Goal: Task Accomplishment & Management: Manage account settings

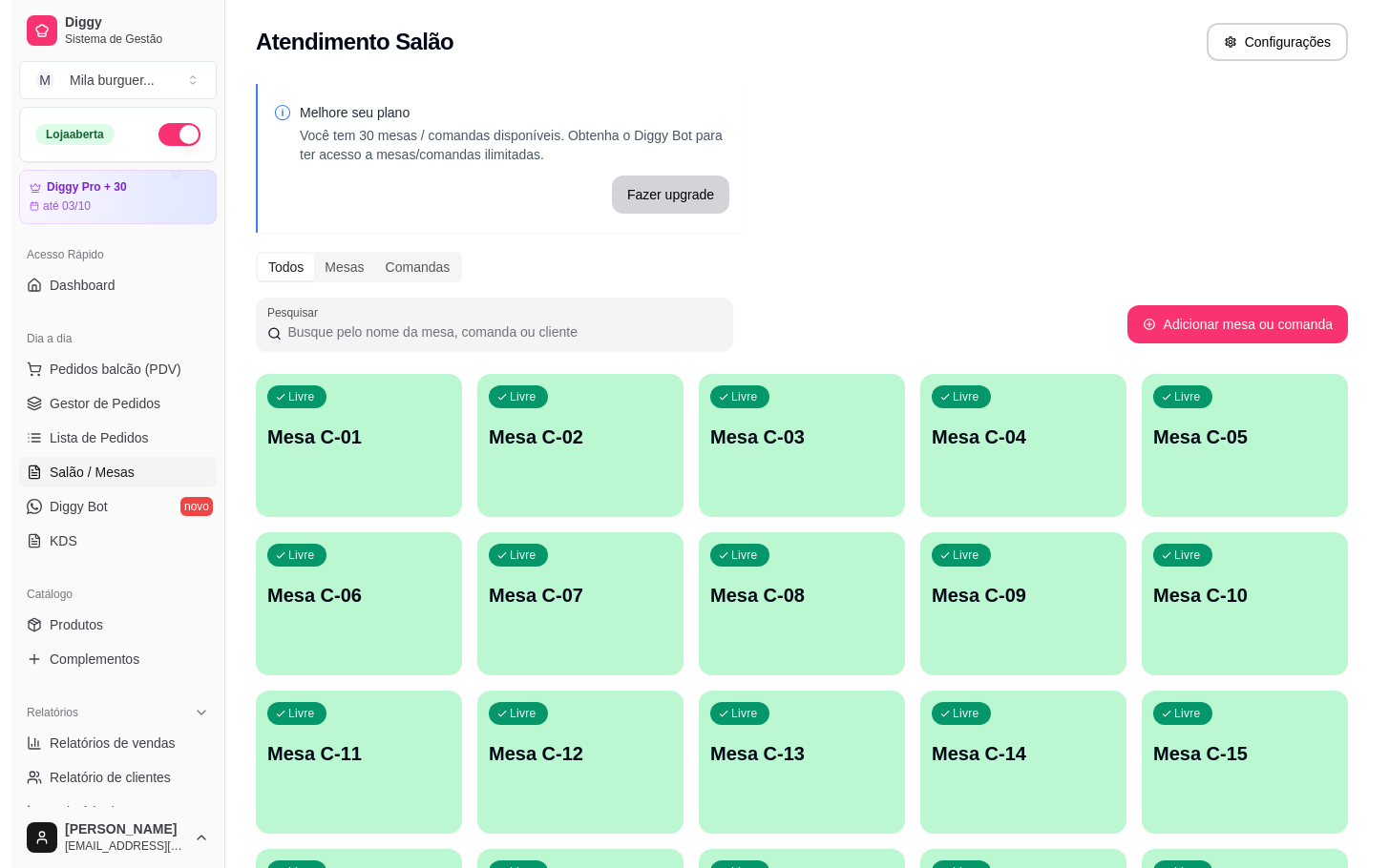
scroll to position [341, 0]
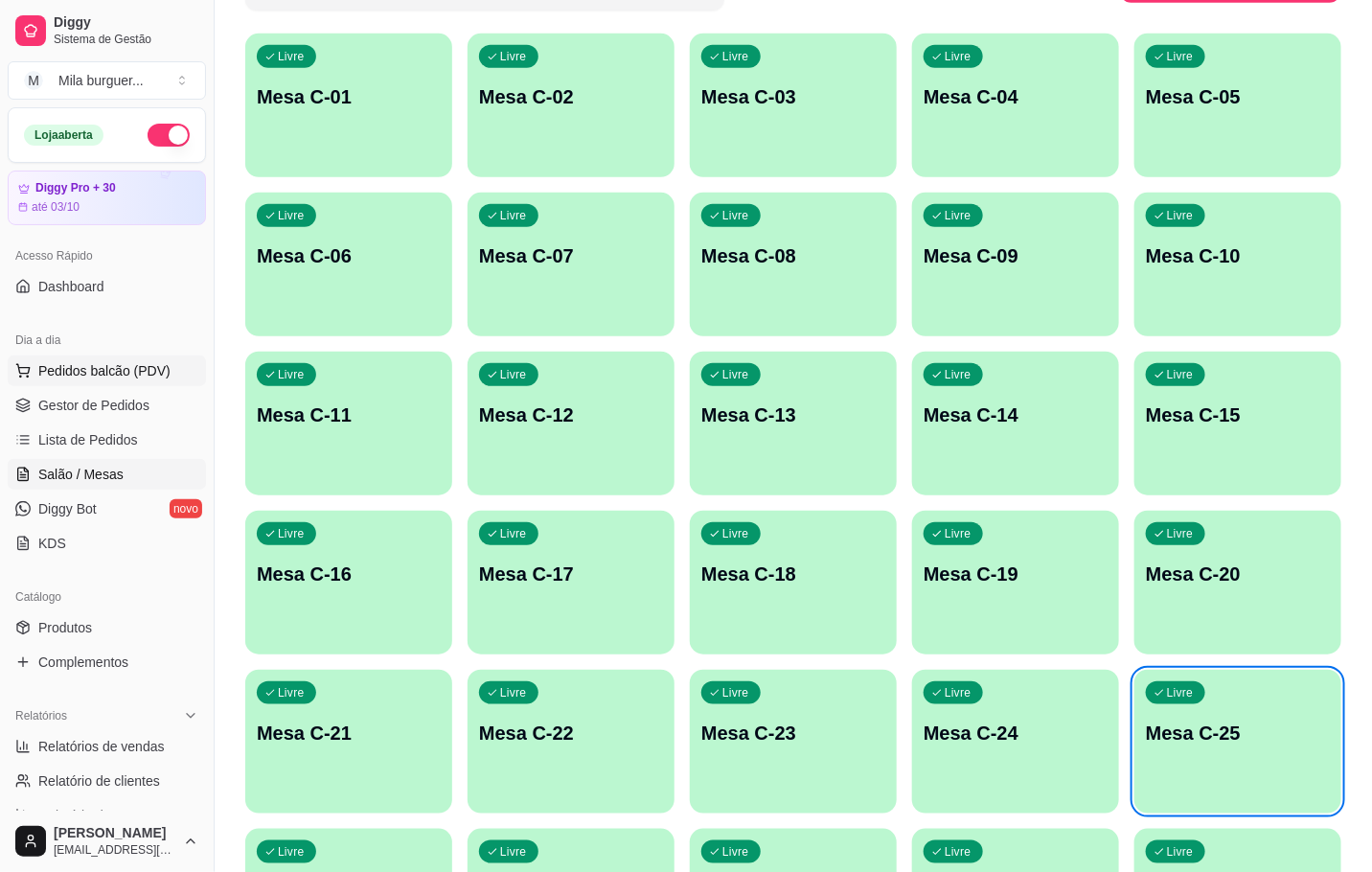
click at [58, 371] on span "Pedidos balcão (PDV)" at bounding box center [105, 371] width 132 height 19
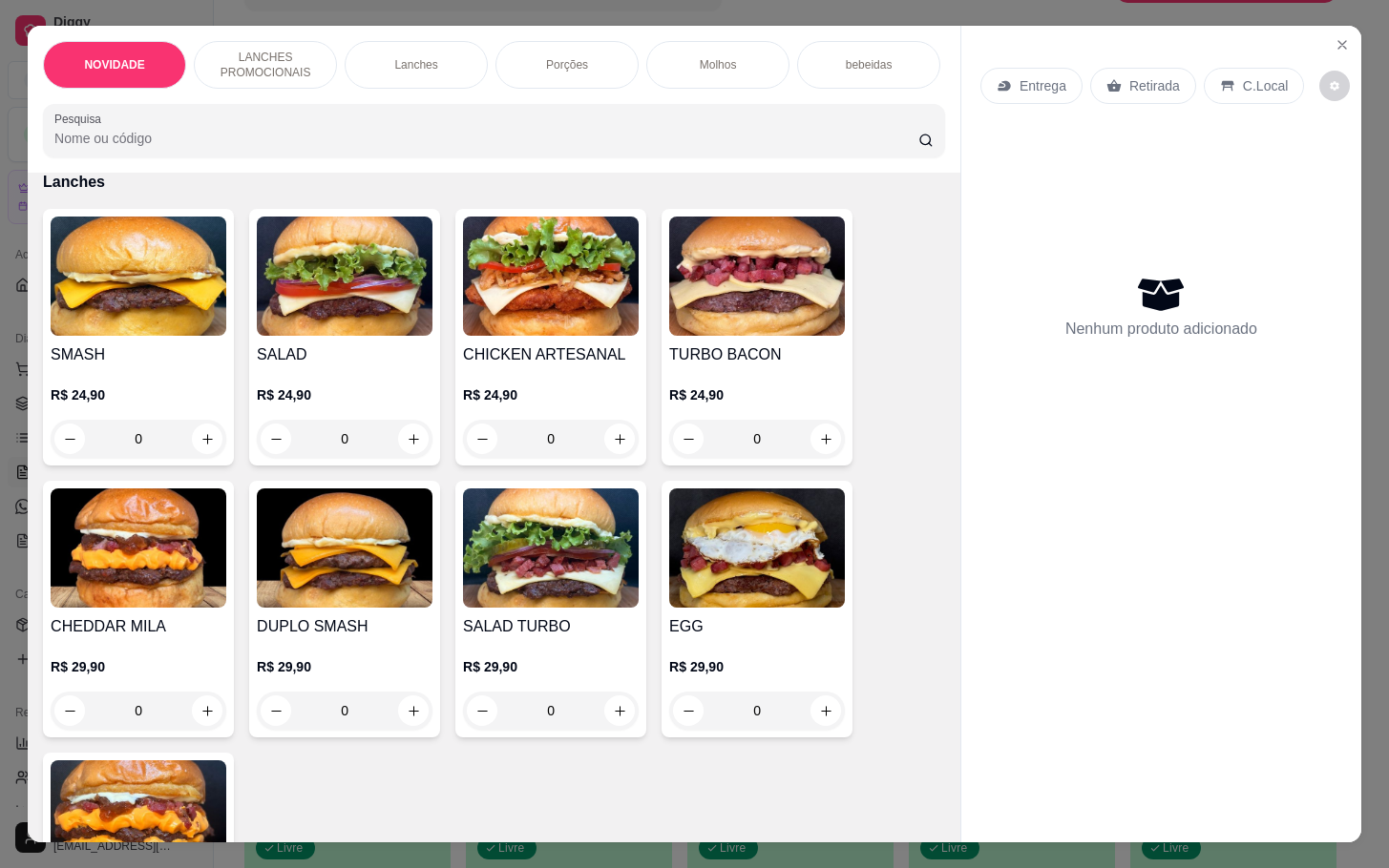
scroll to position [834, 0]
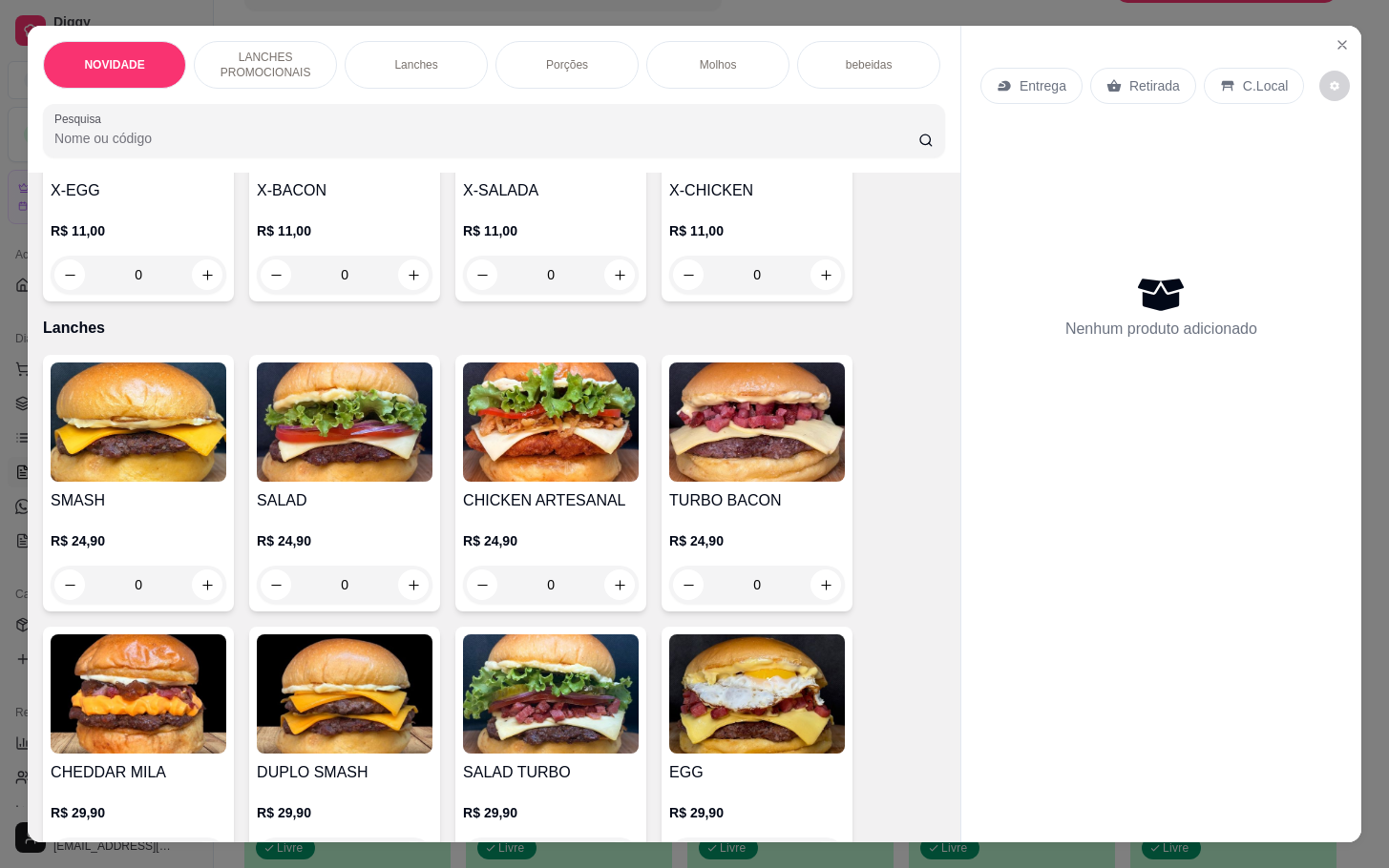
click at [199, 498] on div "SMASH R$ 24,90 0" at bounding box center [139, 483] width 191 height 257
click at [296, 482] on img at bounding box center [345, 422] width 176 height 119
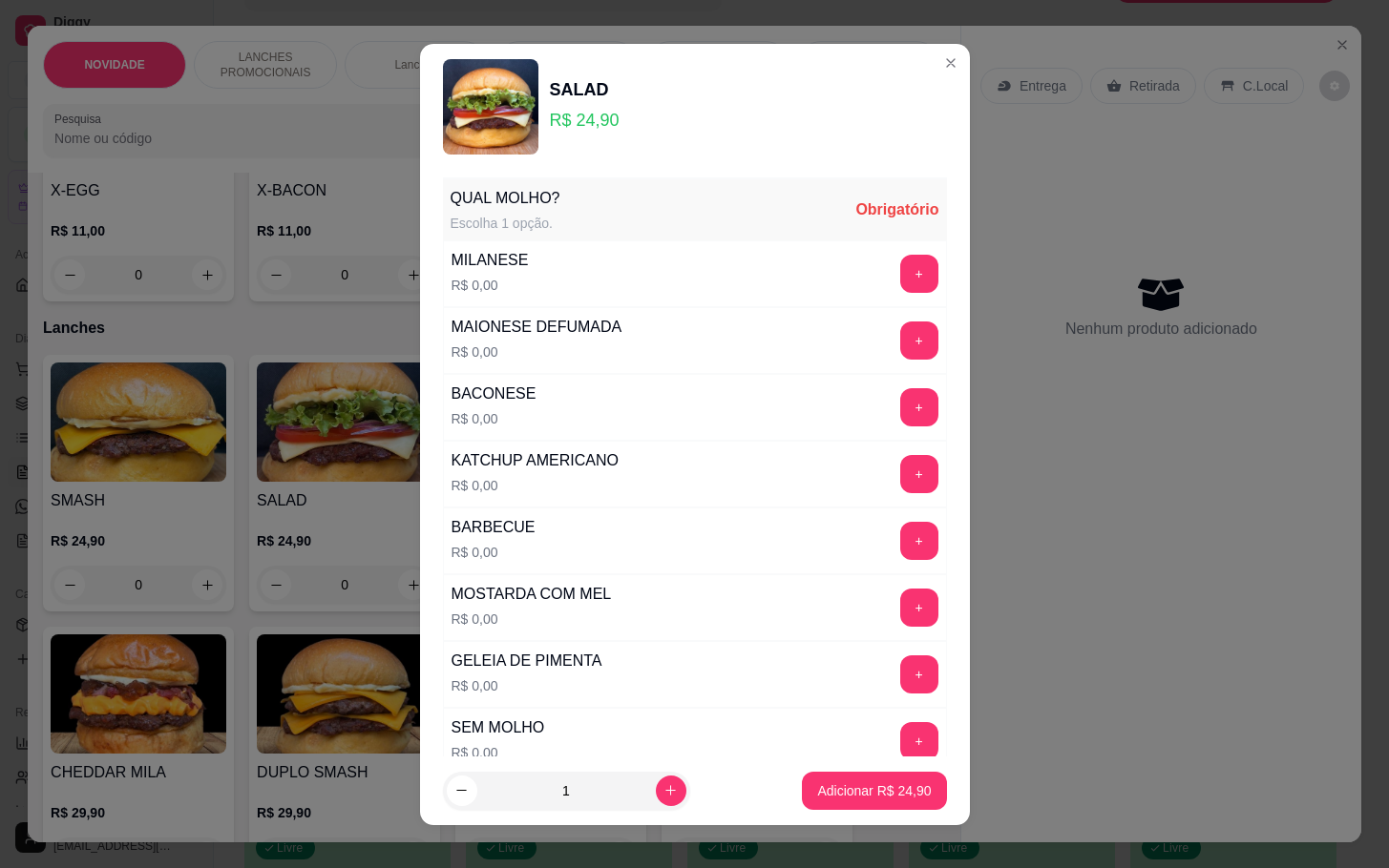
scroll to position [637, 0]
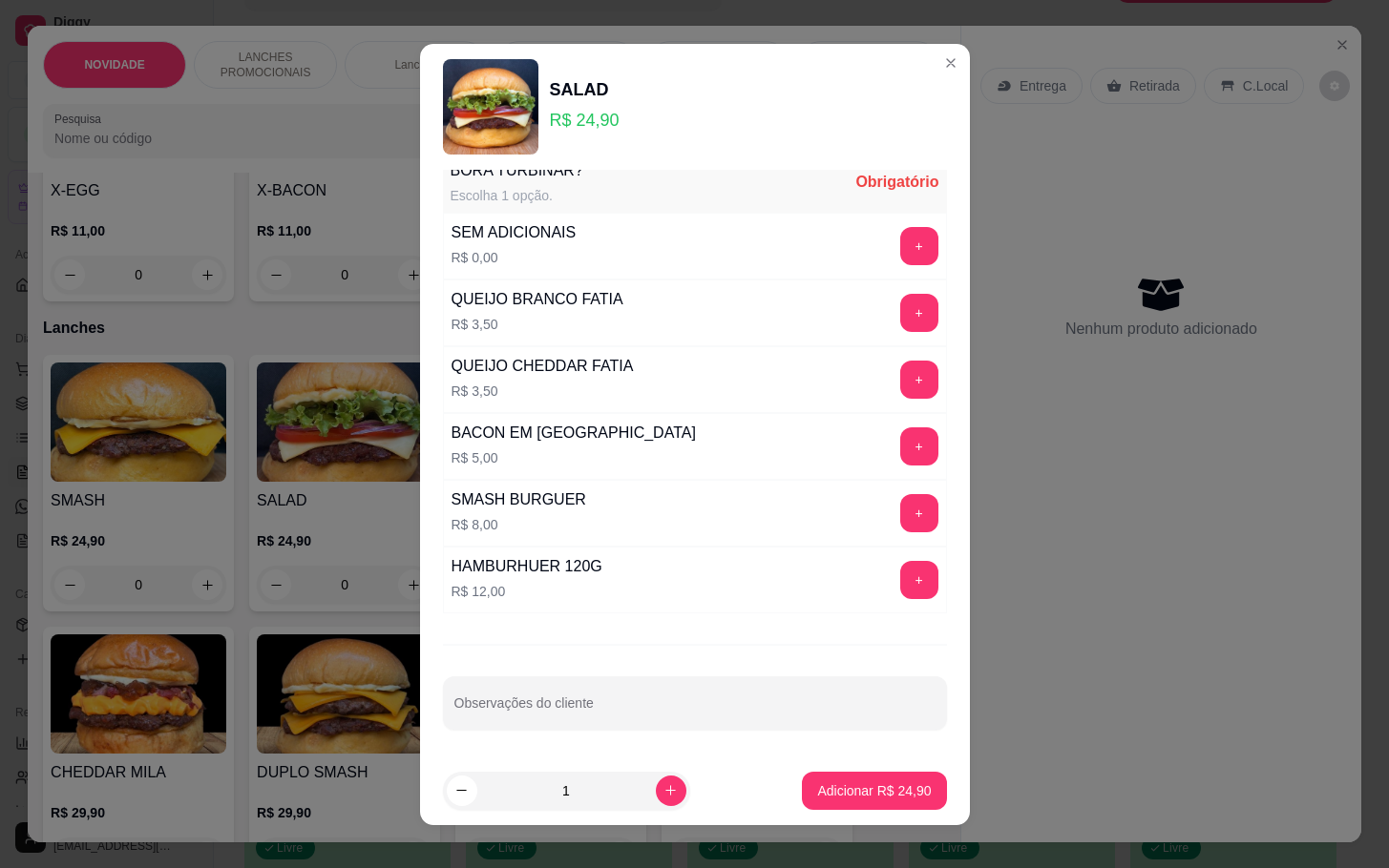
click at [577, 733] on div "QUAL MOLHO? Escolha 1 opção. Obrigatório MILANESE R$ 0,00 + MAIONESE DEFUMADA R…" at bounding box center [695, 463] width 550 height 587
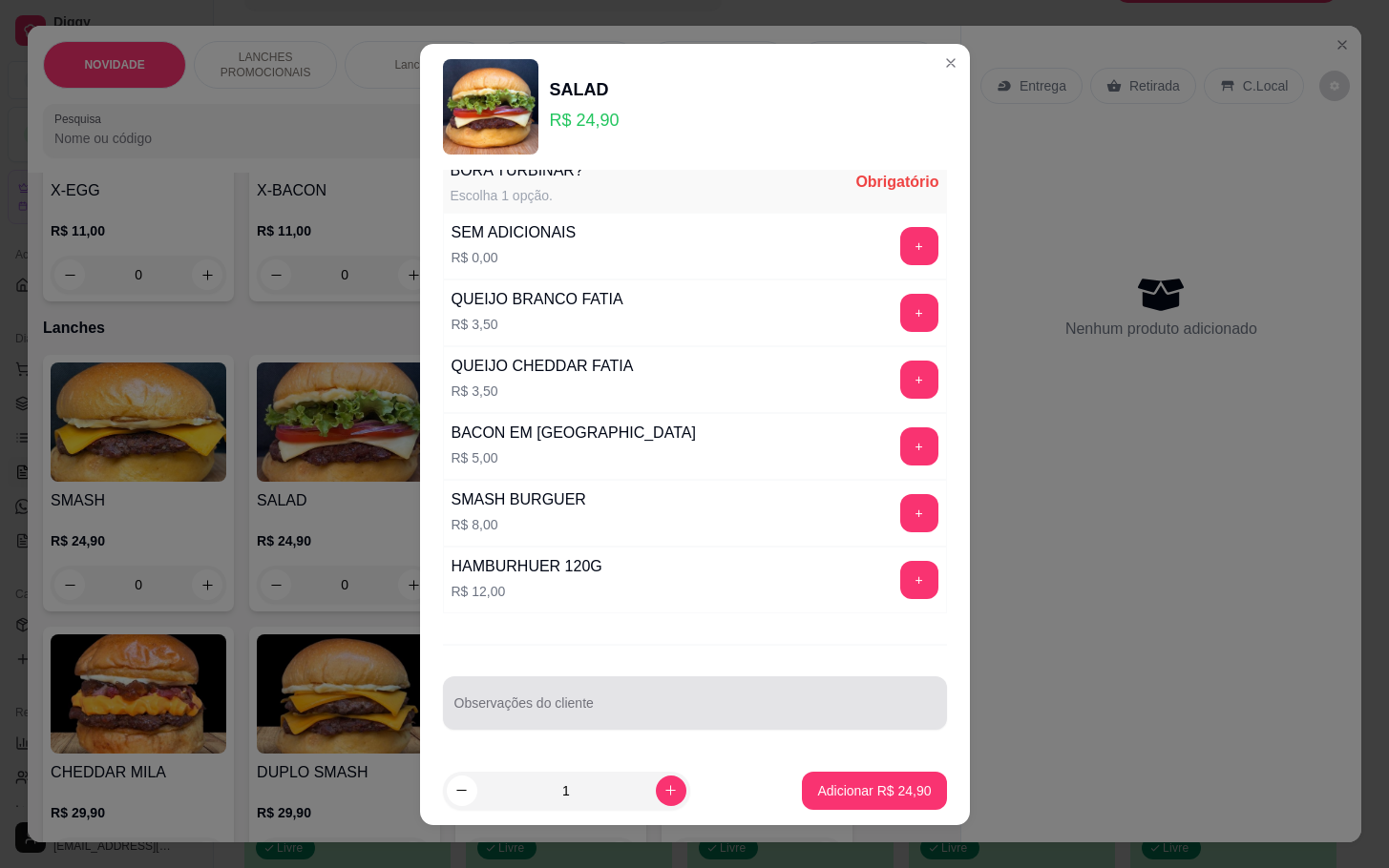
click at [603, 692] on div at bounding box center [695, 704] width 481 height 38
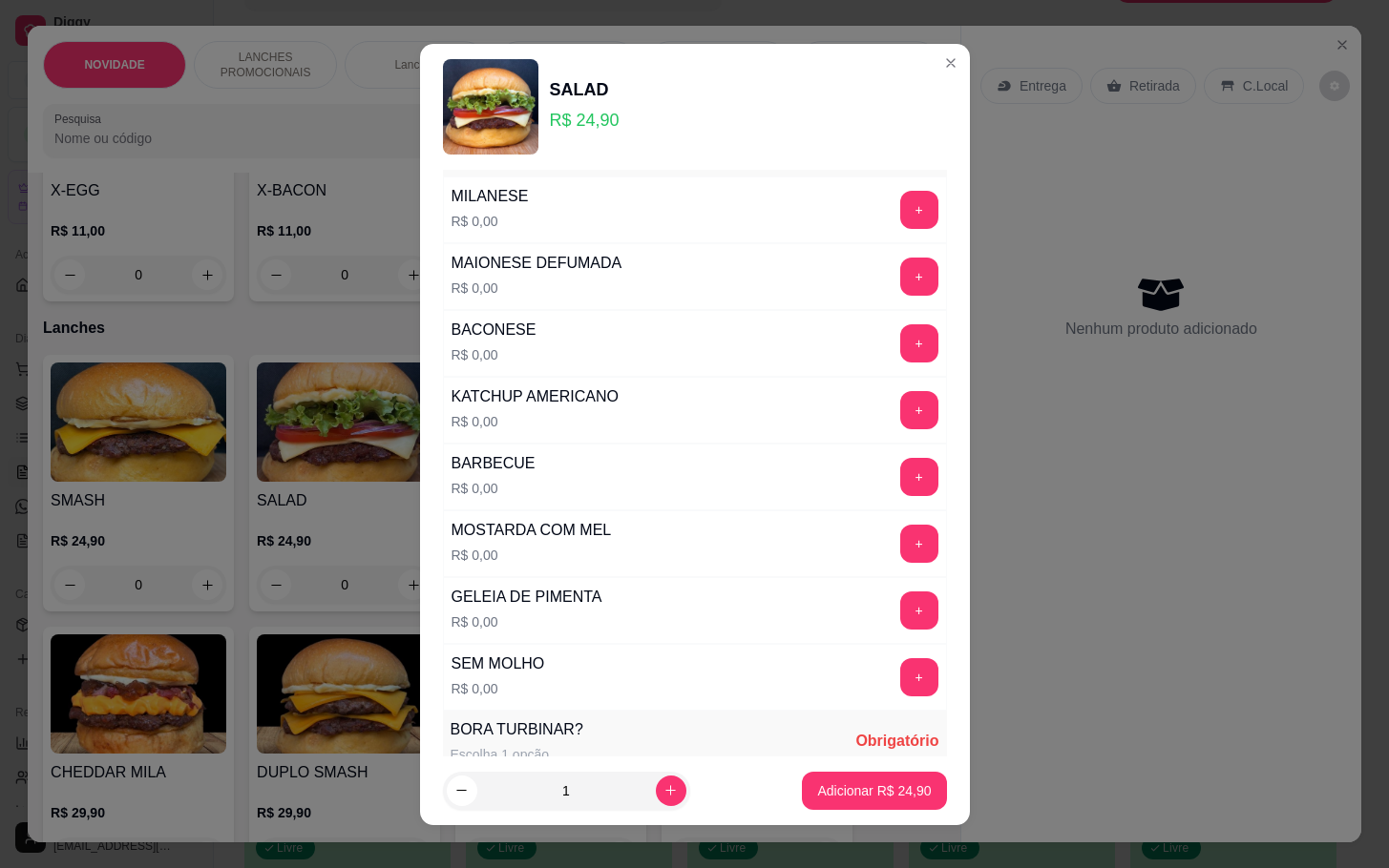
scroll to position [0, 0]
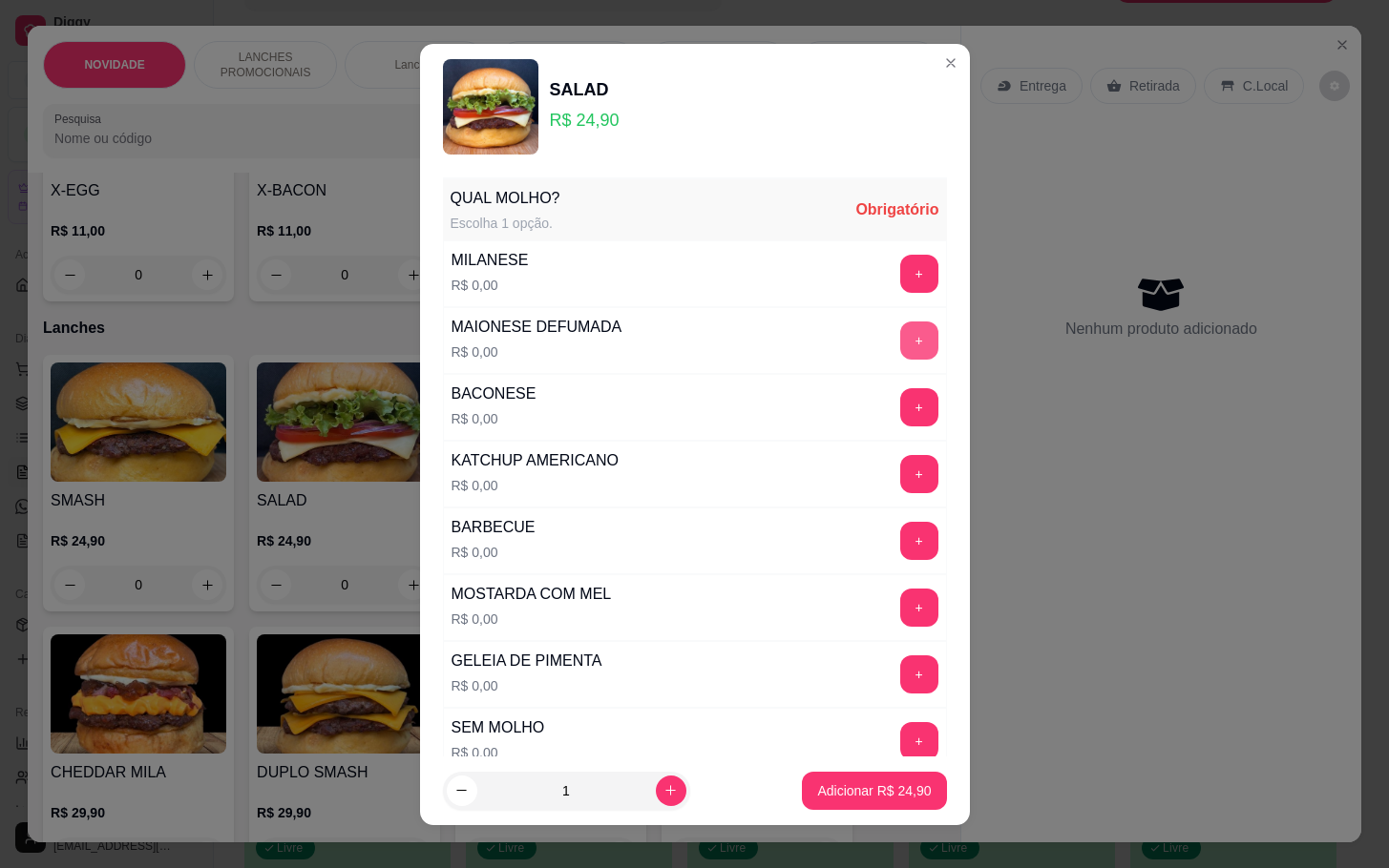
type input "SEM CEBOLA"
click at [900, 339] on button "+" at bounding box center [919, 341] width 38 height 38
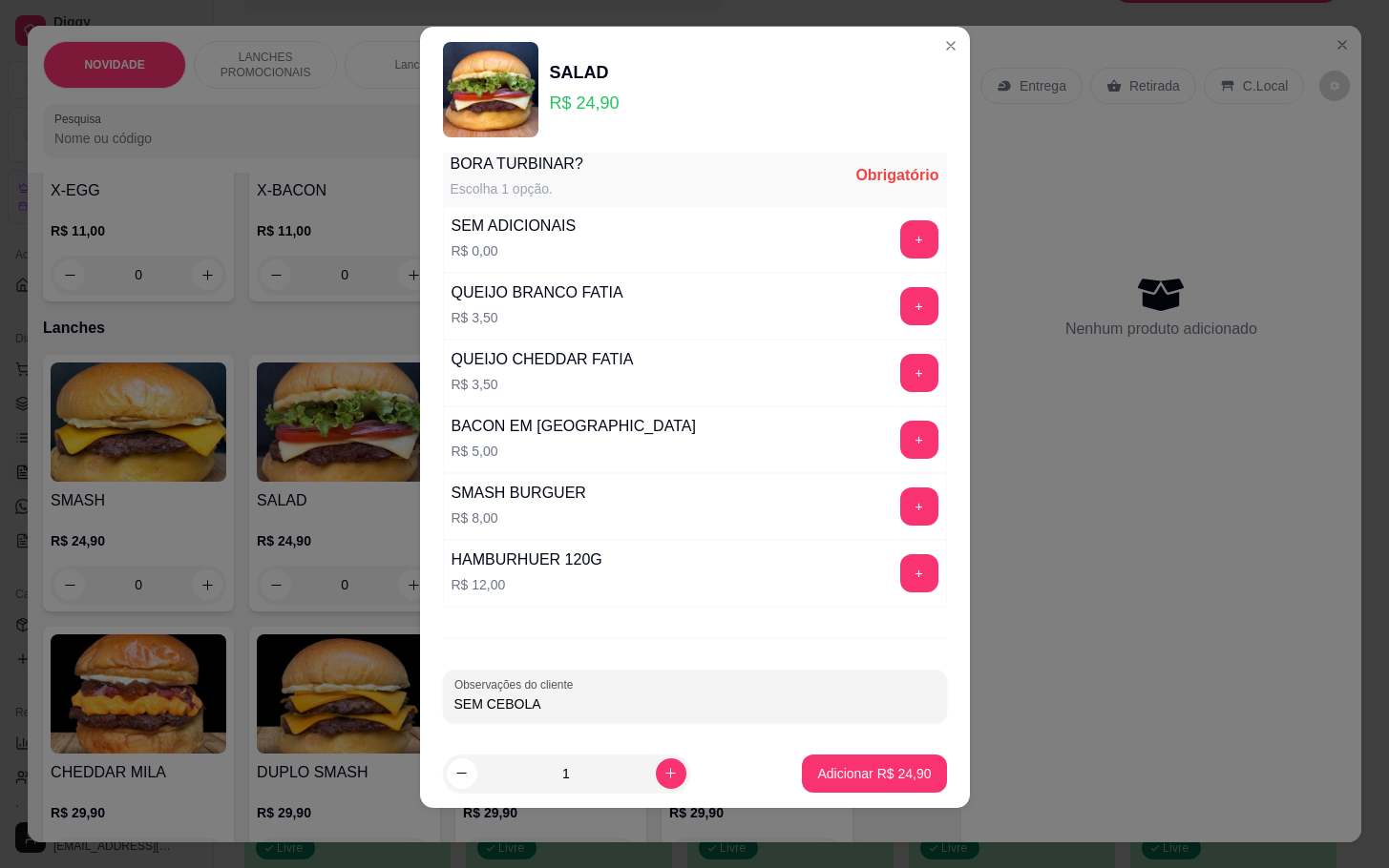
scroll to position [637, 0]
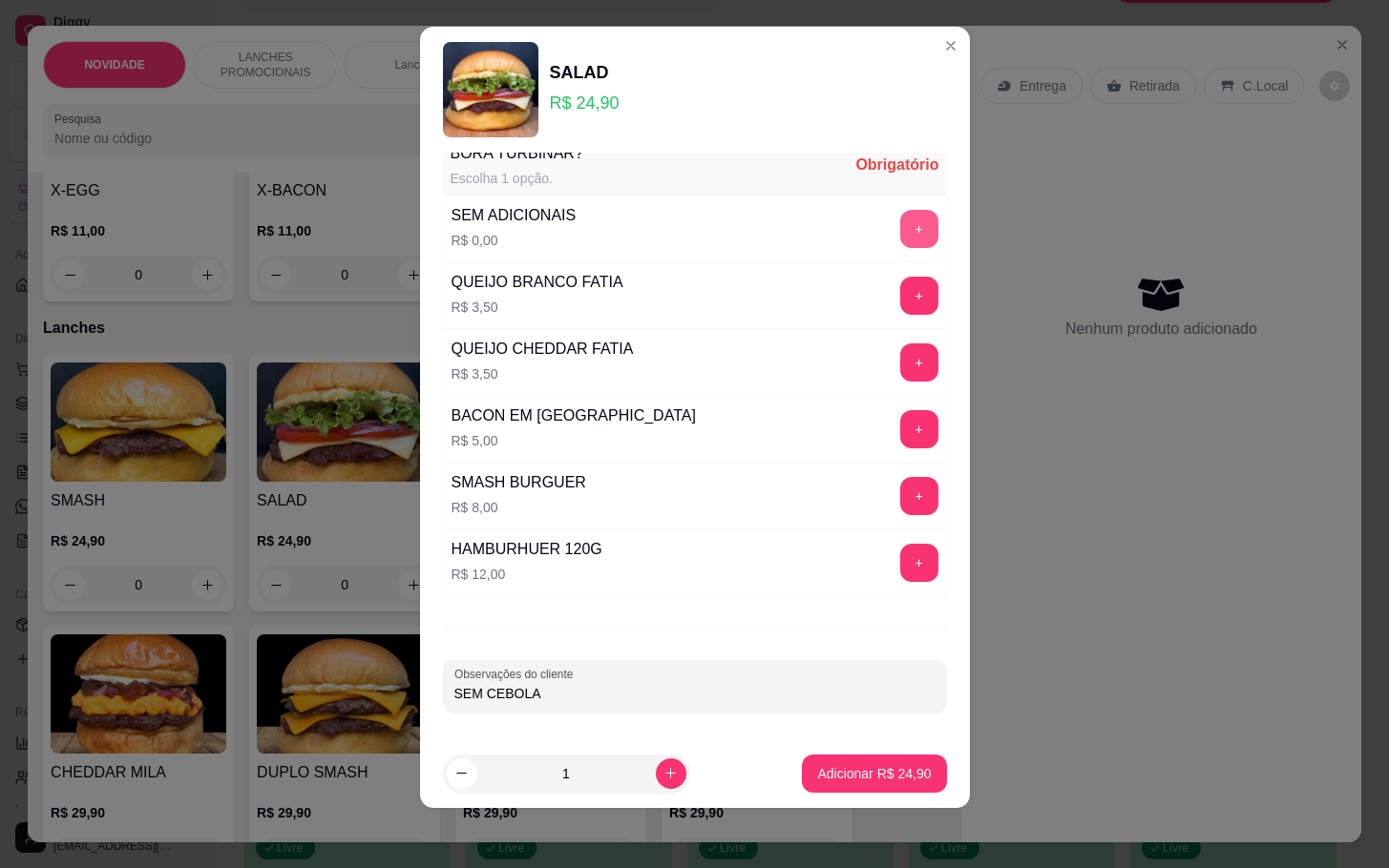
click at [900, 238] on button "+" at bounding box center [919, 229] width 38 height 38
click at [867, 791] on button "Adicionar R$ 24,90" at bounding box center [873, 773] width 144 height 38
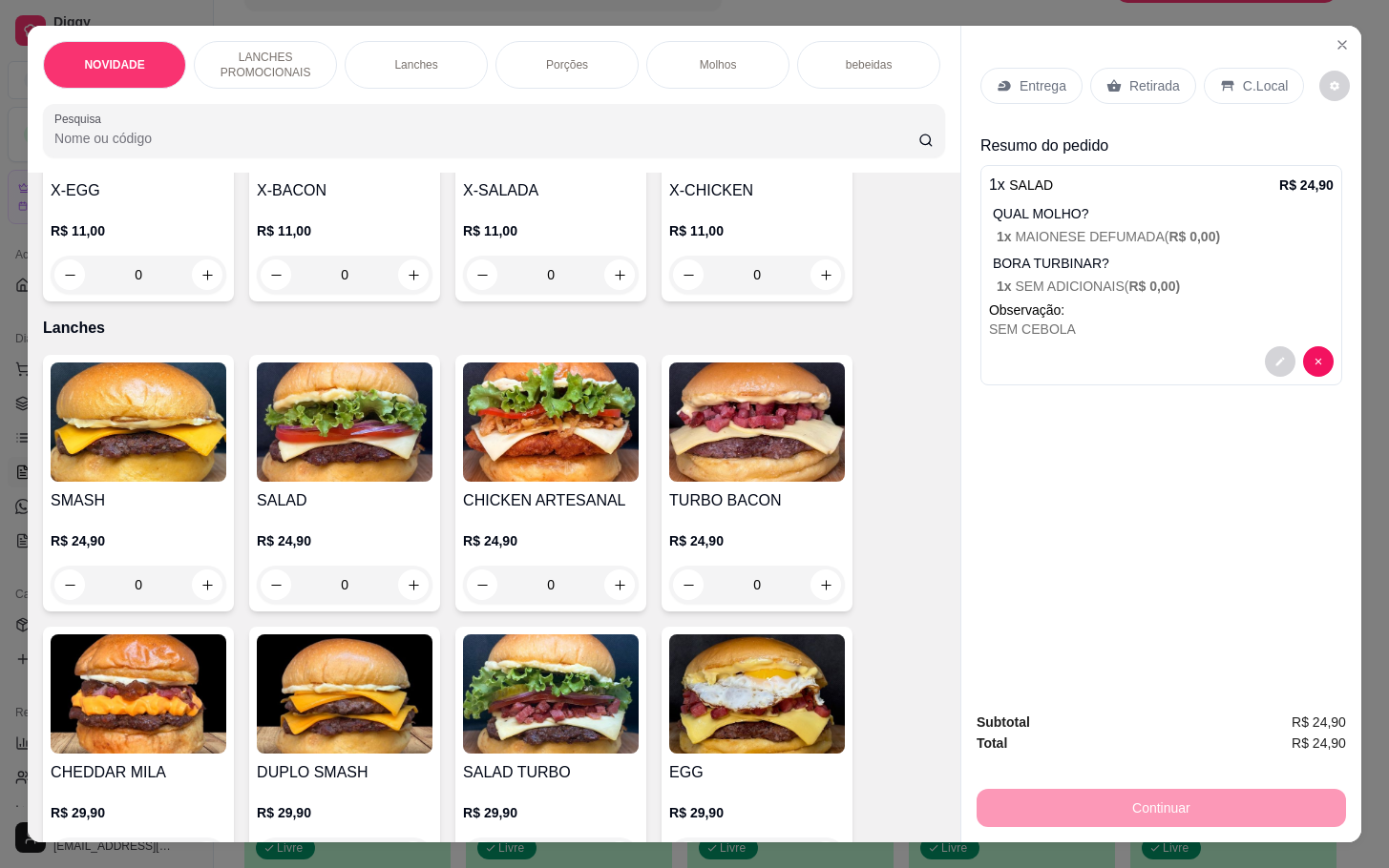
click at [381, 461] on img at bounding box center [345, 422] width 176 height 119
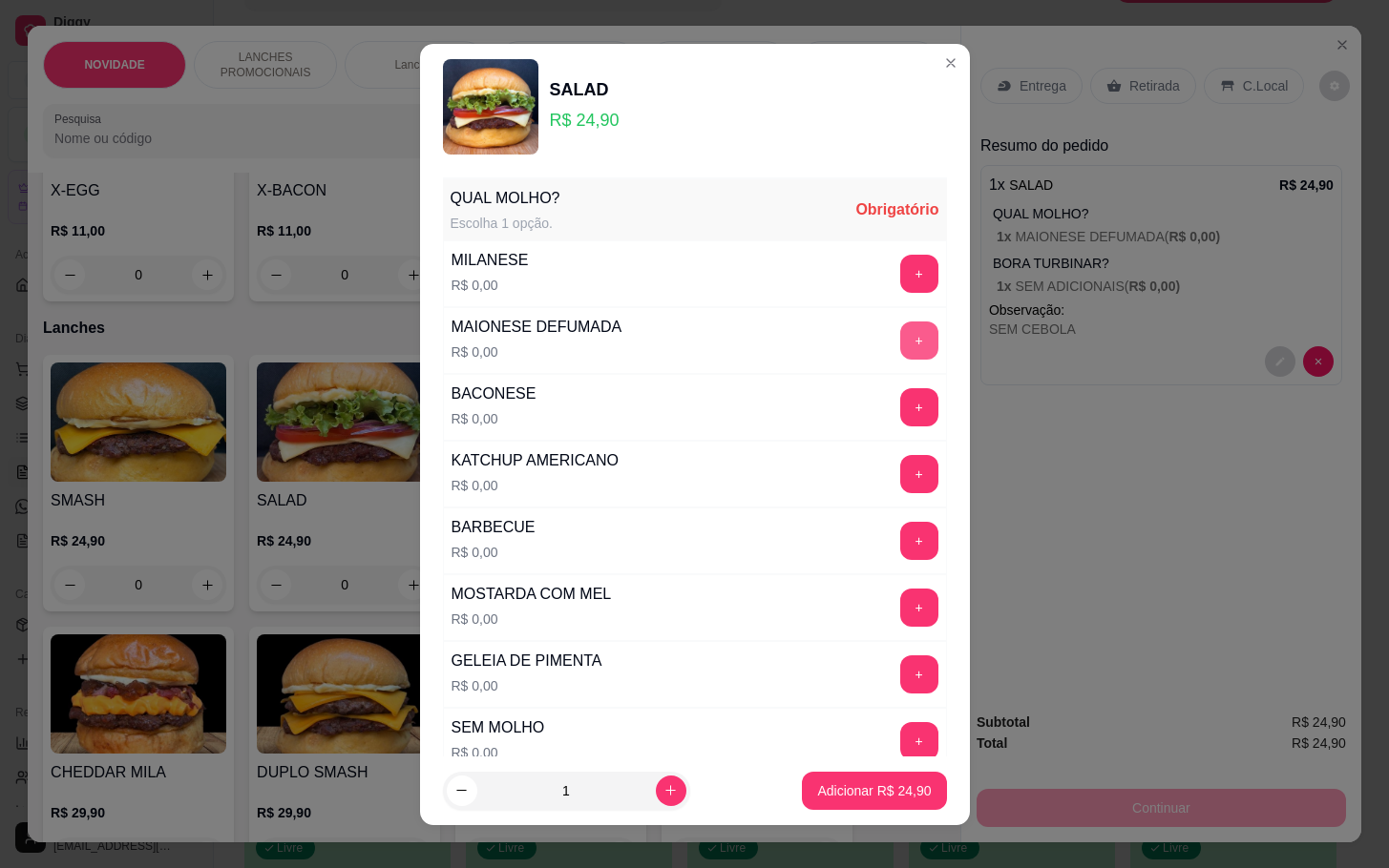
click at [900, 333] on button "+" at bounding box center [919, 341] width 38 height 38
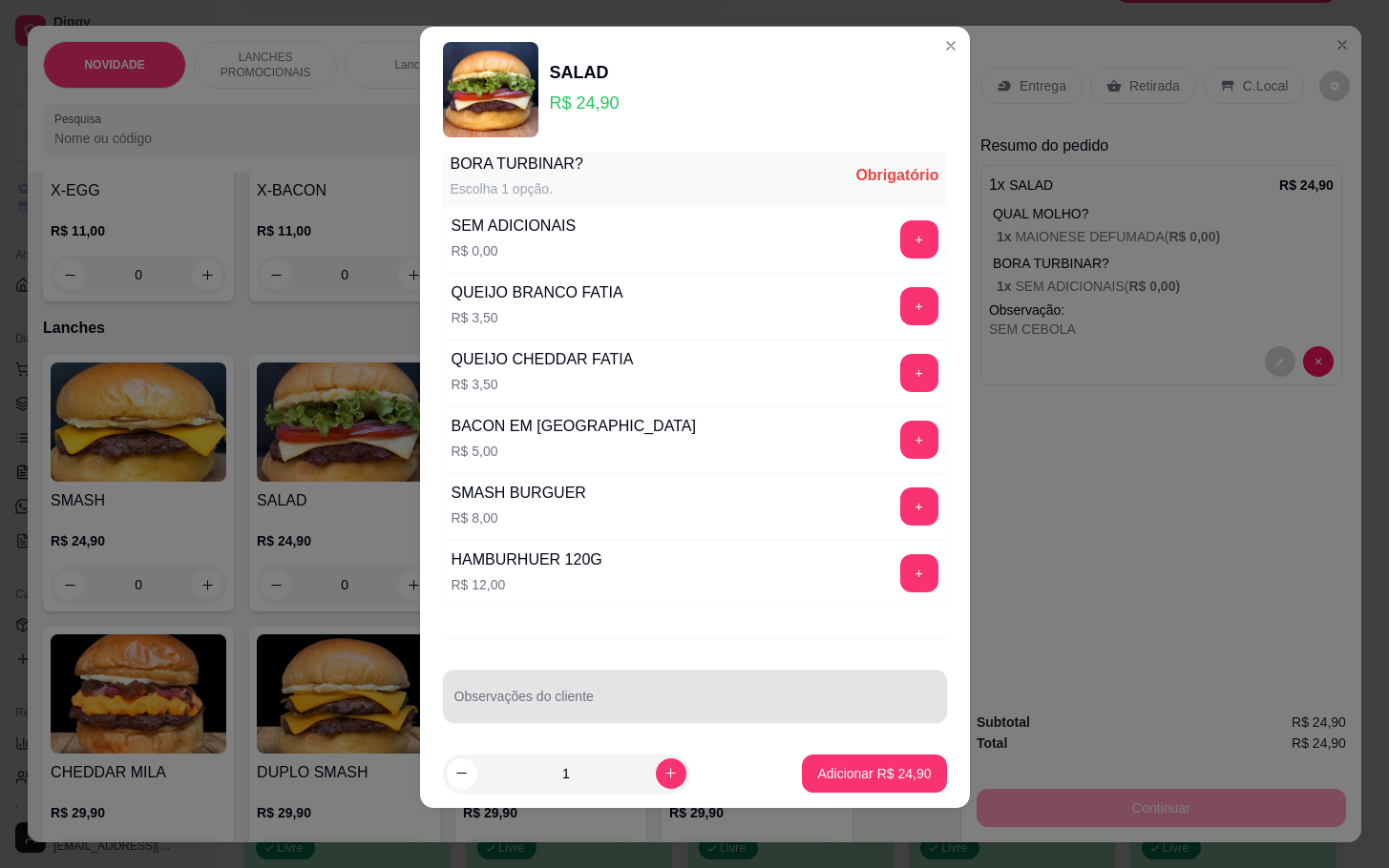
click at [747, 723] on div "Observações do cliente" at bounding box center [695, 697] width 504 height 53
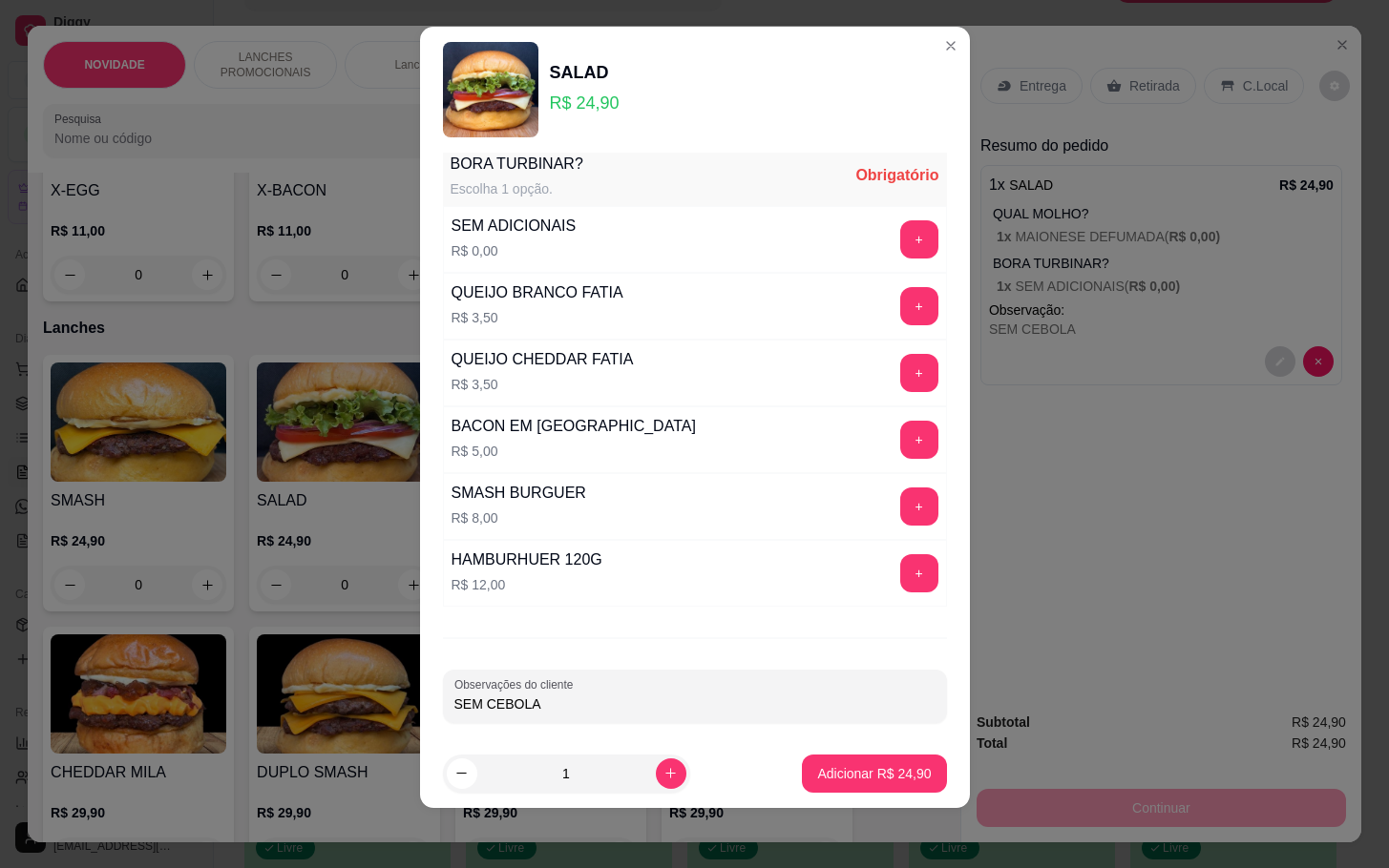
type input "SEM CEBOLA"
click at [900, 236] on button "+" at bounding box center [919, 240] width 38 height 38
click at [824, 764] on p "Adicionar R$ 24,90" at bounding box center [873, 773] width 114 height 19
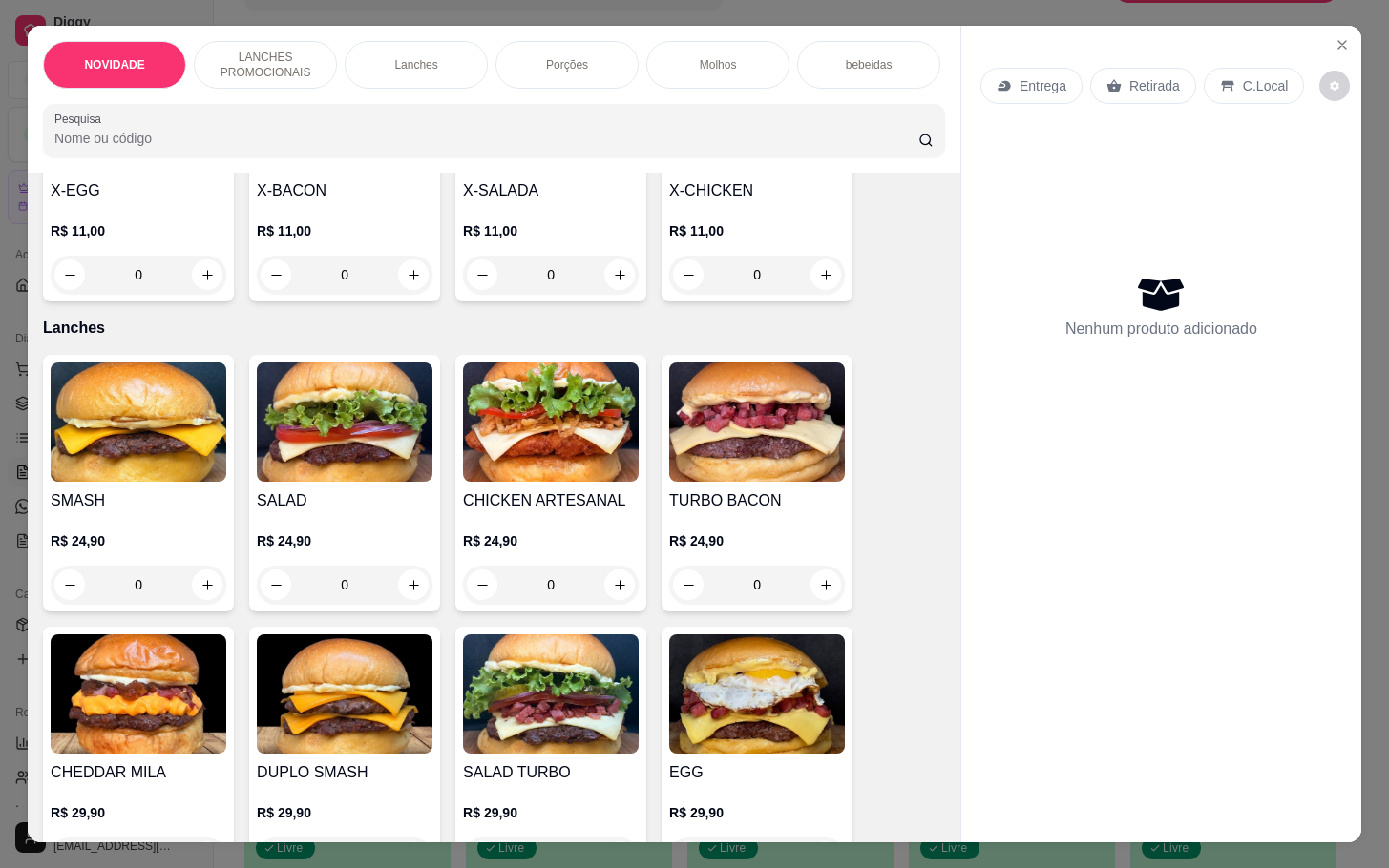
click at [335, 455] on img at bounding box center [345, 422] width 176 height 119
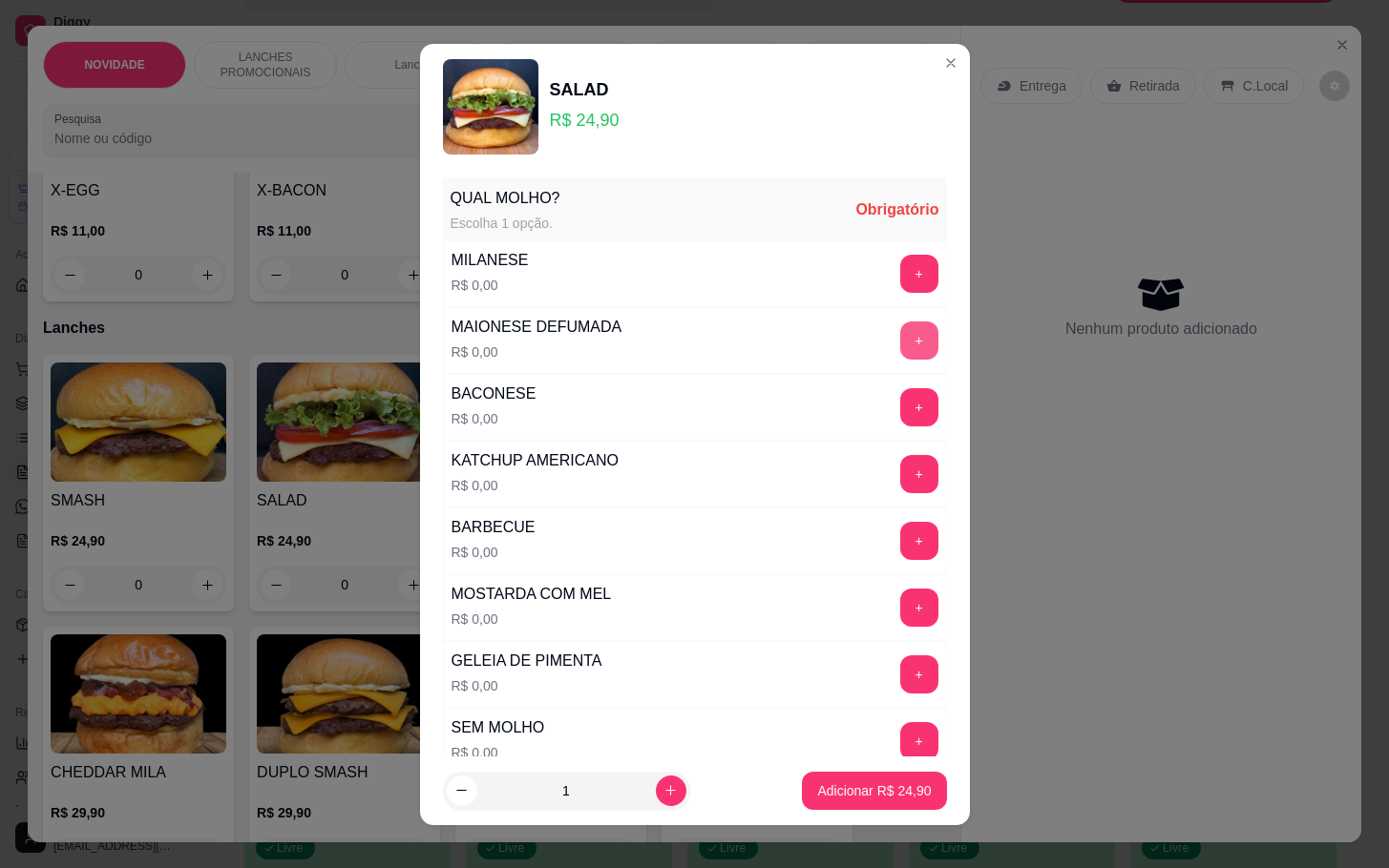
click at [900, 336] on button "+" at bounding box center [919, 341] width 38 height 38
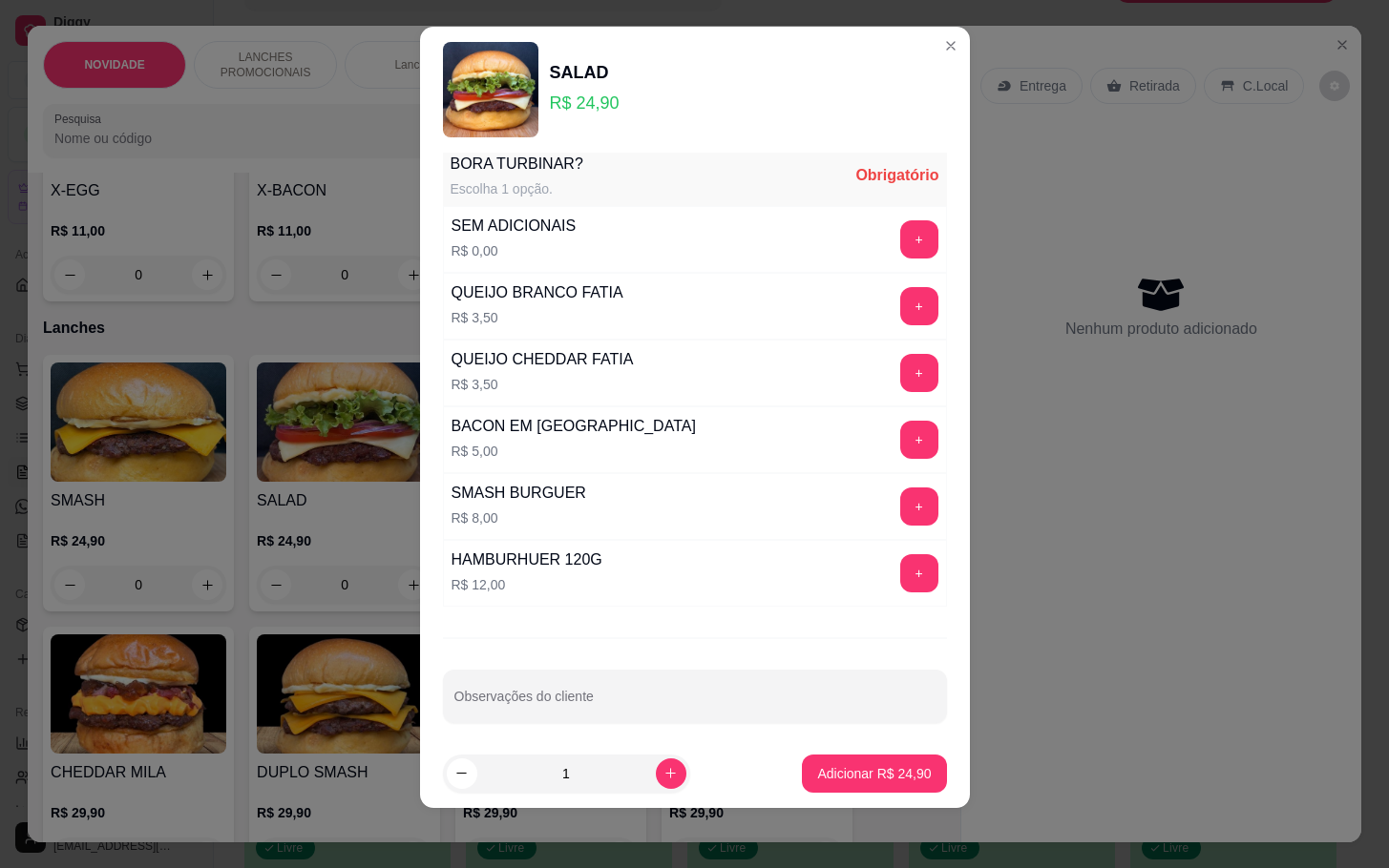
click at [877, 226] on div "SEM ADICIONAIS R$ 0,00 +" at bounding box center [695, 240] width 504 height 67
click at [867, 226] on div "SEM ADICIONAIS R$ 0,00 +" at bounding box center [695, 240] width 504 height 67
click at [900, 258] on button "+" at bounding box center [918, 239] width 37 height 37
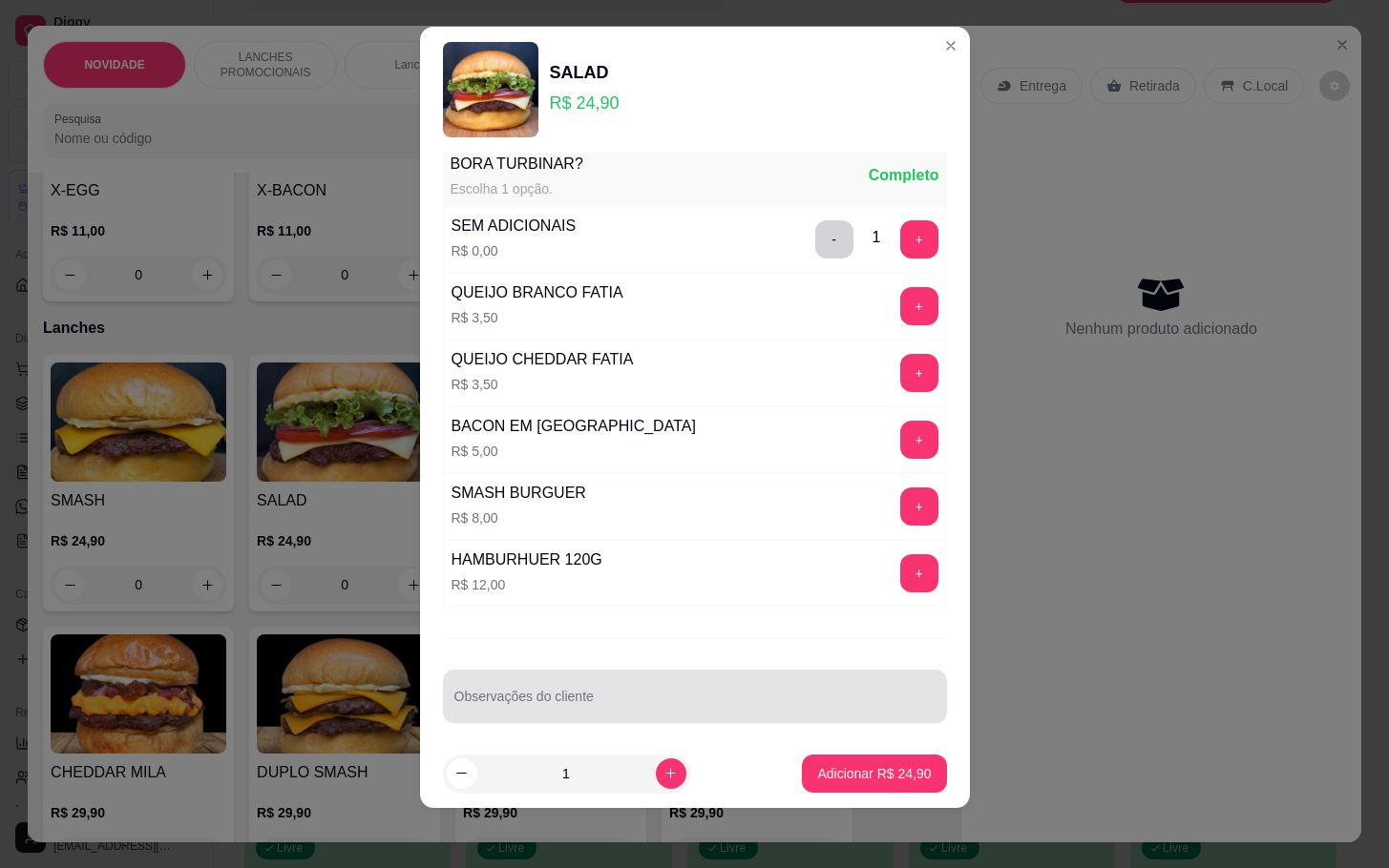
click at [711, 696] on div at bounding box center [695, 697] width 481 height 38
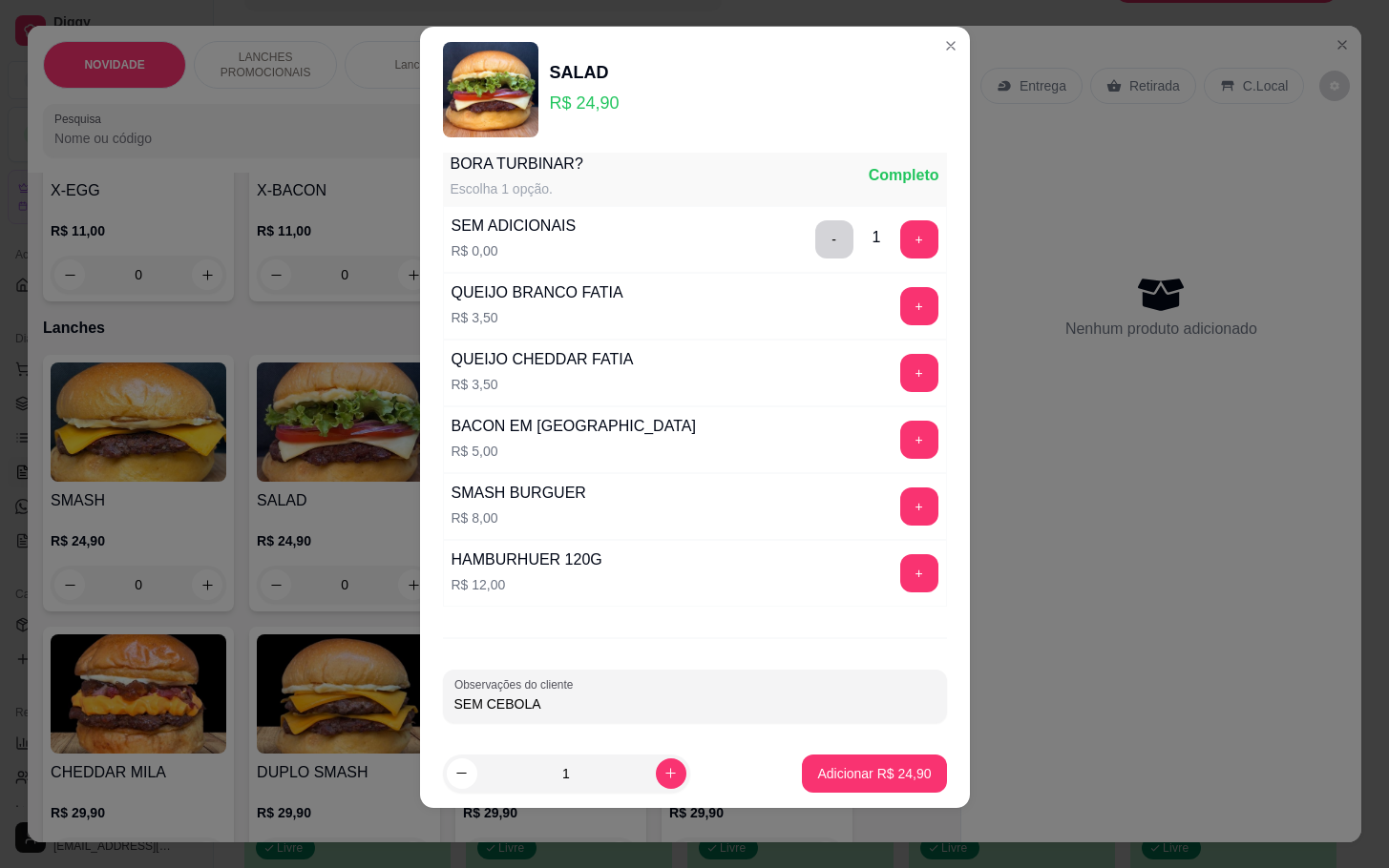
scroll to position [0, 0]
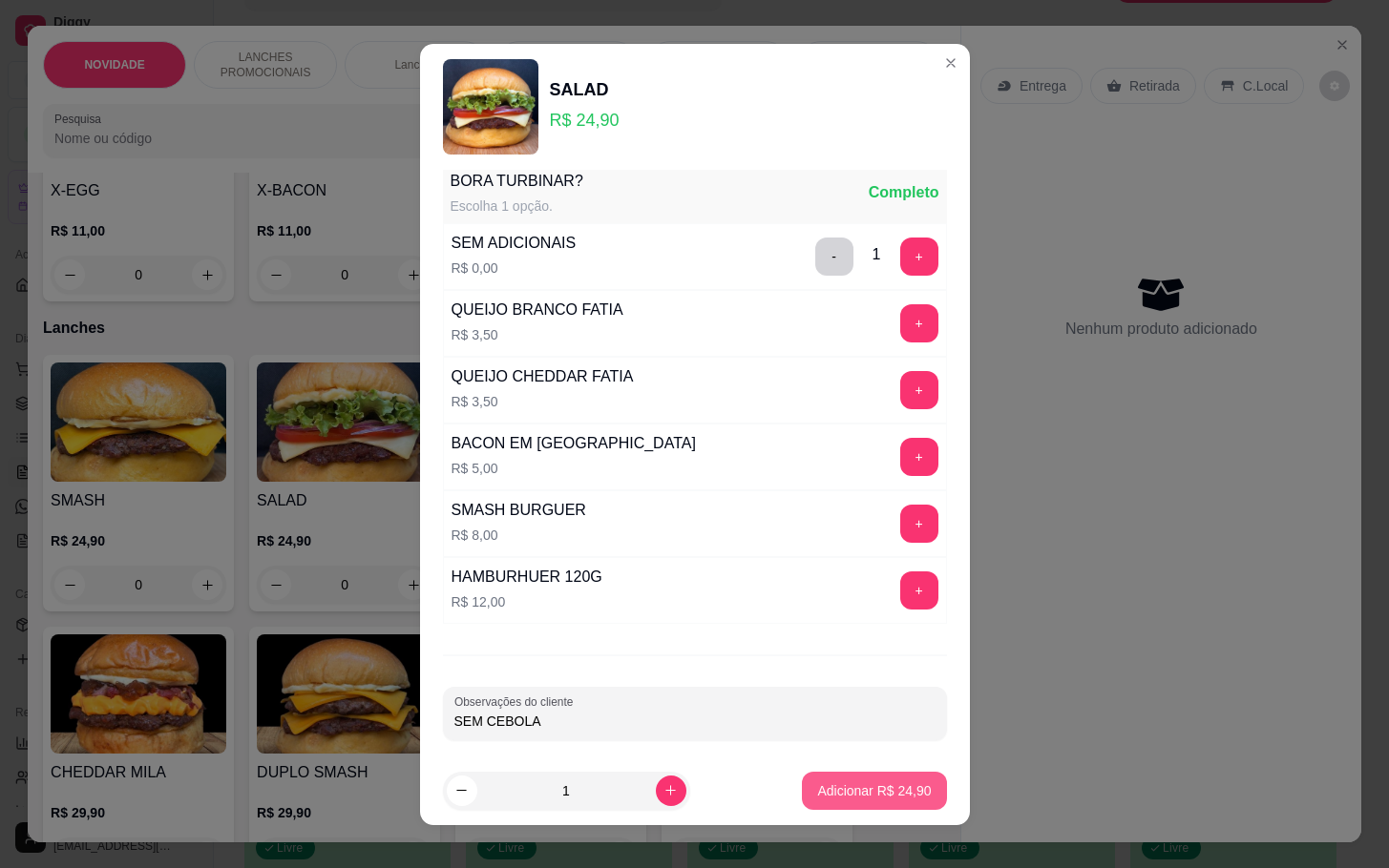
type input "SEM CEBOLA"
click at [830, 799] on button "Adicionar R$ 24,90" at bounding box center [873, 791] width 144 height 38
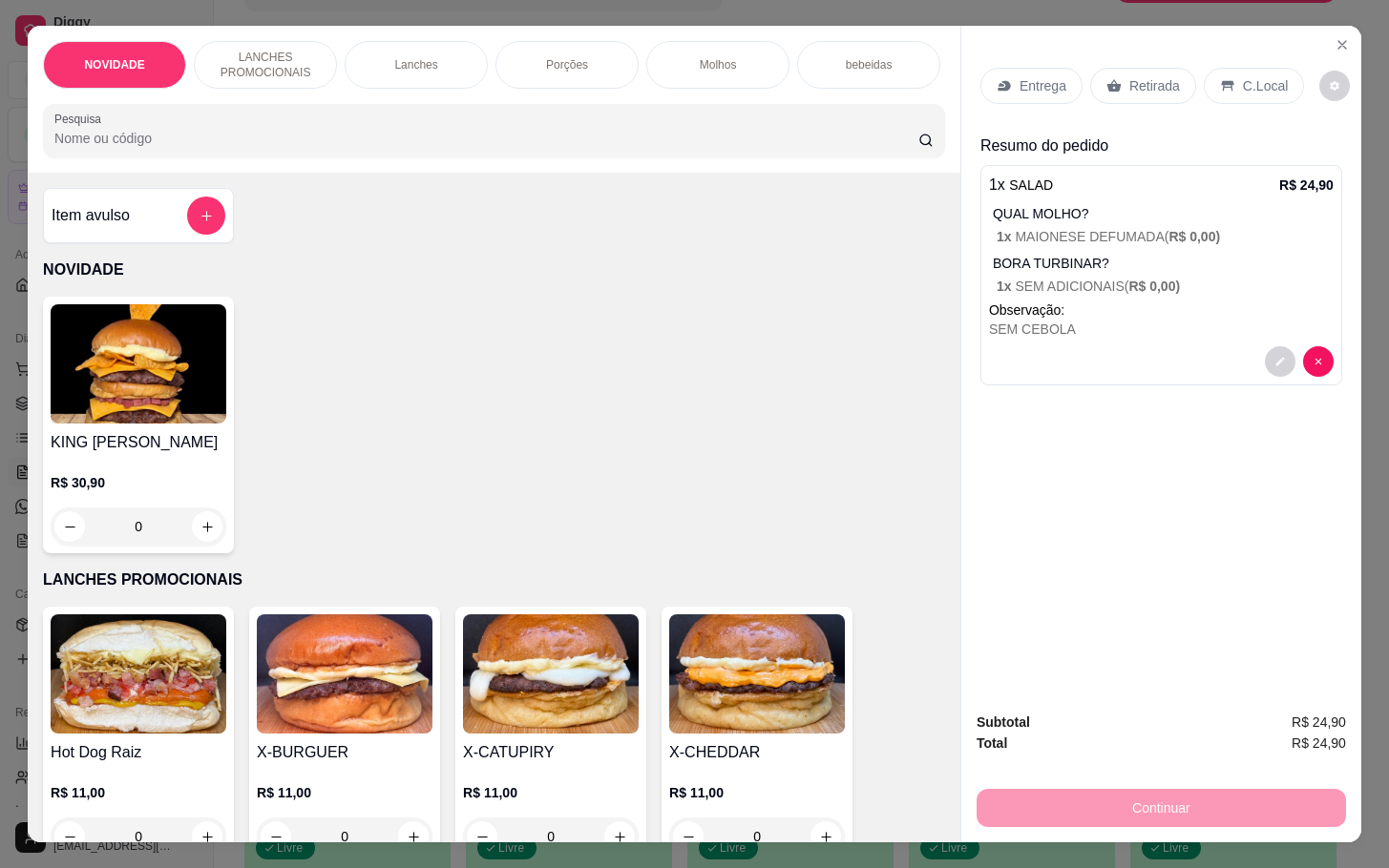
scroll to position [286, 0]
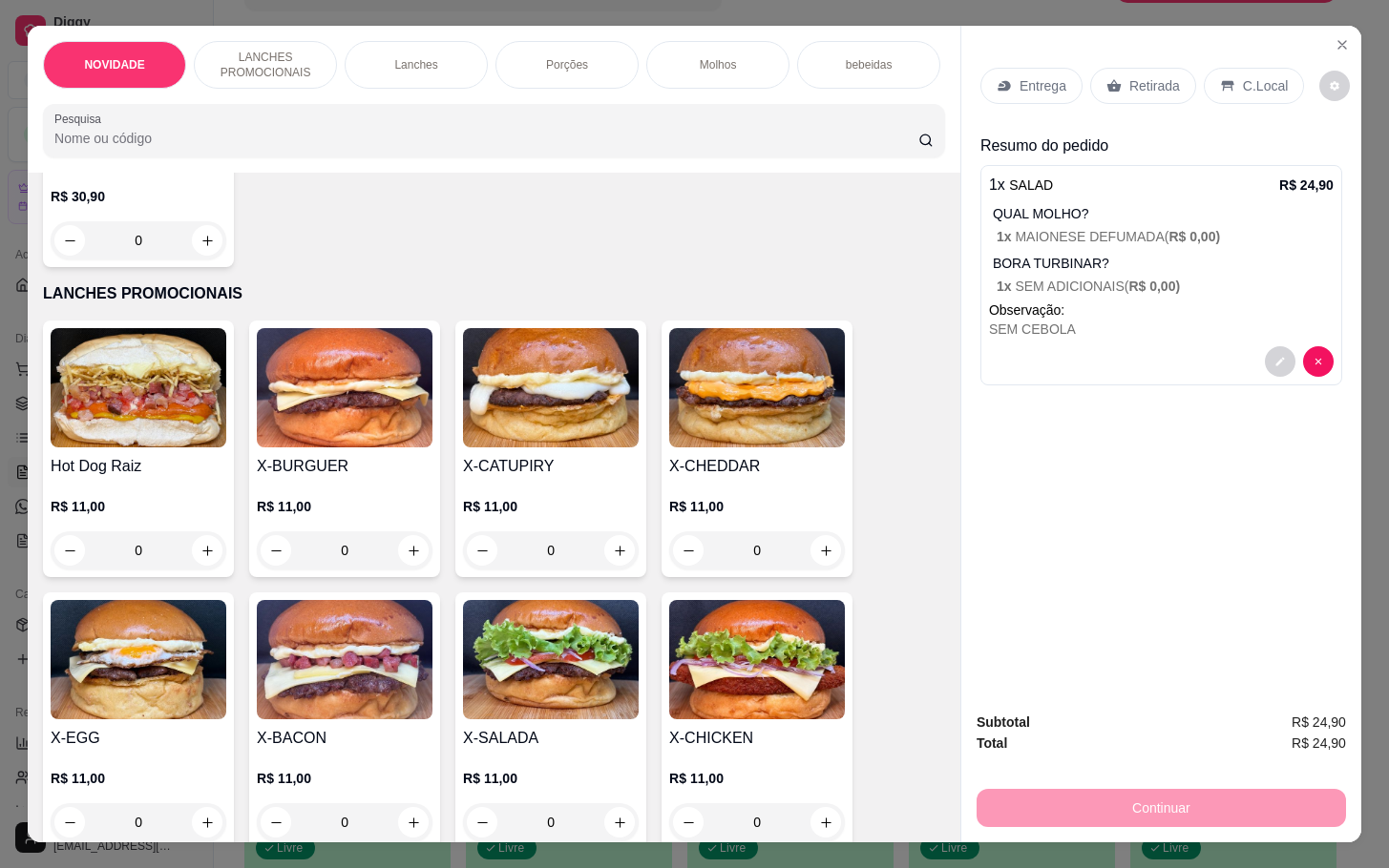
click at [513, 785] on p "R$ 11,00" at bounding box center [551, 778] width 176 height 19
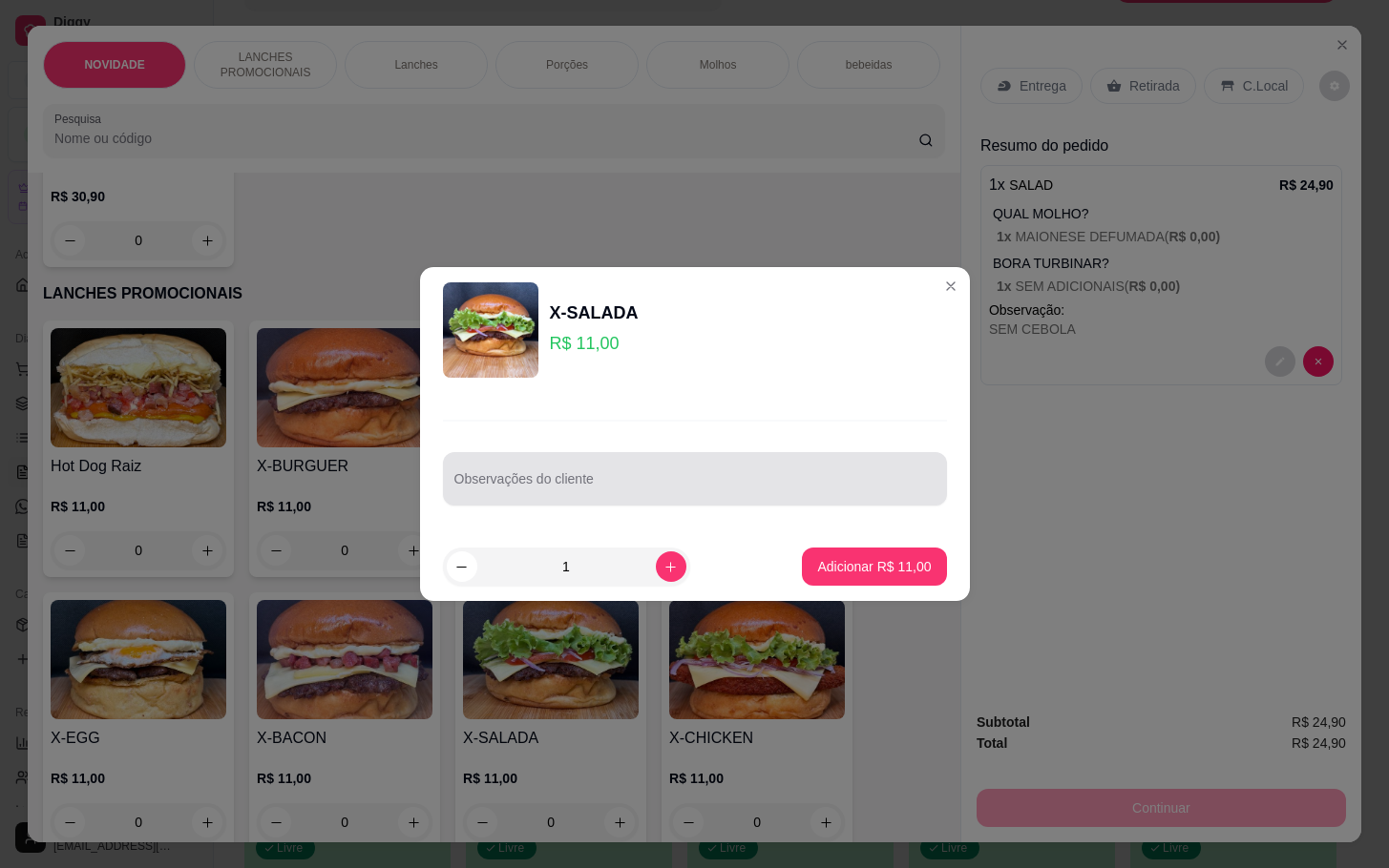
click at [776, 499] on div "Observações do cliente" at bounding box center [695, 479] width 504 height 53
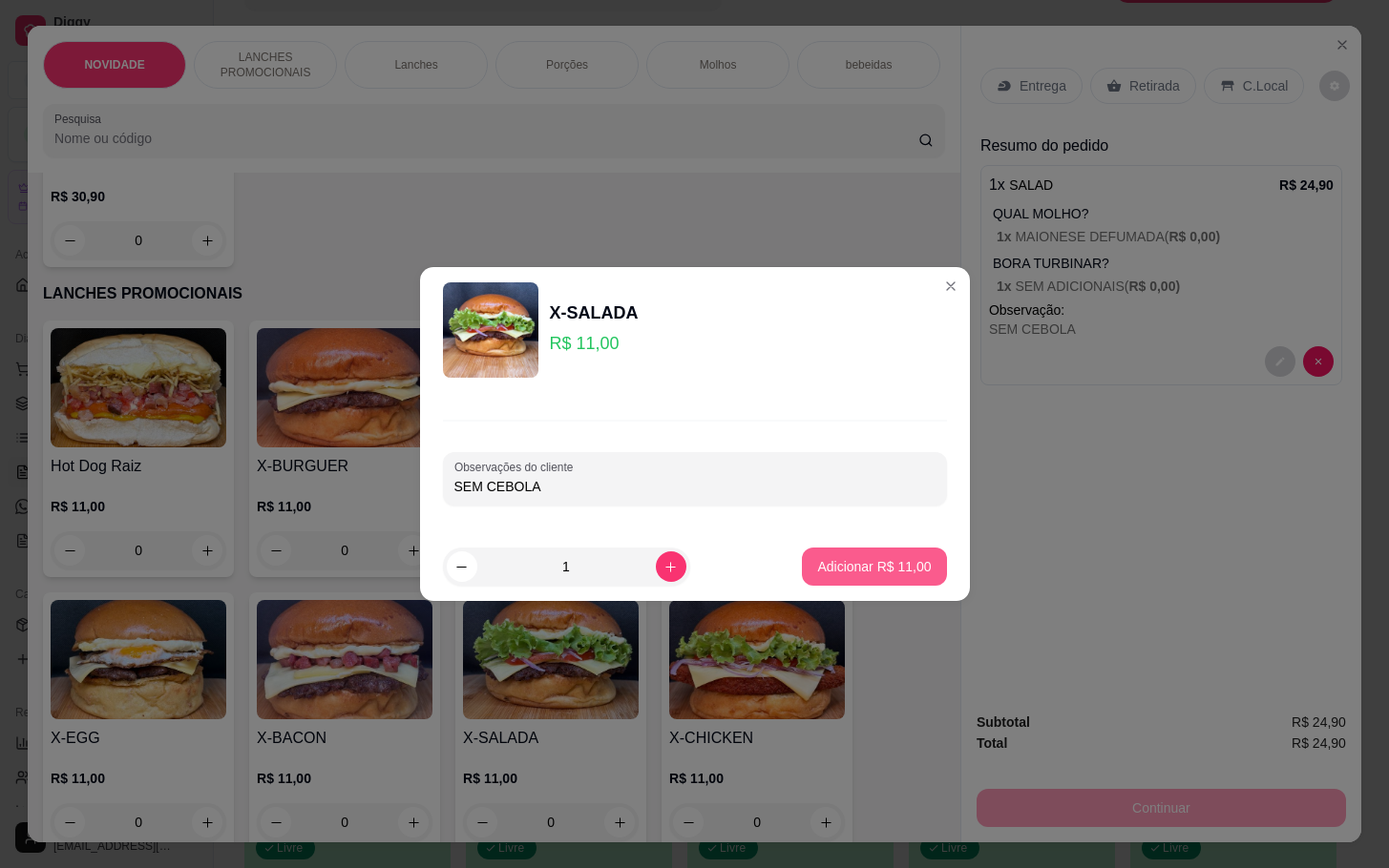
type input "SEM CEBOLA"
click at [834, 574] on p "Adicionar R$ 11,00" at bounding box center [873, 567] width 114 height 19
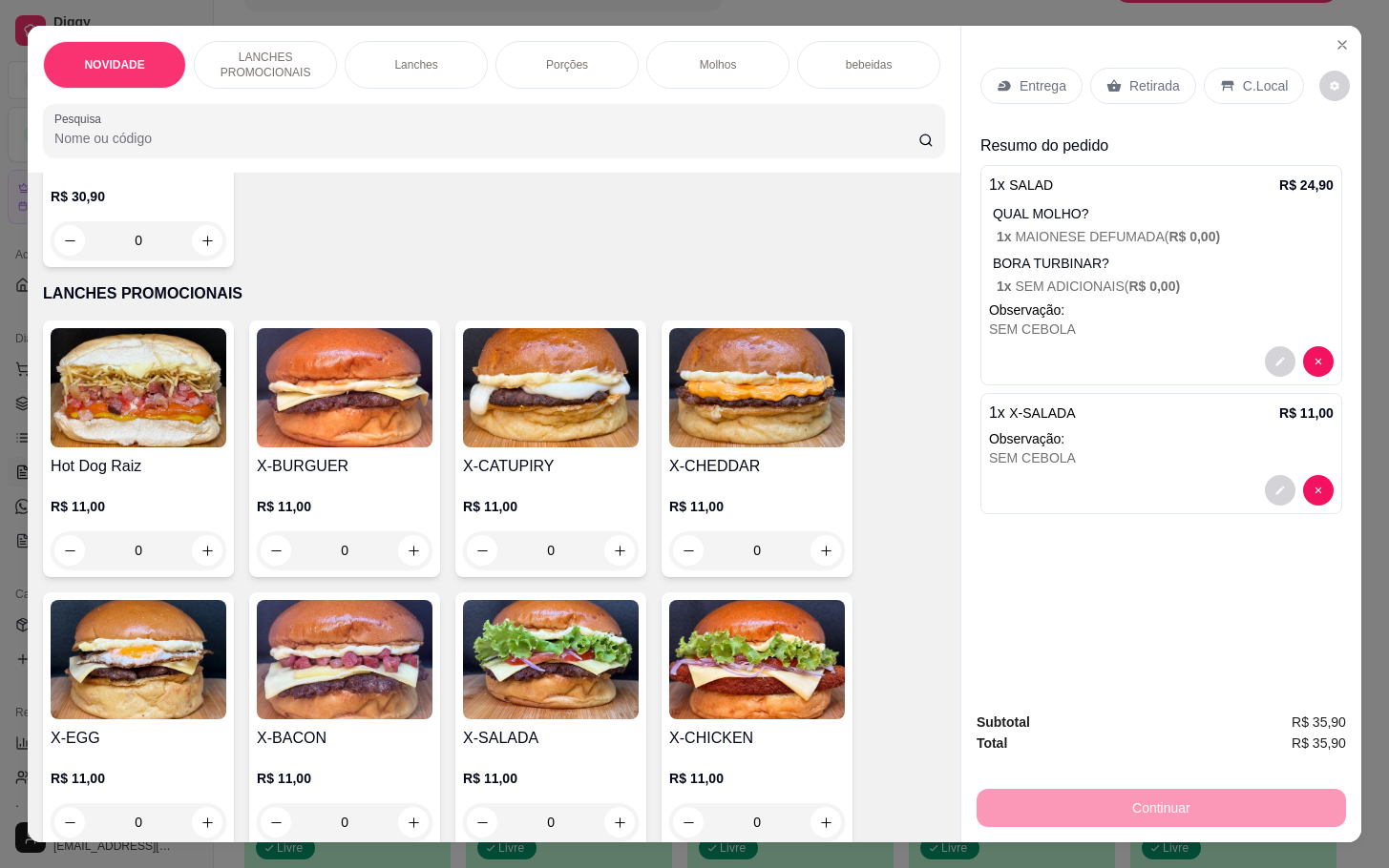
scroll to position [0, 0]
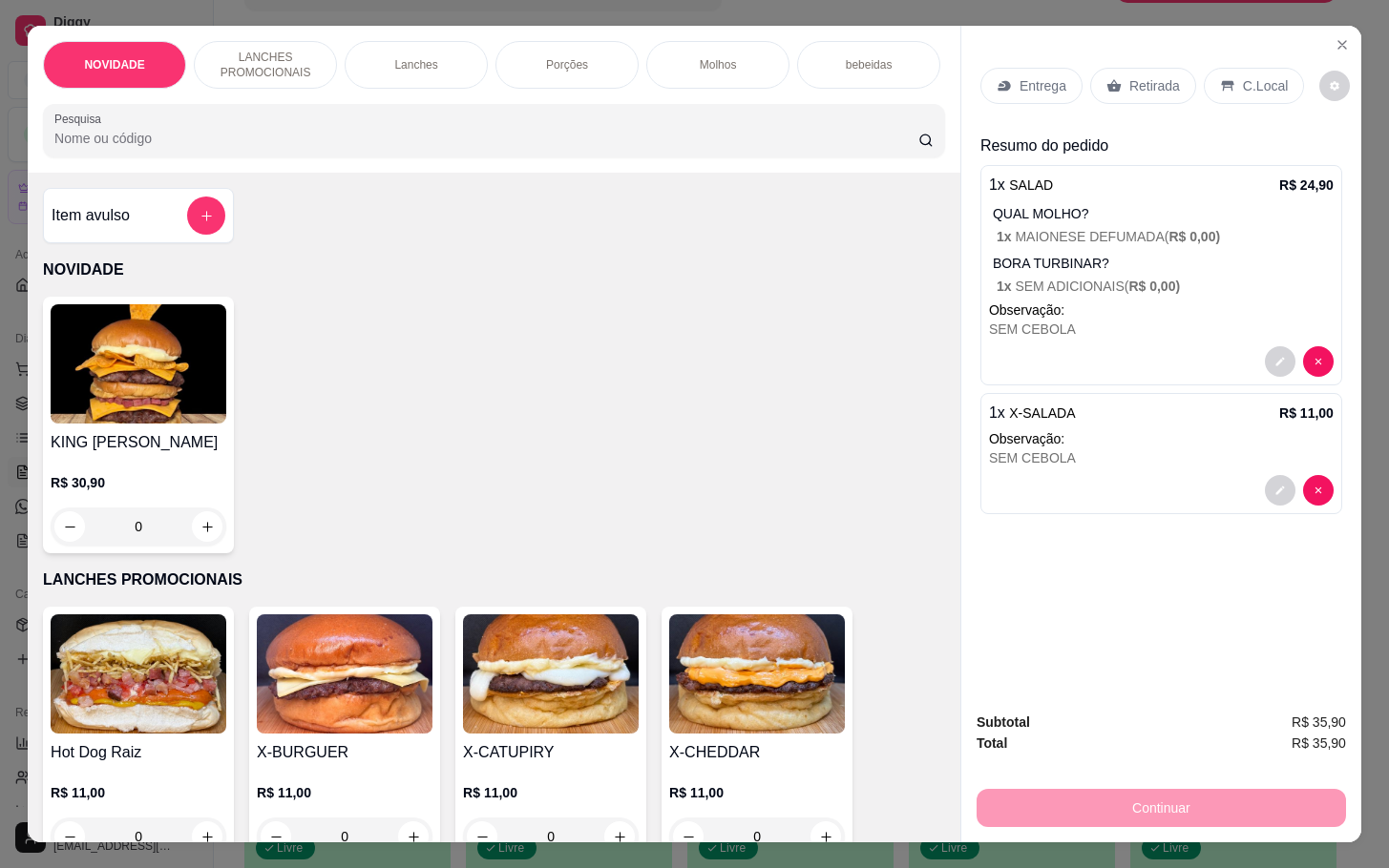
click at [163, 224] on div "Item avulso" at bounding box center [139, 216] width 174 height 38
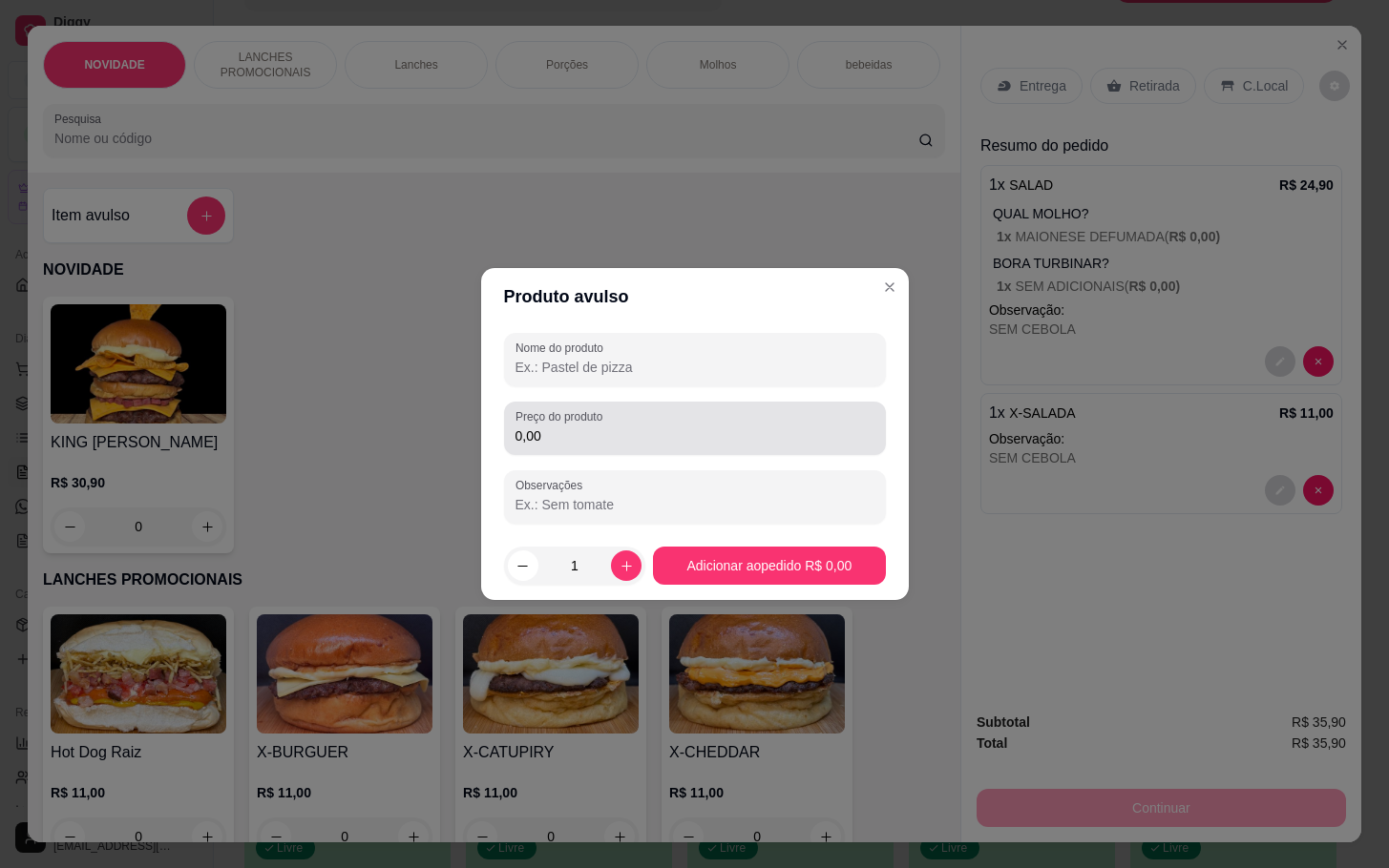
click at [560, 435] on input "0,00" at bounding box center [695, 436] width 359 height 19
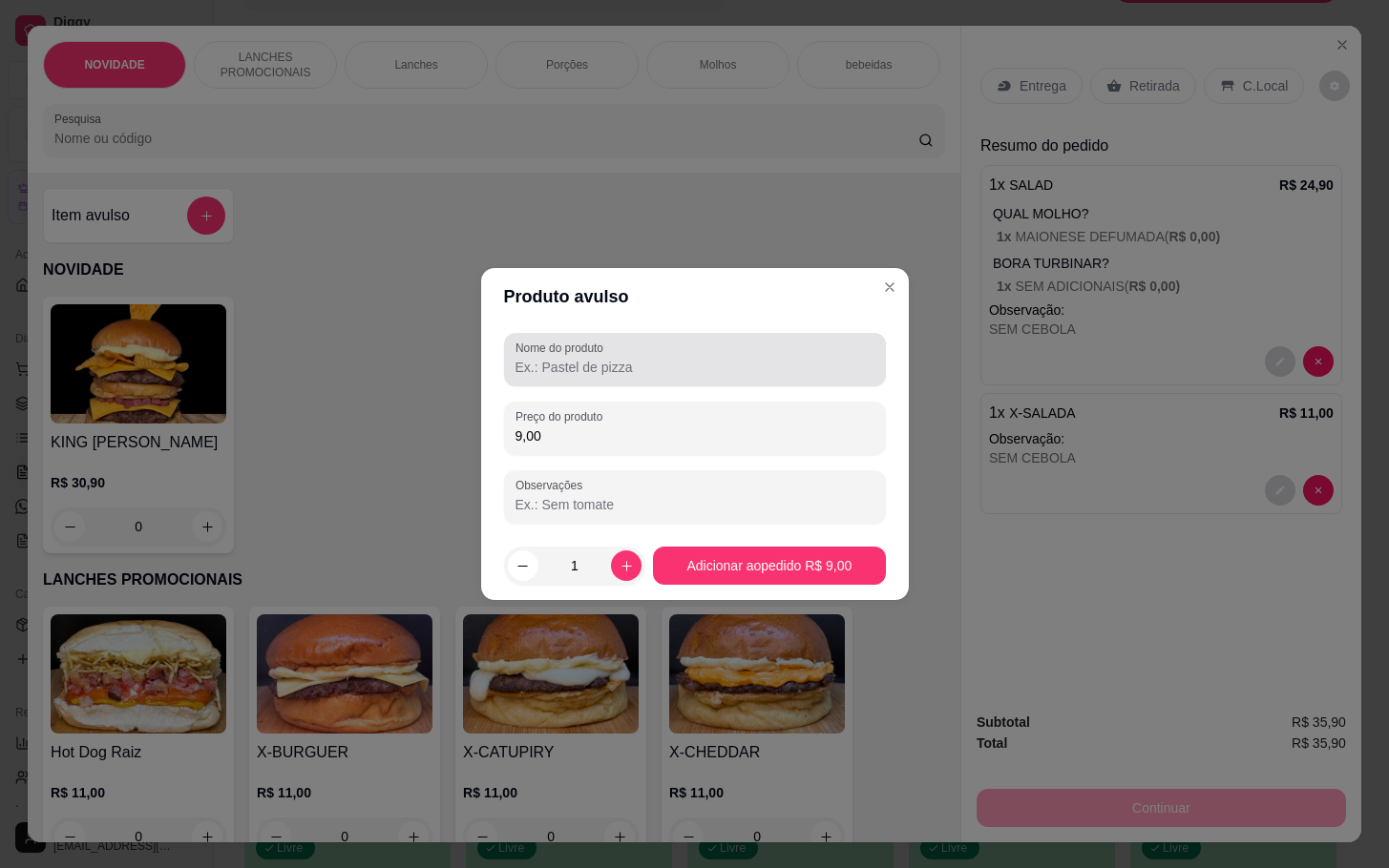
type input "9,00"
click at [741, 338] on div "Nome do produto" at bounding box center [695, 360] width 382 height 53
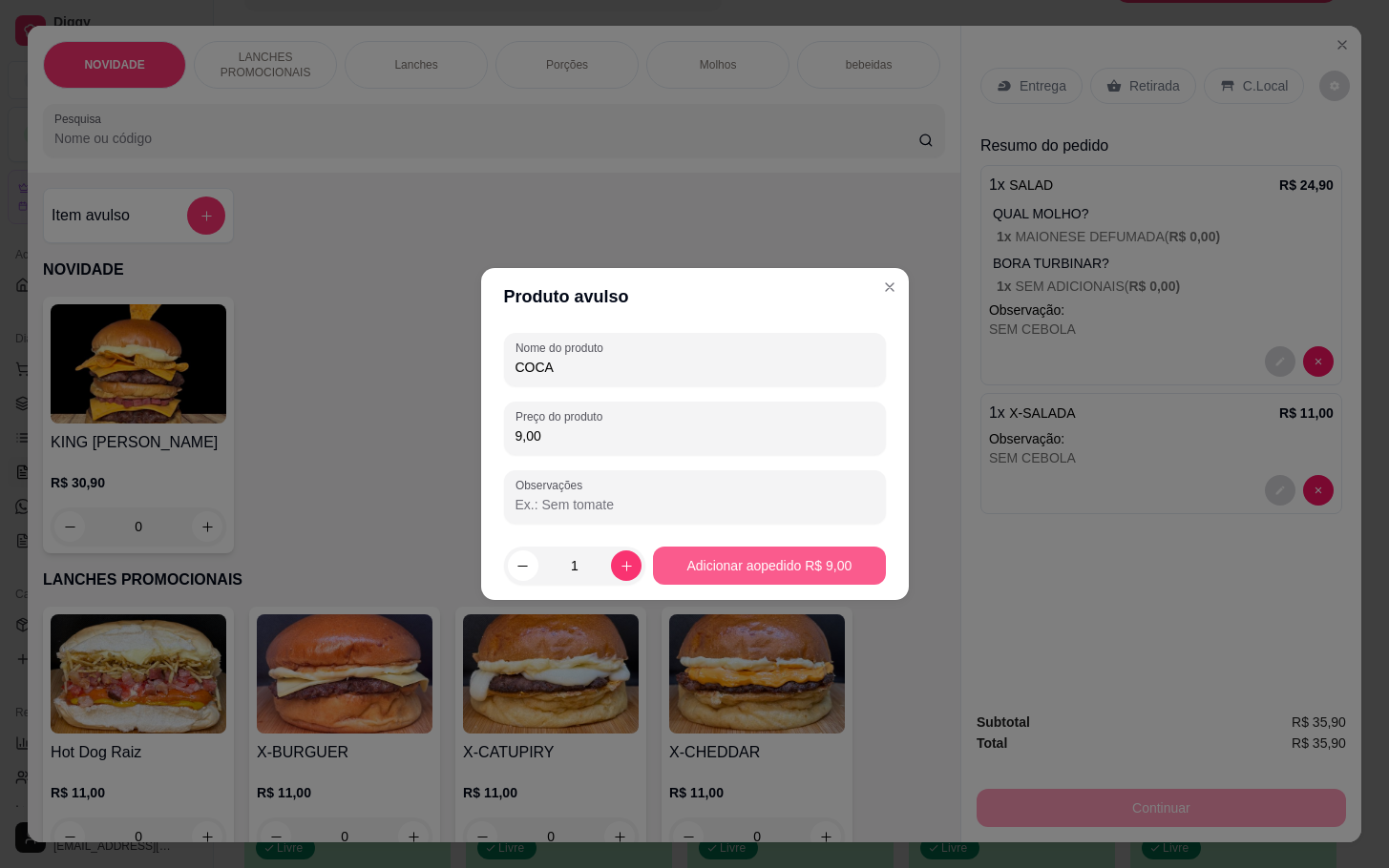
type input "COCA"
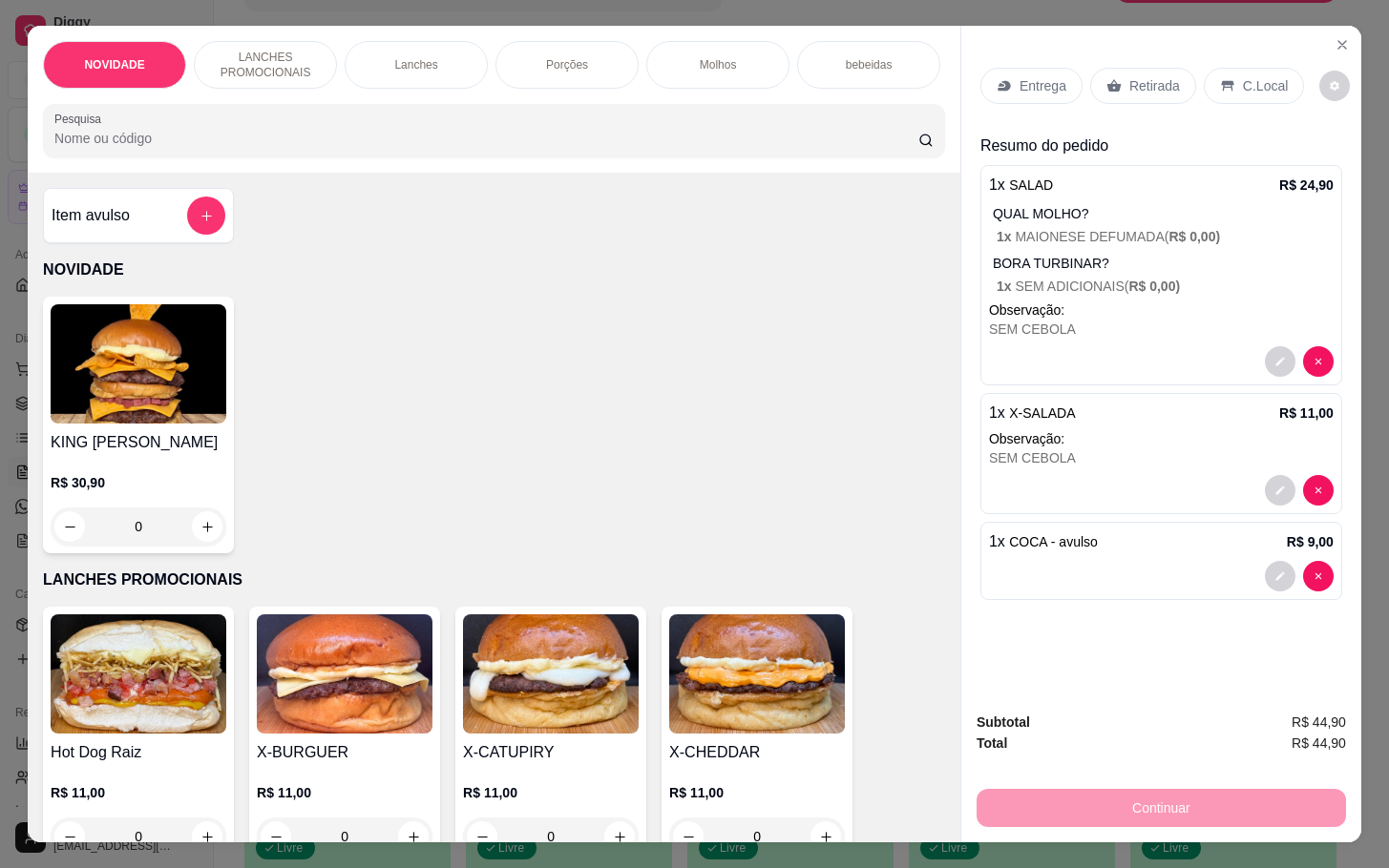
click at [1095, 89] on div "Retirada" at bounding box center [1143, 86] width 106 height 36
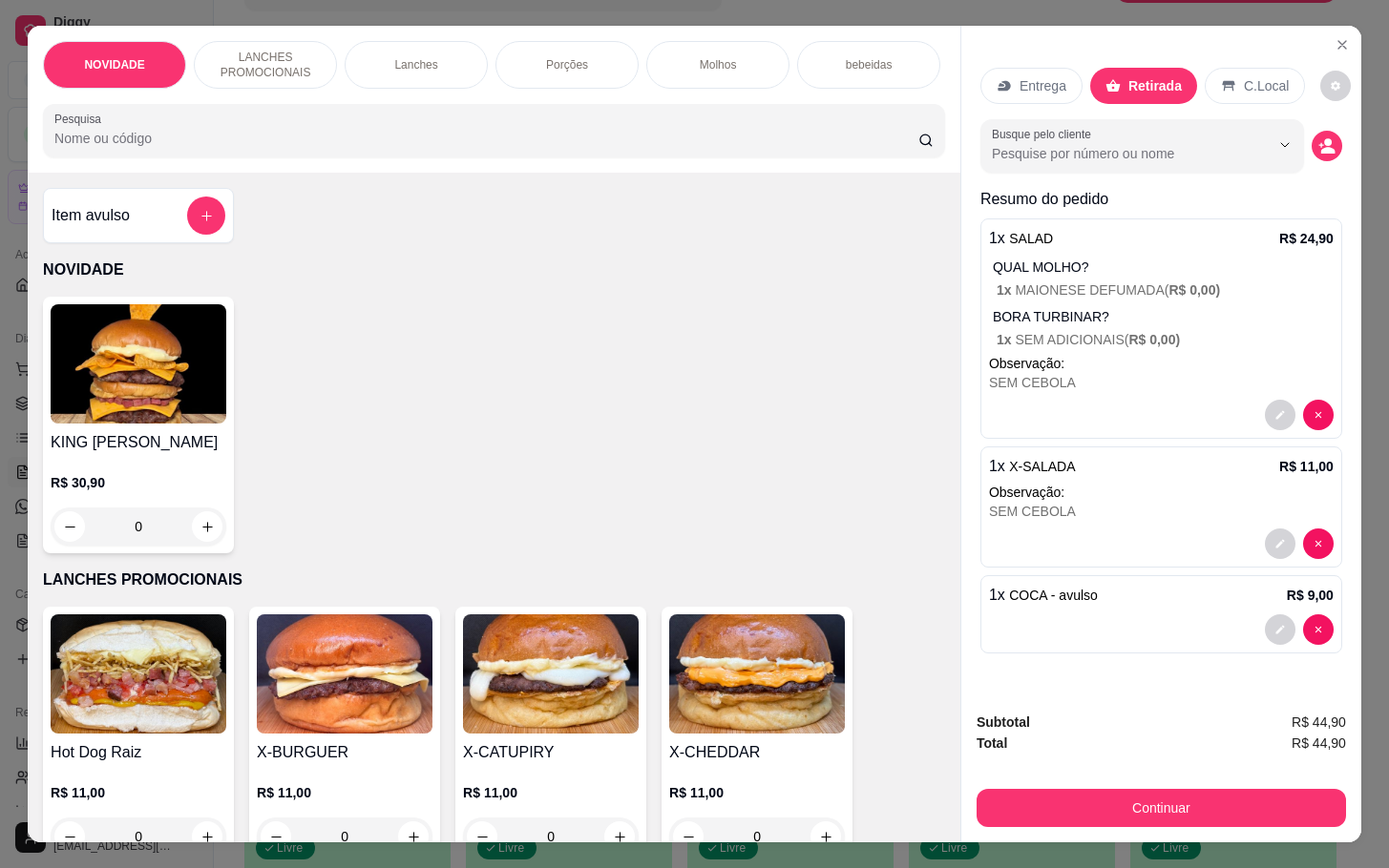
click at [1082, 771] on div "Subtotal R$ 44,90 Total R$ 44,90 Continuar" at bounding box center [1161, 769] width 370 height 116
click at [1058, 784] on div "Continuar" at bounding box center [1161, 805] width 370 height 43
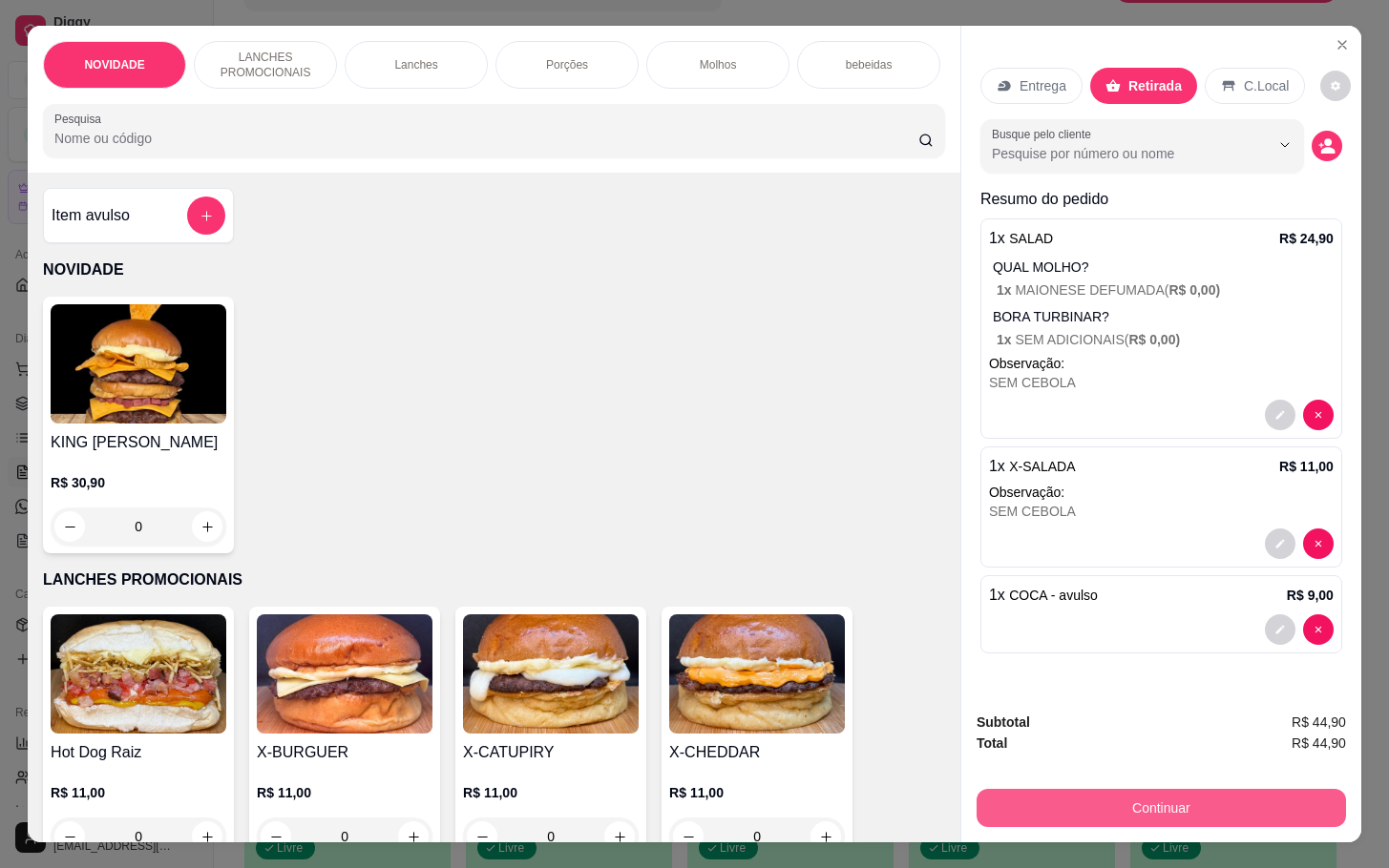
click at [1062, 796] on button "Continuar" at bounding box center [1161, 808] width 370 height 38
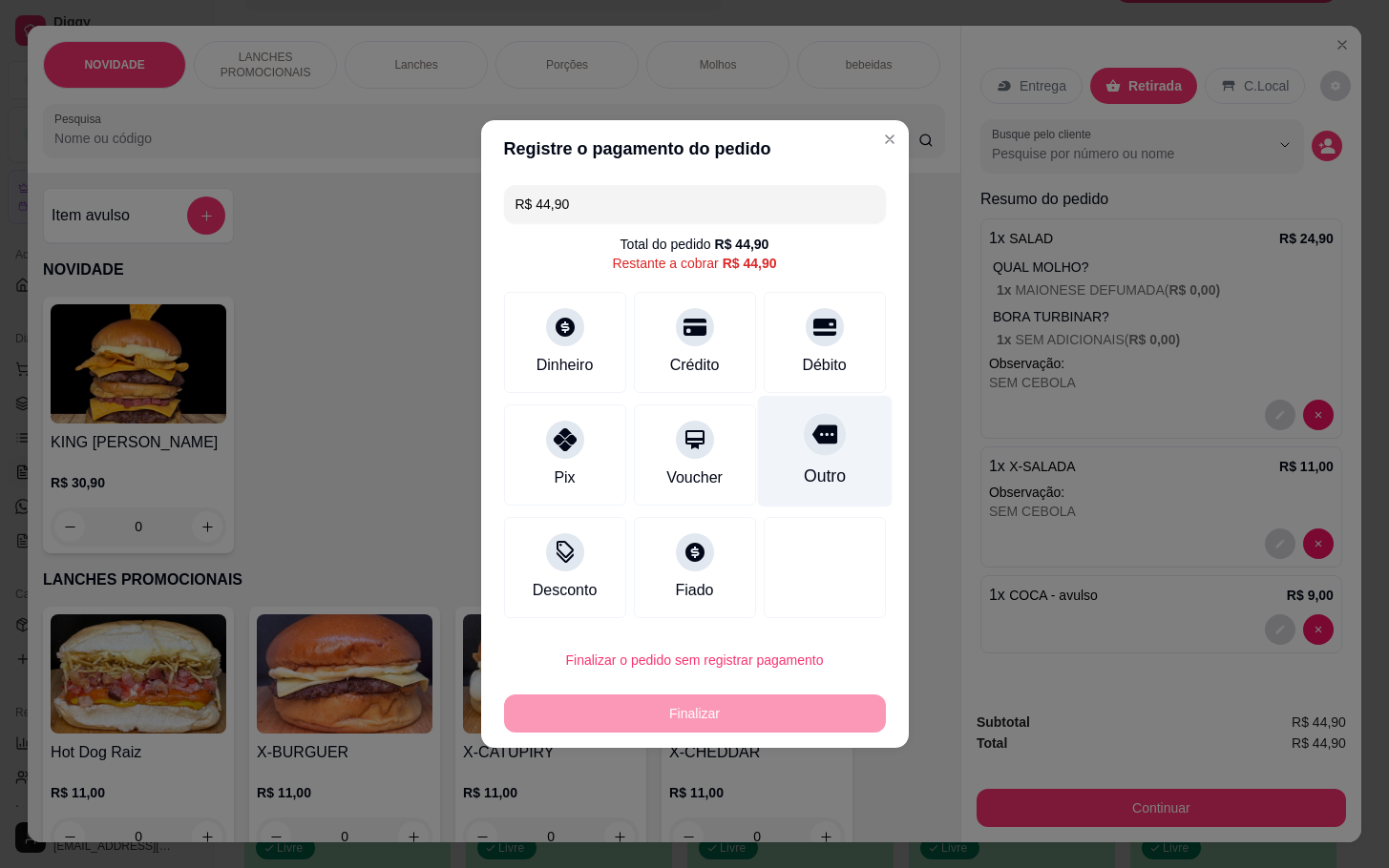
click at [833, 441] on div "Outro" at bounding box center [823, 452] width 135 height 112
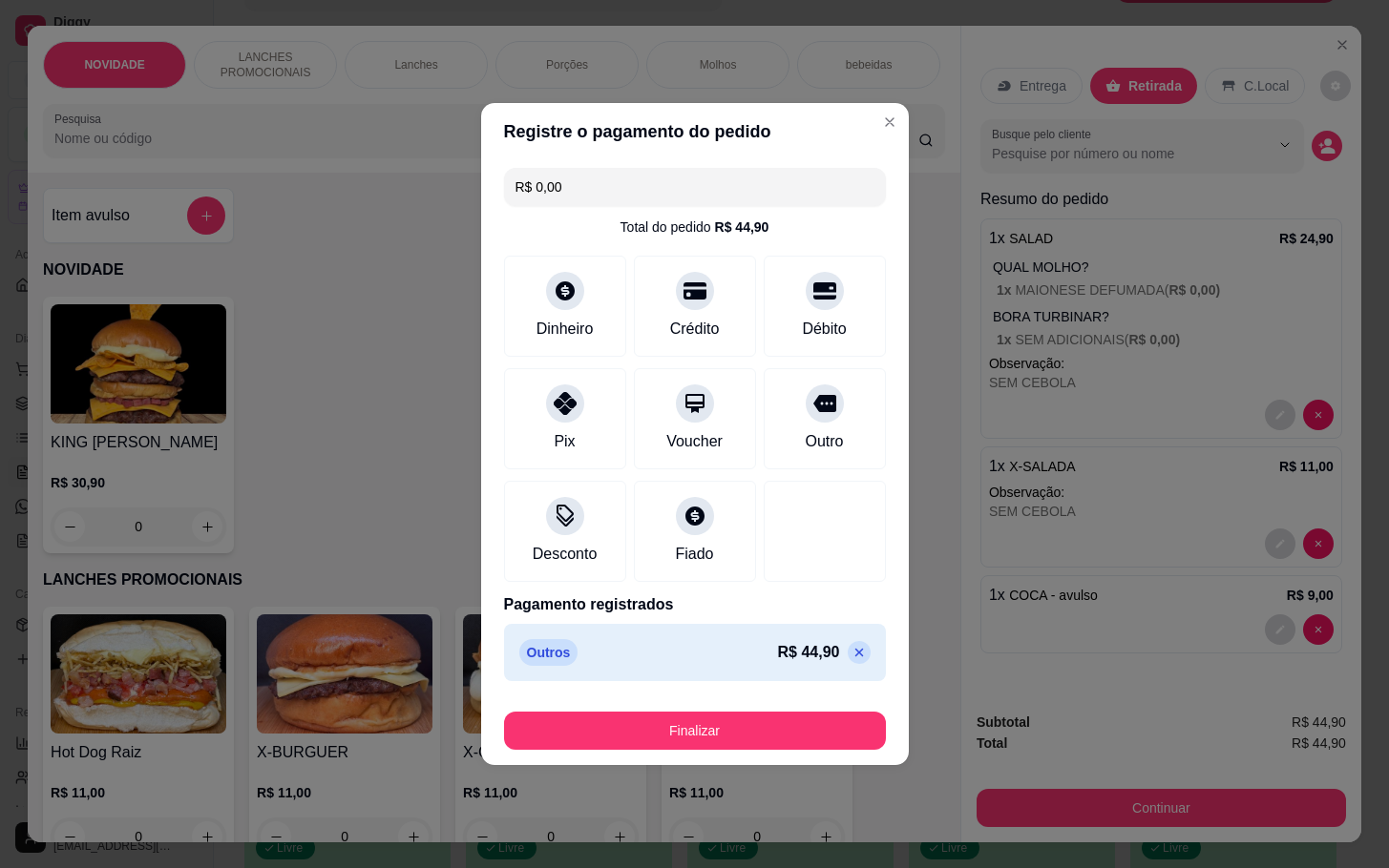
click at [716, 759] on footer "Finalizar" at bounding box center [695, 728] width 428 height 76
click at [728, 735] on button "Finalizar" at bounding box center [695, 730] width 382 height 38
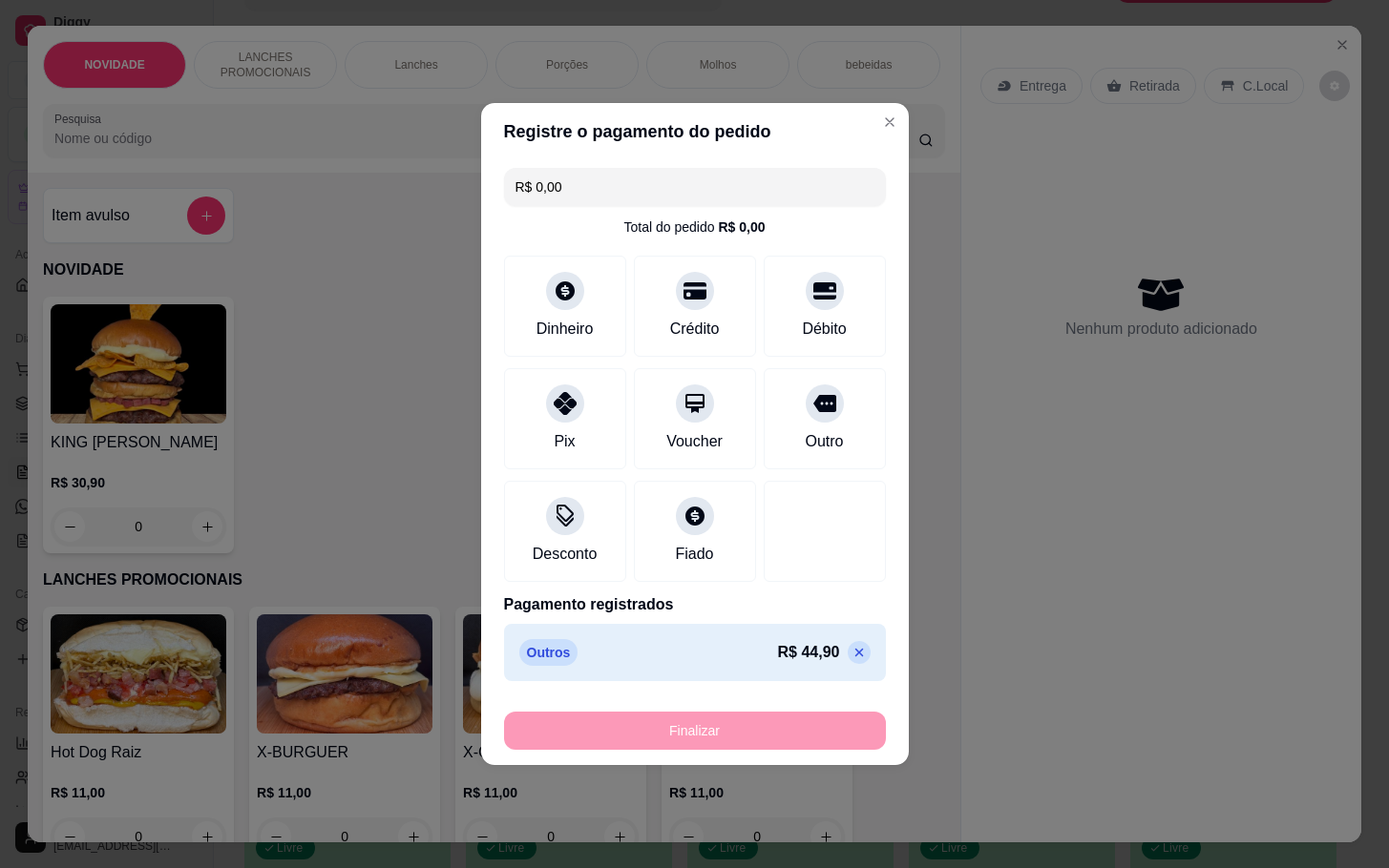
type input "-R$ 44,90"
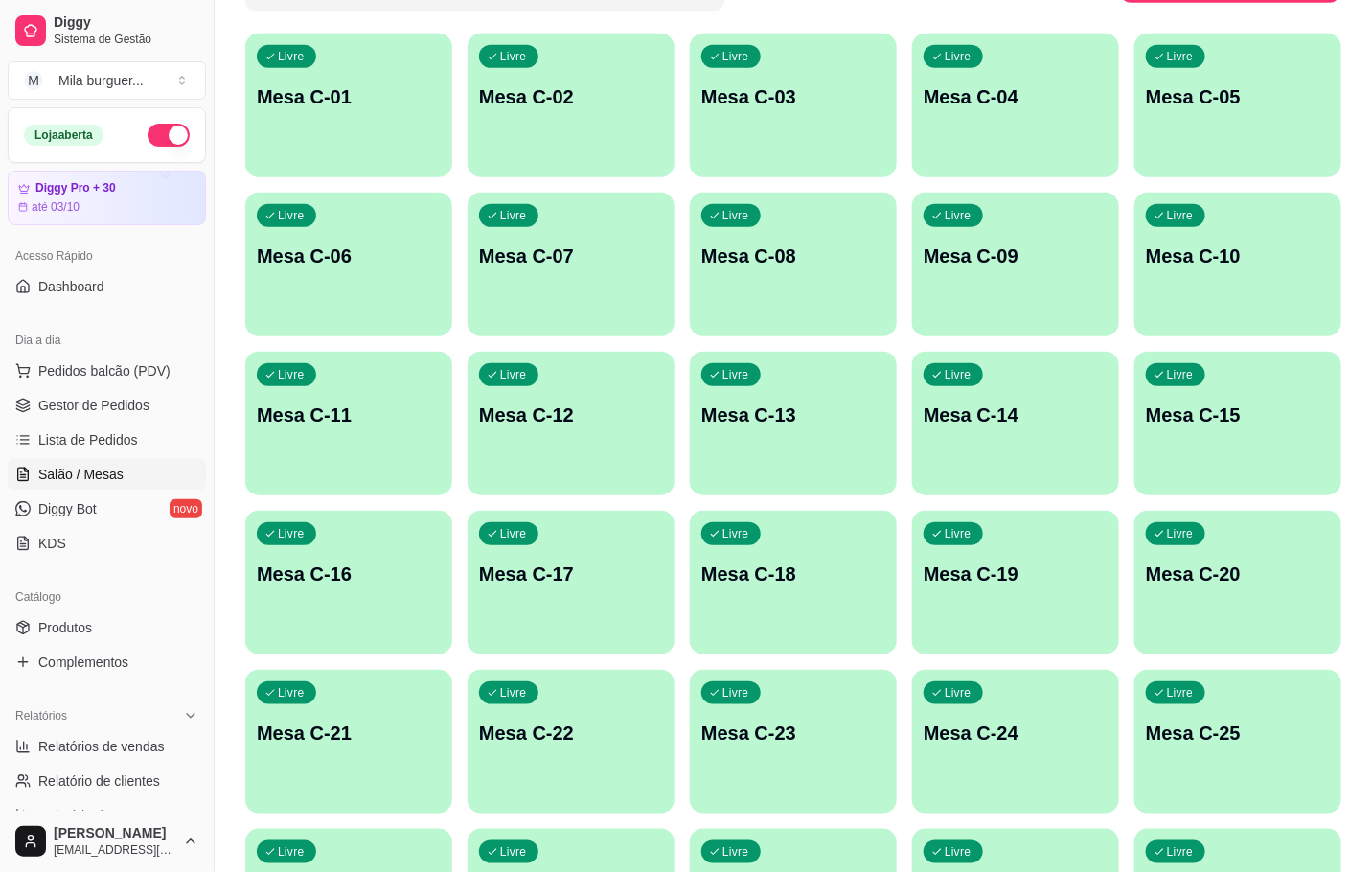
click at [121, 351] on div "Dia a dia" at bounding box center [106, 341] width 198 height 31
drag, startPoint x: 113, startPoint y: 352, endPoint x: 107, endPoint y: 365, distance: 14.3
click at [107, 365] on div "Dia a dia Pedidos balcão (PDV) Gestor de Pedidos Lista de Pedidos Salão / Mesas…" at bounding box center [106, 442] width 214 height 249
click at [819, 323] on div "button" at bounding box center [794, 325] width 207 height 23
click at [265, 53] on div "Livre" at bounding box center [289, 58] width 58 height 22
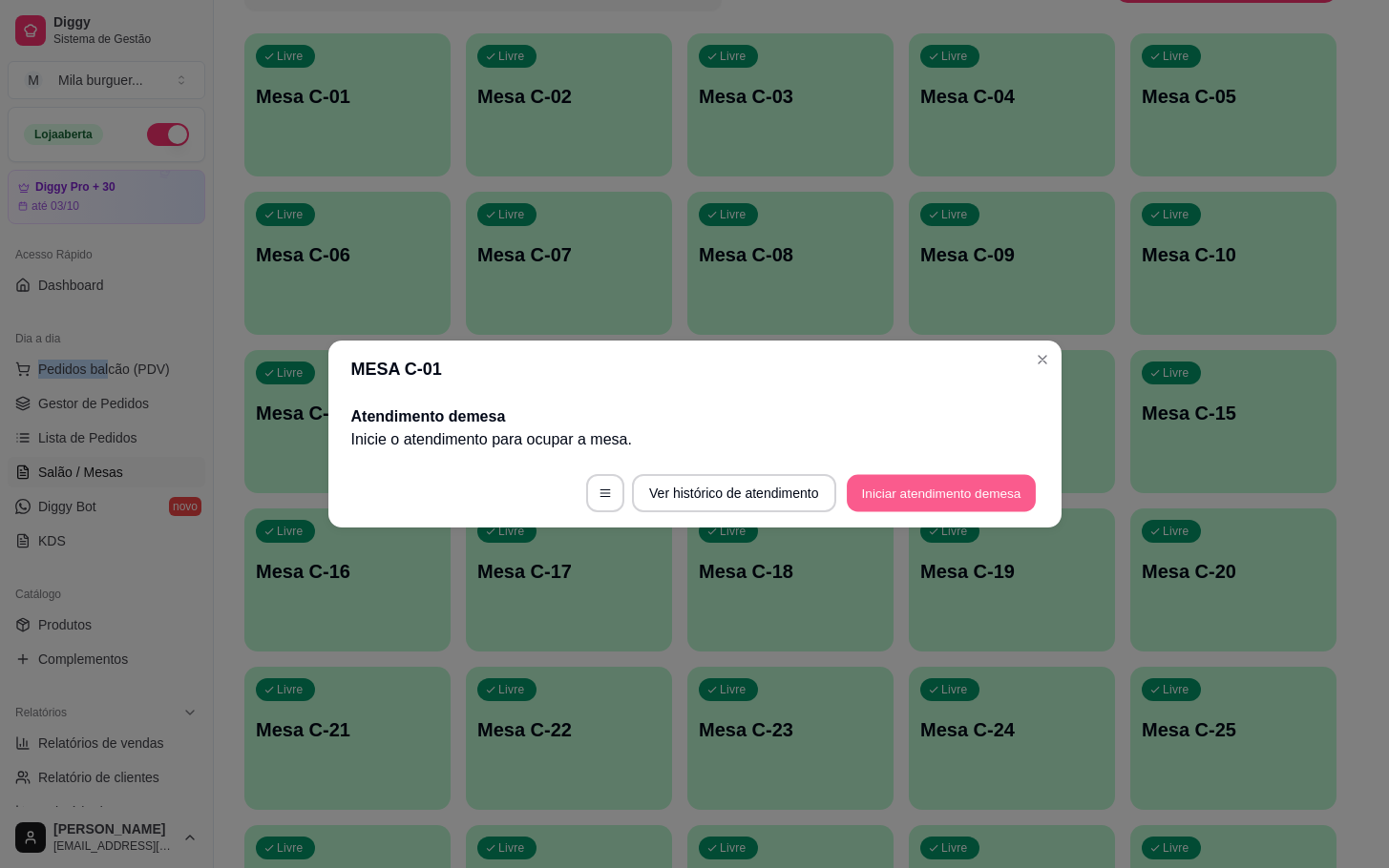
click at [914, 487] on button "Iniciar atendimento de mesa" at bounding box center [941, 494] width 189 height 37
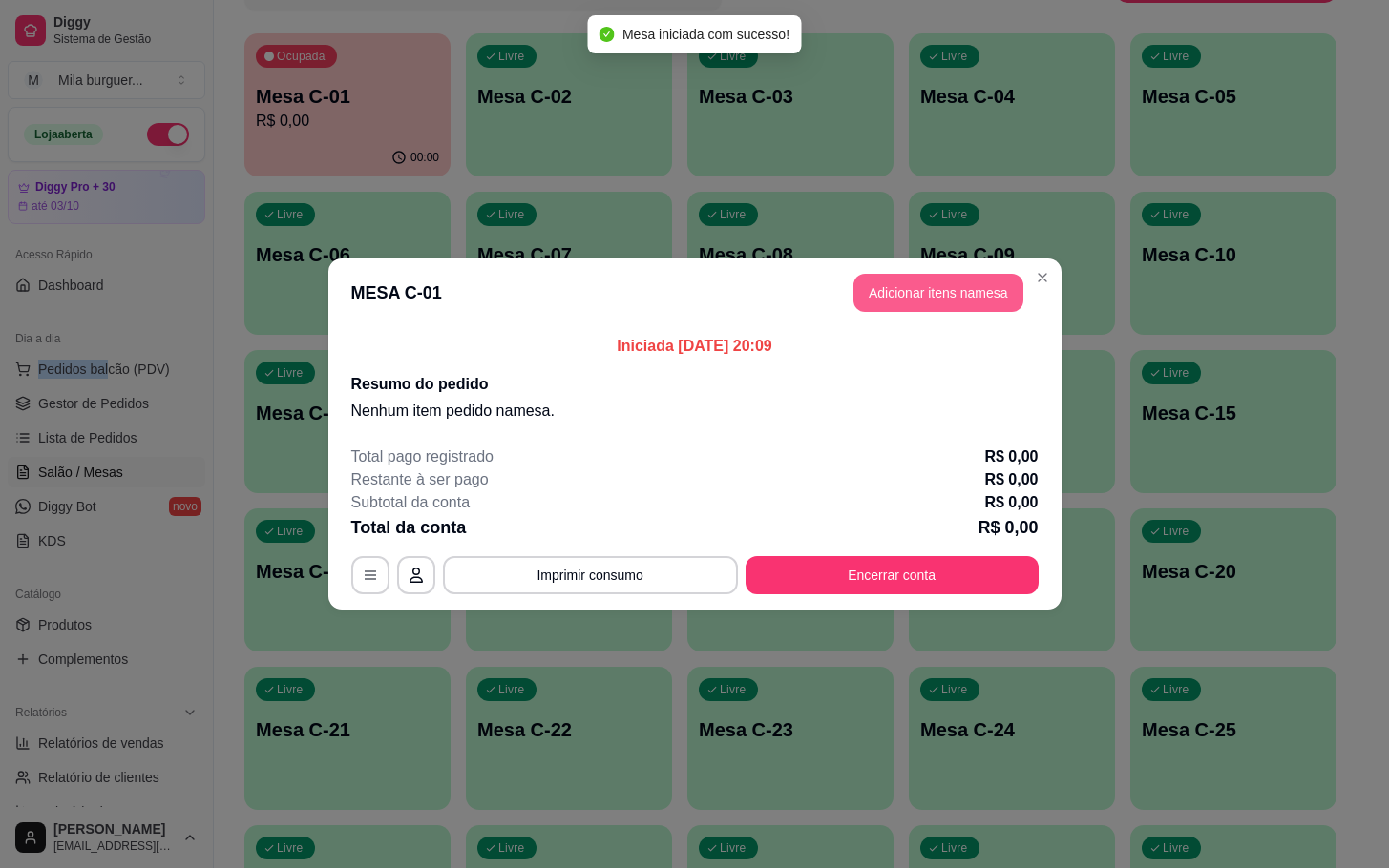
click at [916, 301] on button "Adicionar itens na mesa" at bounding box center [938, 293] width 170 height 38
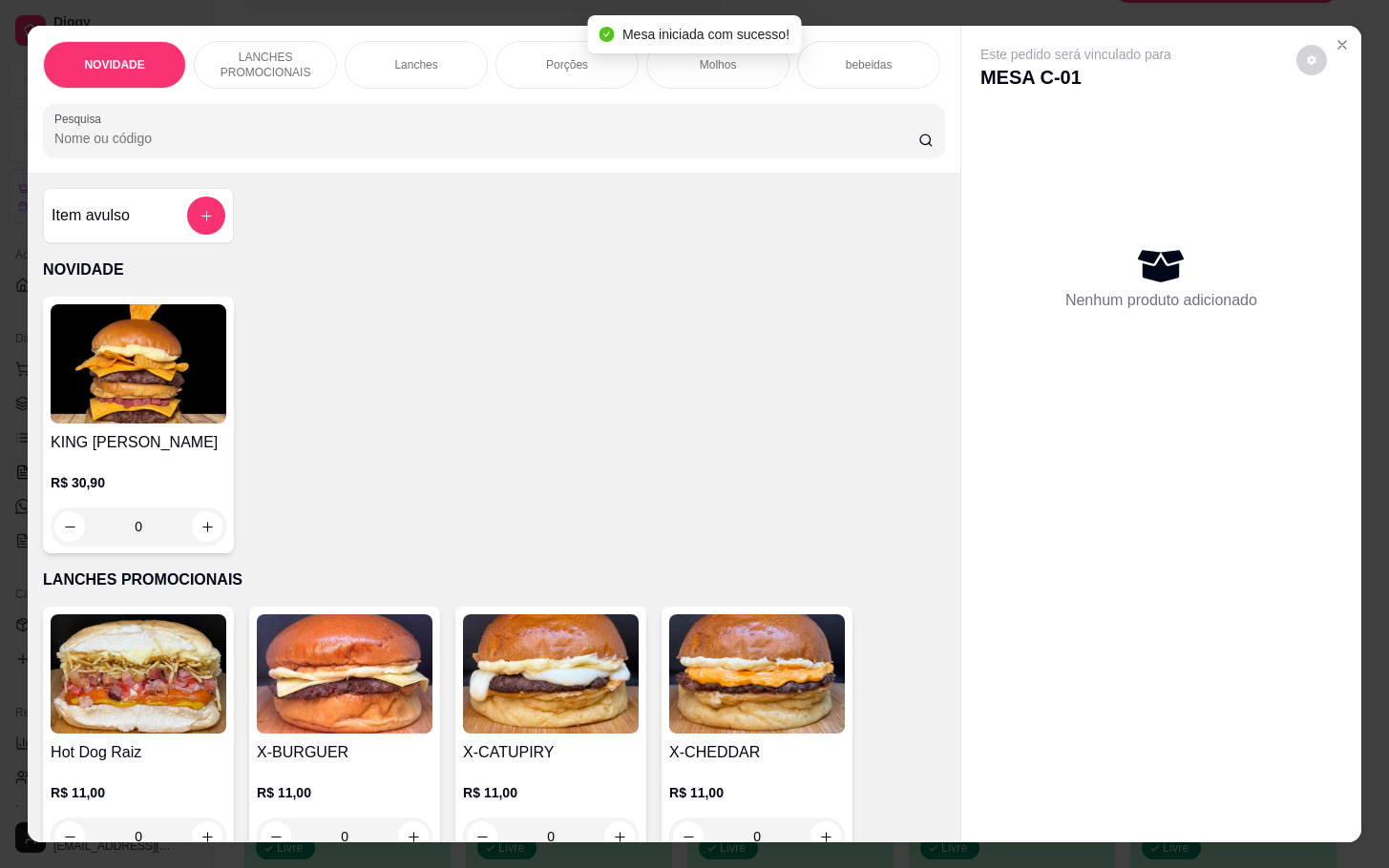
scroll to position [286, 0]
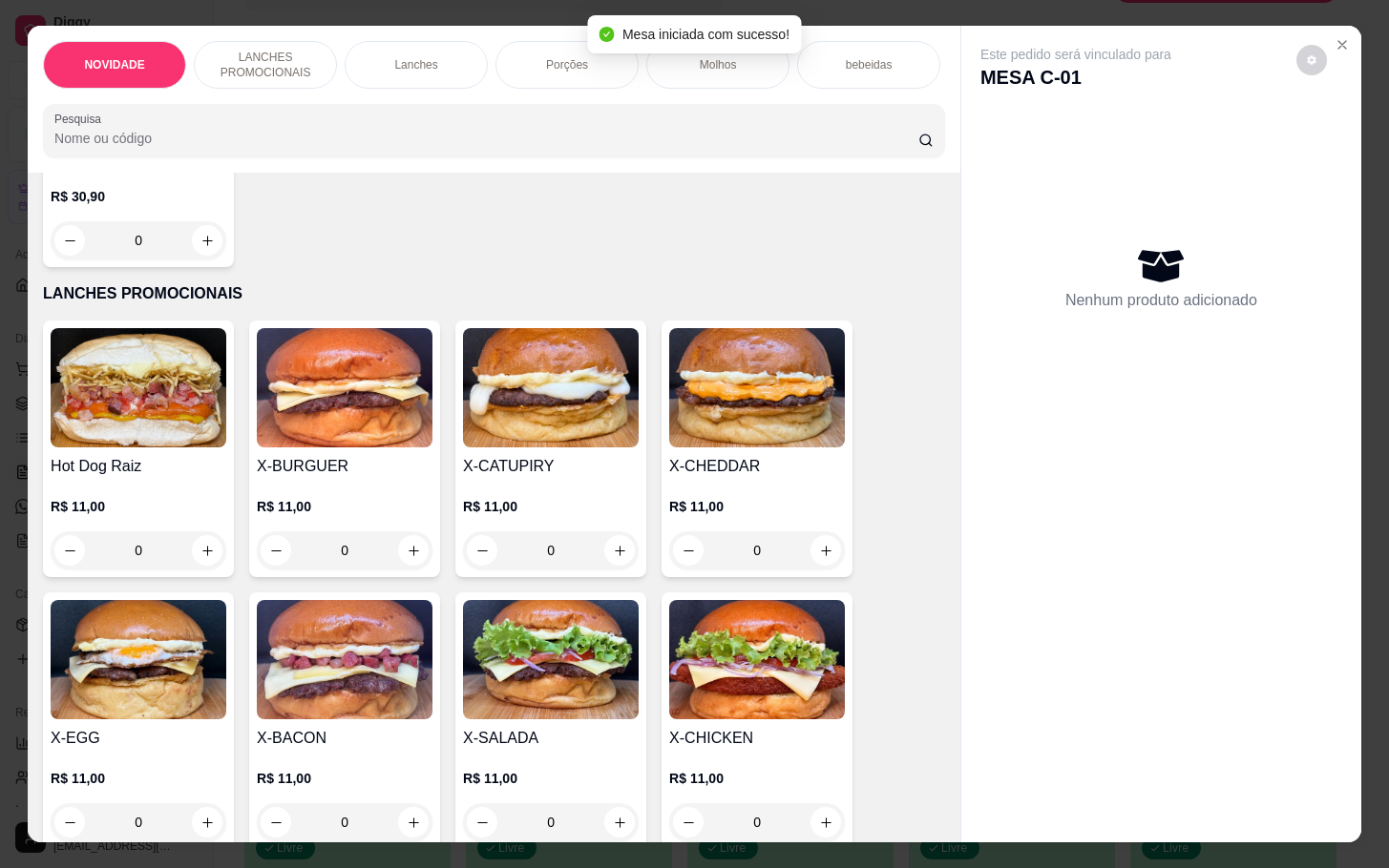
click at [405, 646] on img at bounding box center [345, 660] width 176 height 119
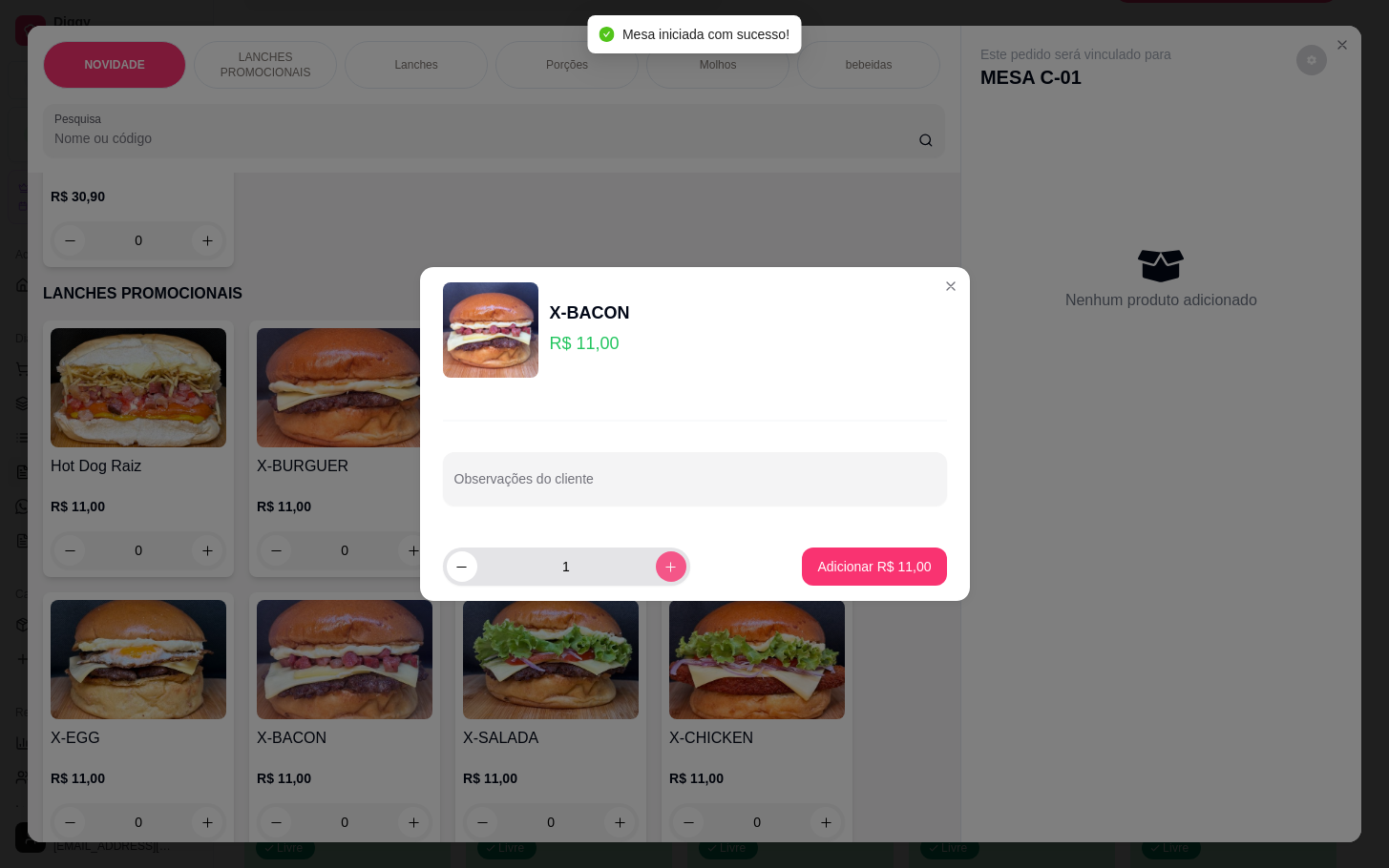
click at [664, 565] on icon "increase-product-quantity" at bounding box center [671, 567] width 14 height 14
type input "2"
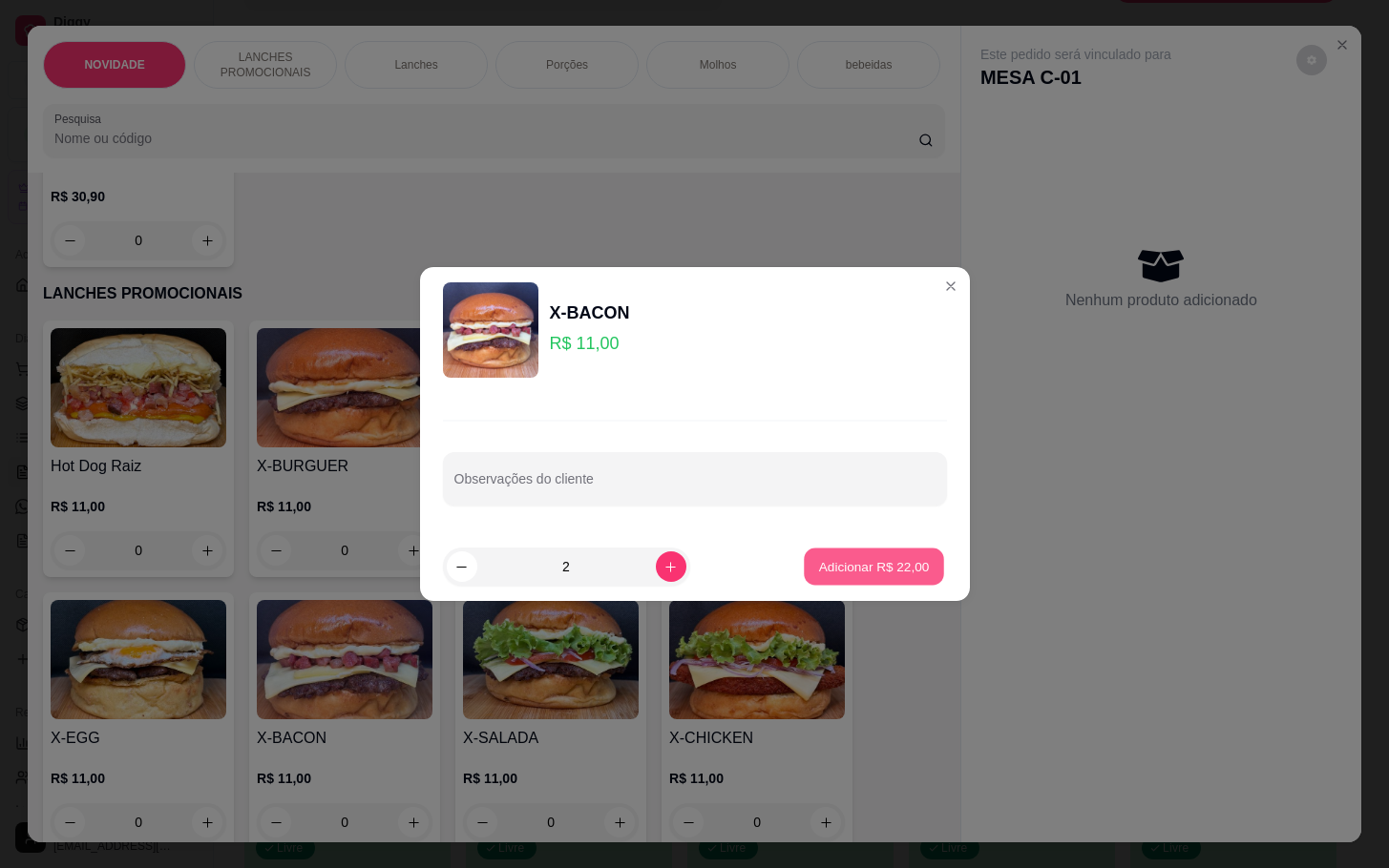
click at [828, 567] on p "Adicionar R$ 22,00" at bounding box center [874, 566] width 111 height 18
type input "2"
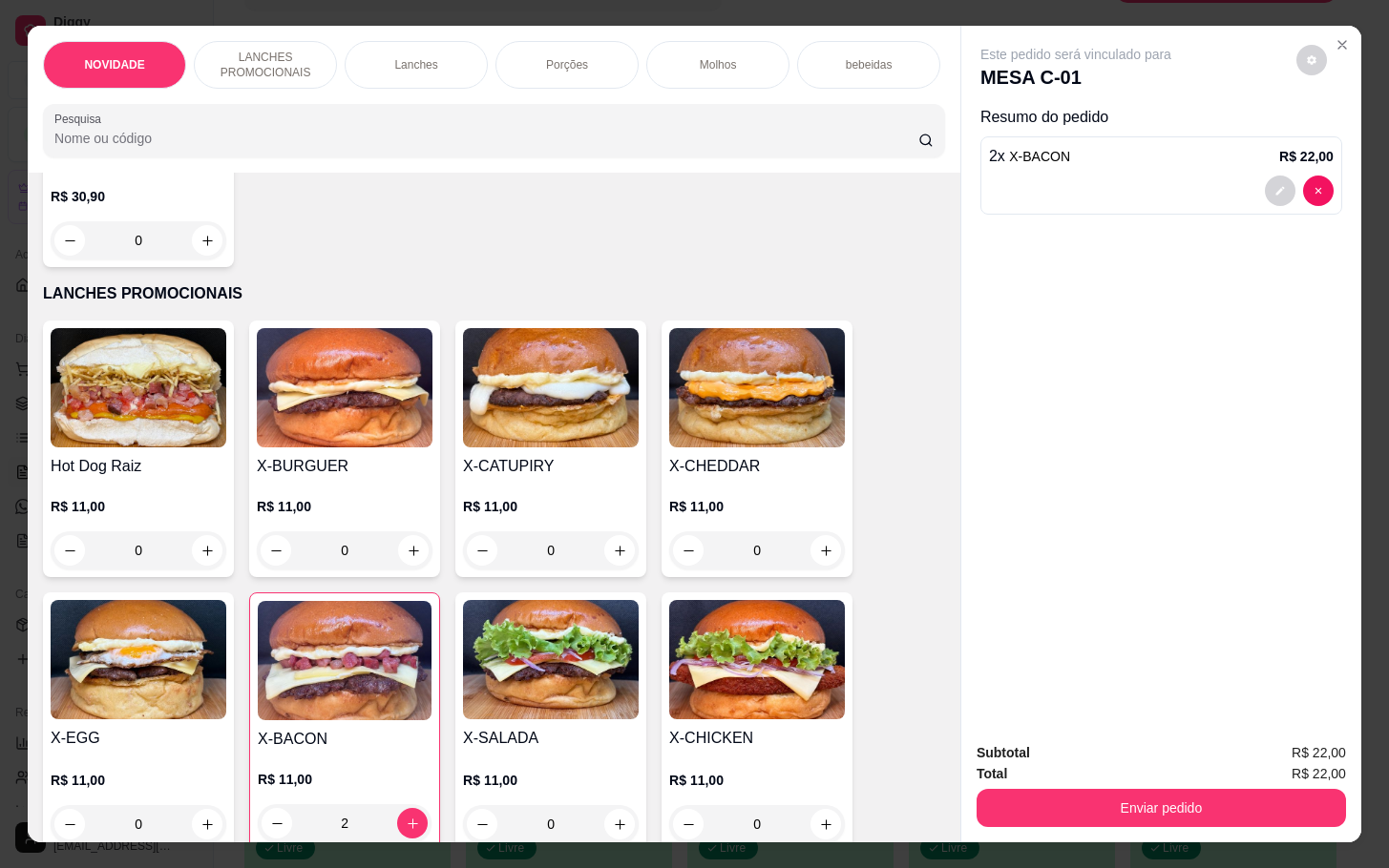
click at [603, 448] on img at bounding box center [551, 388] width 176 height 119
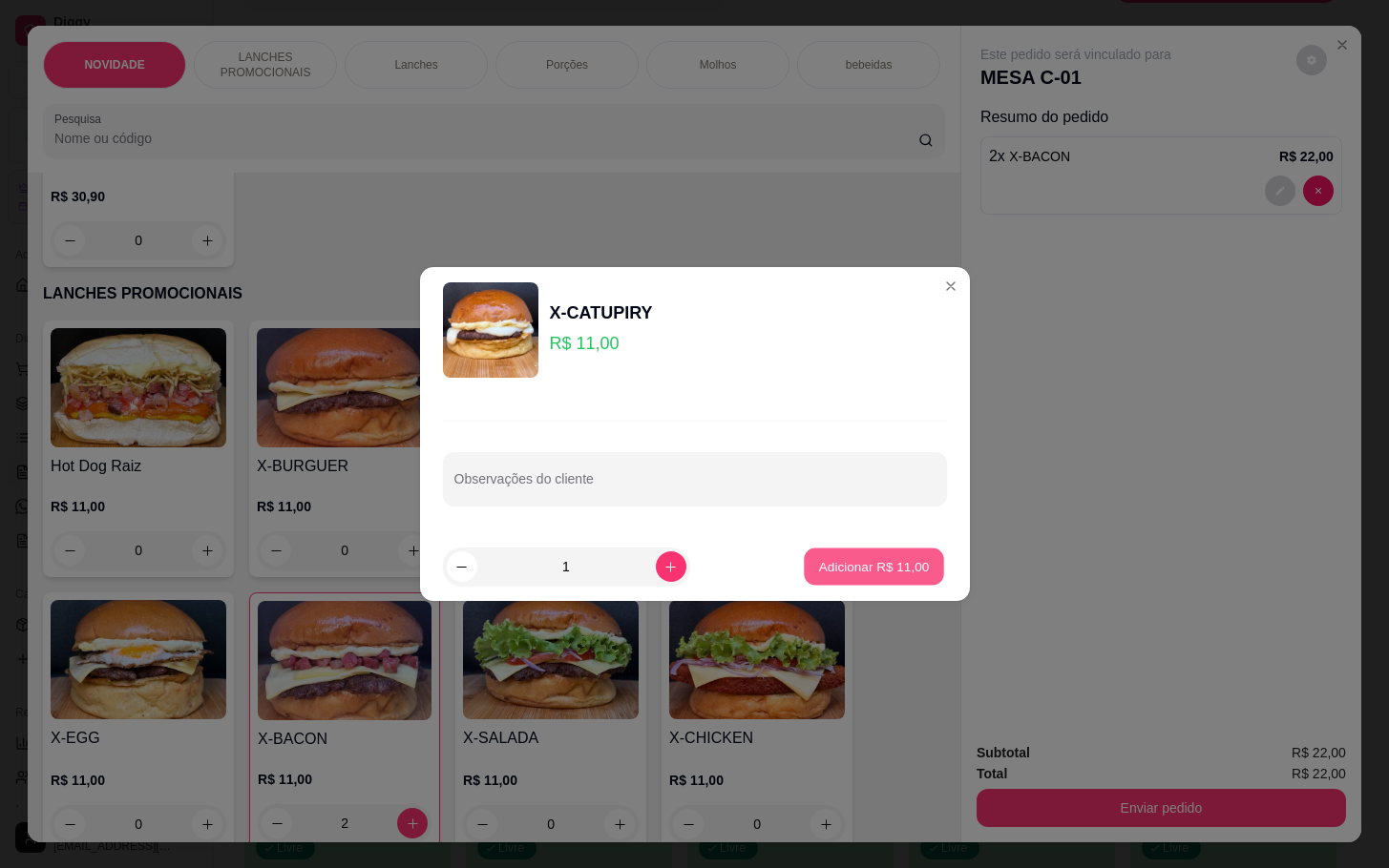
click at [850, 576] on p "Adicionar R$ 11,00" at bounding box center [874, 566] width 111 height 18
type input "1"
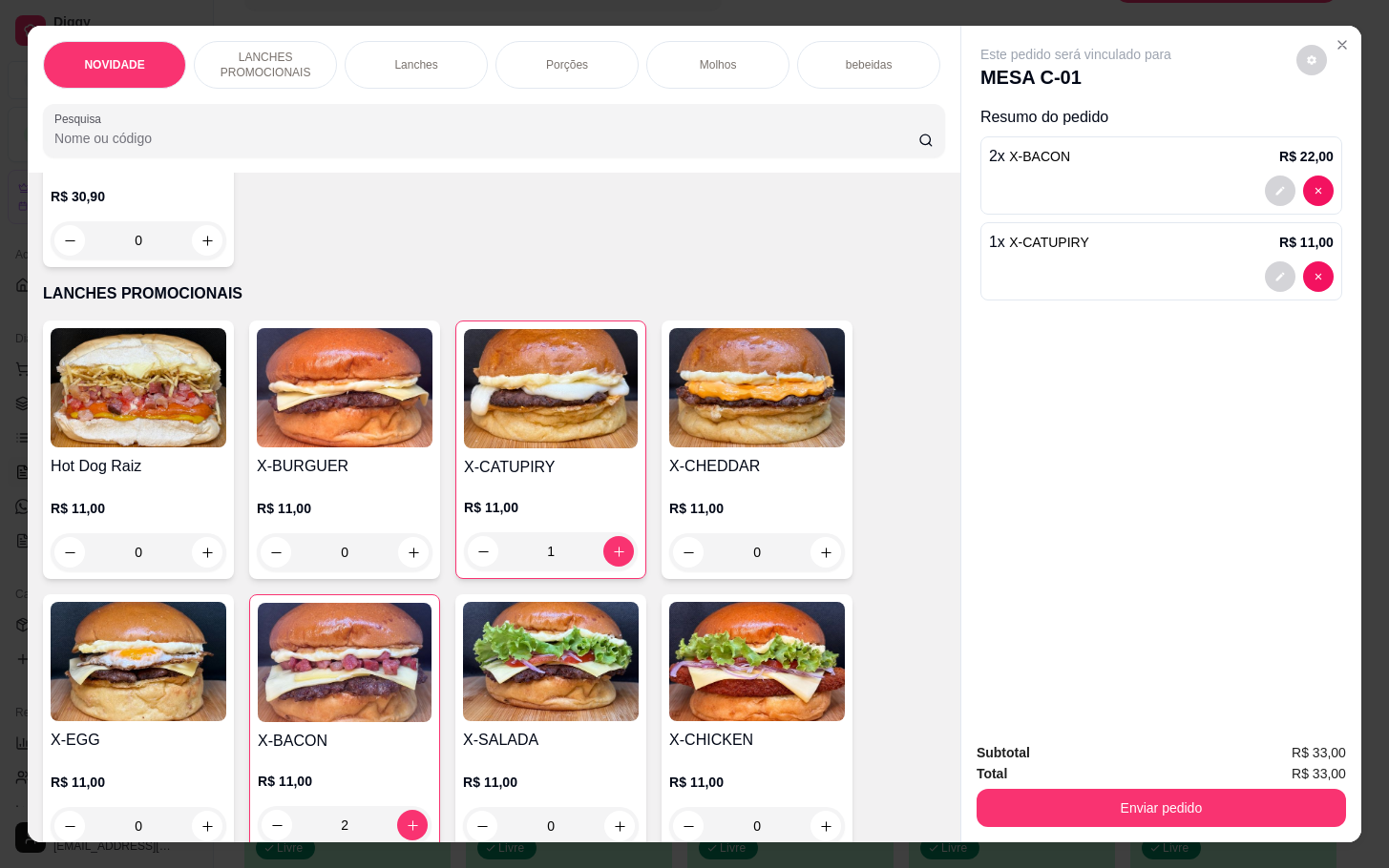
click at [868, 421] on div "Hot Dog Raiz R$ 11,00 0 X-BURGUER R$ 11,00 0 X-CATUPIRY R$ 11,00 1 X-CHEDDAR R$…" at bounding box center [494, 587] width 902 height 533
click at [788, 422] on img at bounding box center [758, 388] width 176 height 119
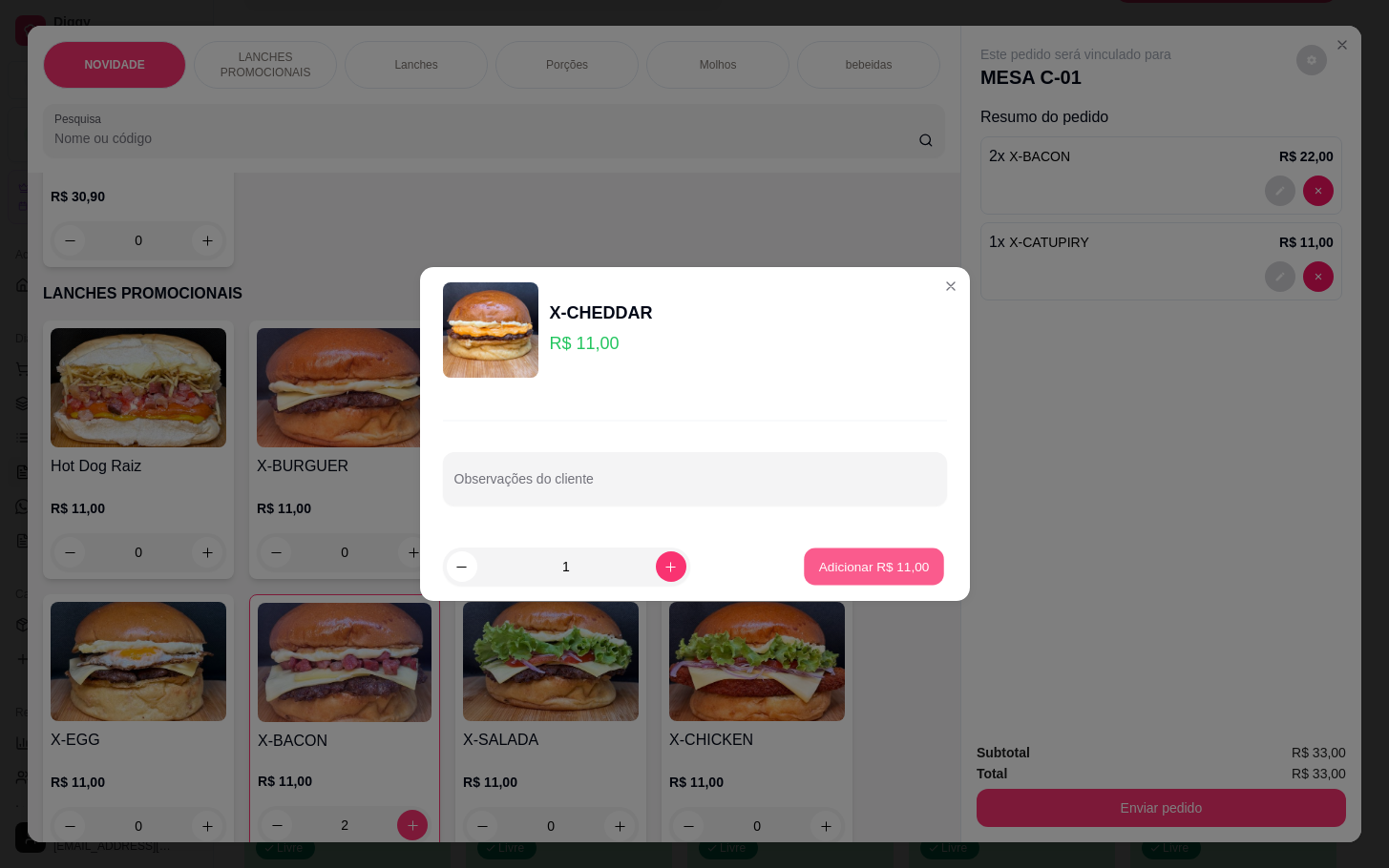
click at [882, 559] on p "Adicionar R$ 11,00" at bounding box center [874, 566] width 111 height 18
type input "1"
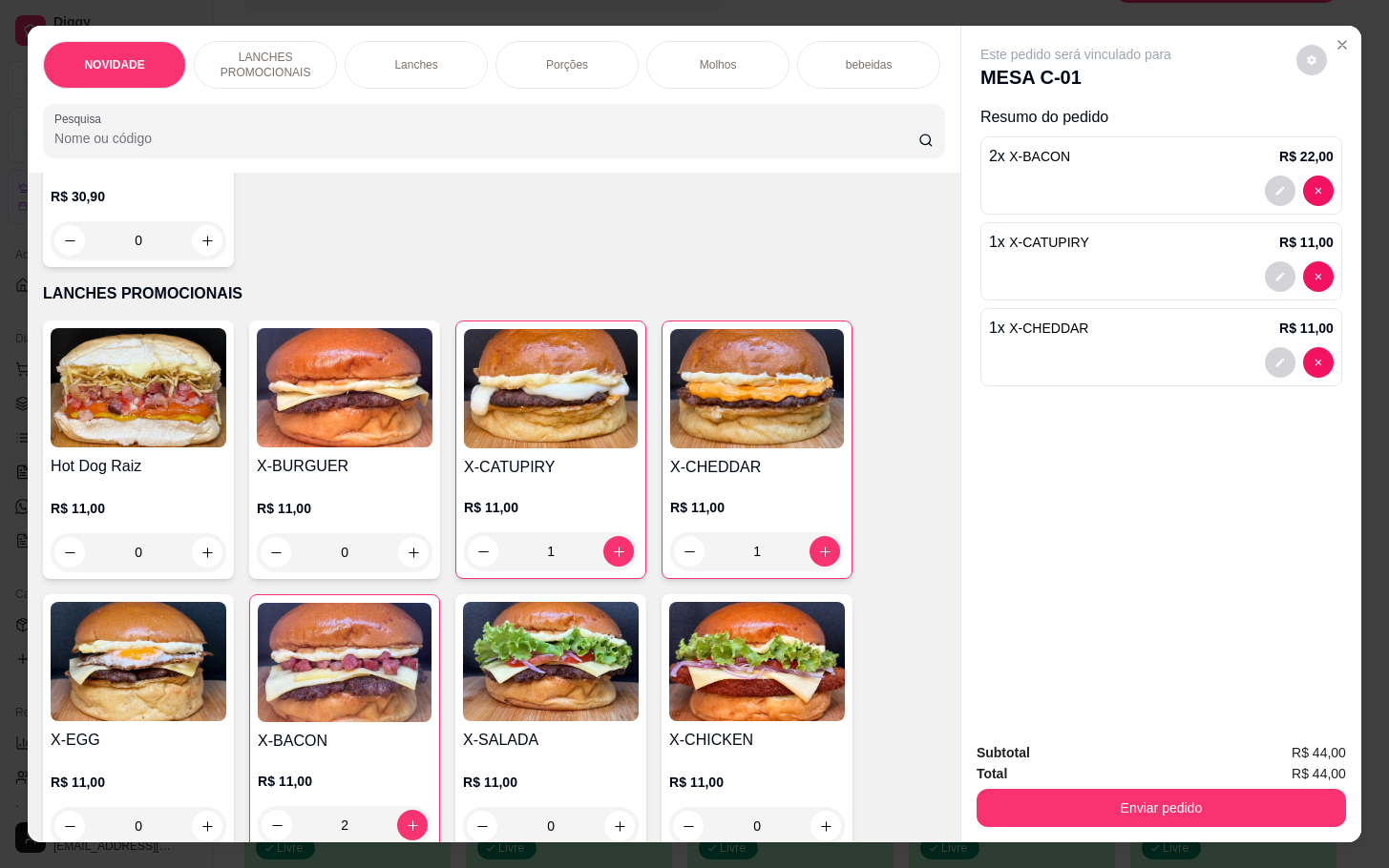
click at [336, 791] on p "R$ 11,00" at bounding box center [345, 781] width 174 height 19
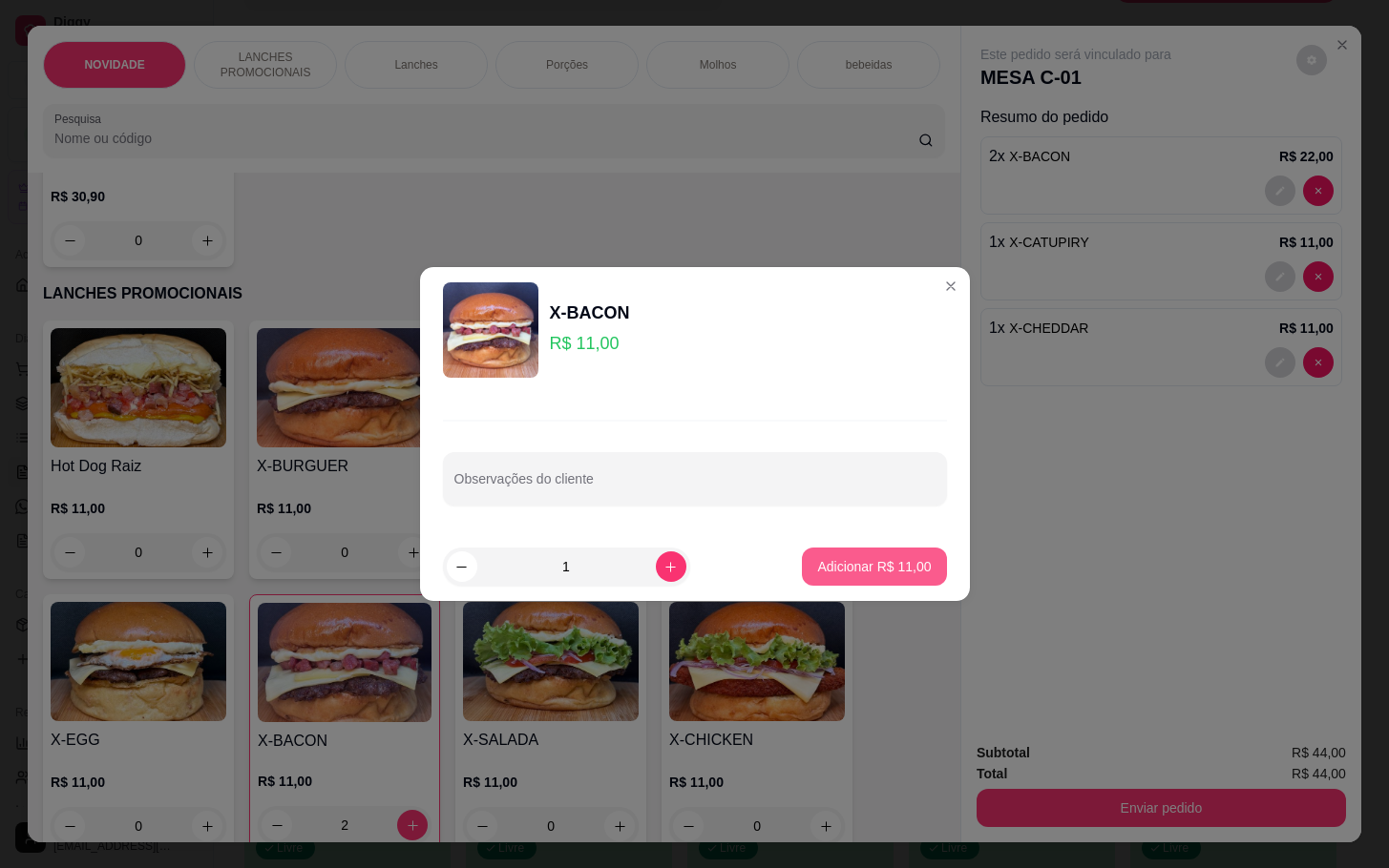
click at [868, 564] on p "Adicionar R$ 11,00" at bounding box center [873, 567] width 114 height 19
type input "3"
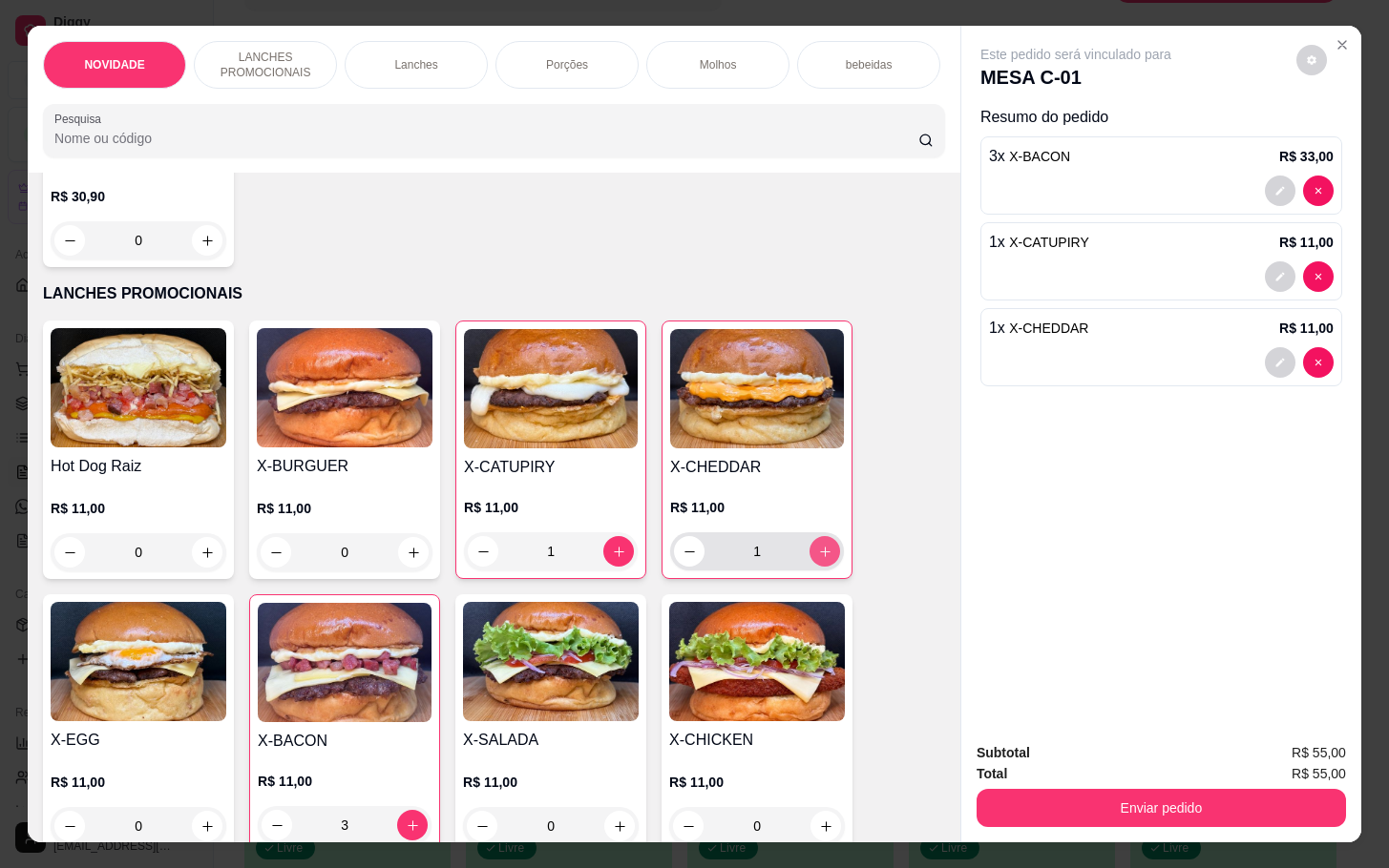
click at [818, 560] on icon "increase-product-quantity" at bounding box center [824, 552] width 14 height 14
type input "2"
click at [370, 712] on img at bounding box center [345, 663] width 174 height 119
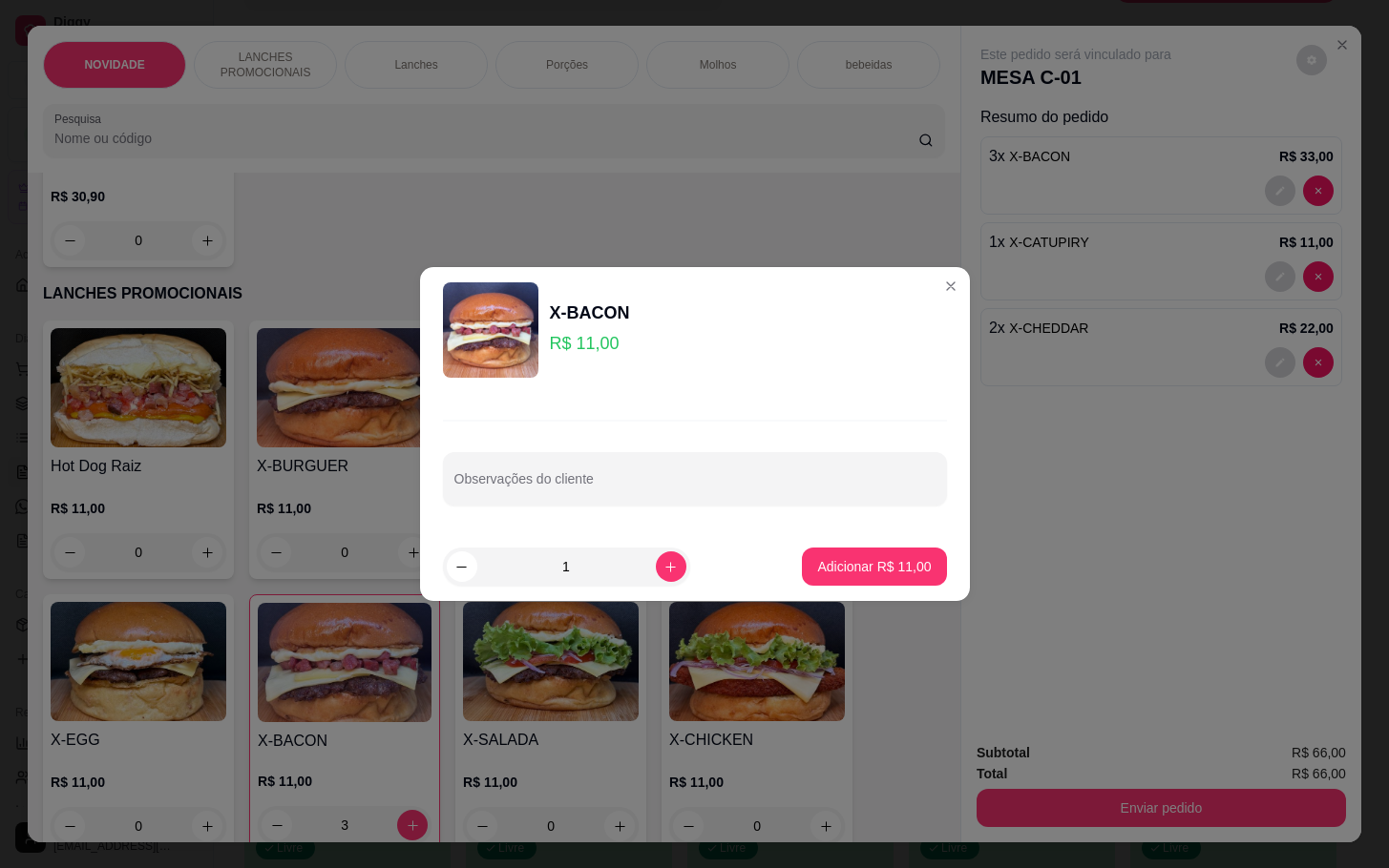
click at [856, 577] on button "Adicionar R$ 11,00" at bounding box center [873, 567] width 144 height 38
type input "4"
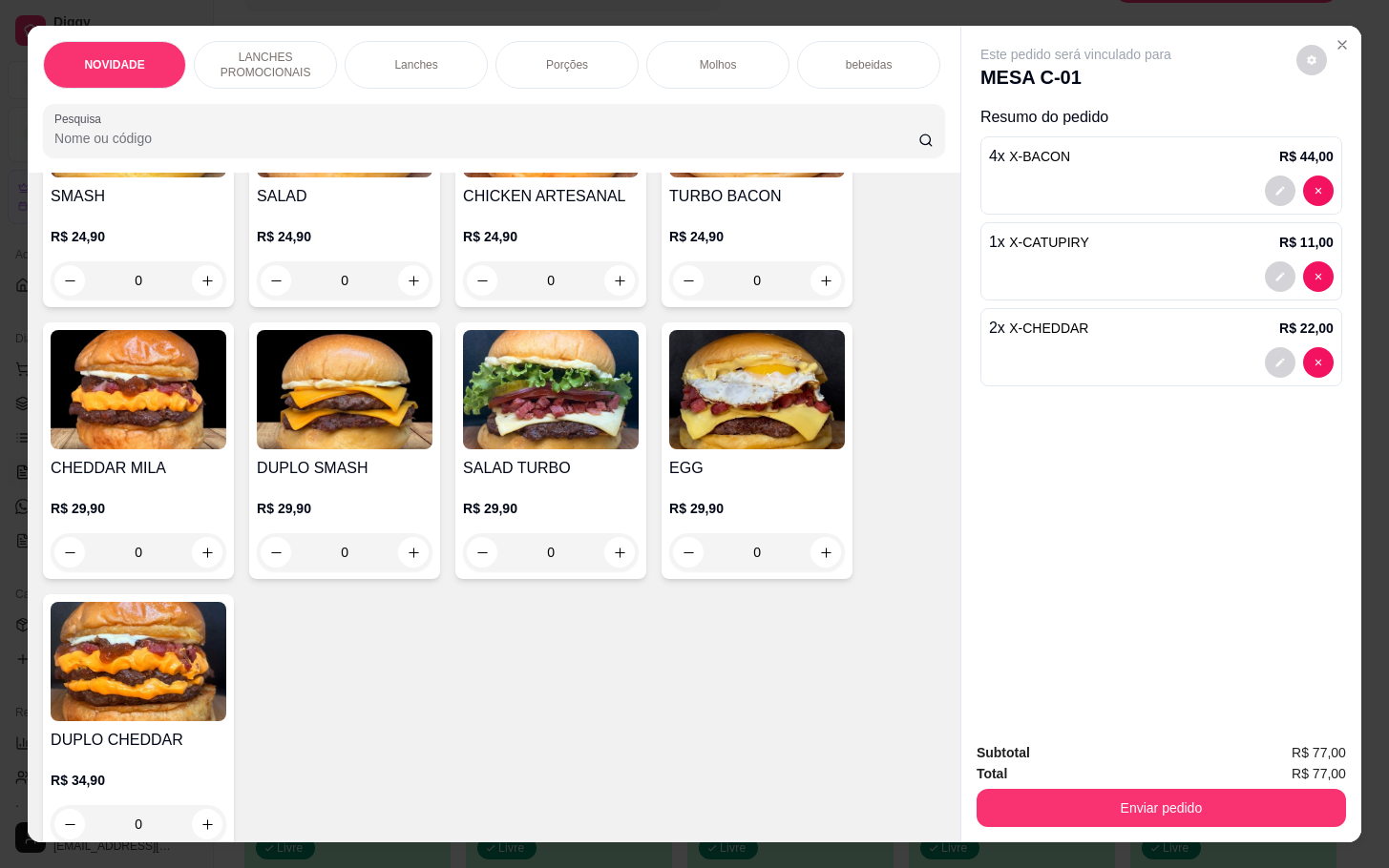
scroll to position [0, 0]
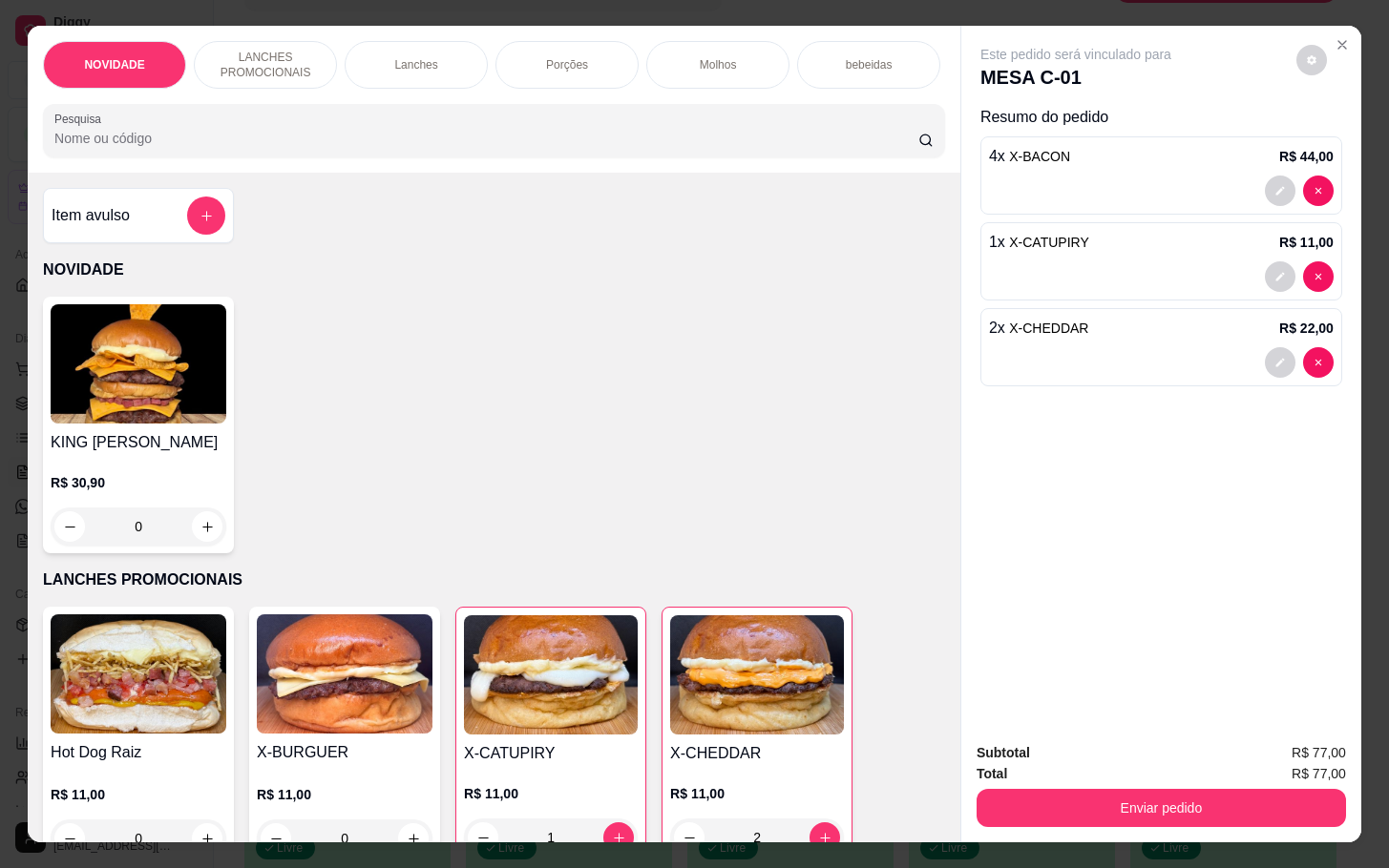
click at [143, 226] on div "Item avulso" at bounding box center [139, 216] width 174 height 38
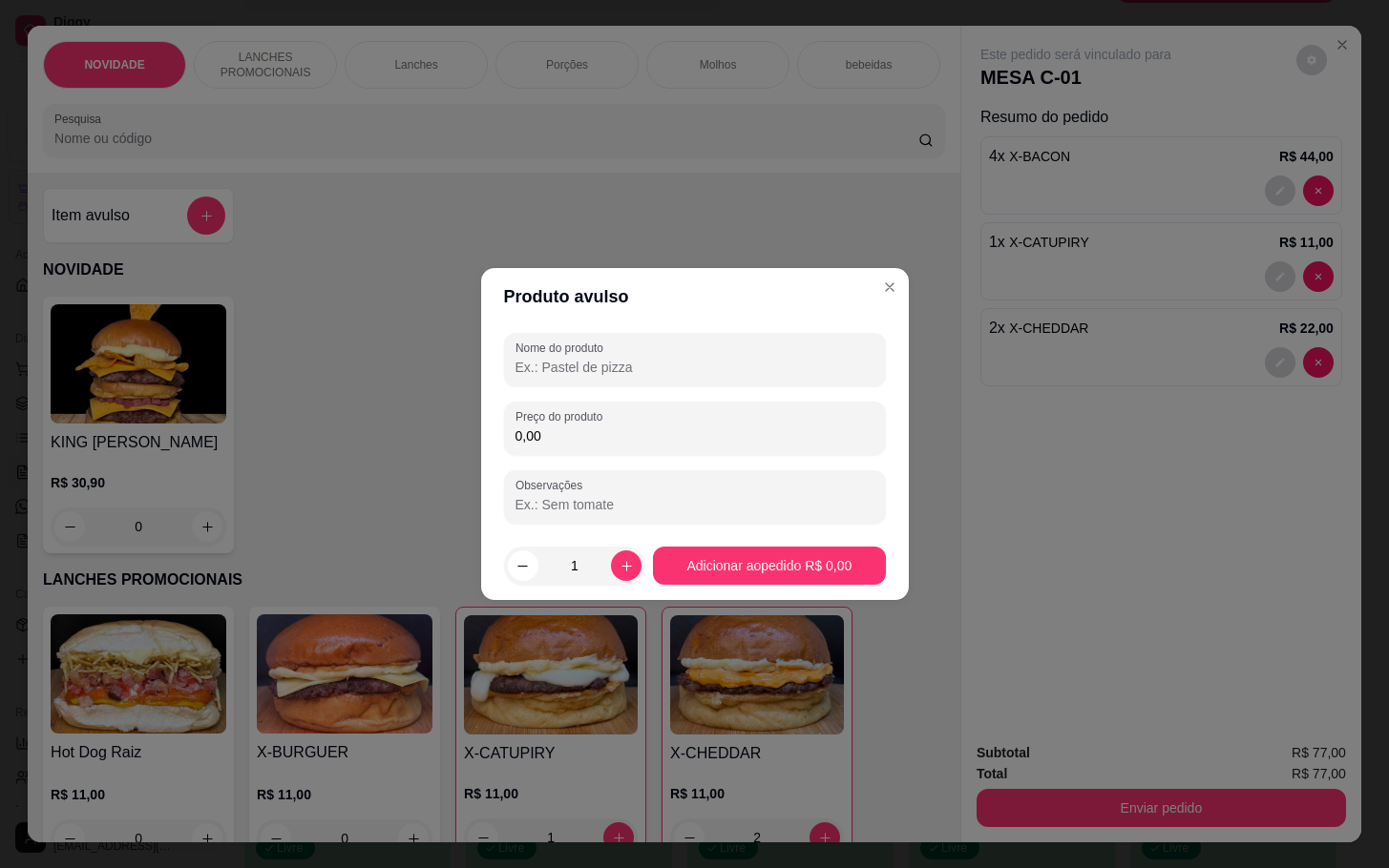
click at [669, 456] on div "Nome do produto Preço do produto 0,00 Observações" at bounding box center [695, 429] width 382 height 191
click at [666, 447] on div "Preço do produto 0,00" at bounding box center [695, 429] width 382 height 53
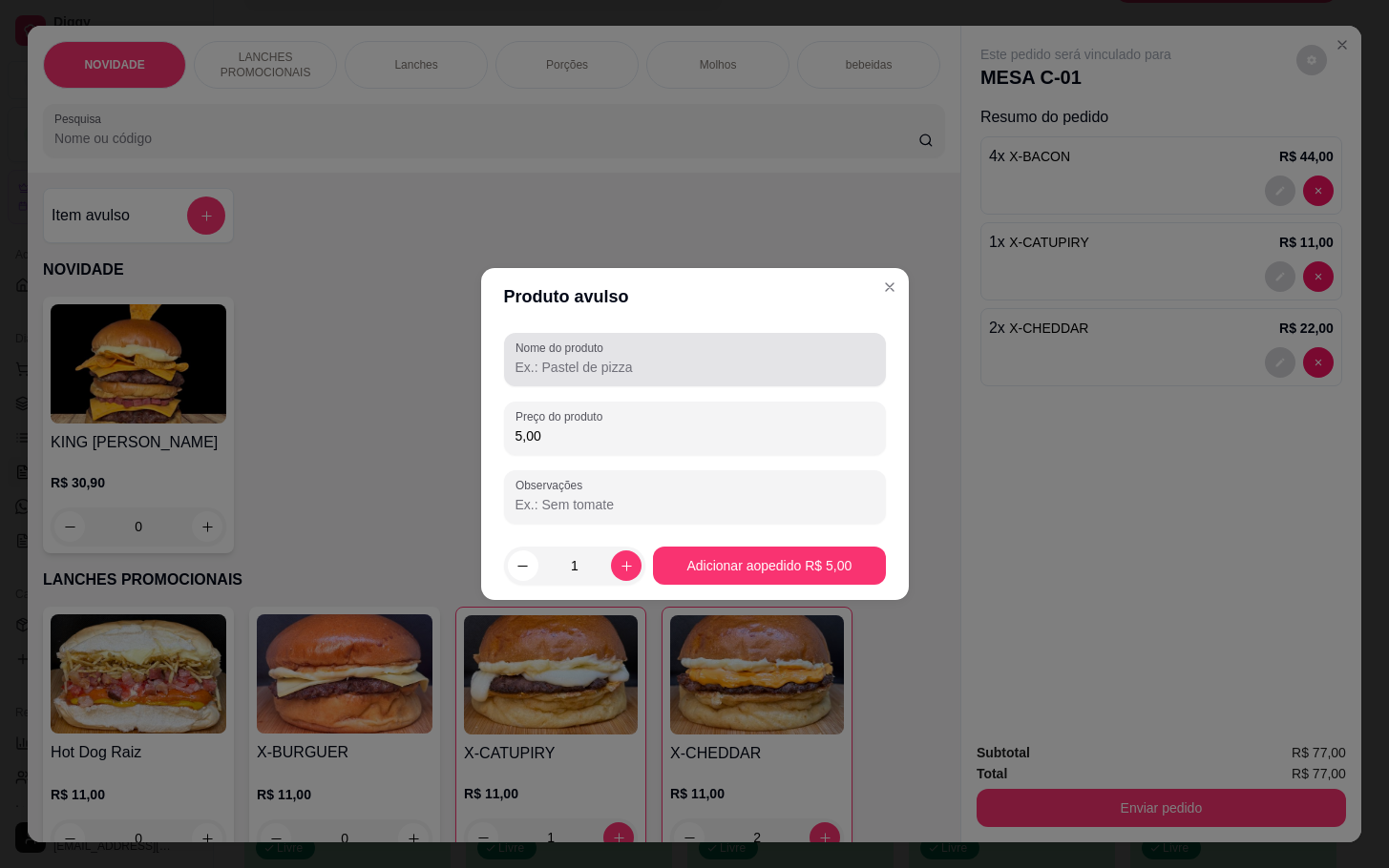
type input "5,00"
click at [839, 387] on div "Nome do produto" at bounding box center [695, 360] width 382 height 53
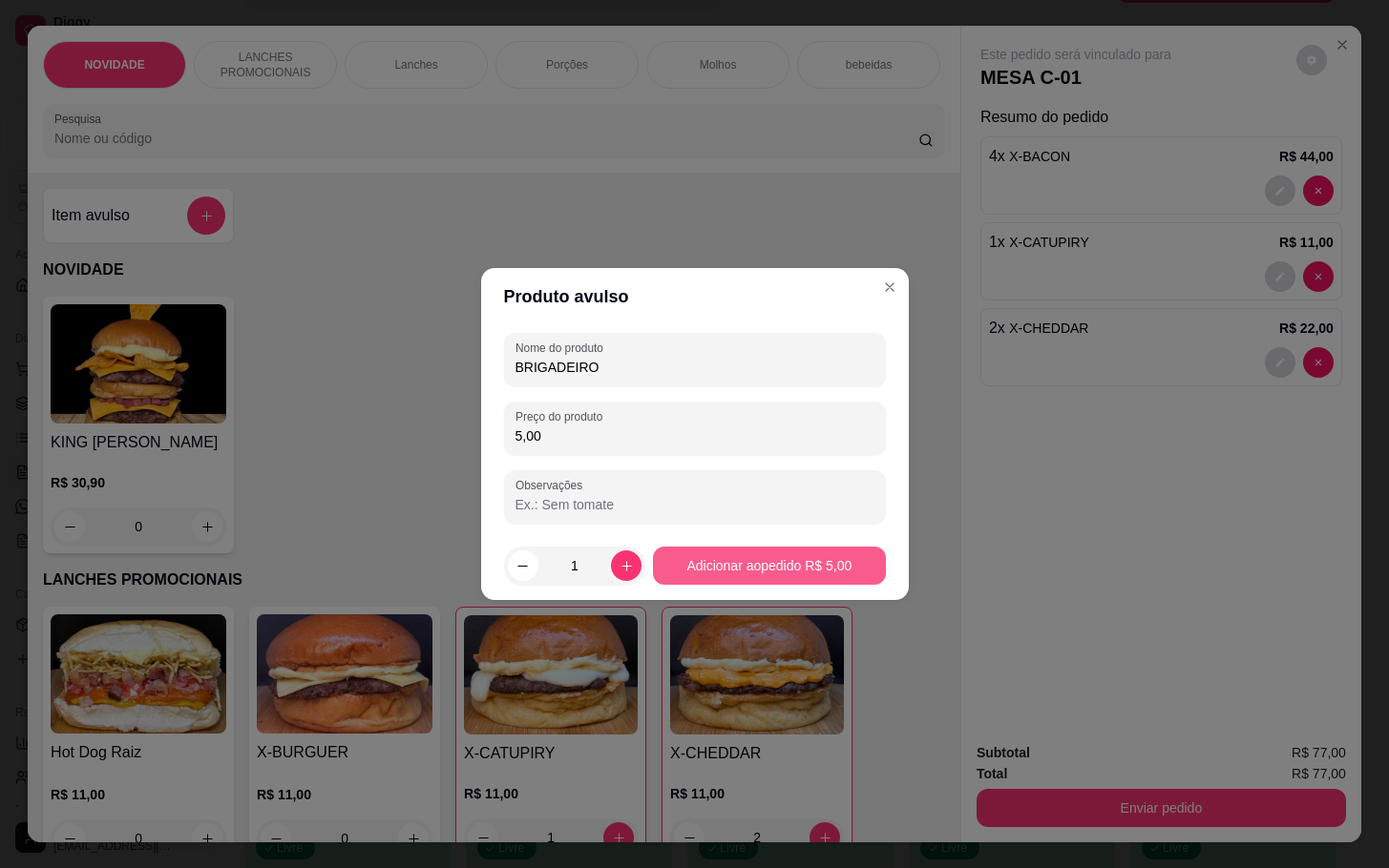
type input "BRIGADEIRO"
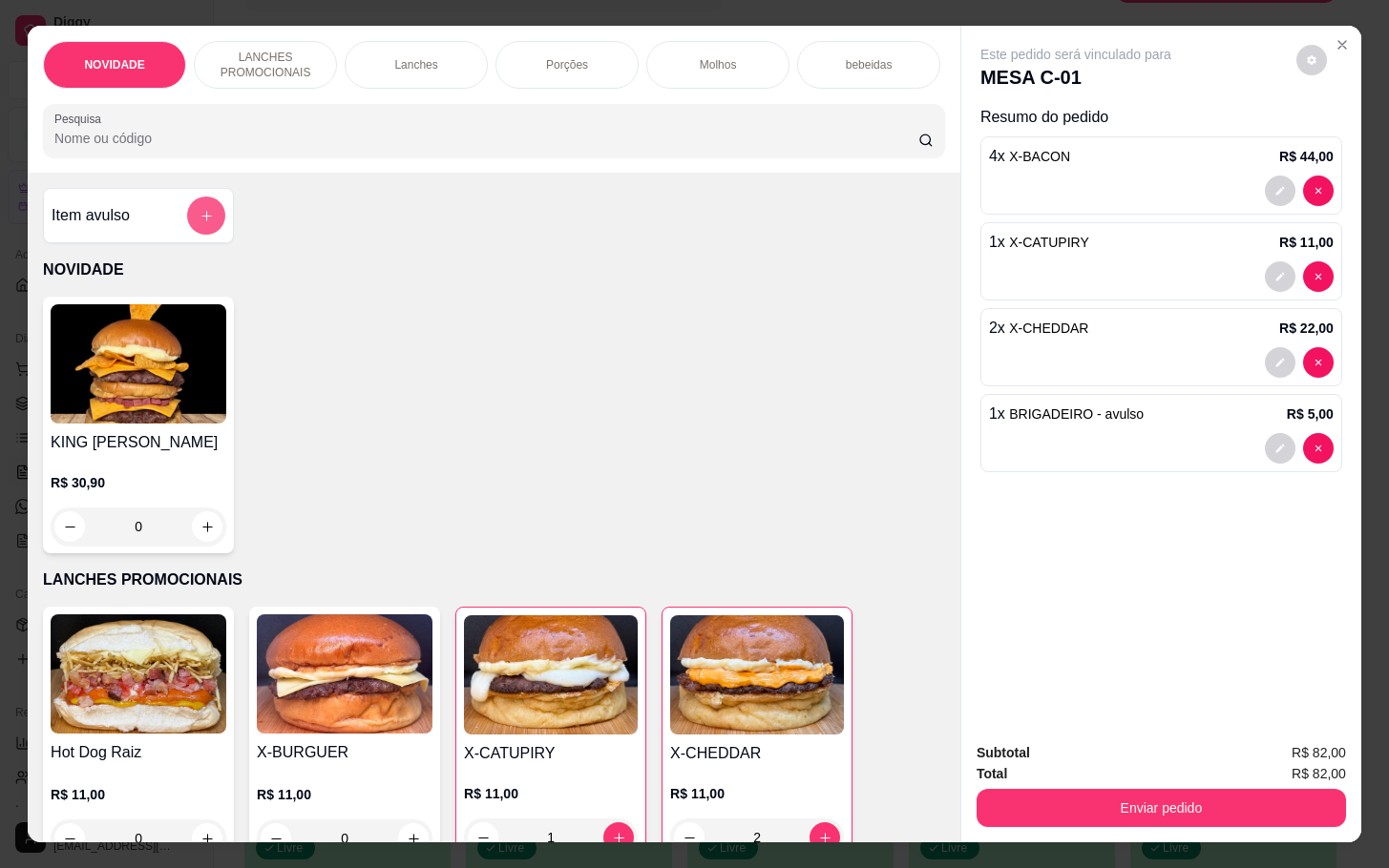
click at [193, 235] on button "add-separate-item" at bounding box center [206, 216] width 38 height 38
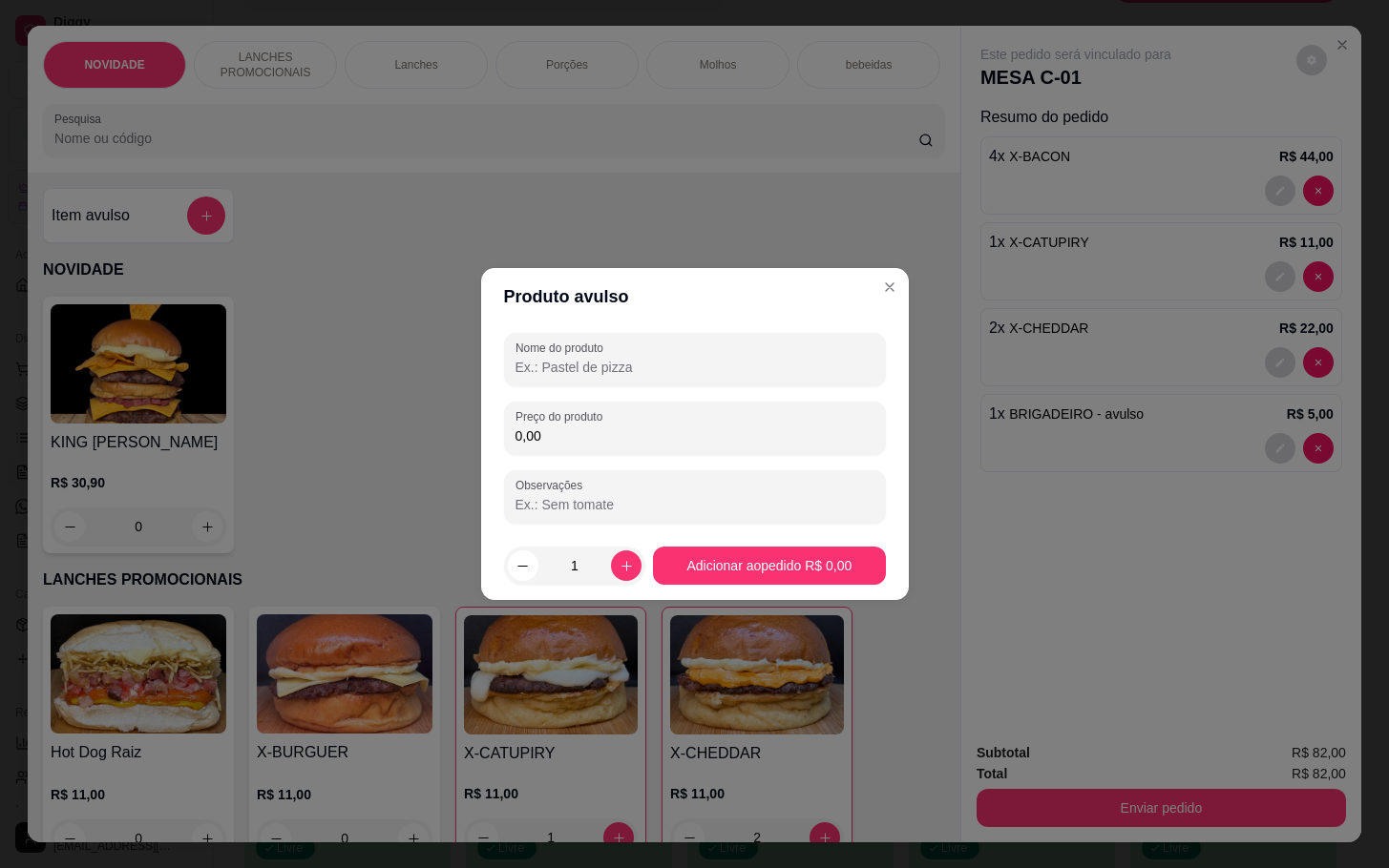
click at [662, 462] on div "Nome do produto Preço do produto 0,00 Observações" at bounding box center [695, 429] width 382 height 191
click at [669, 456] on div "Nome do produto Preço do produto 0,00 Observações" at bounding box center [695, 429] width 382 height 191
click at [666, 442] on input "0,00" at bounding box center [695, 436] width 359 height 19
type input "8,00"
click at [662, 367] on input "Nome do produto" at bounding box center [695, 368] width 359 height 19
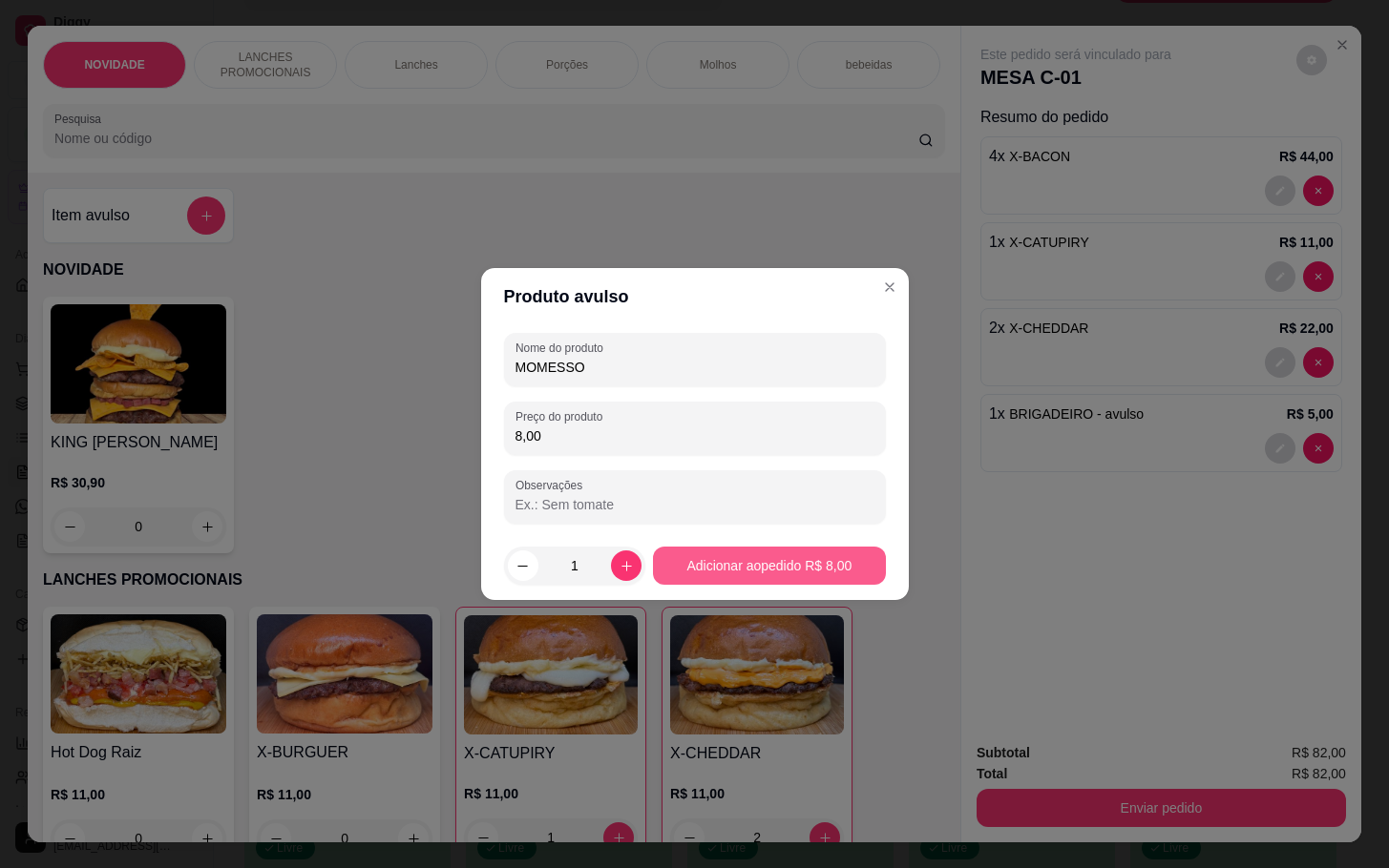
type input "MOMESSO"
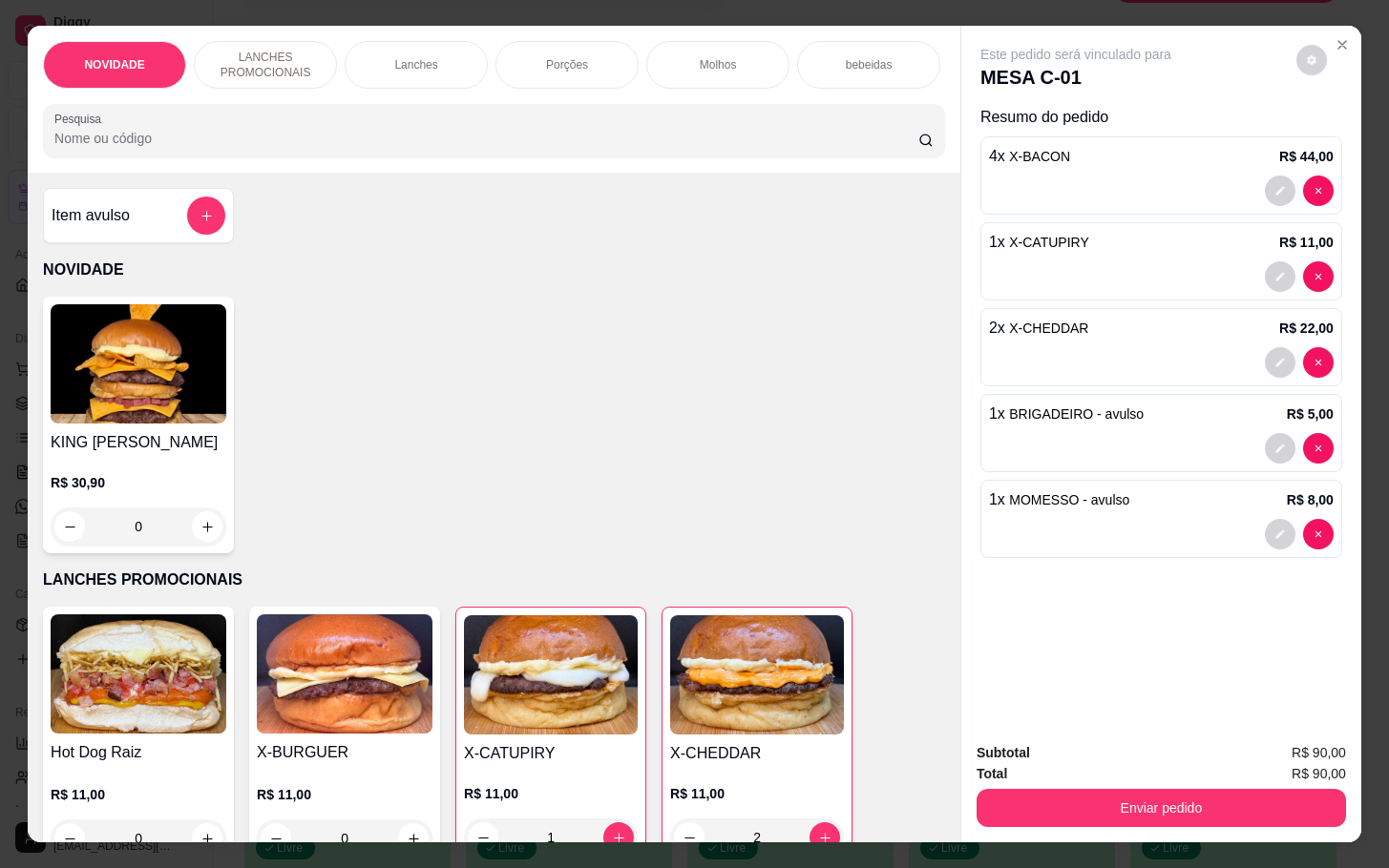
click at [1072, 798] on button "Enviar pedido" at bounding box center [1161, 808] width 370 height 38
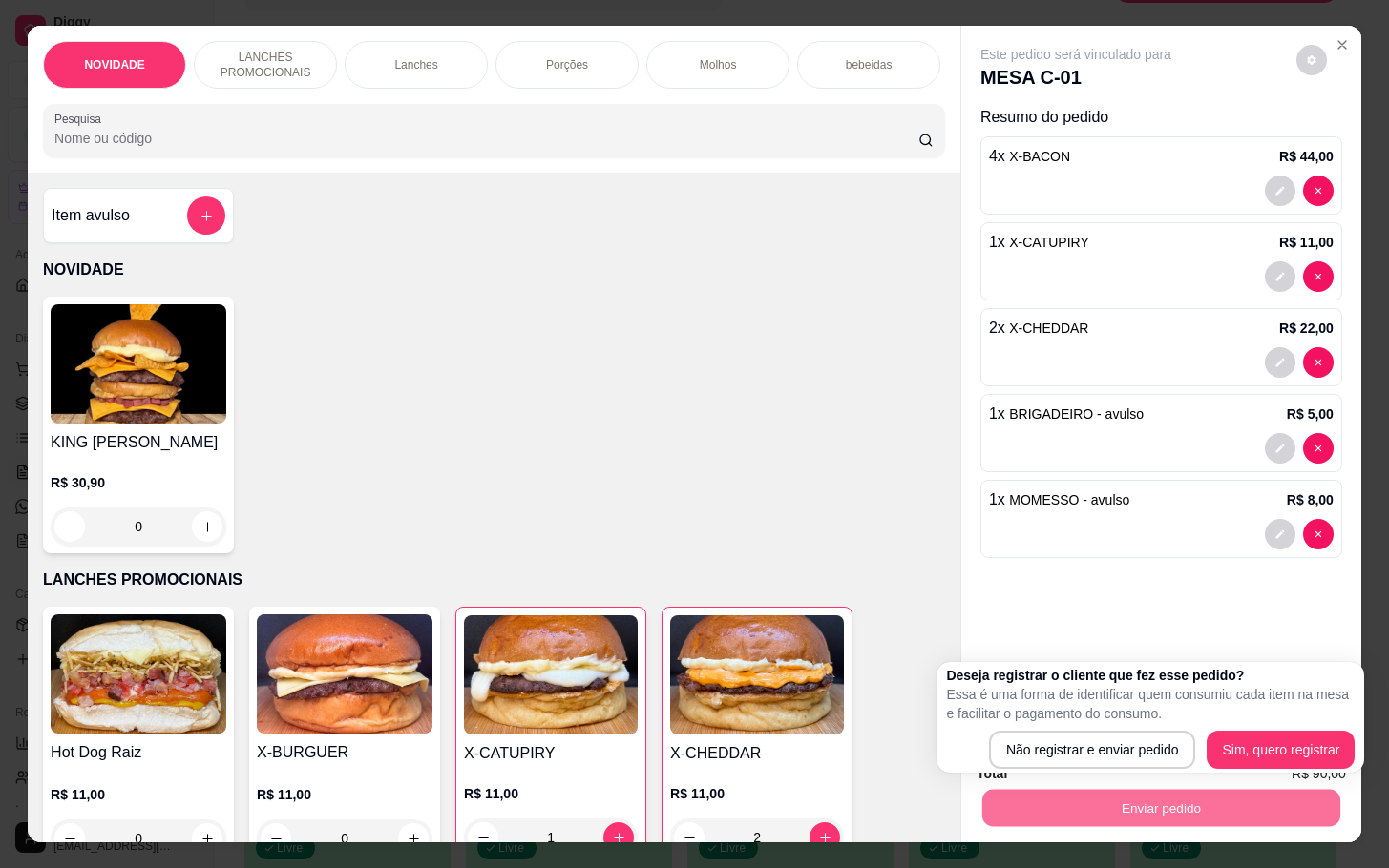
click at [963, 596] on div "Este pedido será vinculado para MESA C-01 Resumo do pedido 4 x X-BACON R$ 44,00…" at bounding box center [1161, 375] width 400 height 700
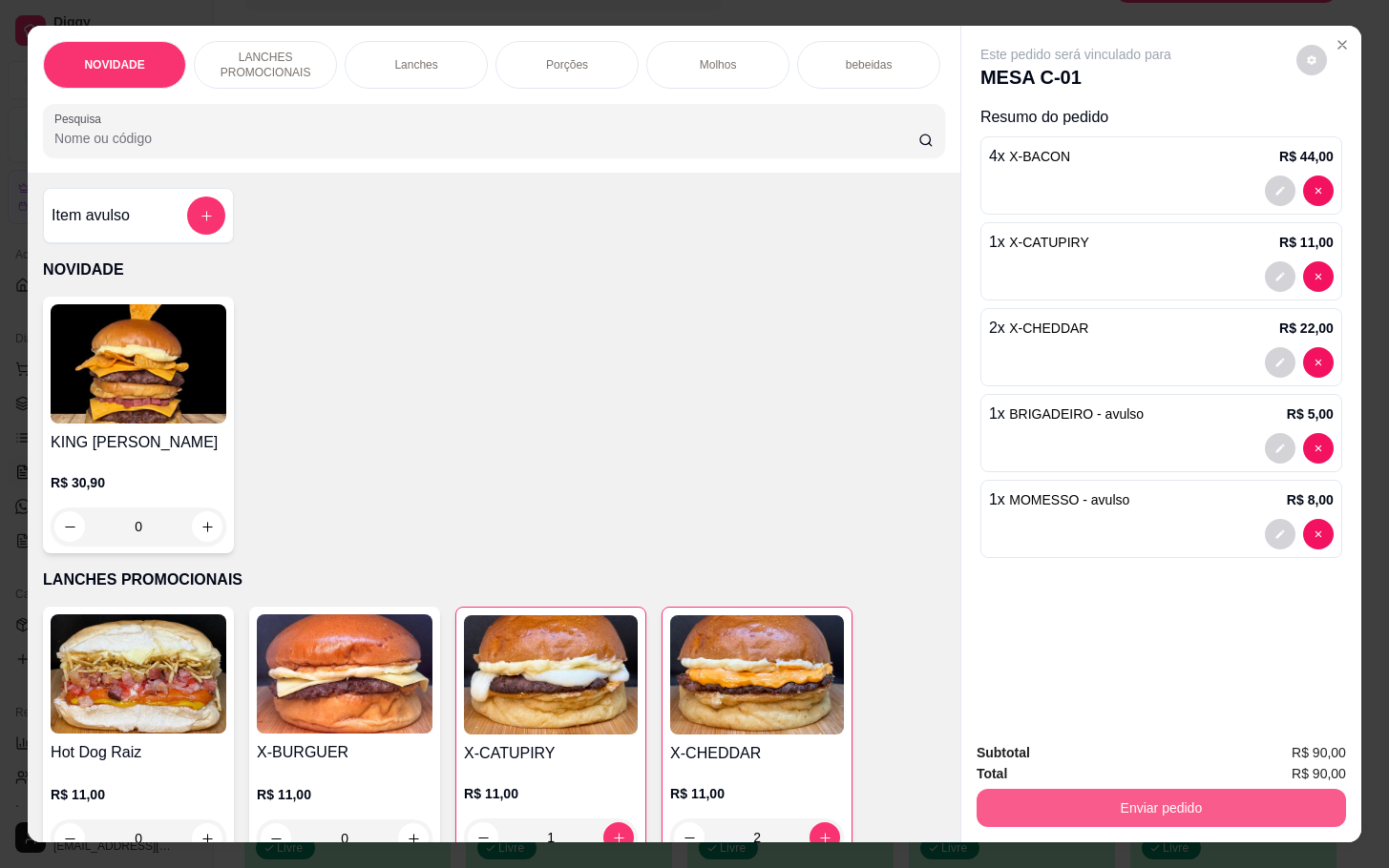
click at [1036, 808] on button "Enviar pedido" at bounding box center [1161, 808] width 370 height 38
click at [1045, 751] on button "Não registrar e enviar pedido" at bounding box center [1095, 751] width 199 height 36
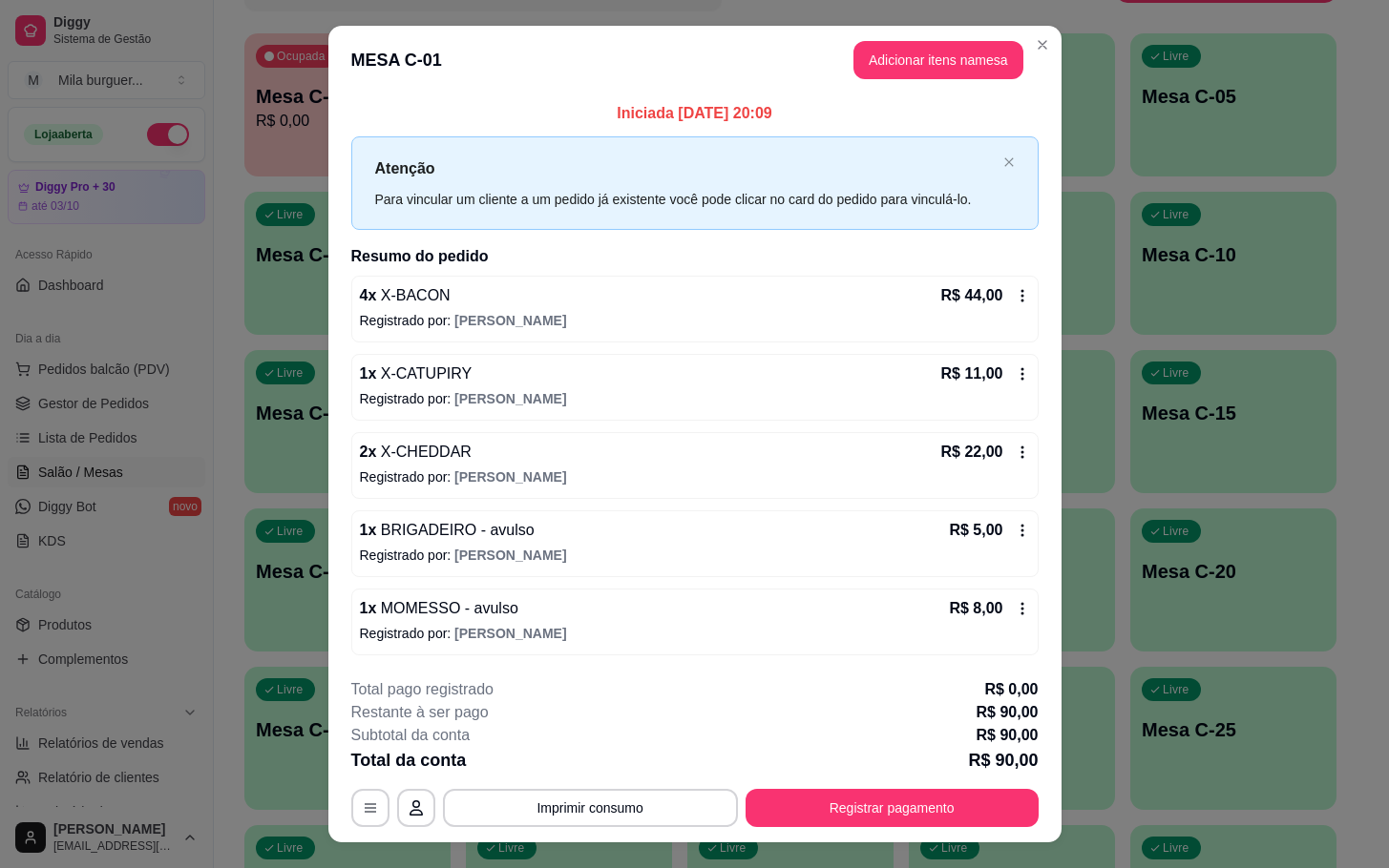
click at [568, 814] on button "Imprimir consumo" at bounding box center [590, 808] width 295 height 38
click at [588, 782] on div "Escolha a impressora IMPRESSORA" at bounding box center [586, 753] width 158 height 65
click at [596, 778] on button "IMPRESSORA" at bounding box center [586, 766] width 134 height 30
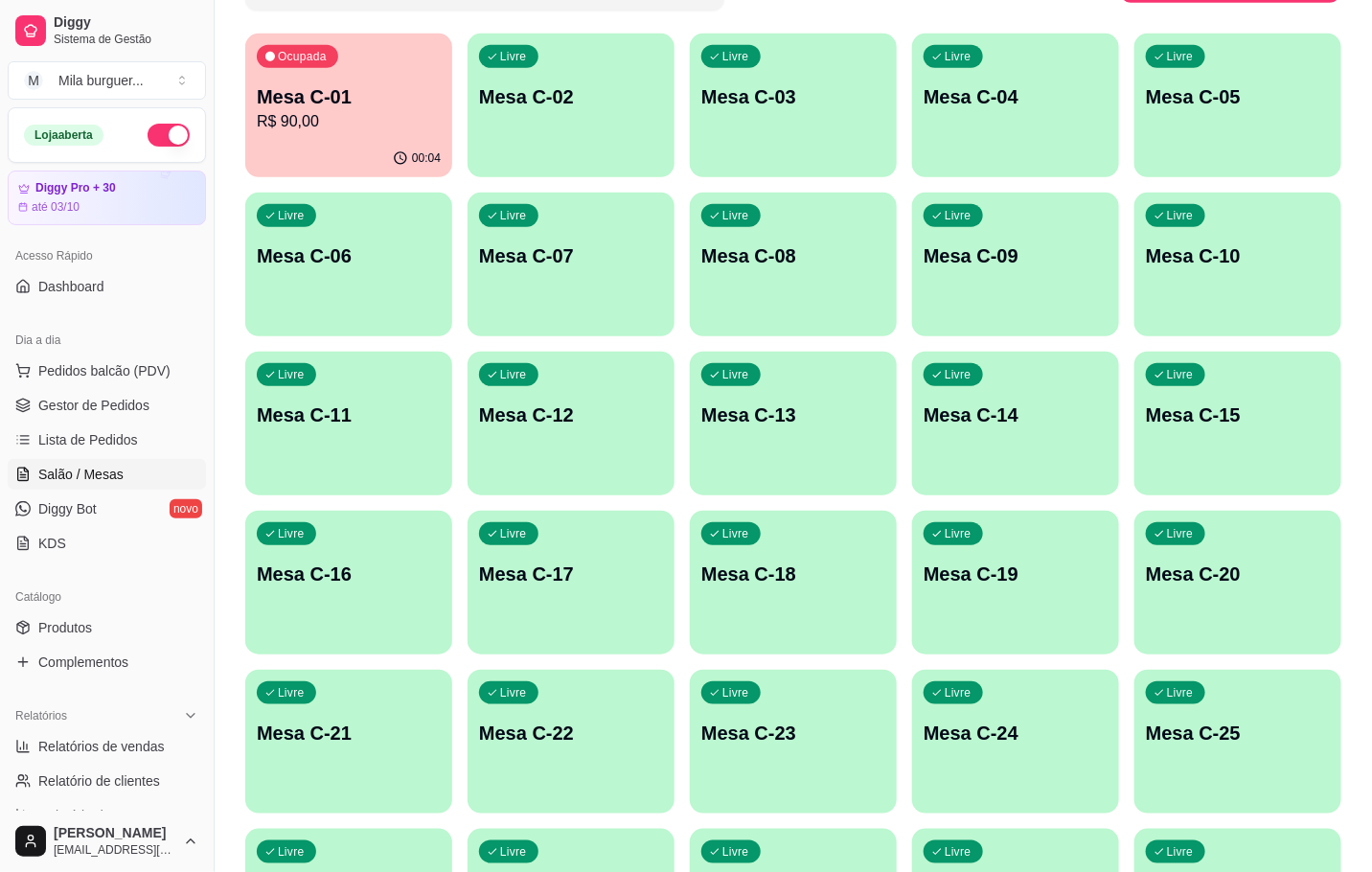
click at [426, 60] on div "Ocupada Mesa C-01 R$ 90,00" at bounding box center [349, 86] width 207 height 106
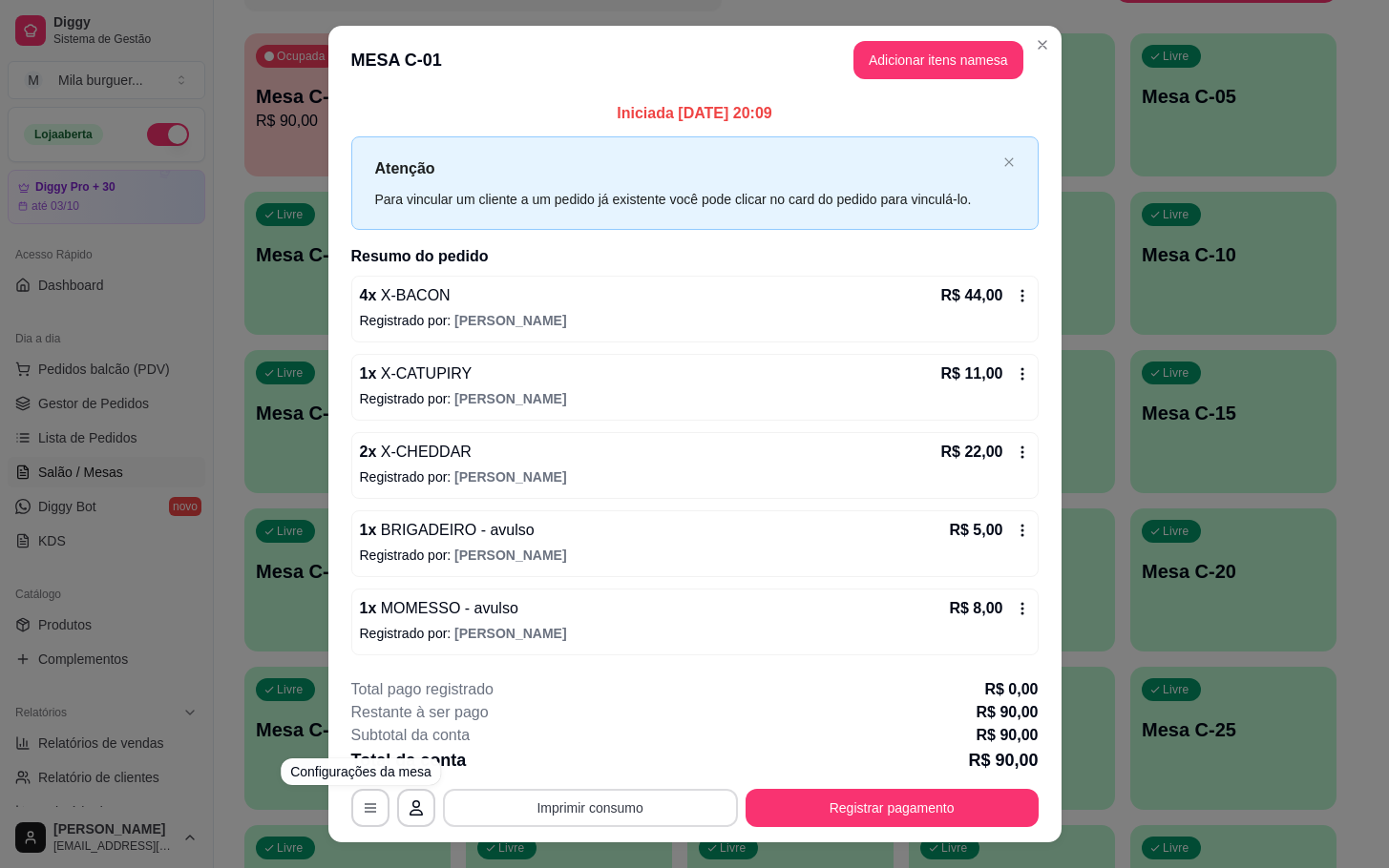
click at [487, 824] on button "Imprimir consumo" at bounding box center [590, 808] width 295 height 38
click at [560, 762] on button "IMPRESSORA" at bounding box center [586, 766] width 134 height 30
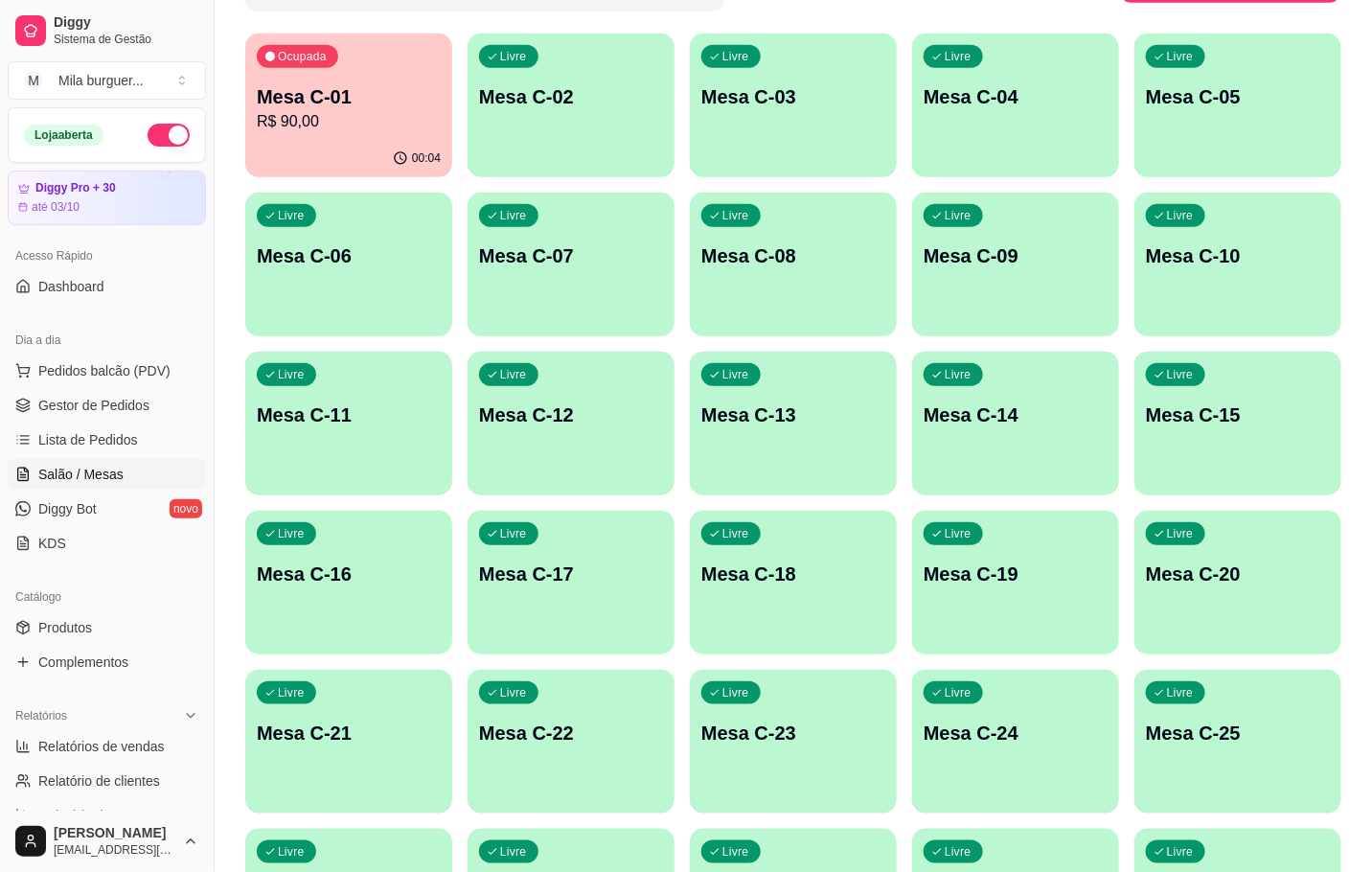
click at [512, 135] on div "Livre Mesa C-02" at bounding box center [571, 94] width 207 height 121
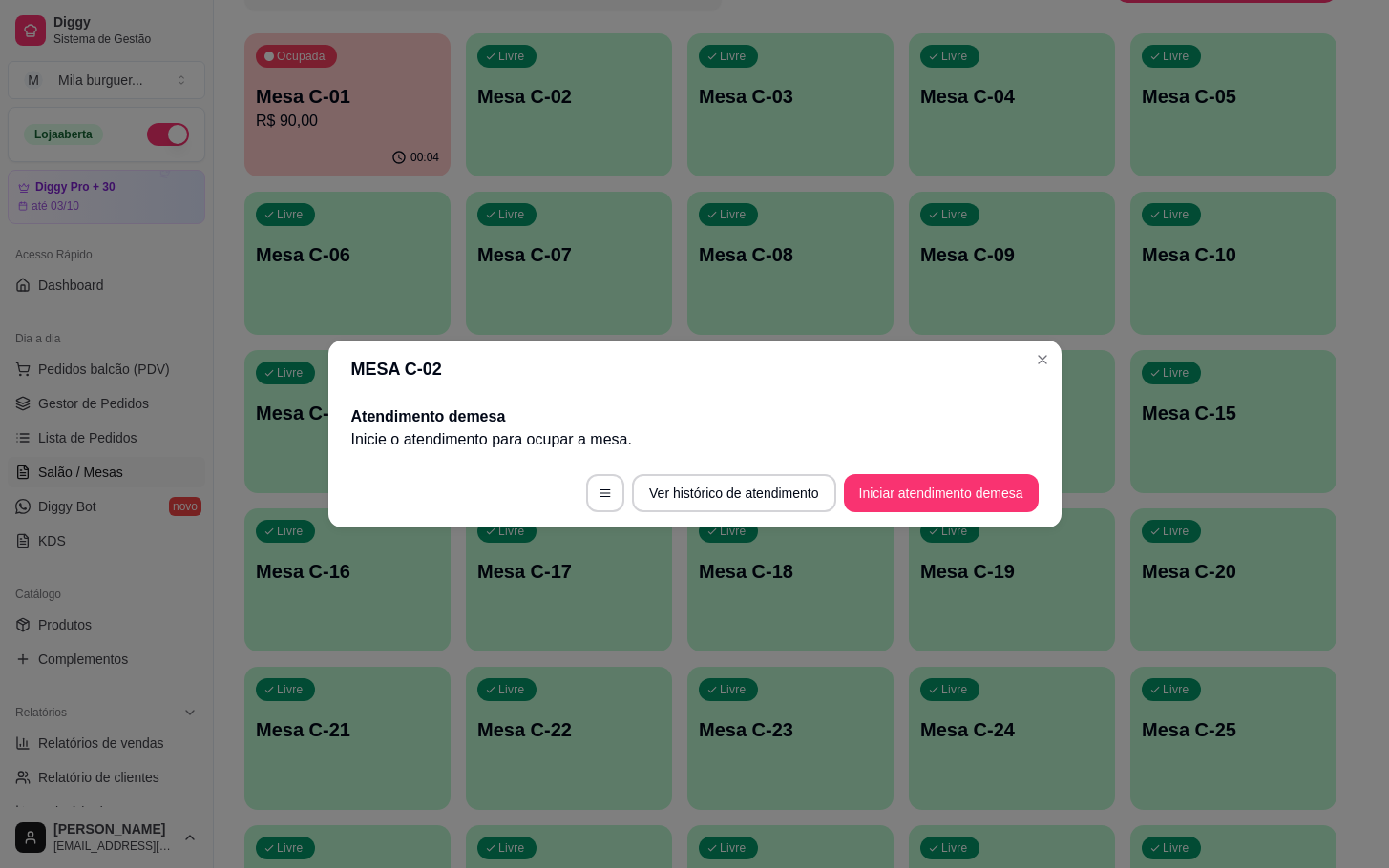
click at [862, 498] on button "Iniciar atendimento de mesa" at bounding box center [941, 494] width 195 height 38
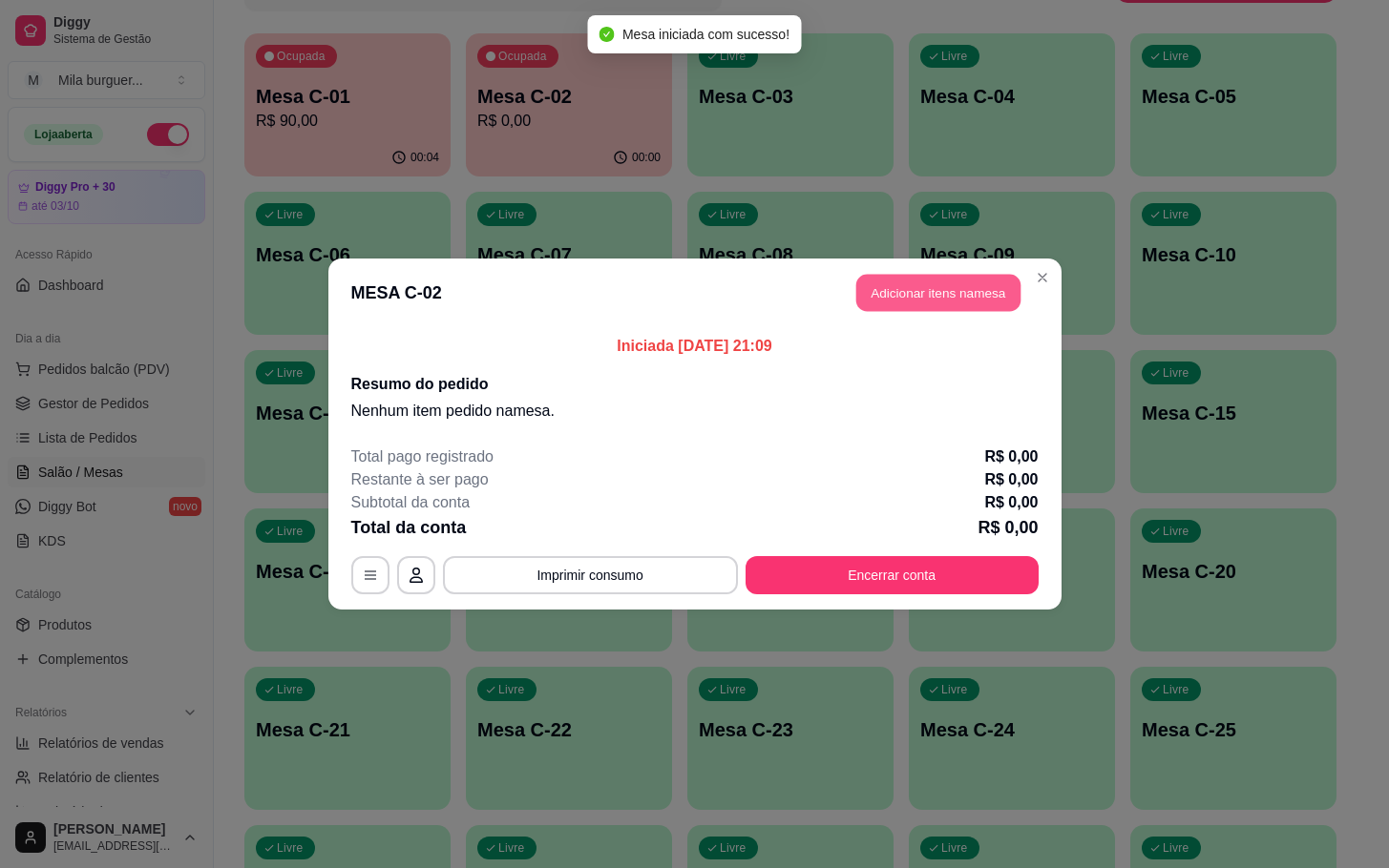
click at [885, 282] on button "Adicionar itens na mesa" at bounding box center [938, 293] width 164 height 37
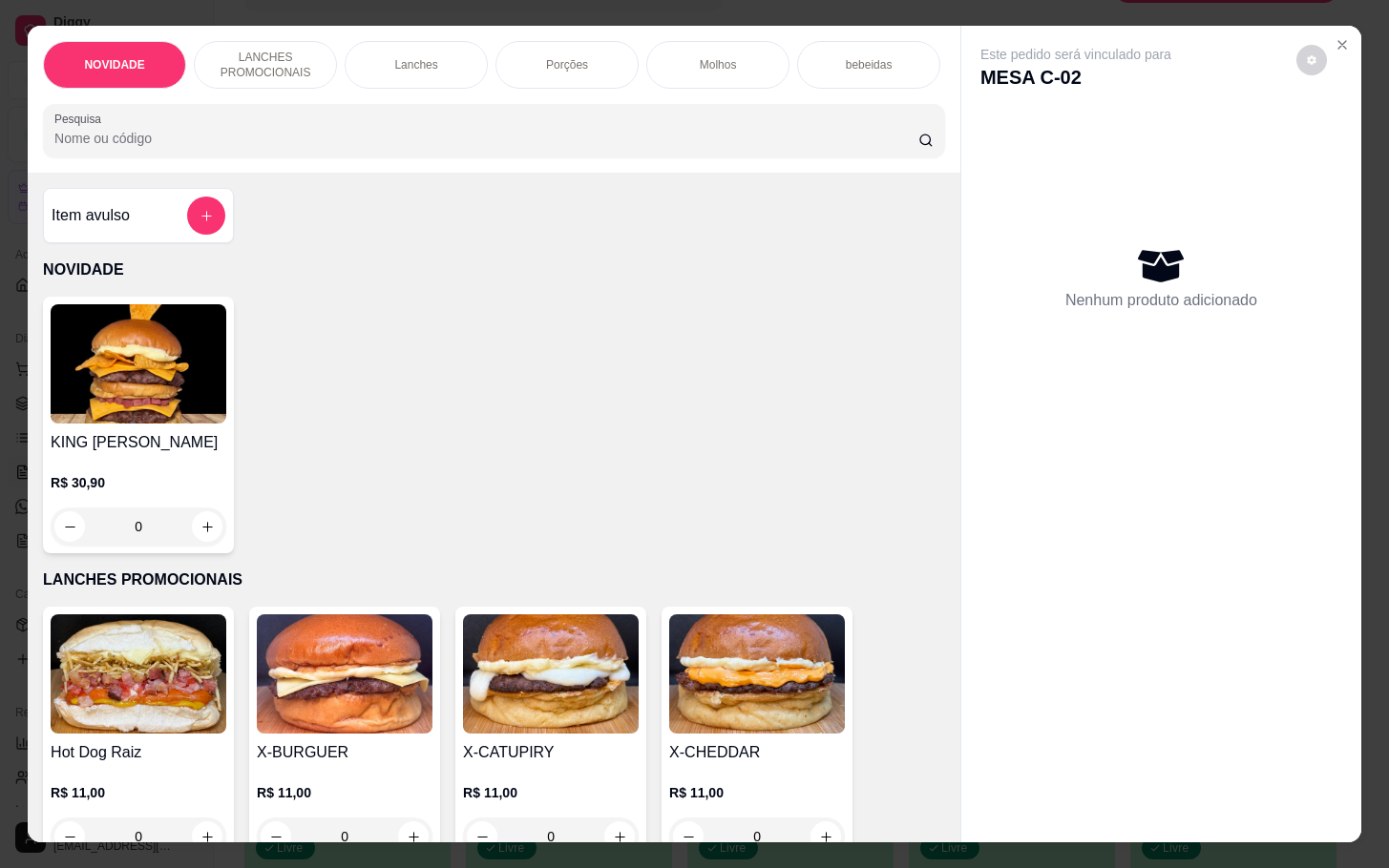
scroll to position [143, 0]
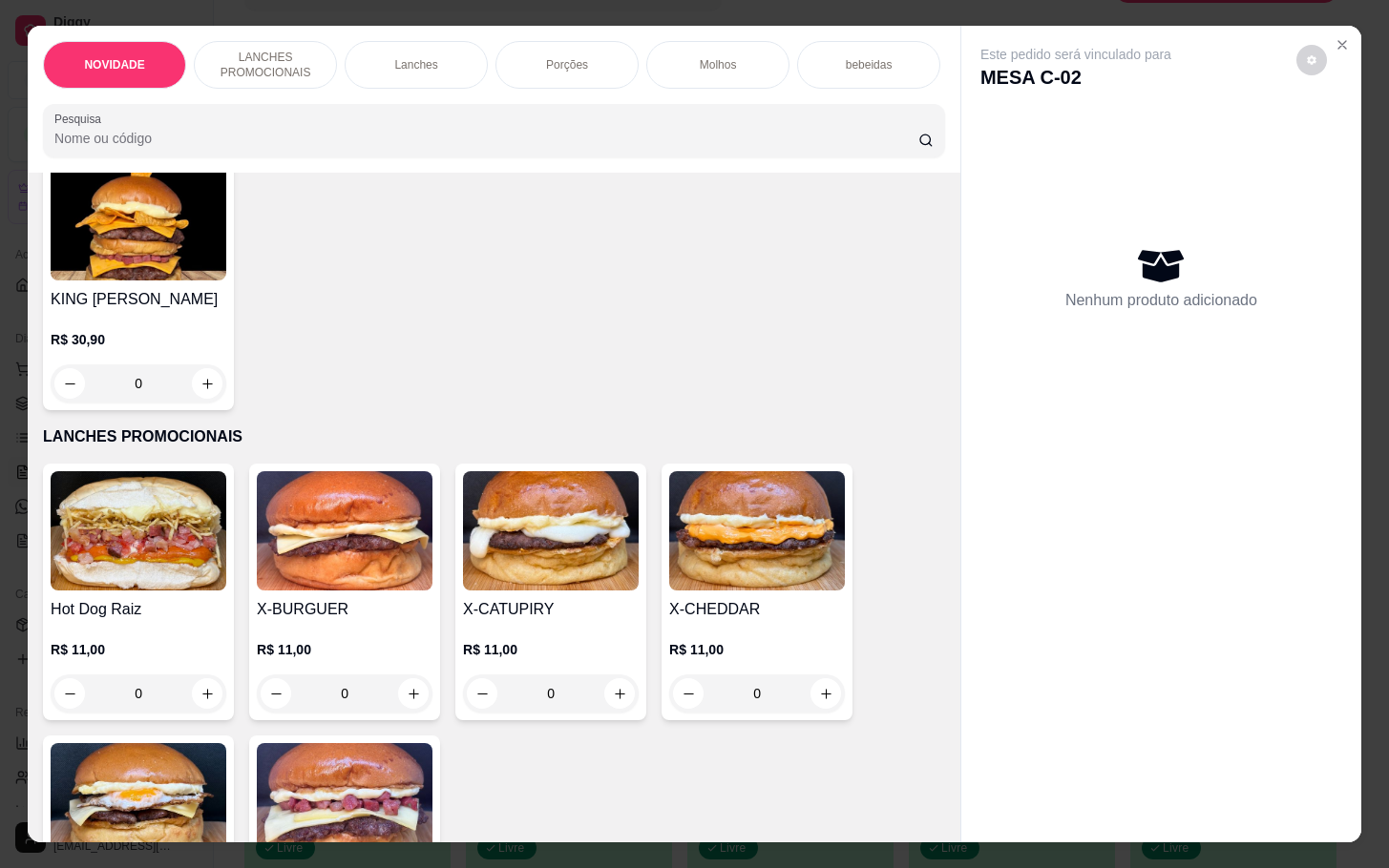
click at [716, 608] on div "X-CHEDDAR R$ 11,00 0" at bounding box center [758, 592] width 191 height 257
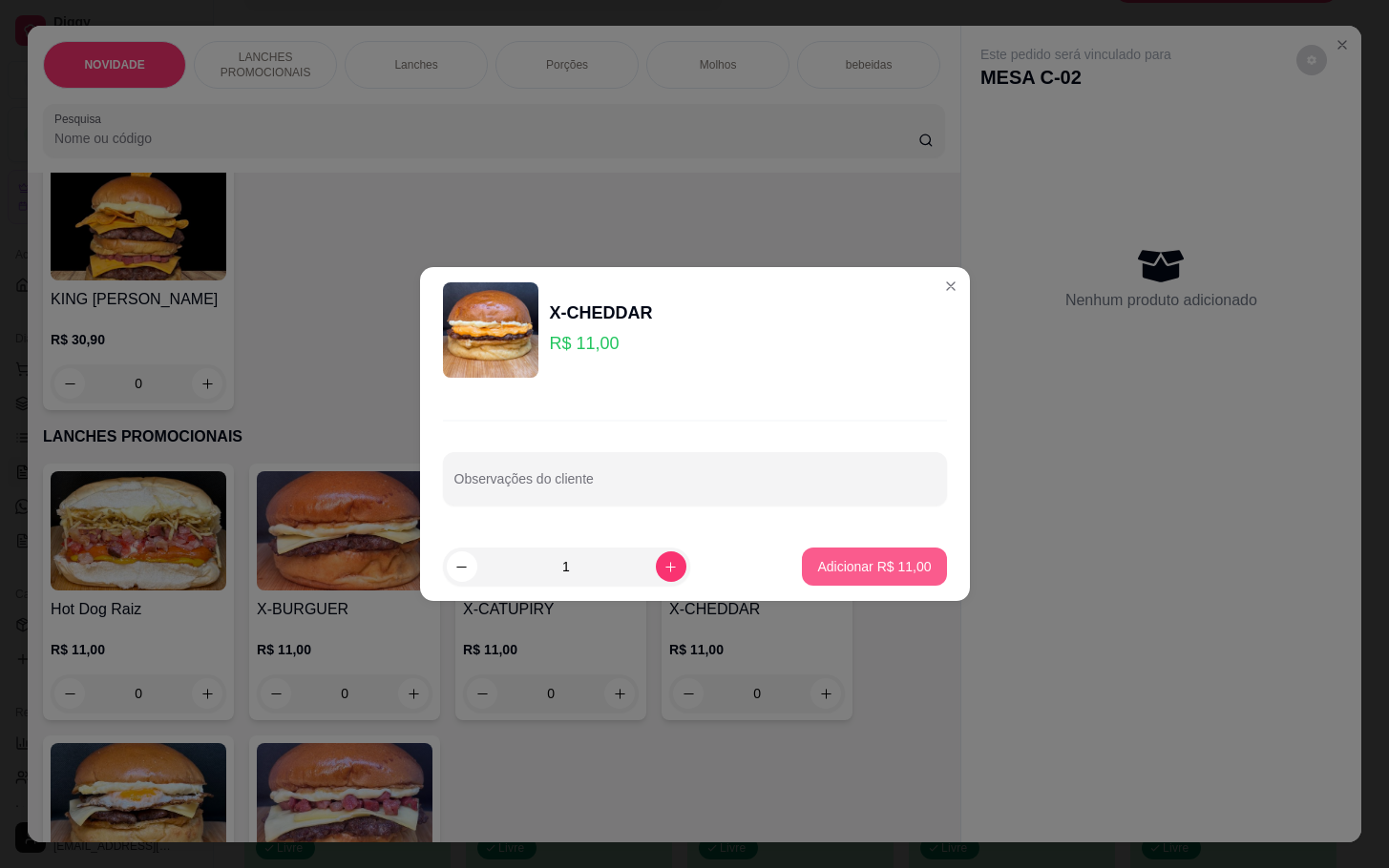
click at [825, 561] on p "Adicionar R$ 11,00" at bounding box center [873, 567] width 114 height 19
type input "1"
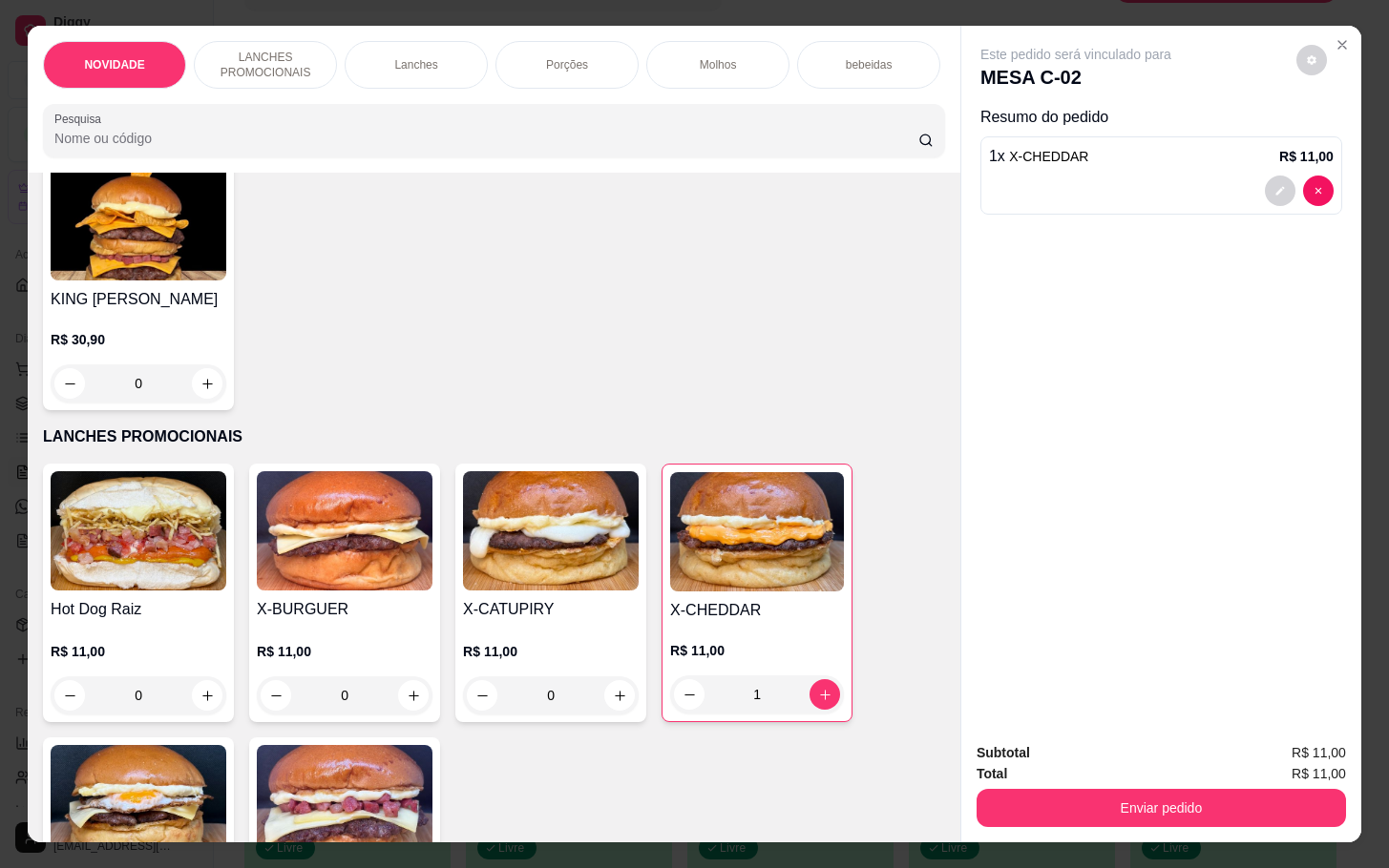
click at [371, 785] on img at bounding box center [345, 804] width 176 height 119
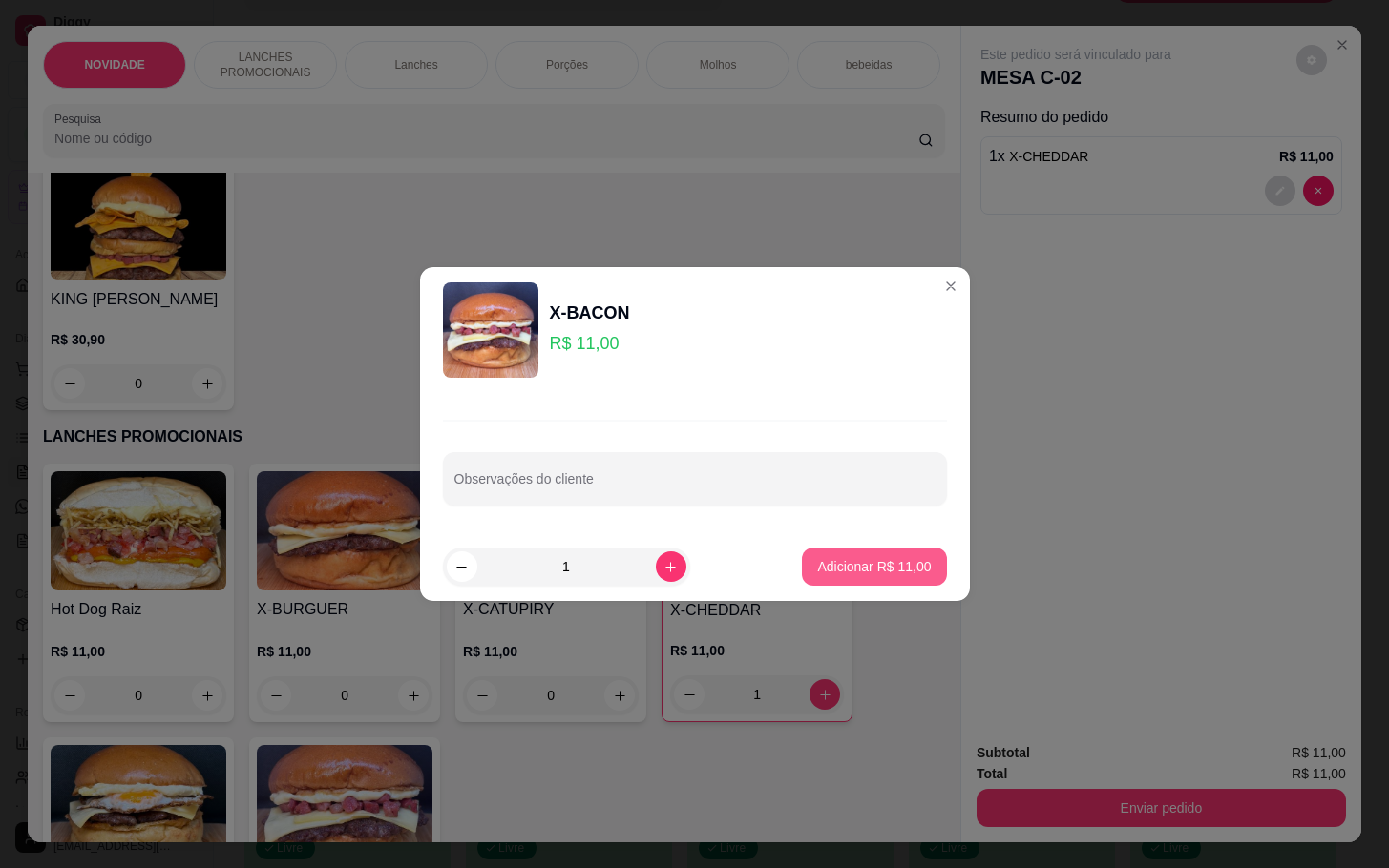
click at [905, 580] on button "Adicionar R$ 11,00" at bounding box center [873, 567] width 144 height 38
type input "1"
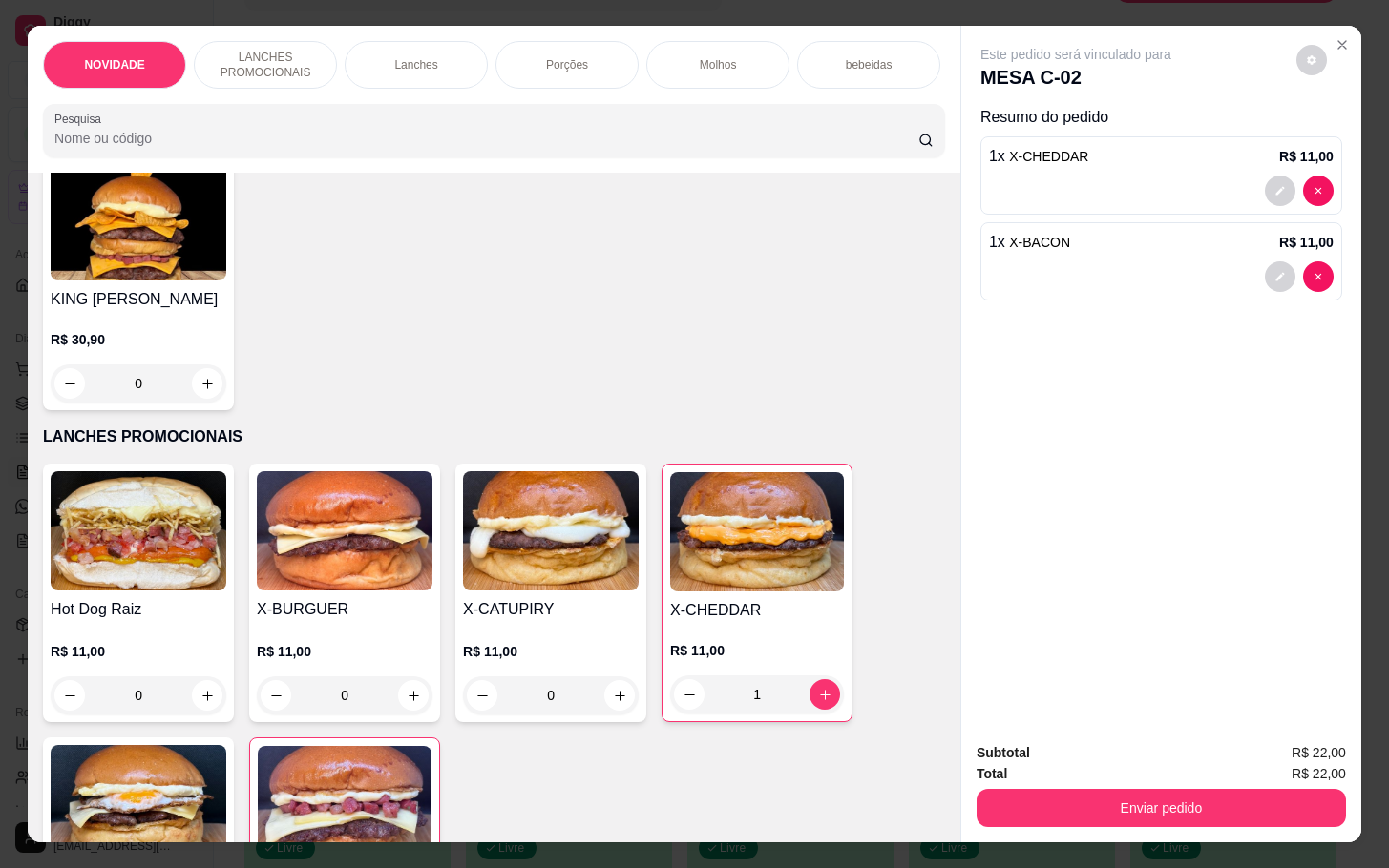
drag, startPoint x: 926, startPoint y: 295, endPoint x: 974, endPoint y: 141, distance: 161.3
click at [991, 89] on div "NOVIDADE LANCHES PROMOCIONAIS Lanches Porções Molhos bebeidas Sobremesa bebidas…" at bounding box center [694, 434] width 1334 height 815
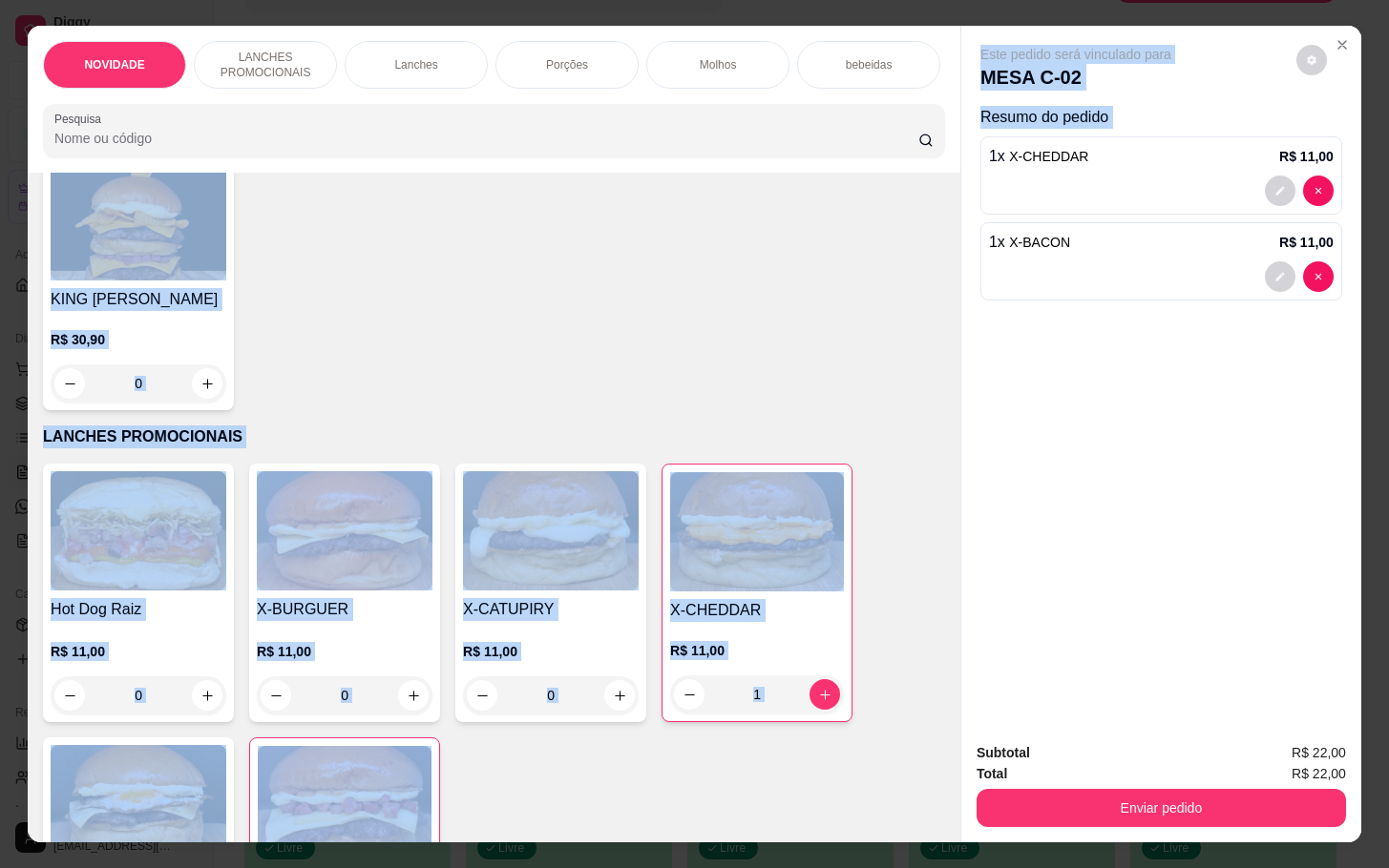
scroll to position [0, 0]
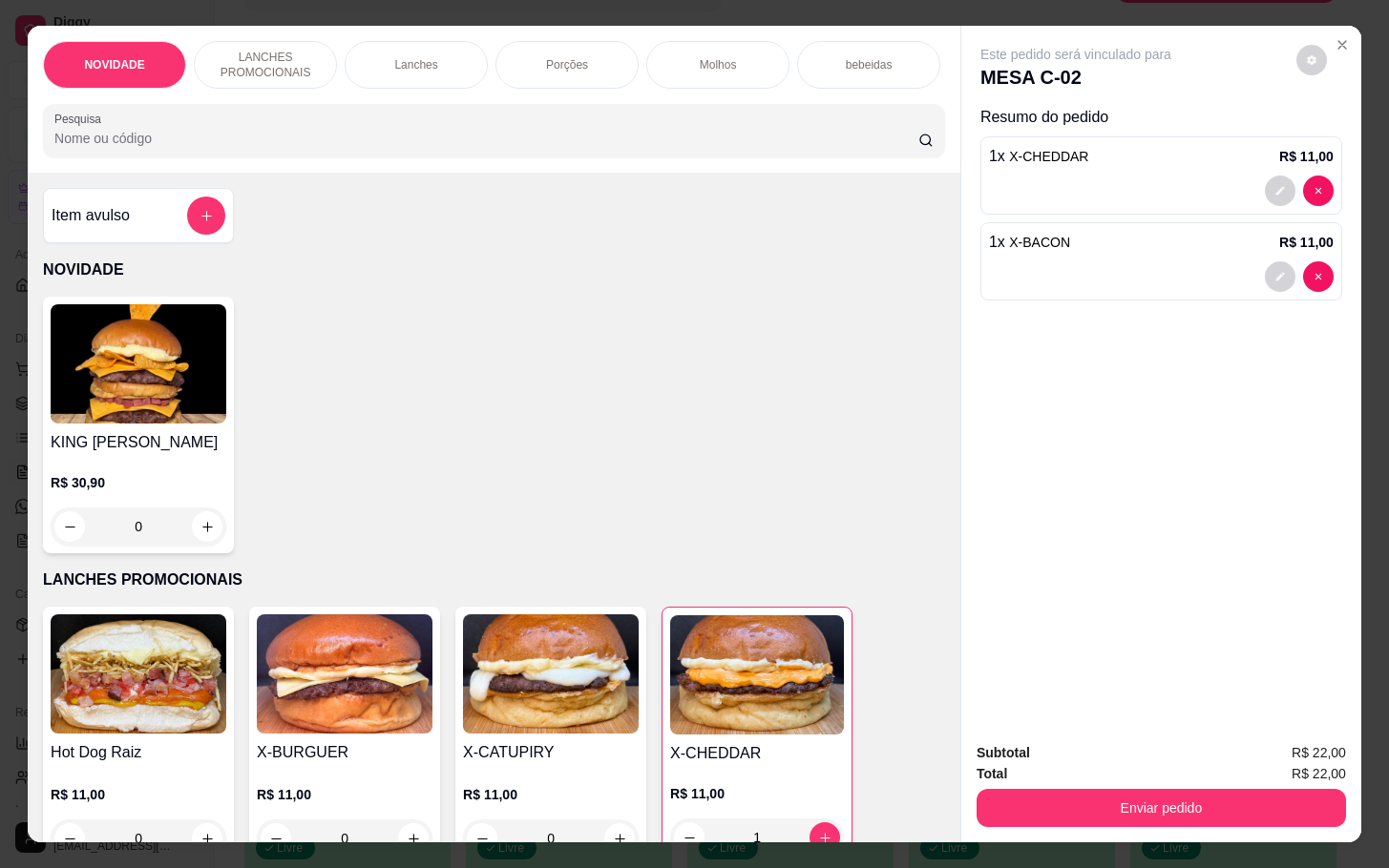
click at [172, 215] on div "Item avulso" at bounding box center [139, 216] width 174 height 38
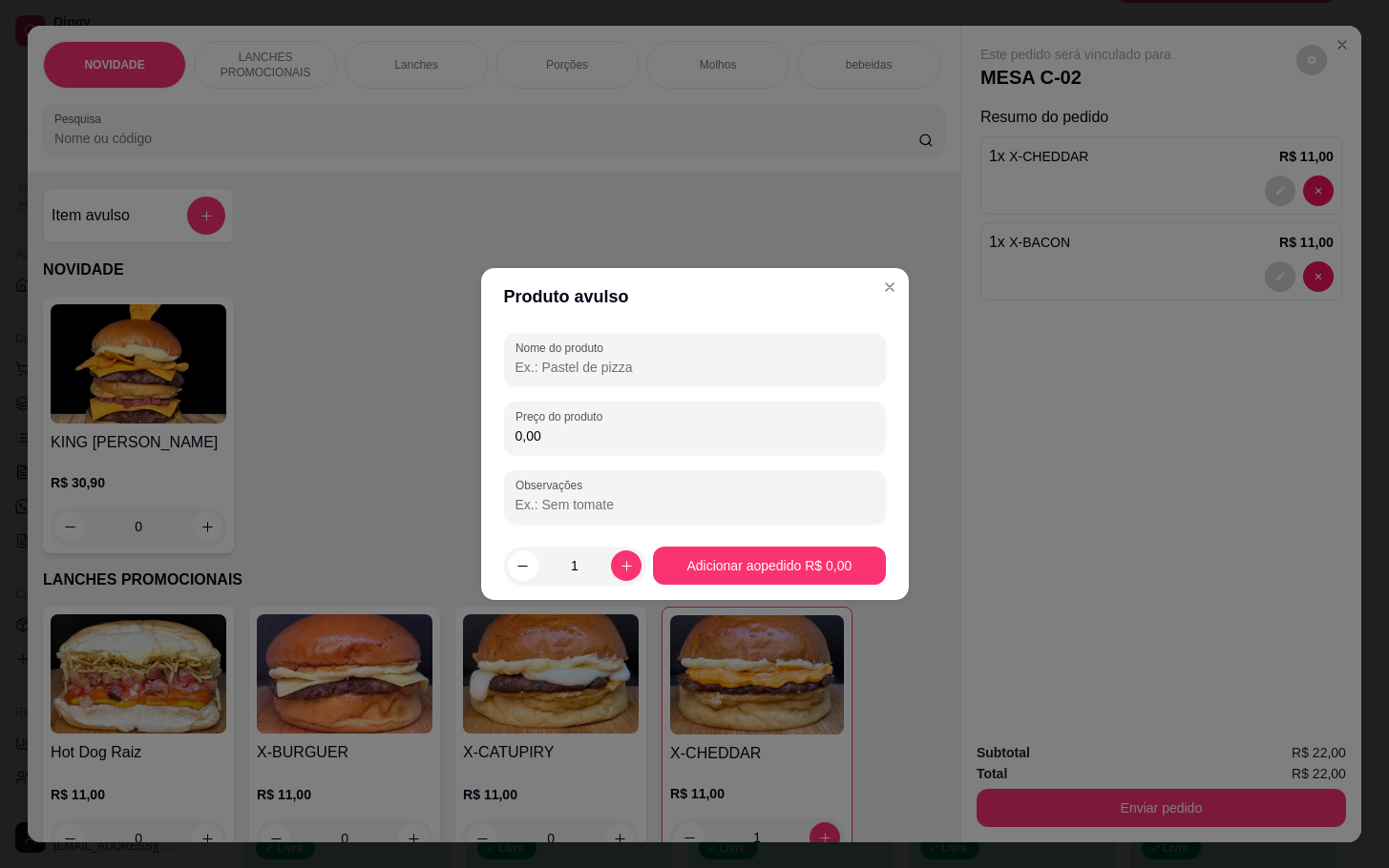
click at [814, 451] on div "Preço do produto 0,00" at bounding box center [695, 429] width 382 height 53
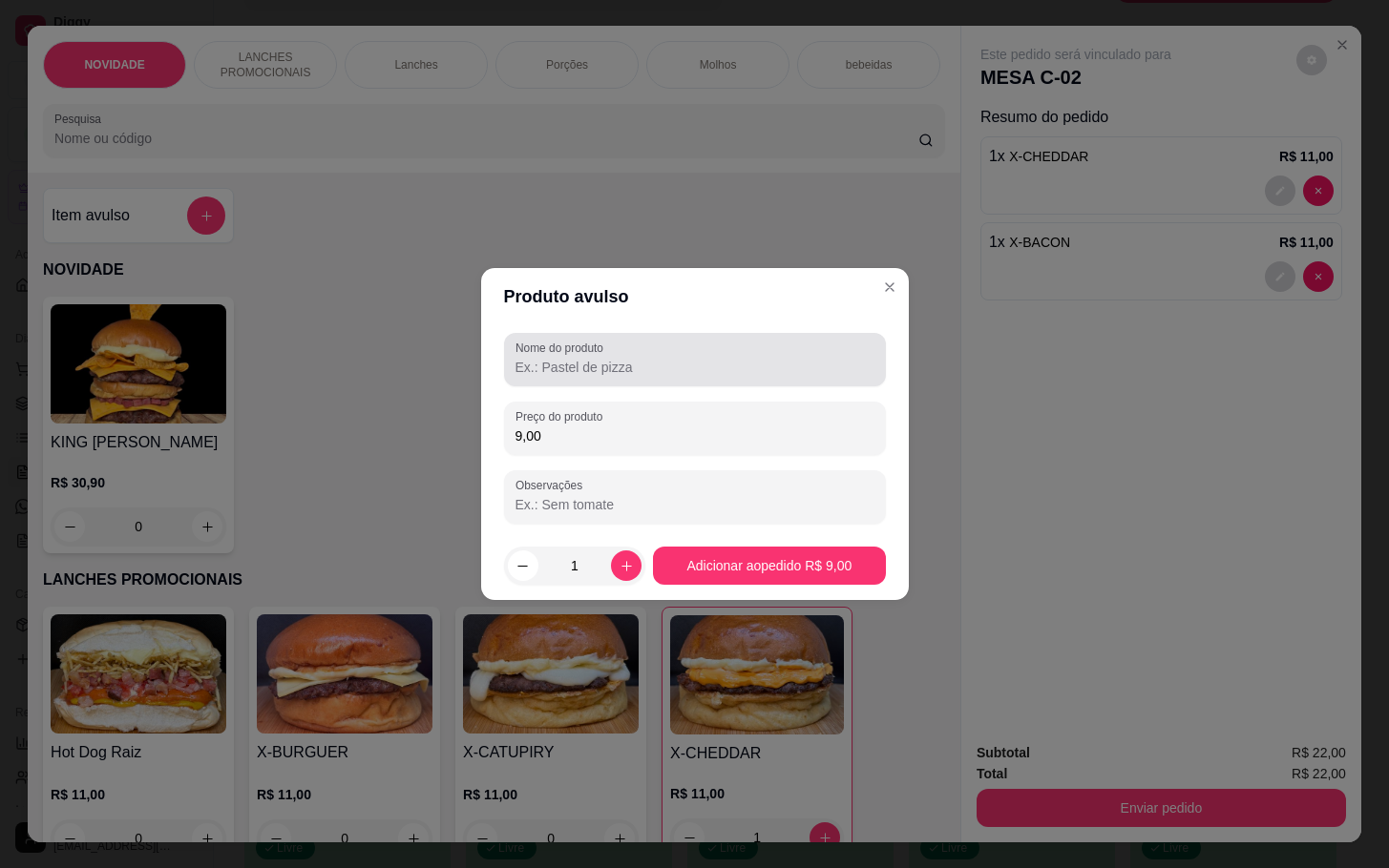
type input "9,00"
click at [710, 384] on div "Nome do produto" at bounding box center [695, 360] width 382 height 53
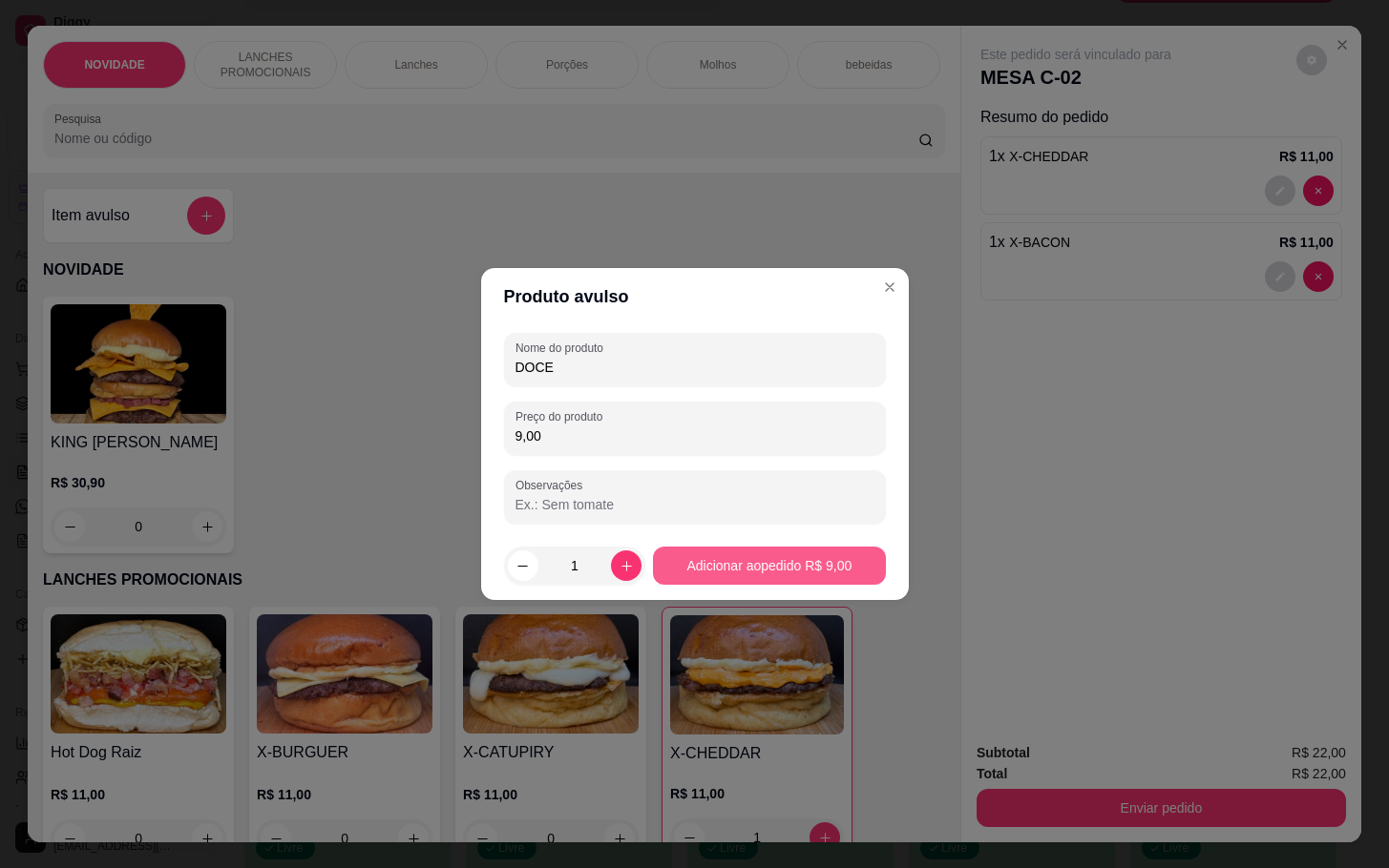
type input "DOCE"
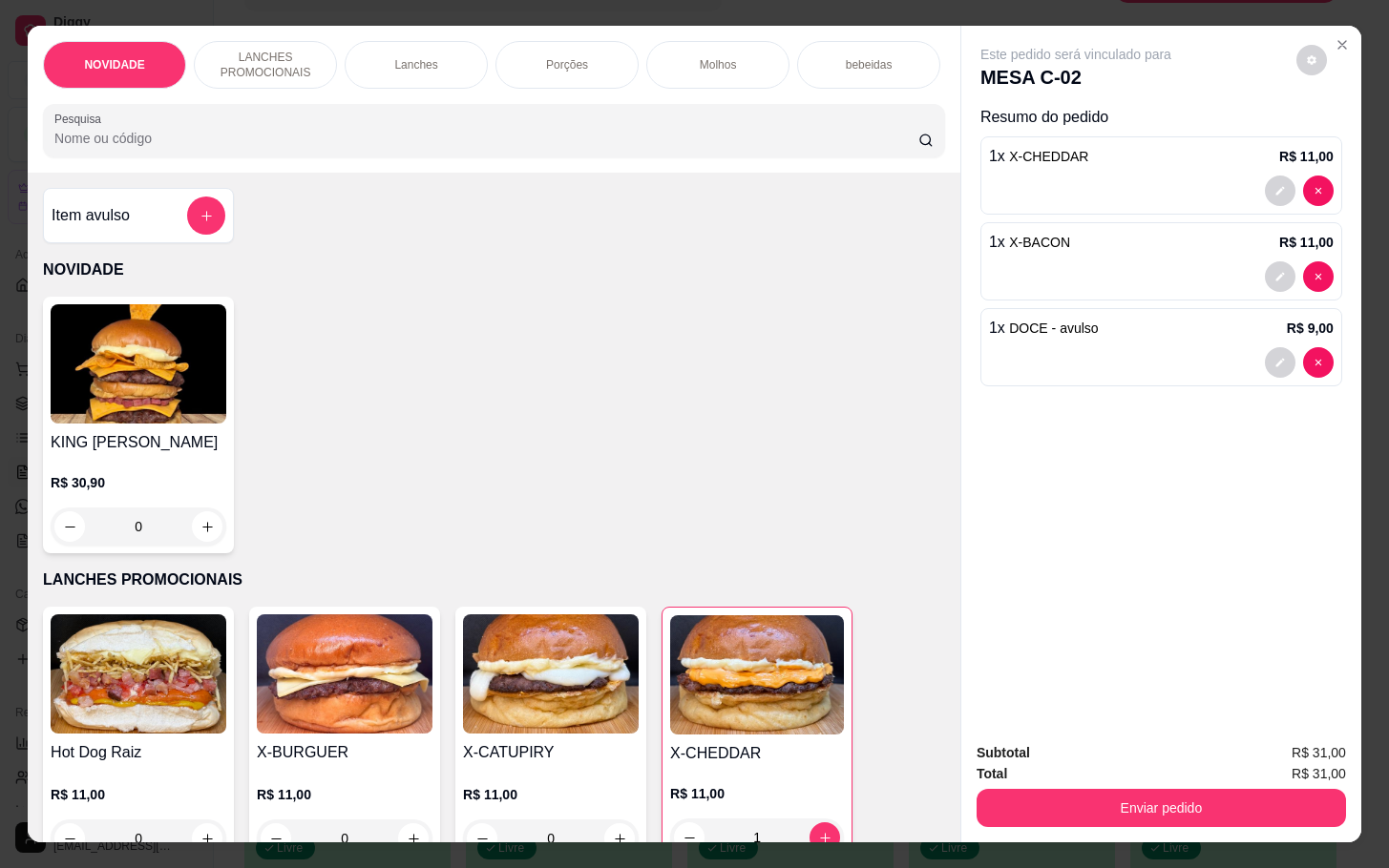
click at [169, 206] on div "Item avulso" at bounding box center [139, 216] width 191 height 55
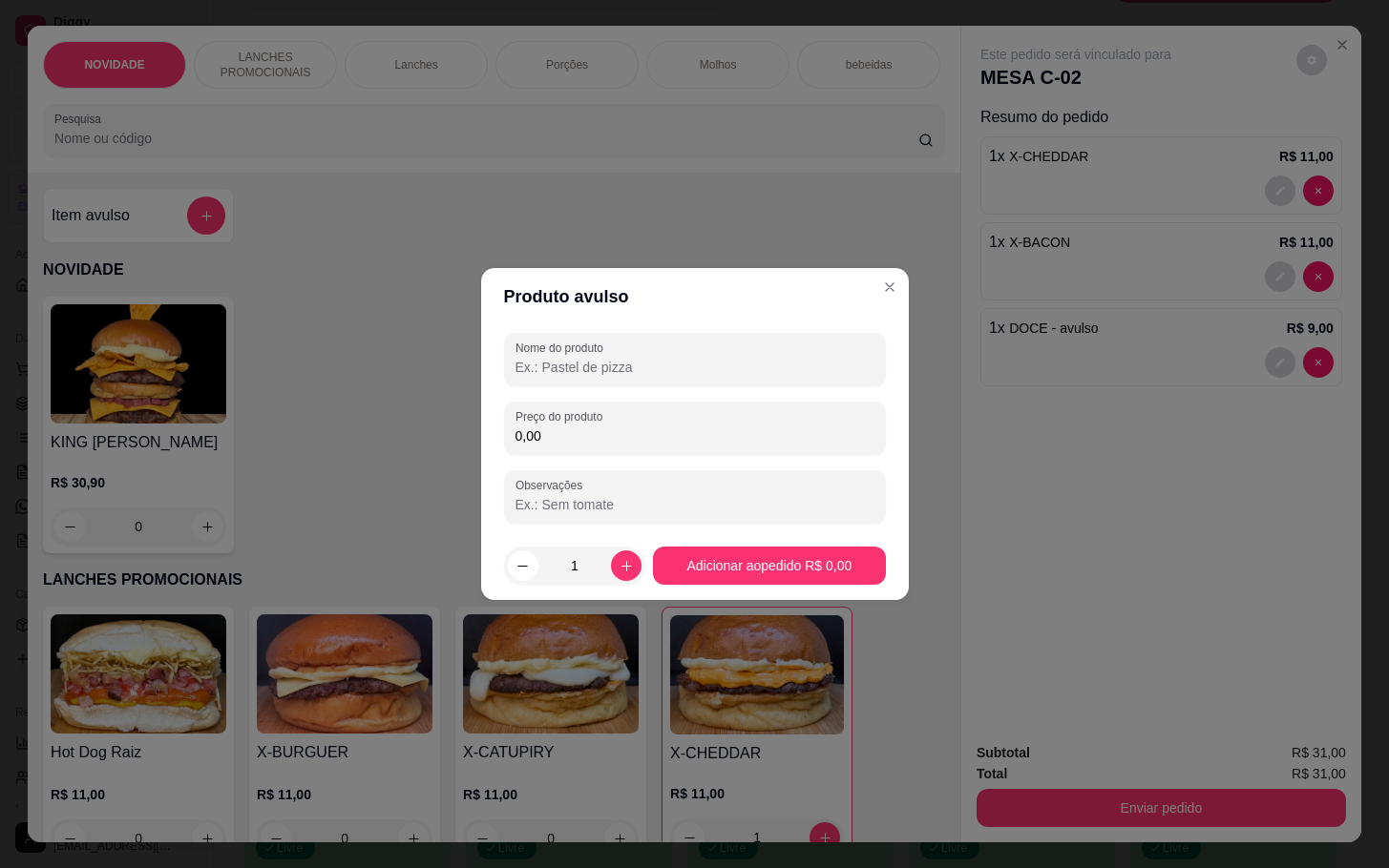
click at [696, 399] on div "Nome do produto Preço do produto 0,00 Observações" at bounding box center [695, 429] width 382 height 191
click at [698, 408] on div "Preço do produto 0,00" at bounding box center [695, 429] width 382 height 53
type input "1,00"
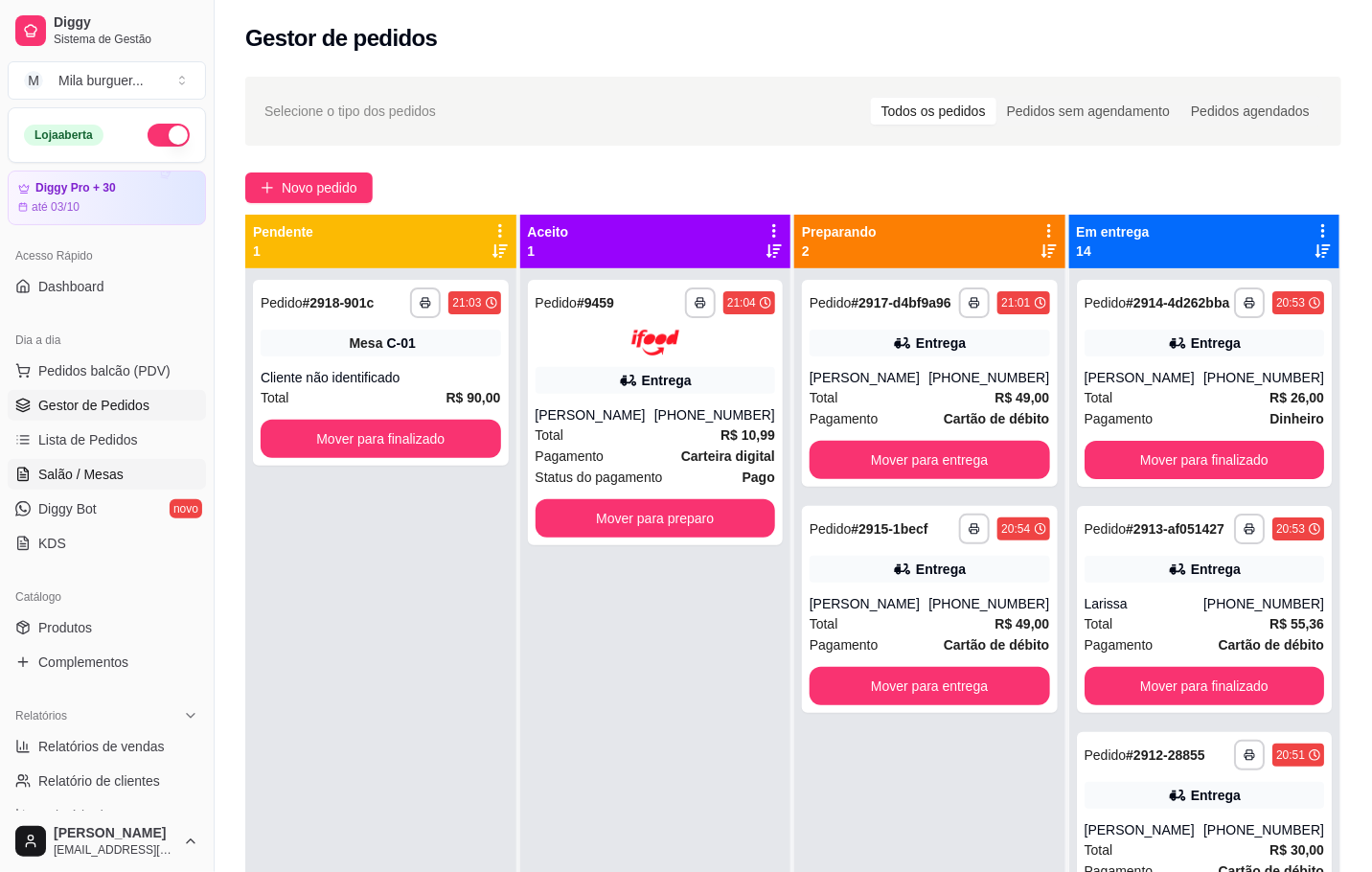
click at [129, 460] on link "Salão / Mesas" at bounding box center [106, 475] width 198 height 31
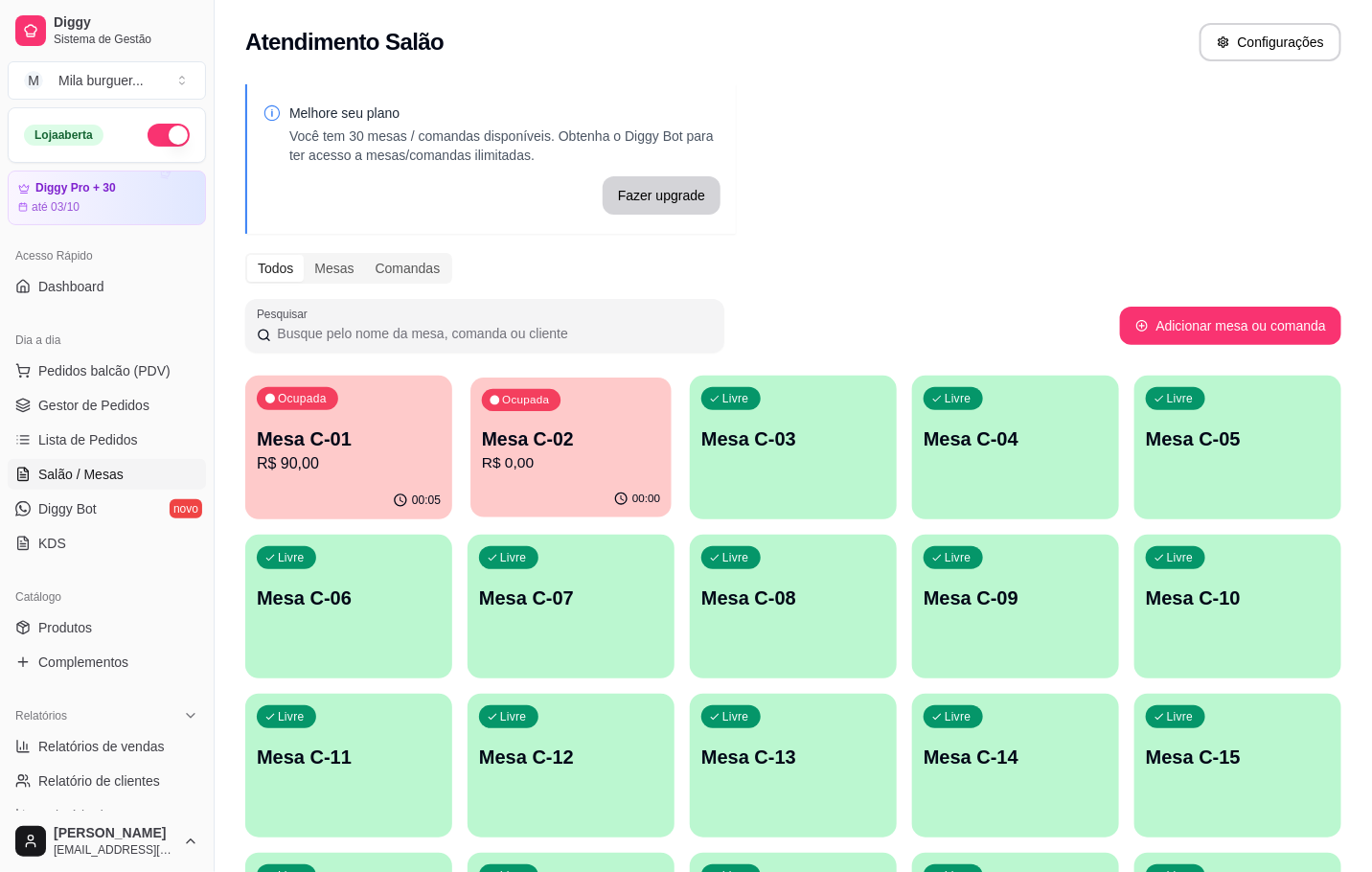
click at [559, 415] on div "Ocupada Mesa C-02 R$ 0,00" at bounding box center [571, 430] width 201 height 104
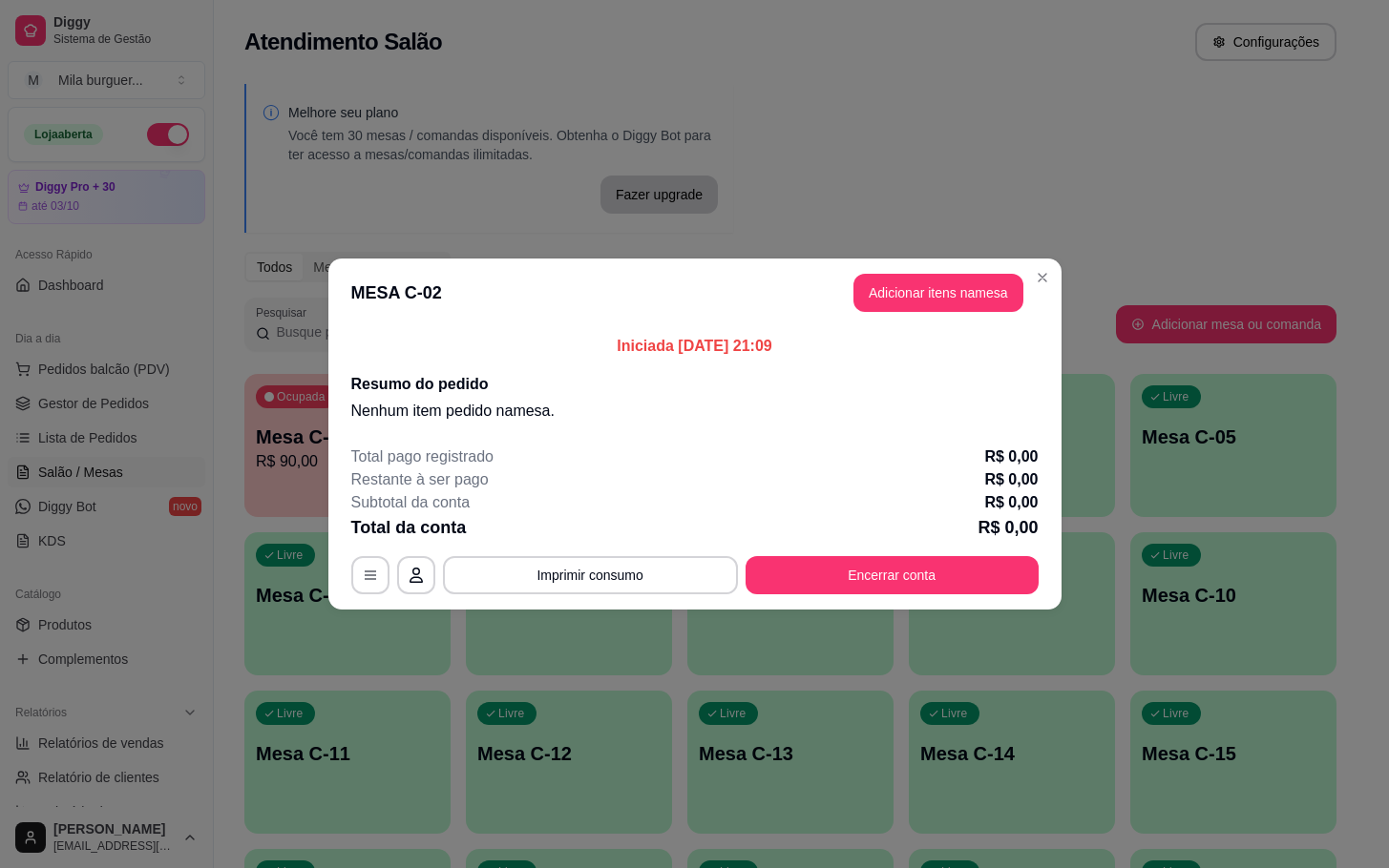
click at [874, 318] on header "MESA C-02 Adicionar itens na mesa" at bounding box center [694, 293] width 733 height 69
click at [894, 307] on button "Adicionar itens na mesa" at bounding box center [938, 293] width 170 height 38
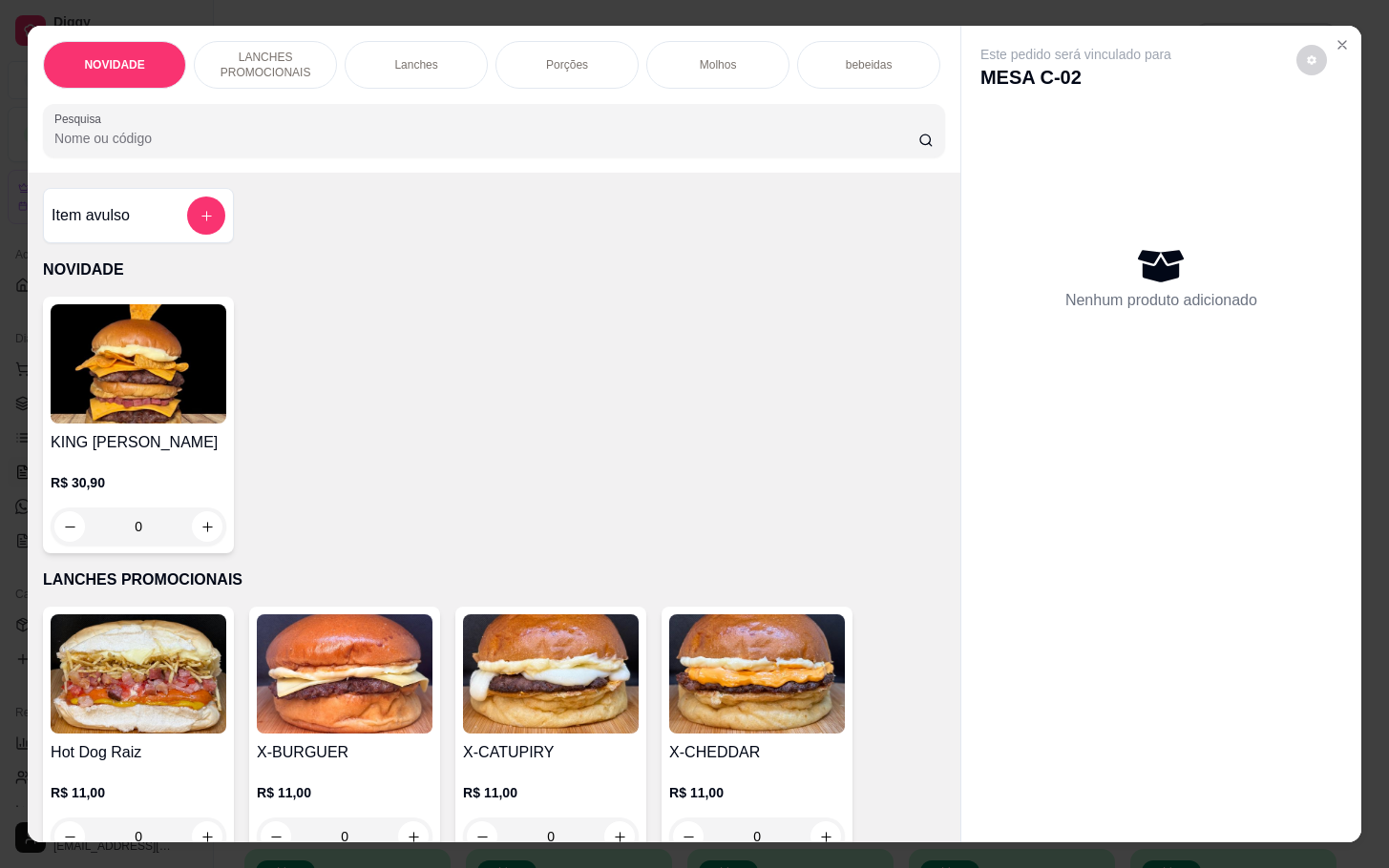
scroll to position [286, 0]
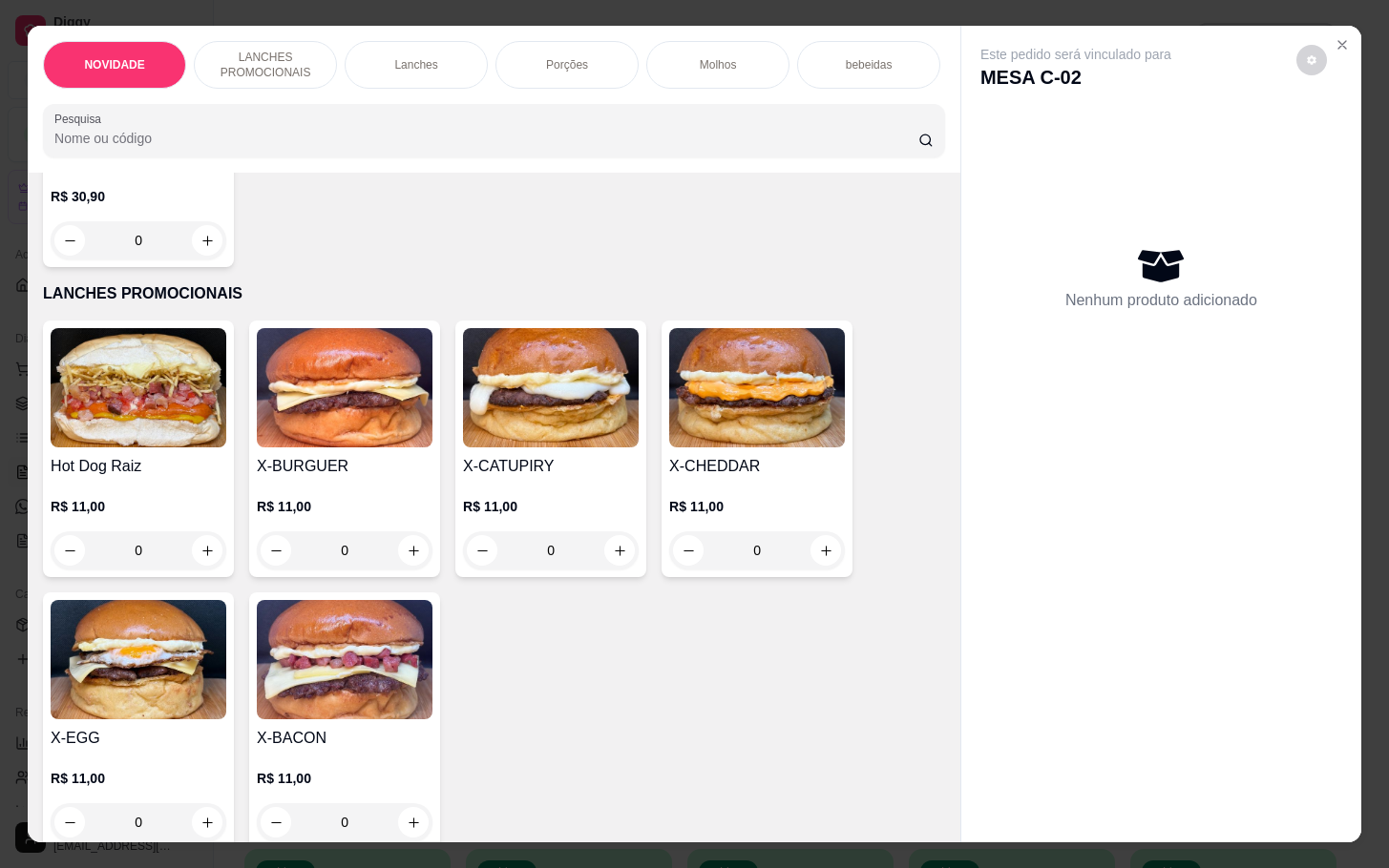
click at [719, 404] on img at bounding box center [758, 388] width 176 height 119
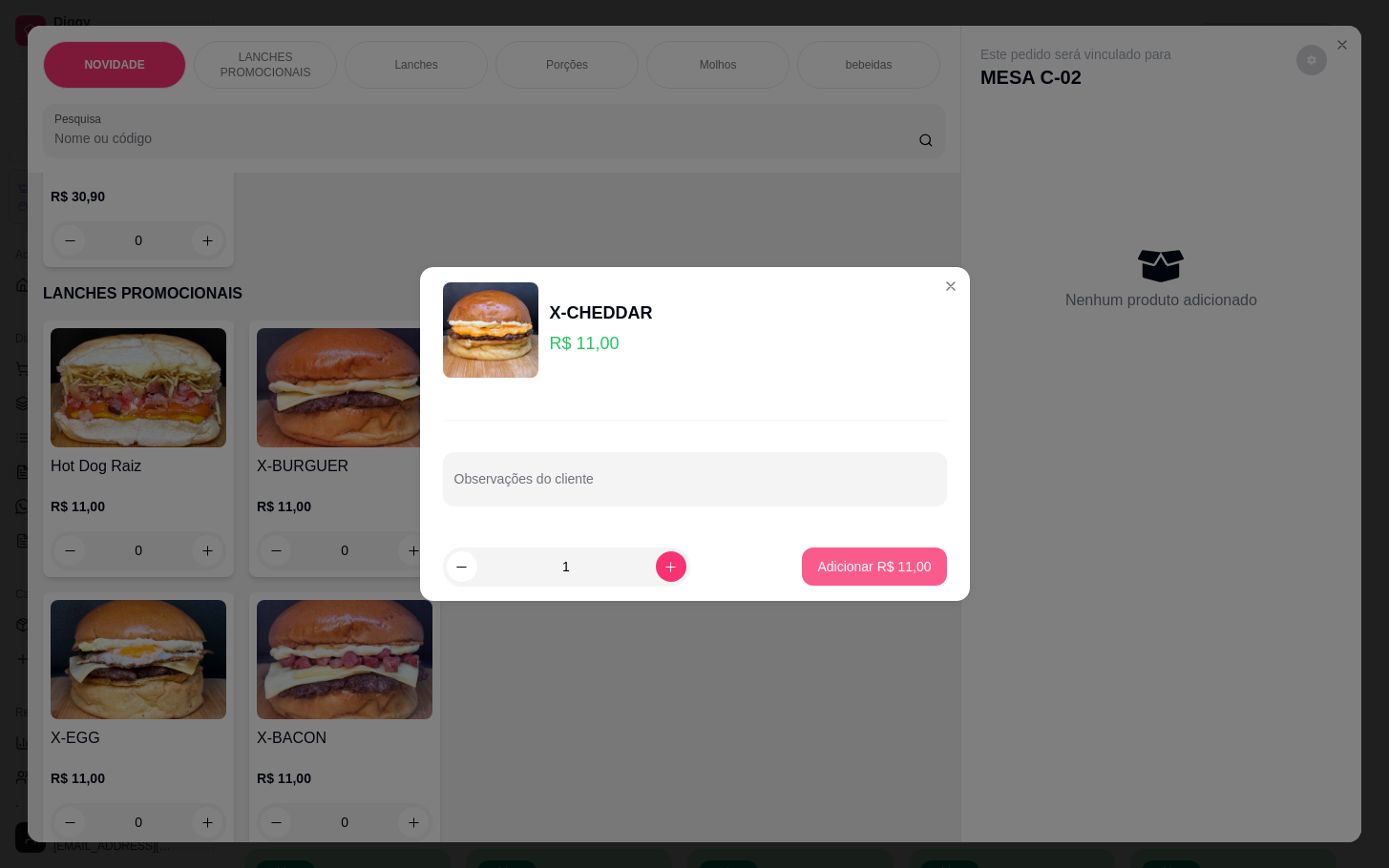
click at [885, 587] on footer "1 Adicionar R$ 11,00" at bounding box center [695, 567] width 550 height 69
click at [890, 579] on button "Adicionar R$ 11,00" at bounding box center [874, 567] width 140 height 37
type input "1"
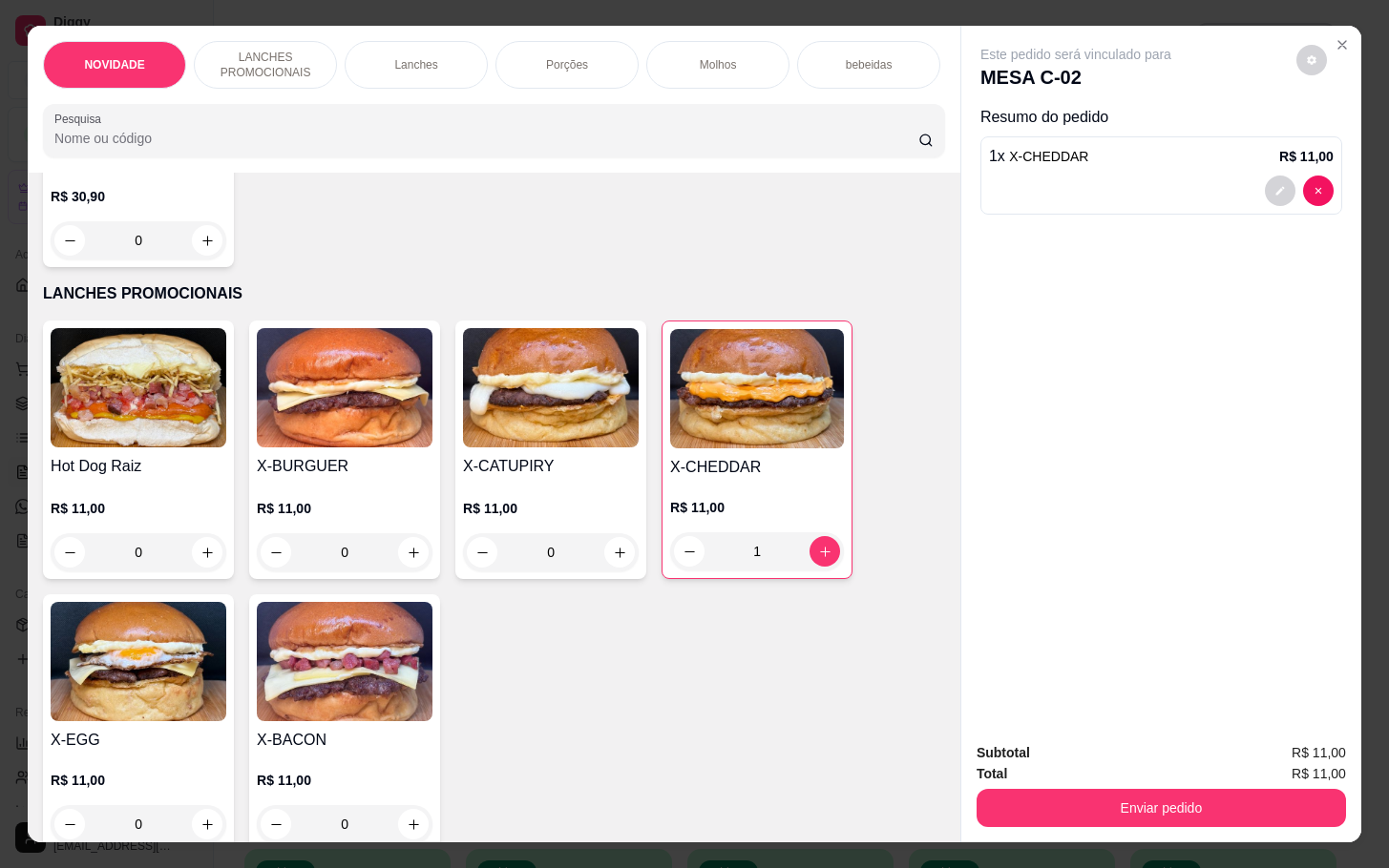
click at [379, 660] on img at bounding box center [345, 662] width 176 height 119
click at [908, 513] on div "Observações do cliente" at bounding box center [694, 463] width 550 height 139
click at [871, 541] on footer "1 Adicionar R$ 11,00" at bounding box center [694, 567] width 550 height 69
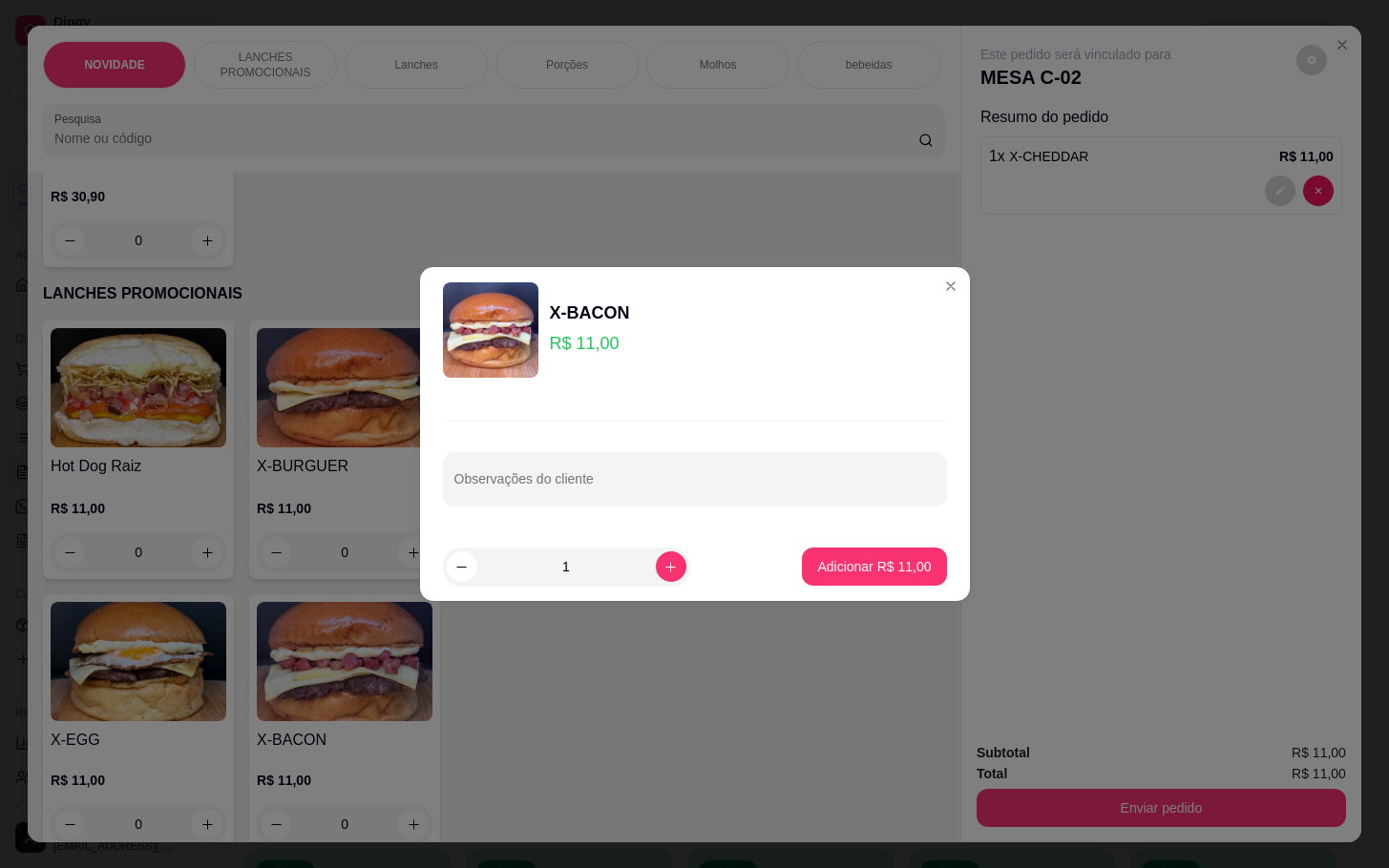
click at [845, 554] on button "Adicionar R$ 11,00" at bounding box center [873, 567] width 144 height 38
type input "1"
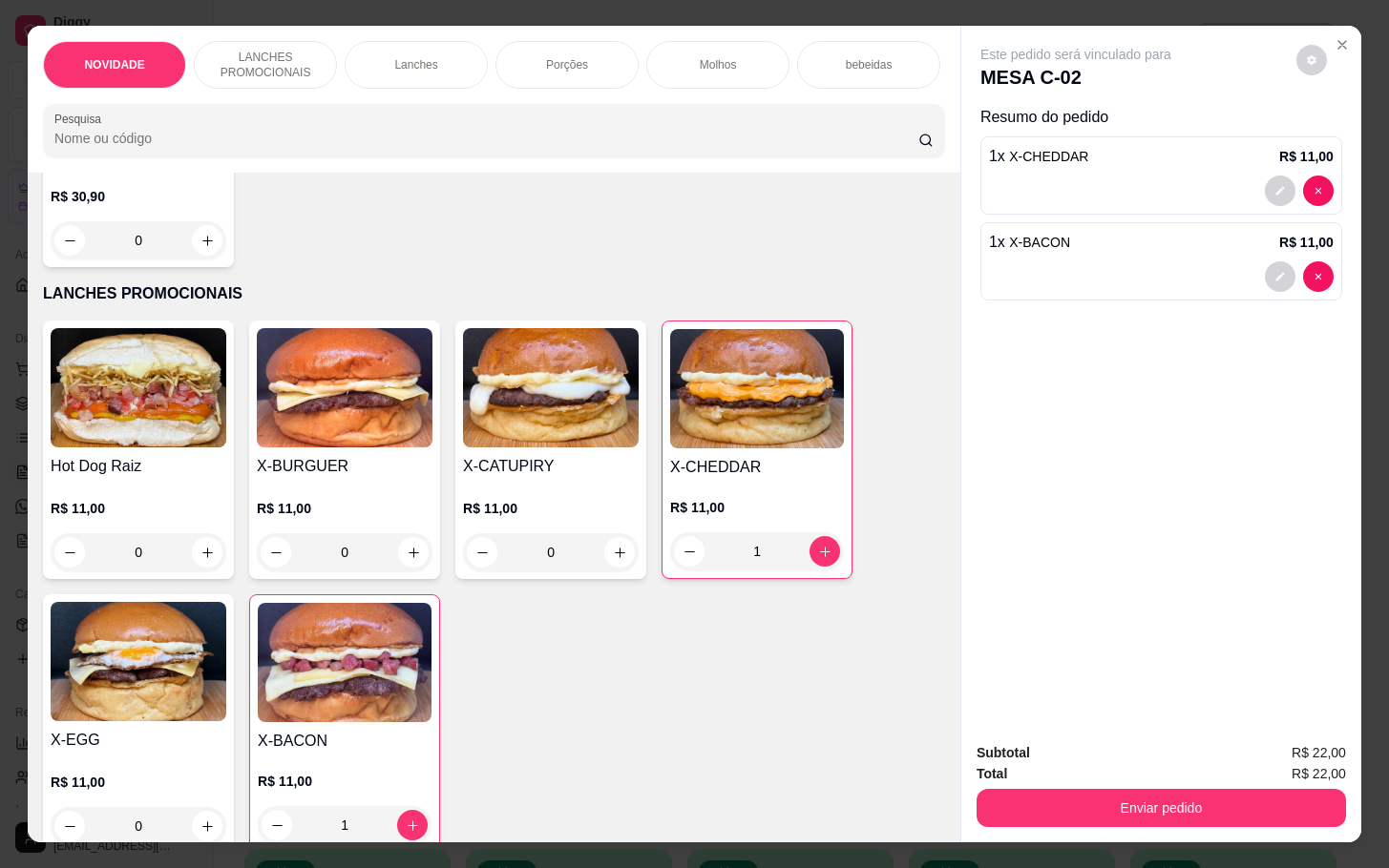
click at [833, 559] on div "X-CHEDDAR R$ 11,00 1" at bounding box center [758, 450] width 191 height 259
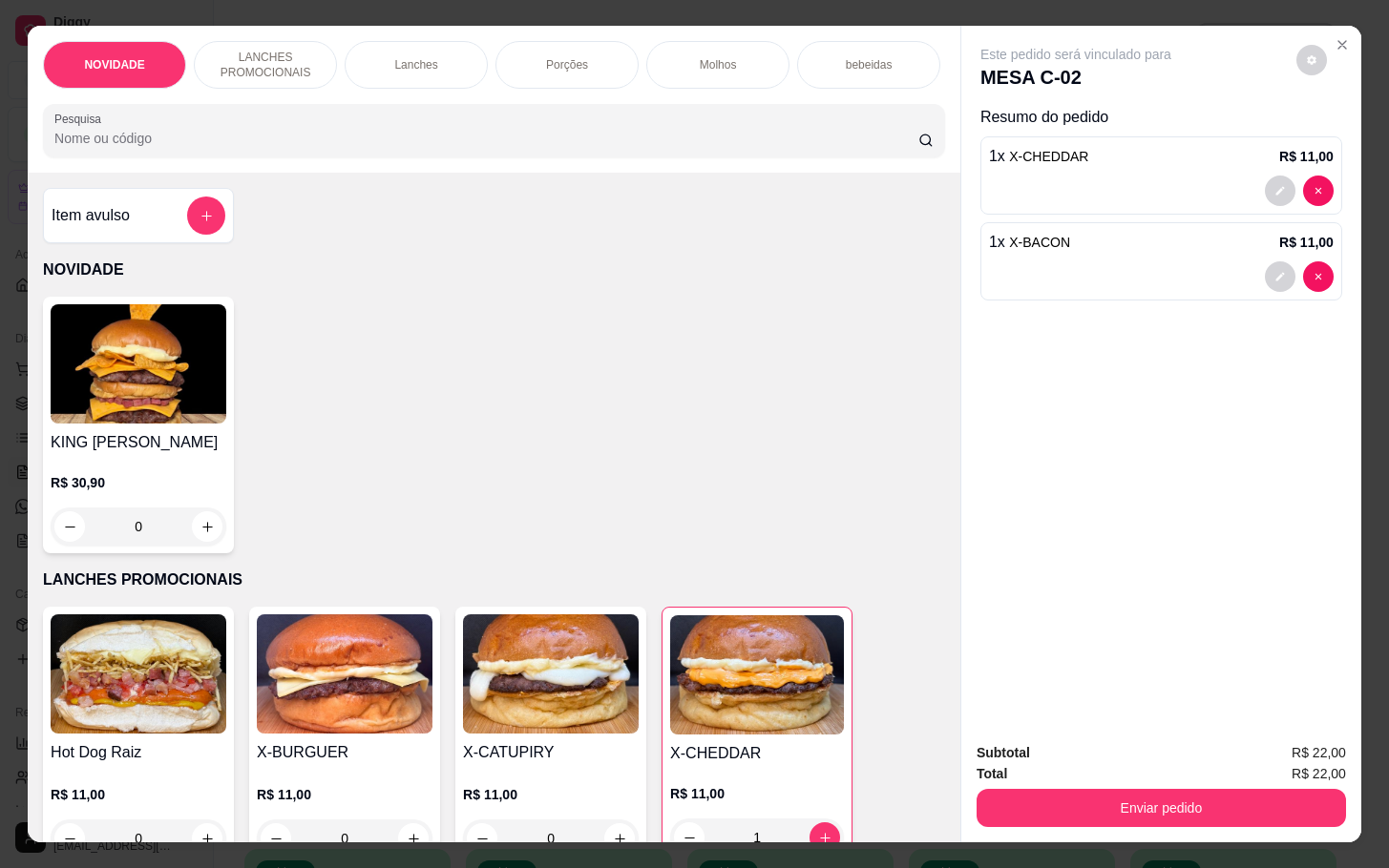
click at [202, 207] on div "Item avulso" at bounding box center [139, 216] width 191 height 55
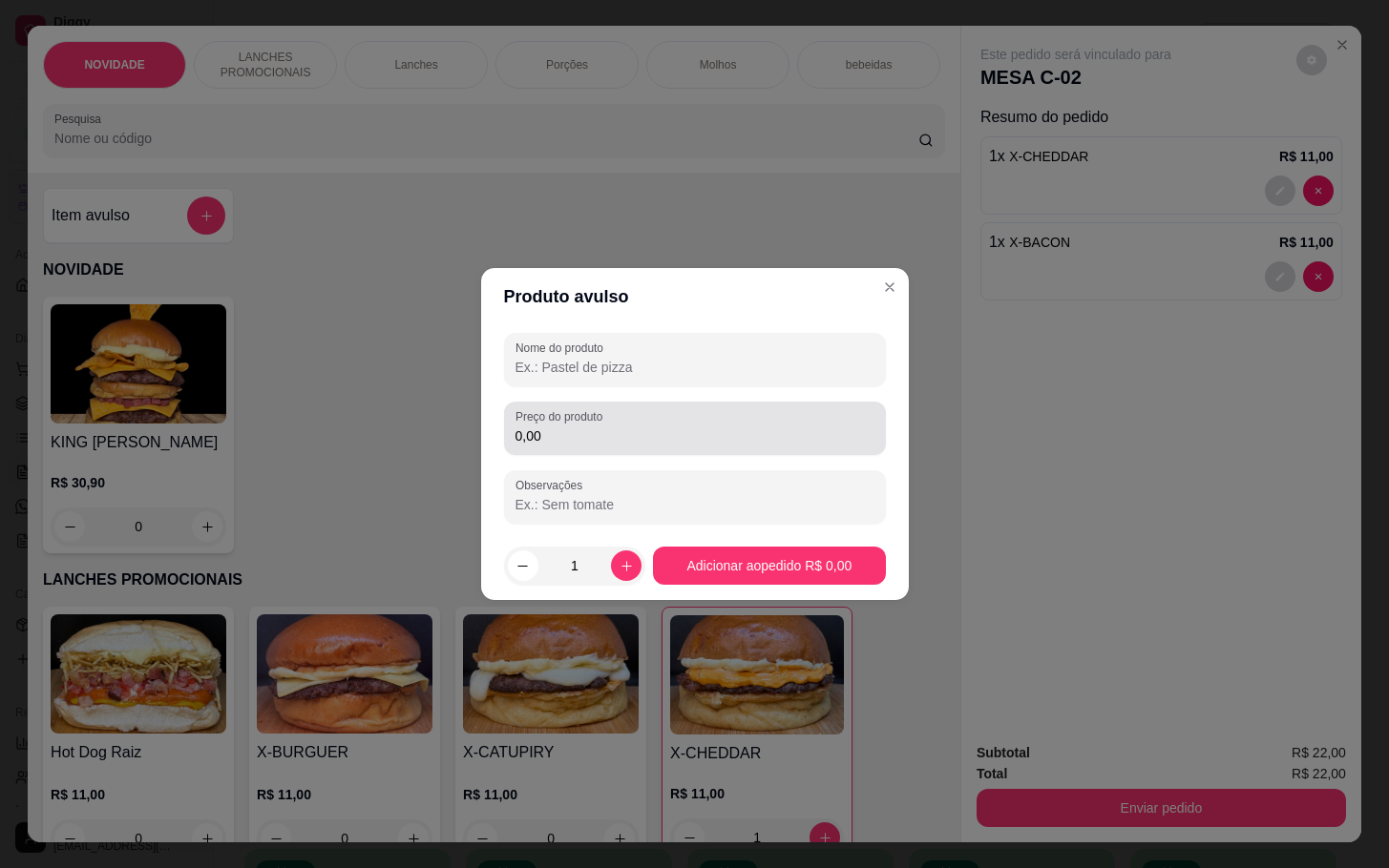
drag, startPoint x: 666, startPoint y: 433, endPoint x: 676, endPoint y: 433, distance: 10.0
click at [676, 433] on input "0,00" at bounding box center [695, 436] width 359 height 19
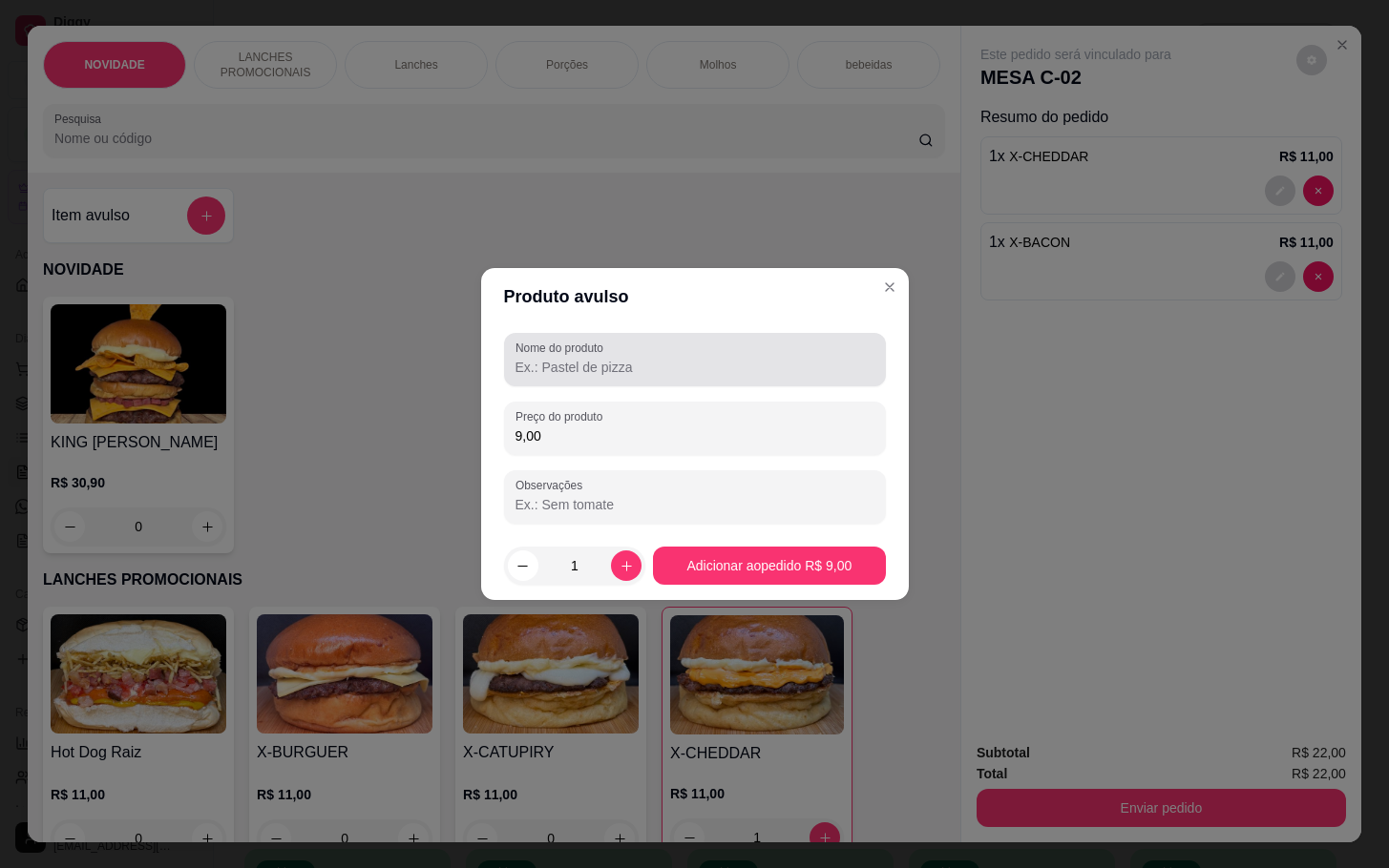
type input "9,00"
click at [679, 395] on div "Nome do produto Preço do produto 9,00 Observações" at bounding box center [695, 429] width 382 height 191
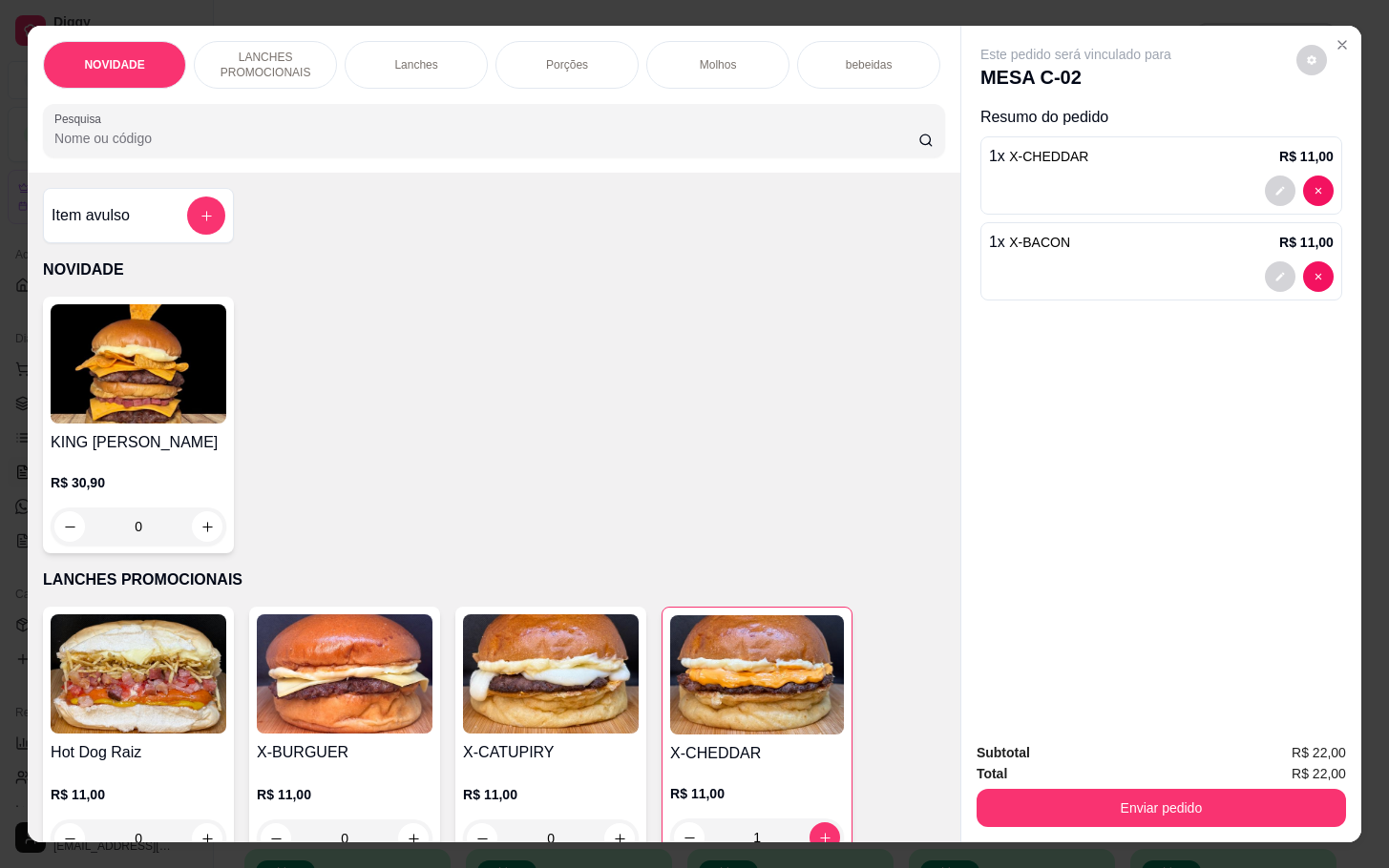
drag, startPoint x: 116, startPoint y: 266, endPoint x: 160, endPoint y: 262, distance: 44.2
click at [121, 265] on div "Item avulso NOVIDADE KING MILA R$ 30,90 0 LANCHES PROMOCIONAIS Hot Dog Raiz R$ …" at bounding box center [494, 507] width 932 height 669
click at [200, 223] on icon "add-separate-item" at bounding box center [206, 216] width 14 height 14
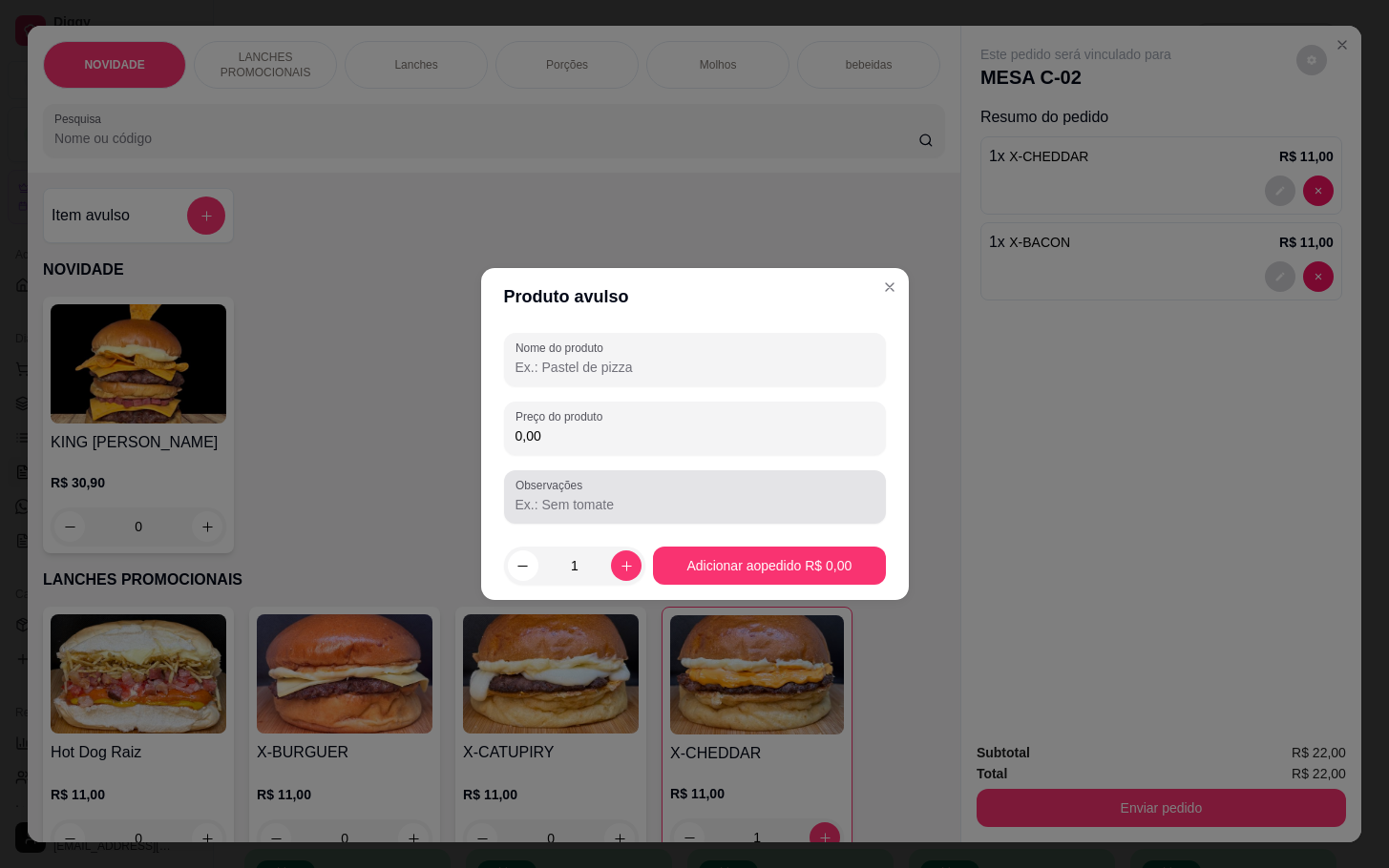
click at [583, 476] on div "Observações" at bounding box center [695, 498] width 382 height 53
click at [583, 468] on div "Nome do produto Preço do produto 0,00 Observações" at bounding box center [695, 429] width 382 height 191
click at [605, 445] on input "0,00" at bounding box center [695, 436] width 359 height 19
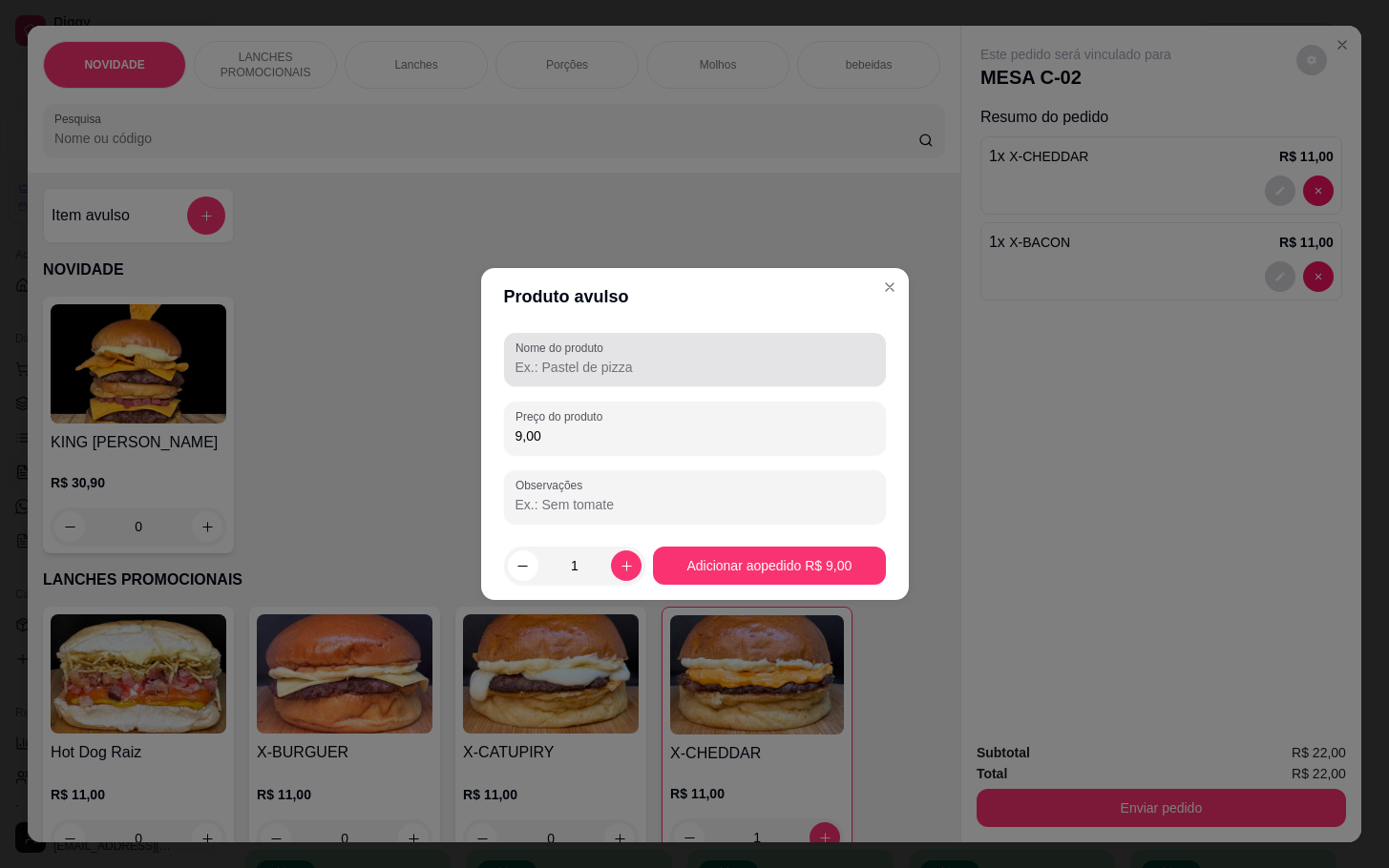
type input "9,00"
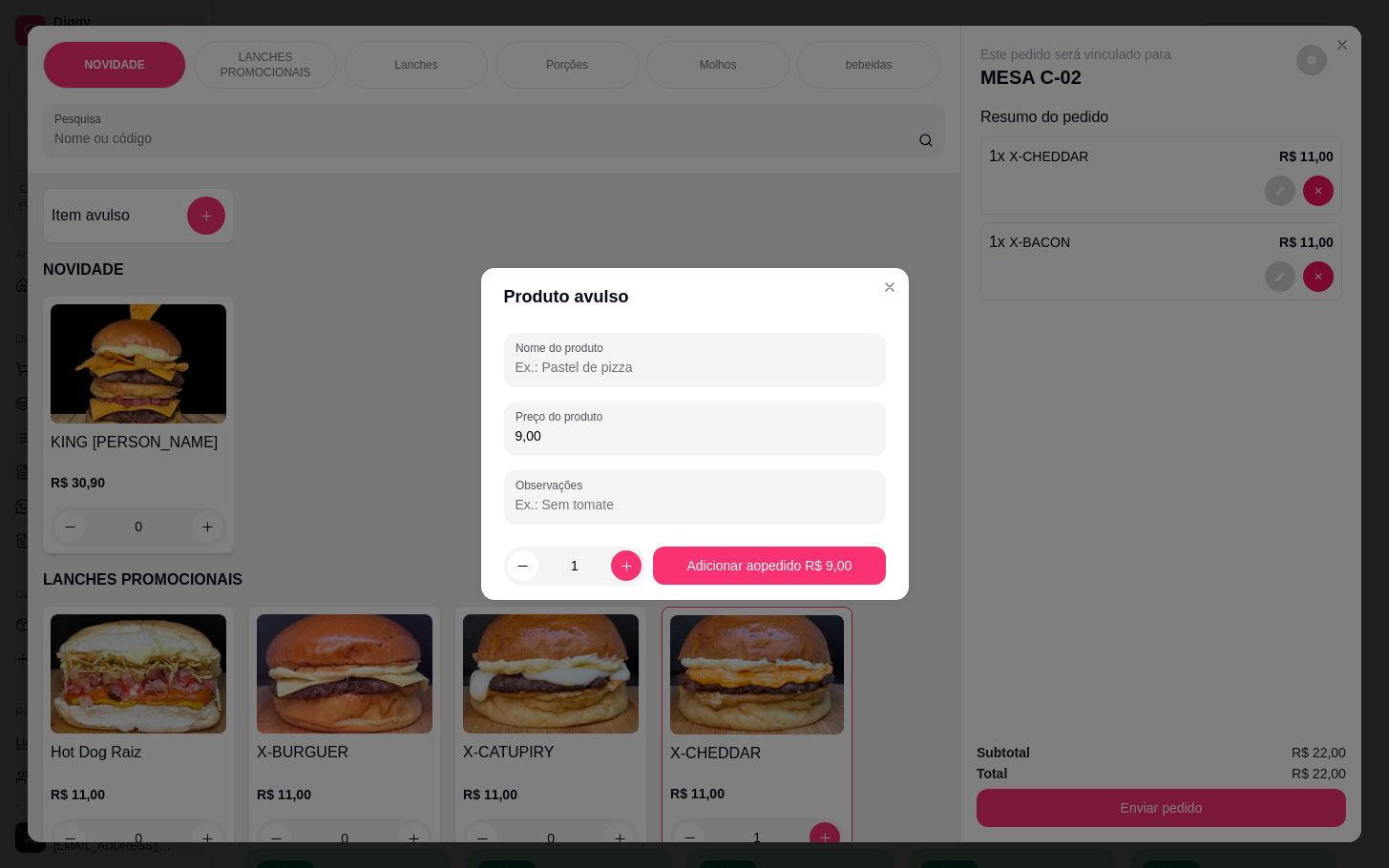
click at [742, 358] on input "Nome do produto" at bounding box center [695, 368] width 359 height 19
type input "MUSSE"
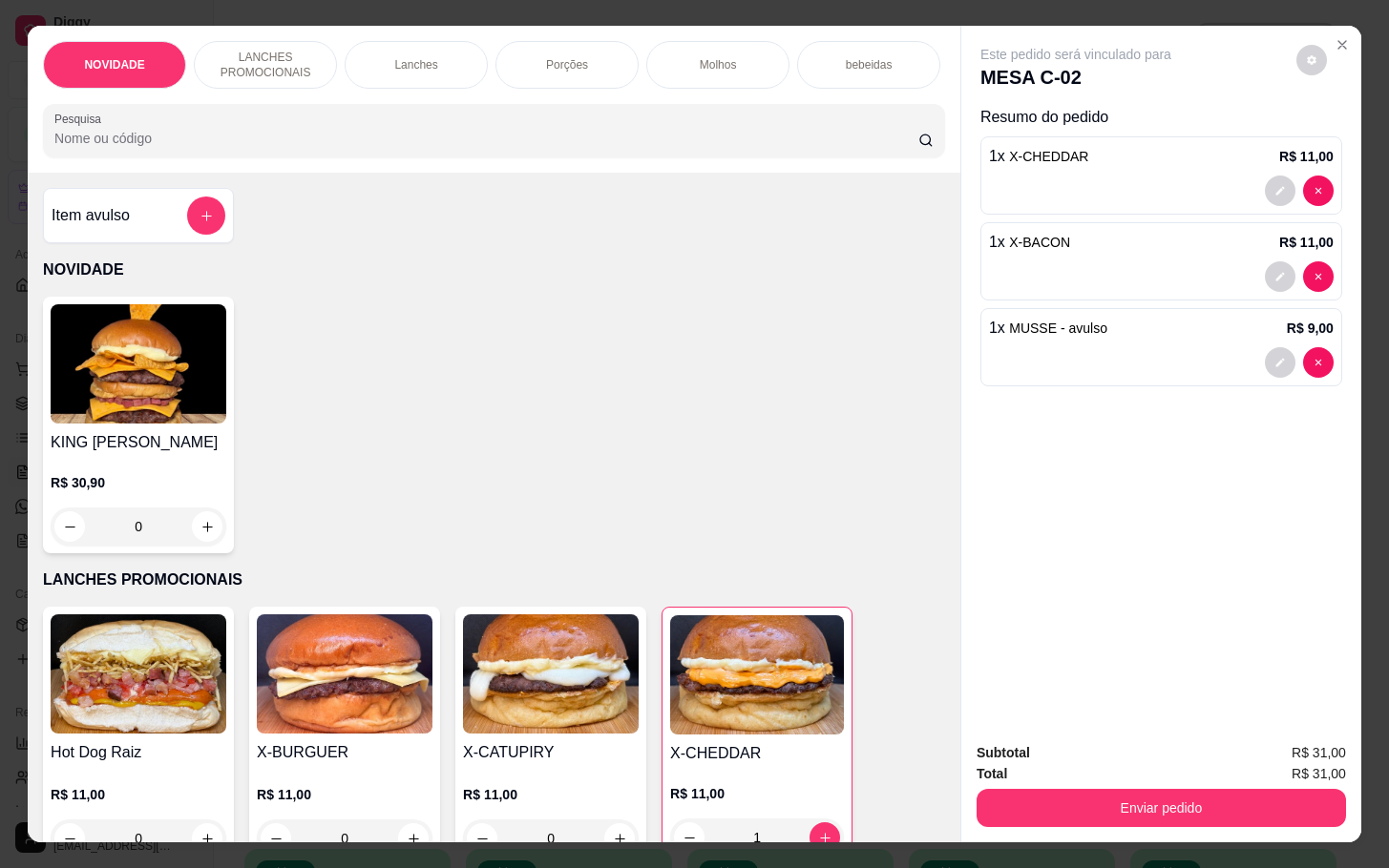
click at [139, 235] on div "Item avulso" at bounding box center [139, 216] width 174 height 38
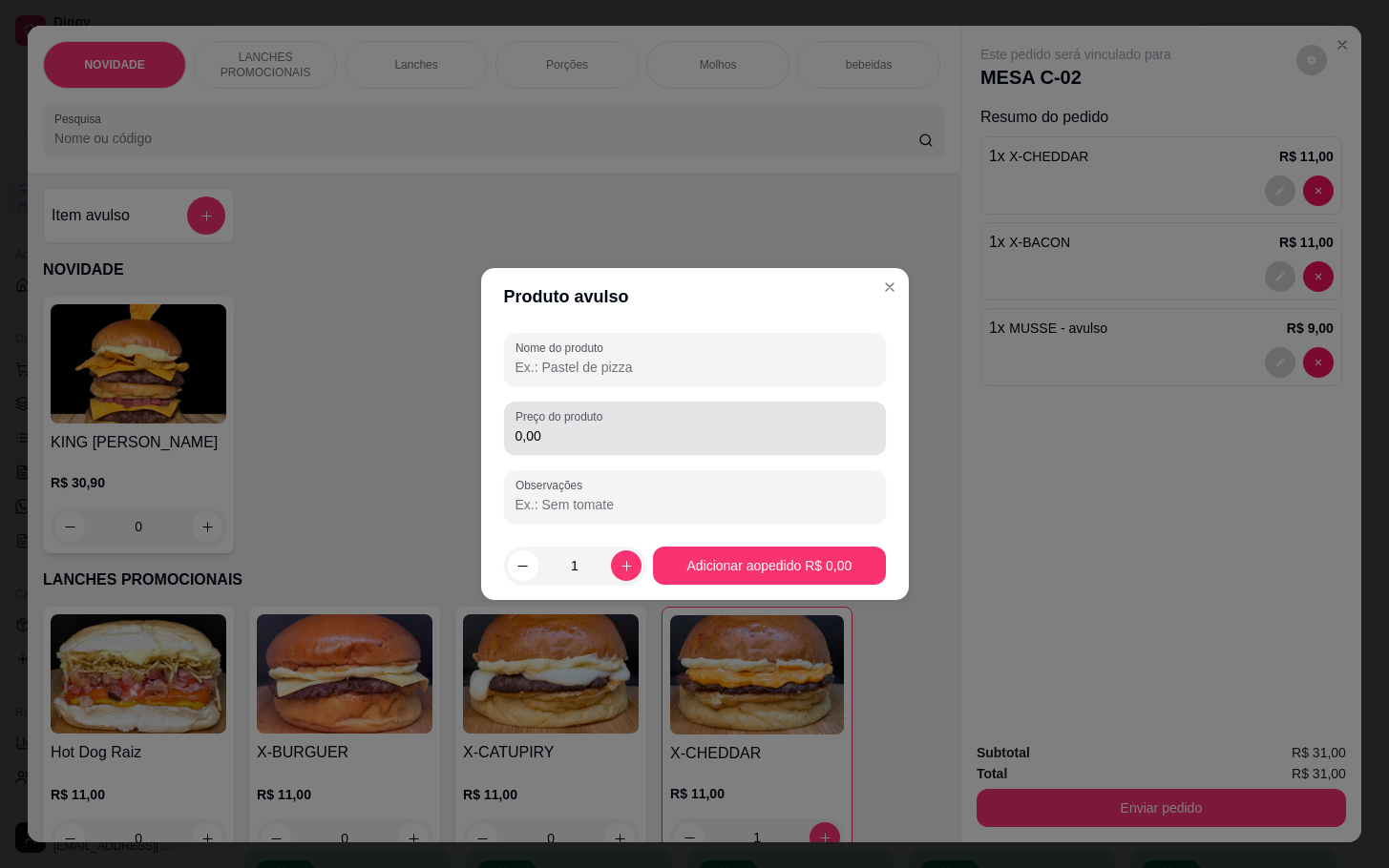
drag, startPoint x: 754, startPoint y: 434, endPoint x: 636, endPoint y: 253, distance: 216.1
click at [756, 434] on input "0,00" at bounding box center [695, 436] width 359 height 19
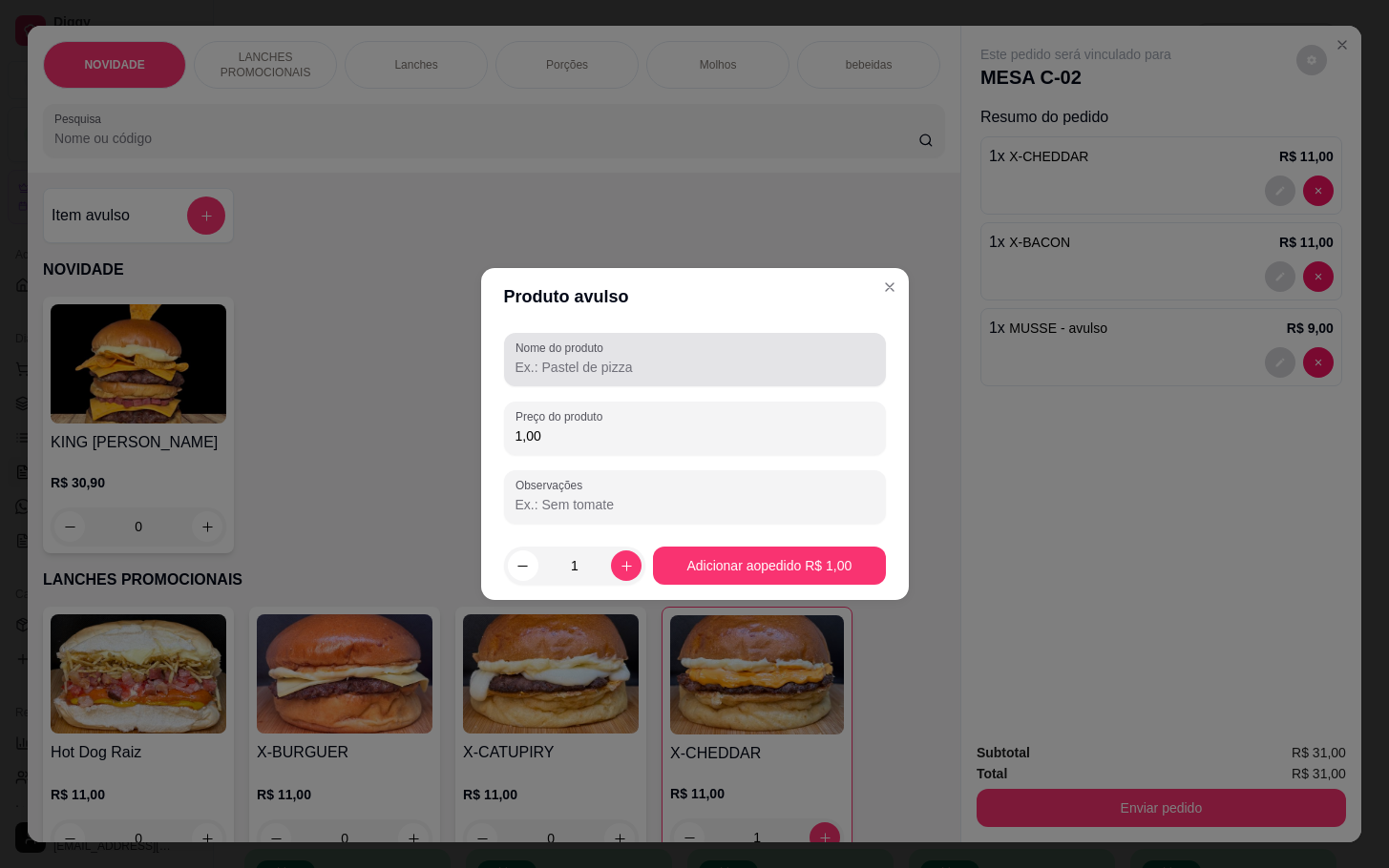
type input "1,00"
click at [691, 381] on div "Nome do produto" at bounding box center [695, 360] width 382 height 53
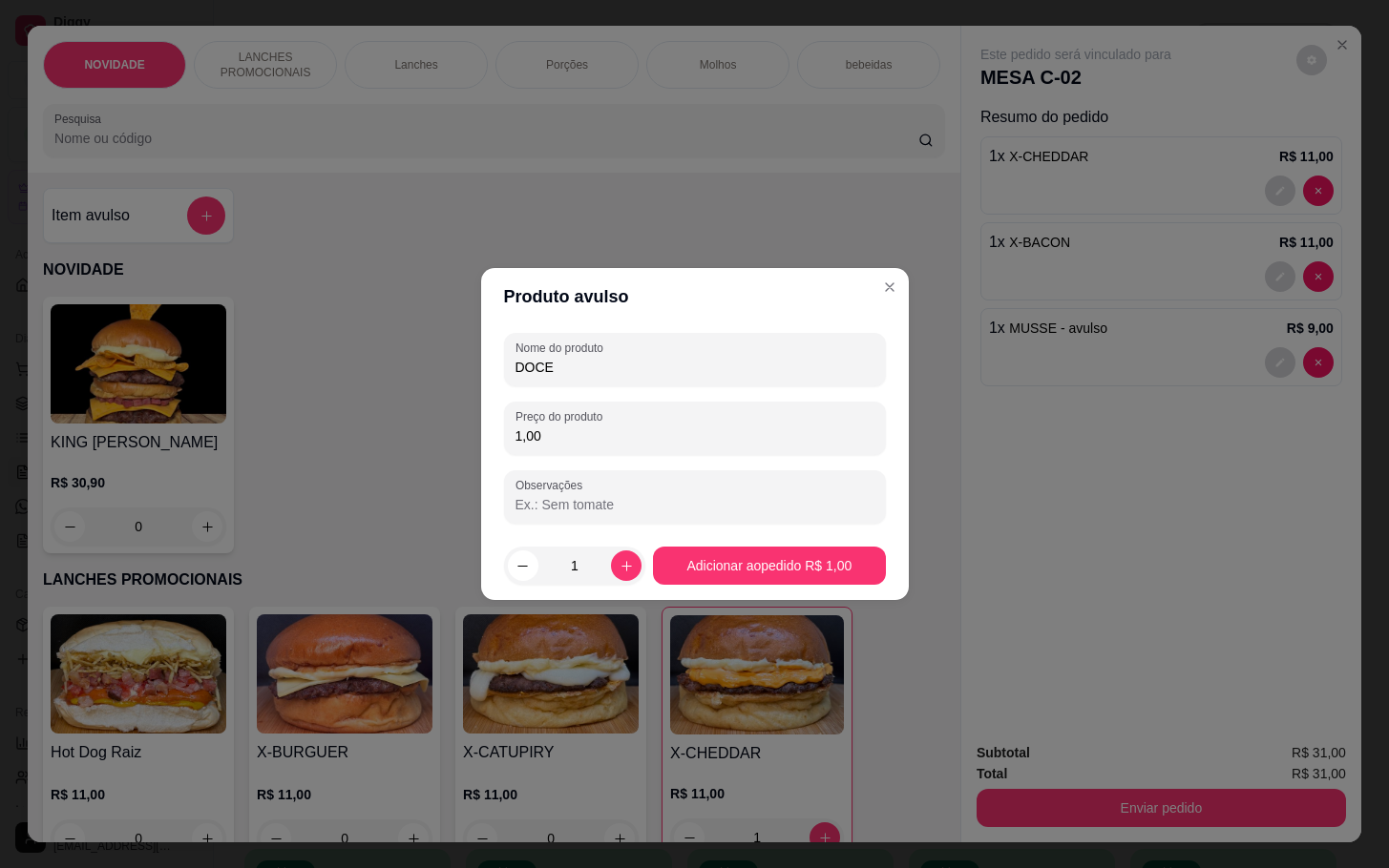
type input "DOCE"
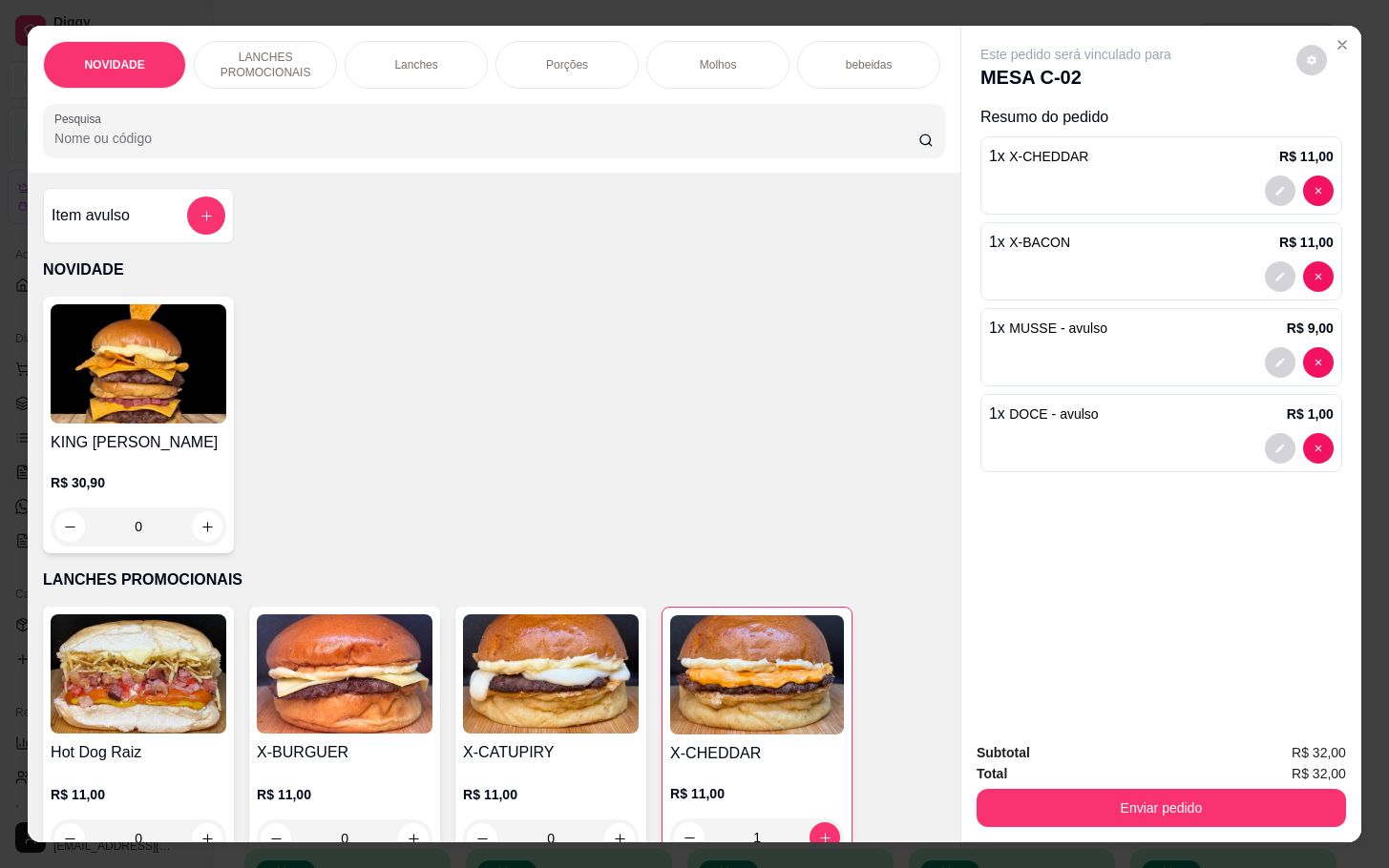
click at [1057, 784] on div "Enviar pedido" at bounding box center [1161, 805] width 370 height 43
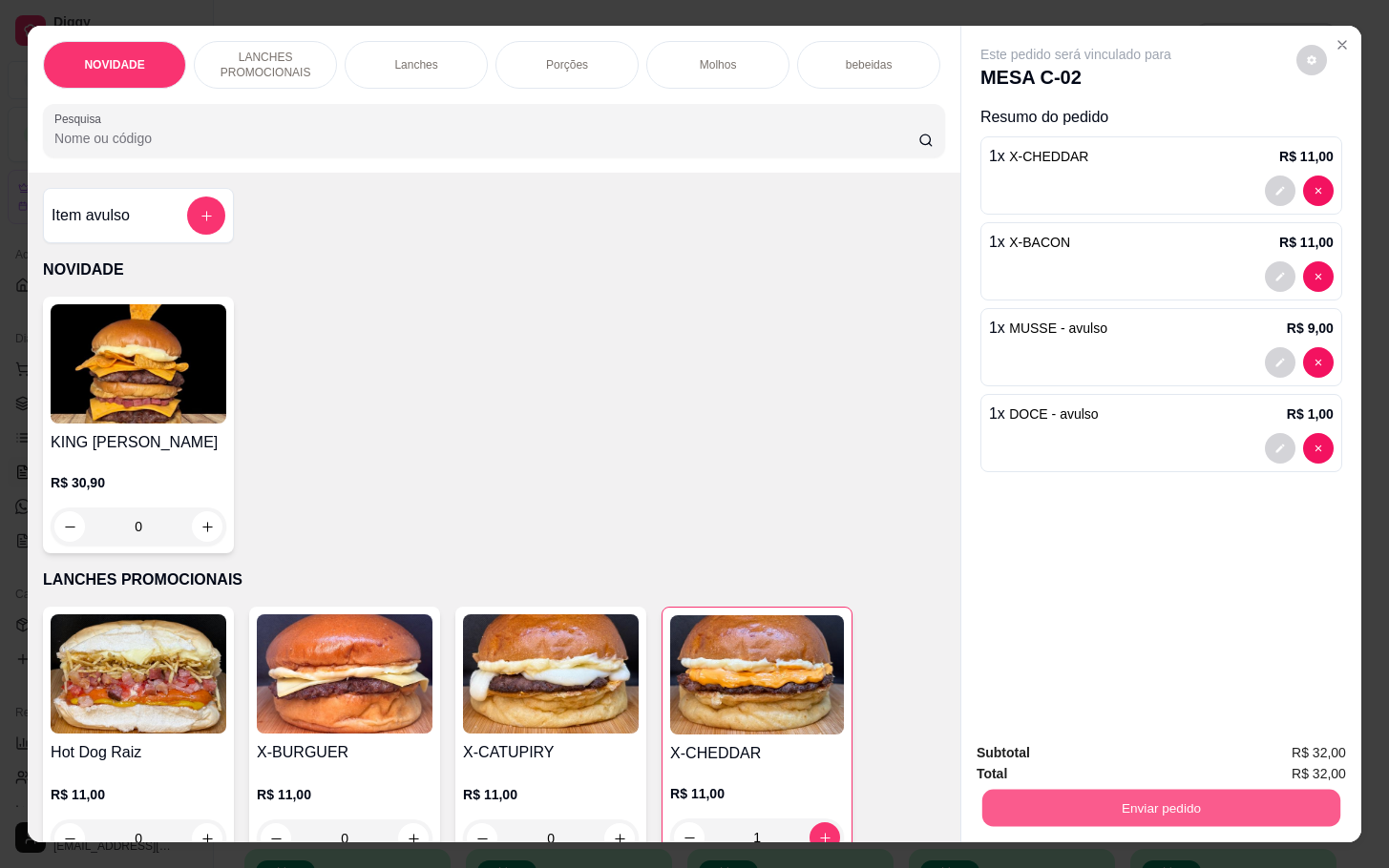
click at [1068, 789] on button "Enviar pedido" at bounding box center [1161, 807] width 358 height 37
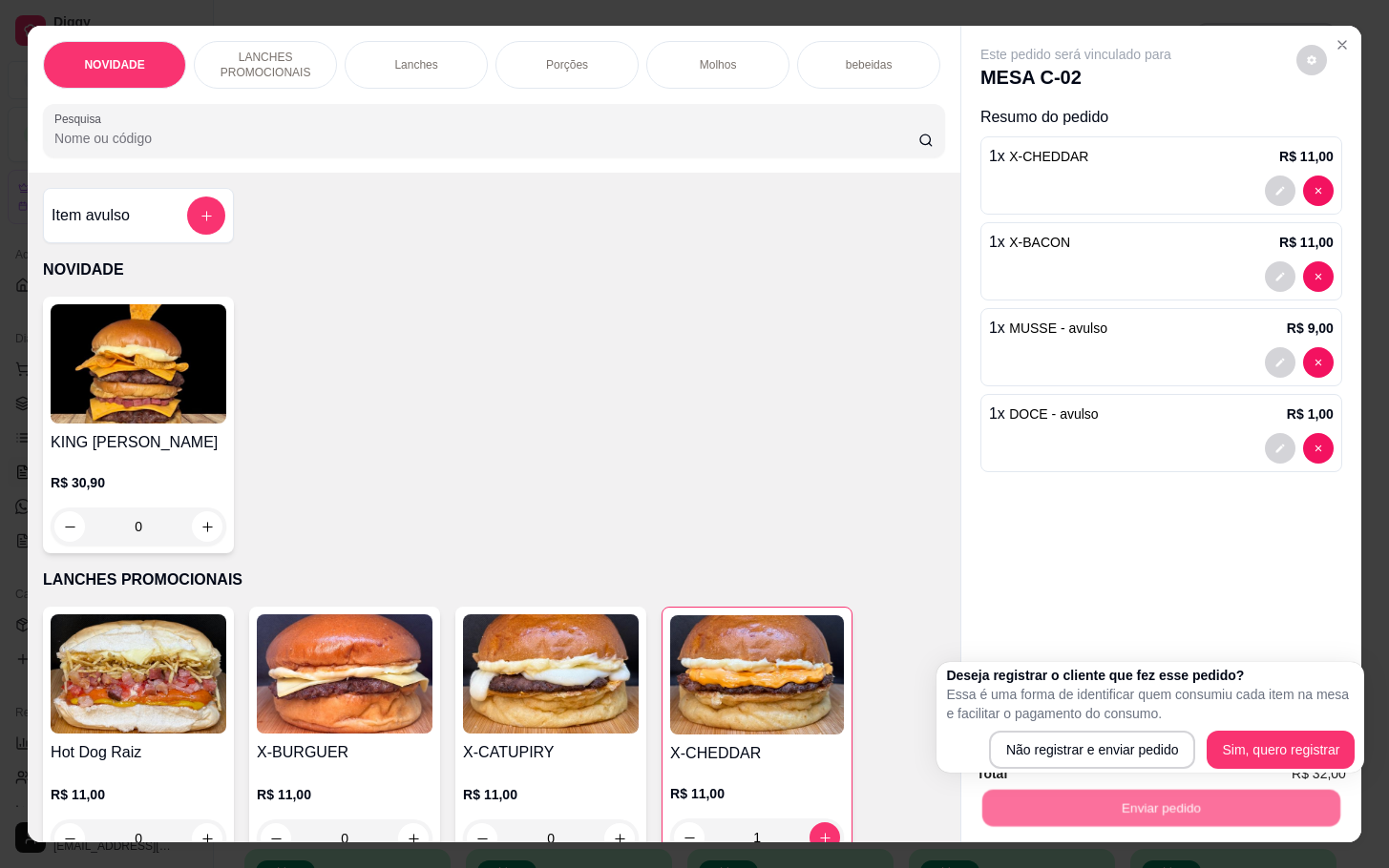
click at [1065, 770] on div "Deseja registrar o cliente que fez esse pedido? Essa é uma forma de identificar…" at bounding box center [1150, 718] width 428 height 111
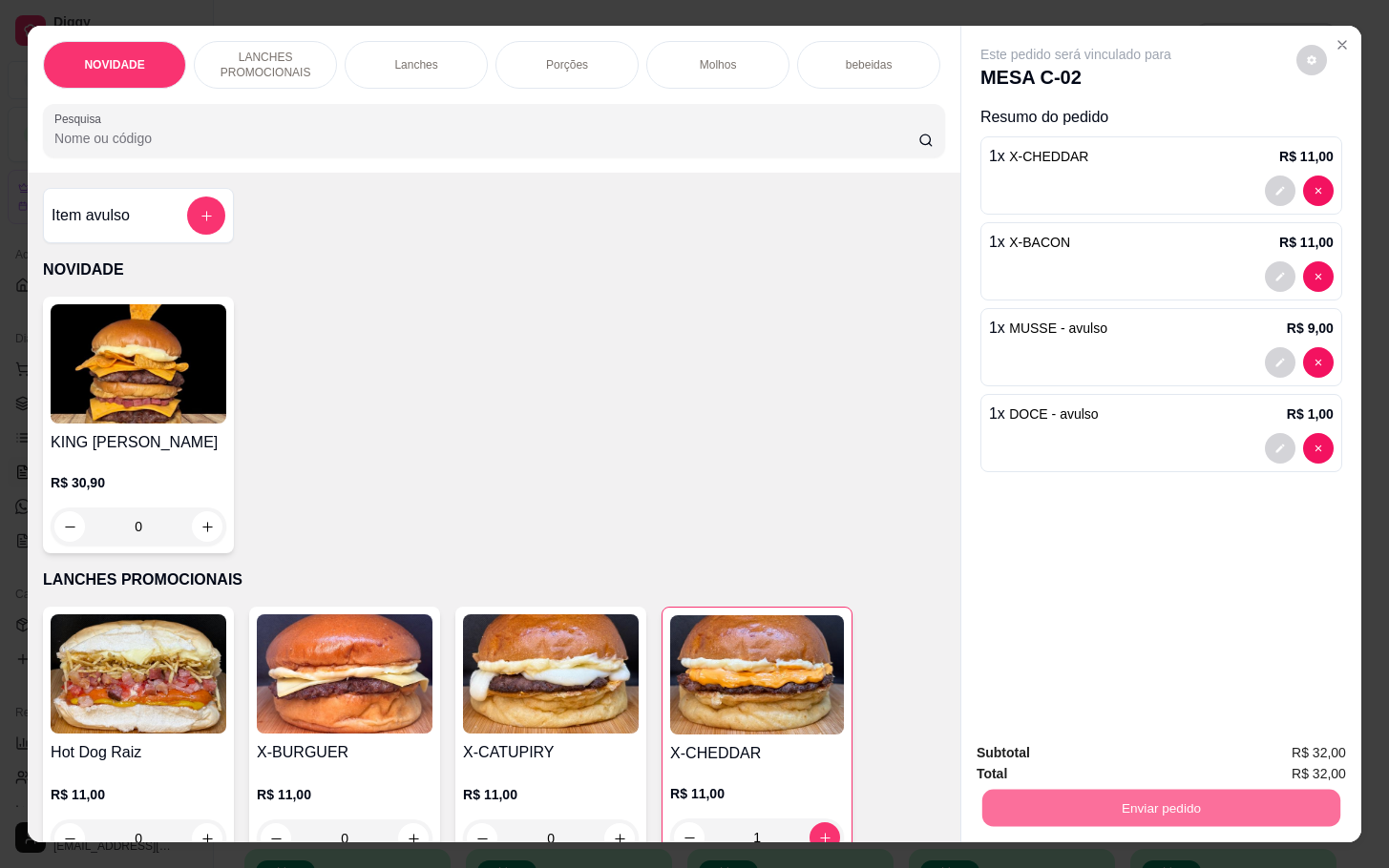
click at [1066, 764] on button "Não registrar e enviar pedido" at bounding box center [1095, 751] width 199 height 36
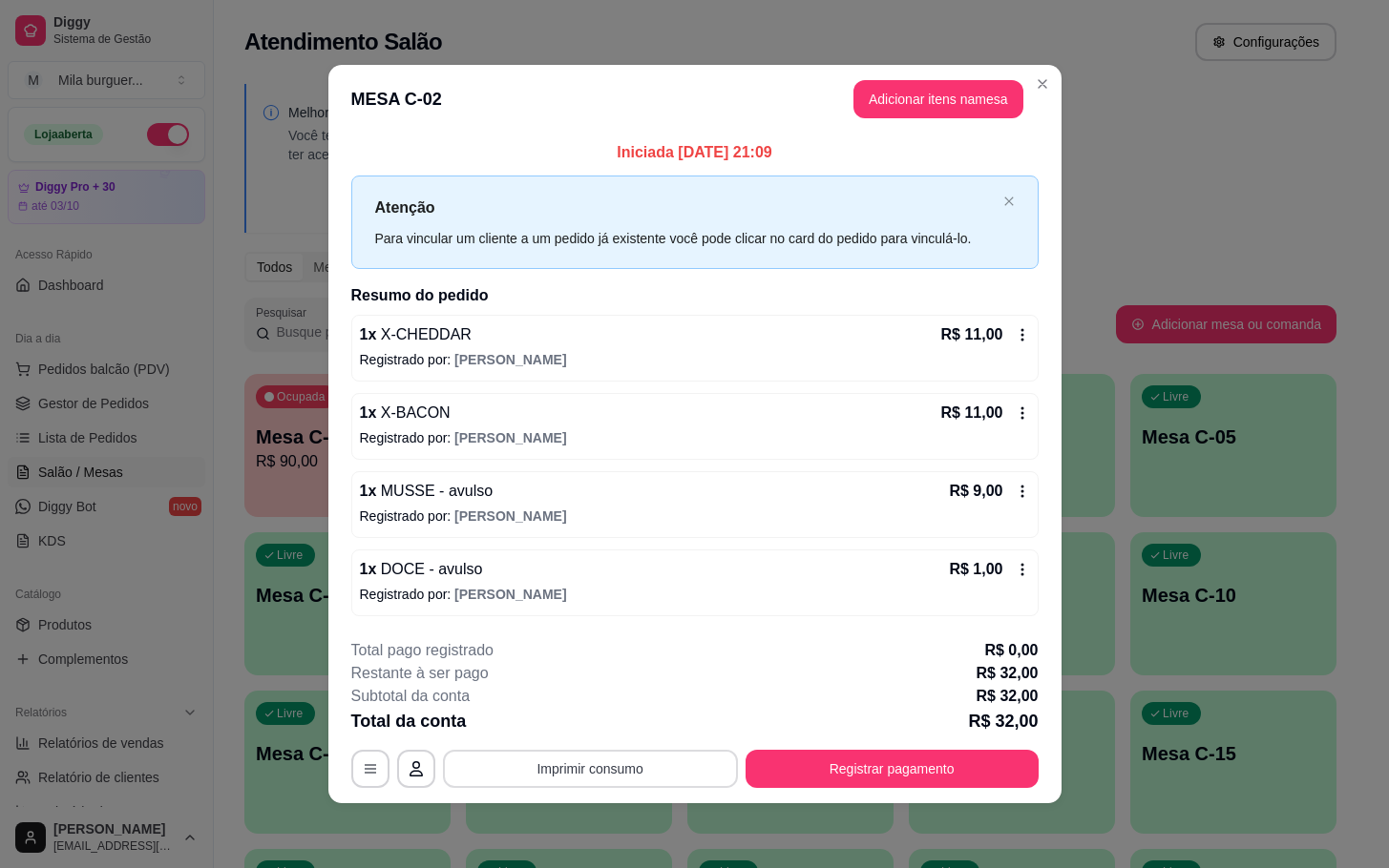
click at [631, 776] on button "Imprimir consumo" at bounding box center [590, 769] width 295 height 38
click at [623, 716] on button "IMPRESSORA" at bounding box center [596, 727] width 139 height 31
click at [573, 784] on button "Imprimir consumo" at bounding box center [590, 769] width 295 height 38
click at [616, 708] on div "Escolha a impressora IMPRESSORA" at bounding box center [596, 714] width 158 height 65
click at [566, 721] on button "IMPRESSORA" at bounding box center [596, 727] width 139 height 31
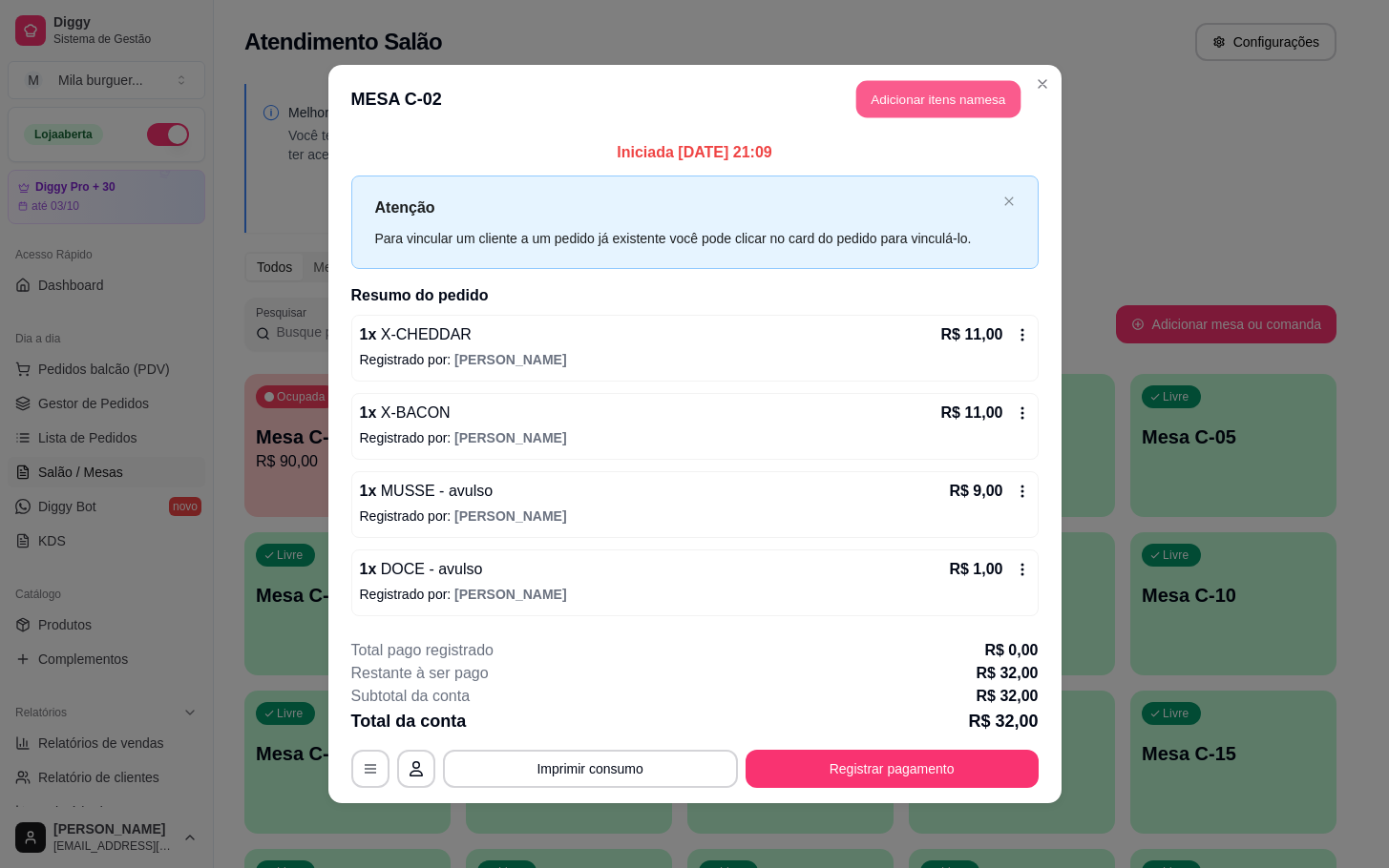
click at [956, 95] on button "Adicionar itens na mesa" at bounding box center [938, 99] width 164 height 37
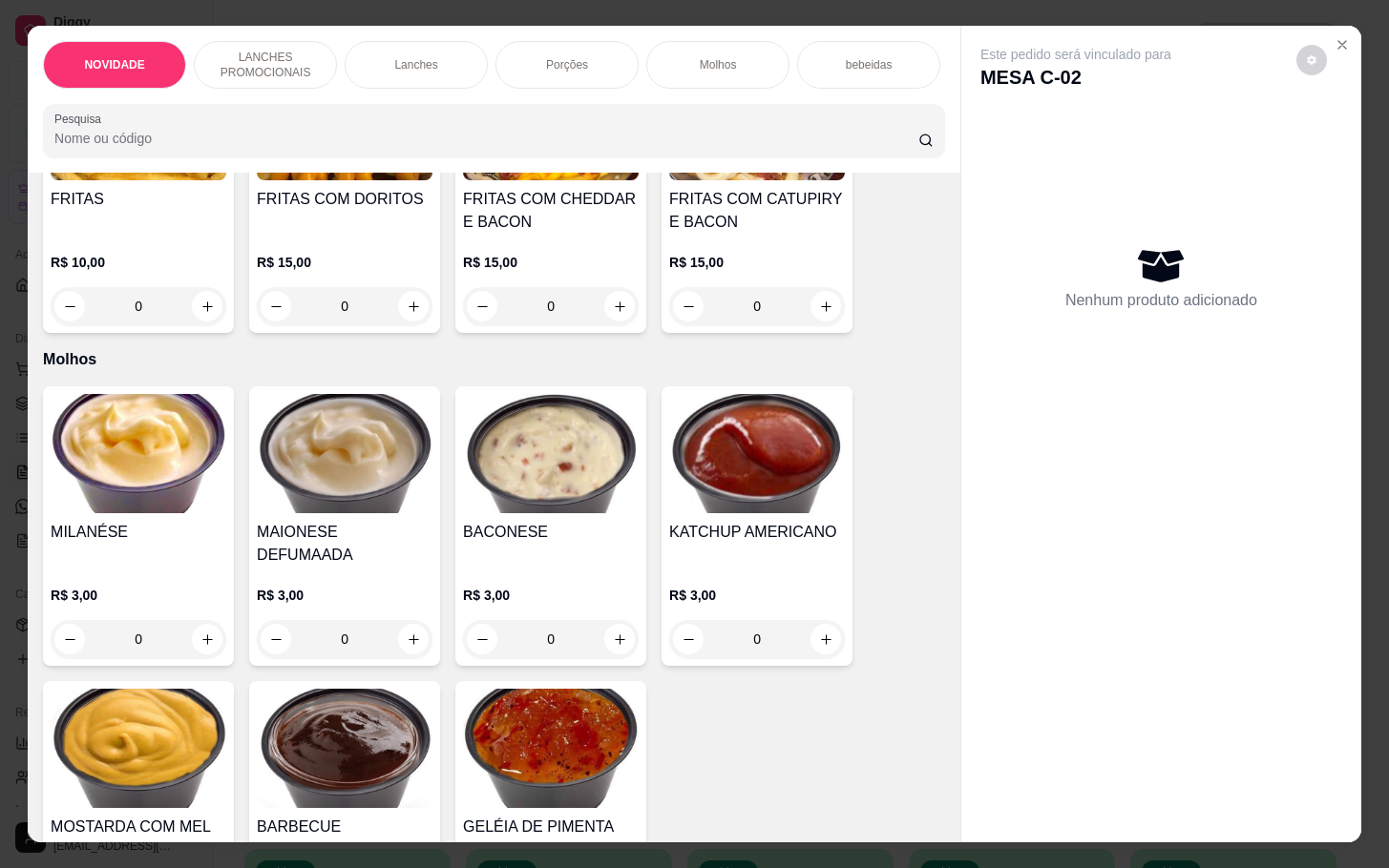
scroll to position [1431, 0]
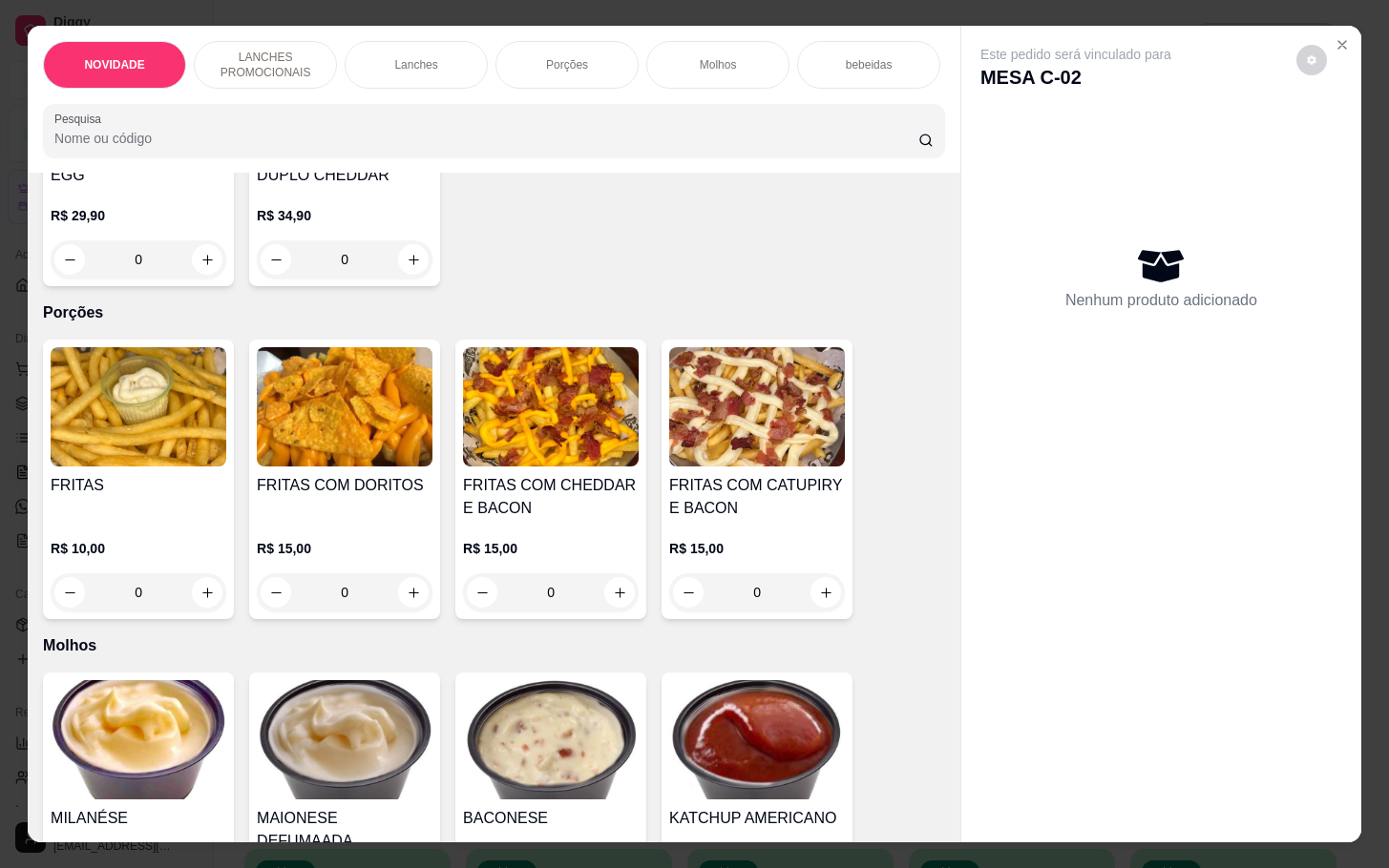
click at [609, 448] on img at bounding box center [551, 407] width 176 height 119
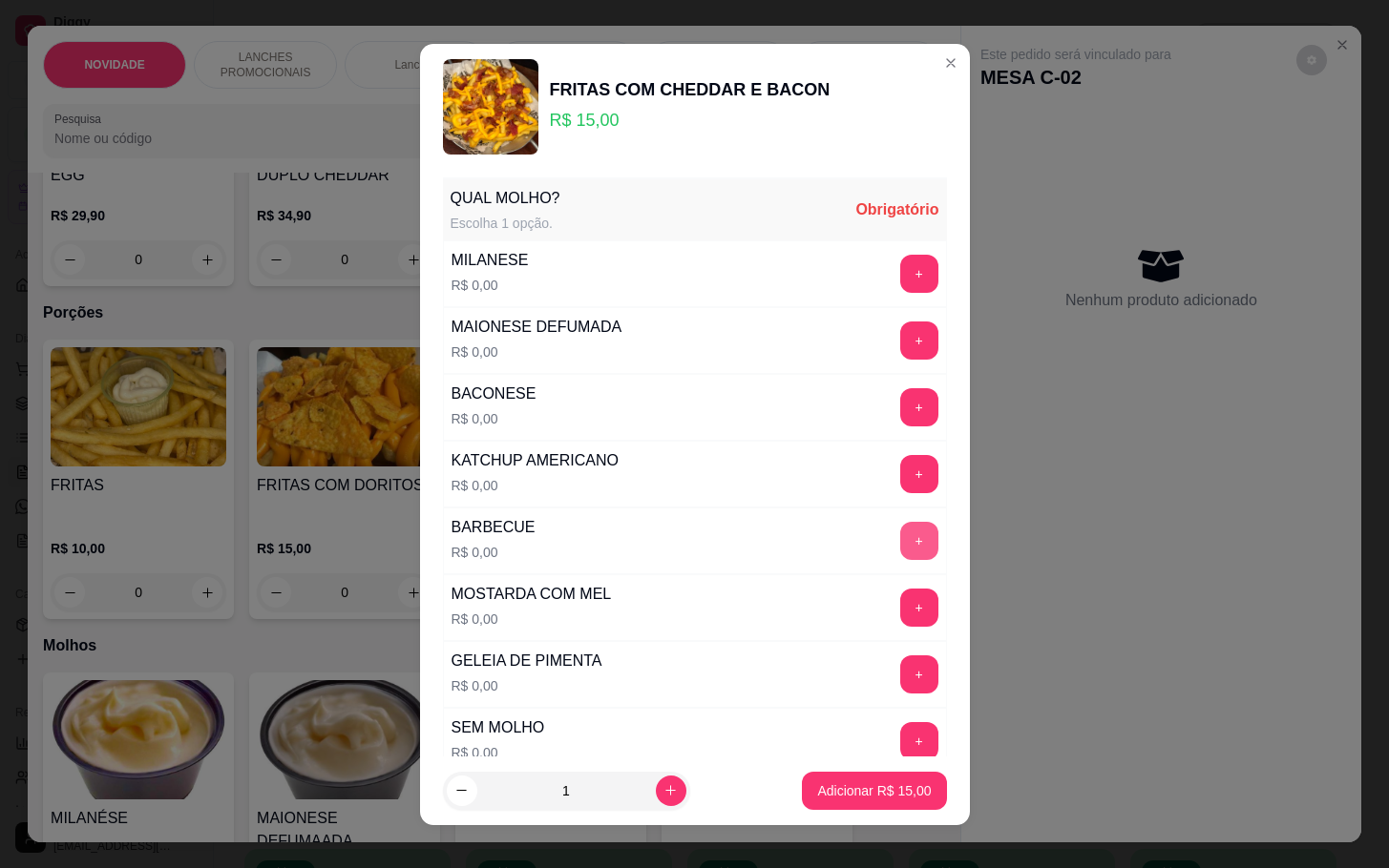
click at [892, 547] on div "+" at bounding box center [919, 541] width 53 height 38
click at [900, 542] on button "+" at bounding box center [919, 541] width 38 height 38
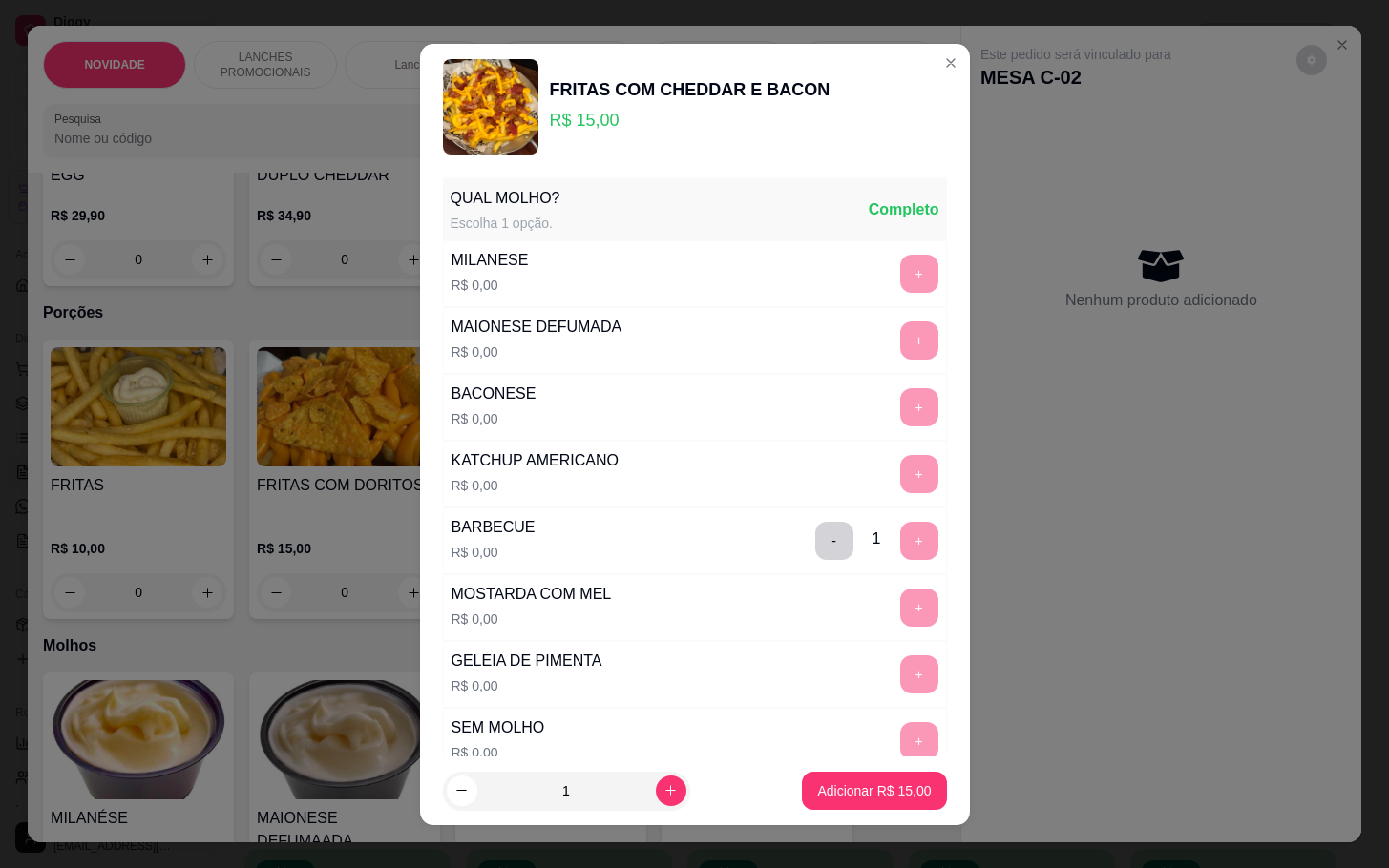
click at [837, 765] on footer "1 Adicionar R$ 15,00" at bounding box center [695, 791] width 550 height 69
click at [824, 767] on footer "1 Adicionar R$ 15,00" at bounding box center [695, 791] width 550 height 69
click at [819, 785] on p "Adicionar R$ 15,00" at bounding box center [873, 791] width 114 height 19
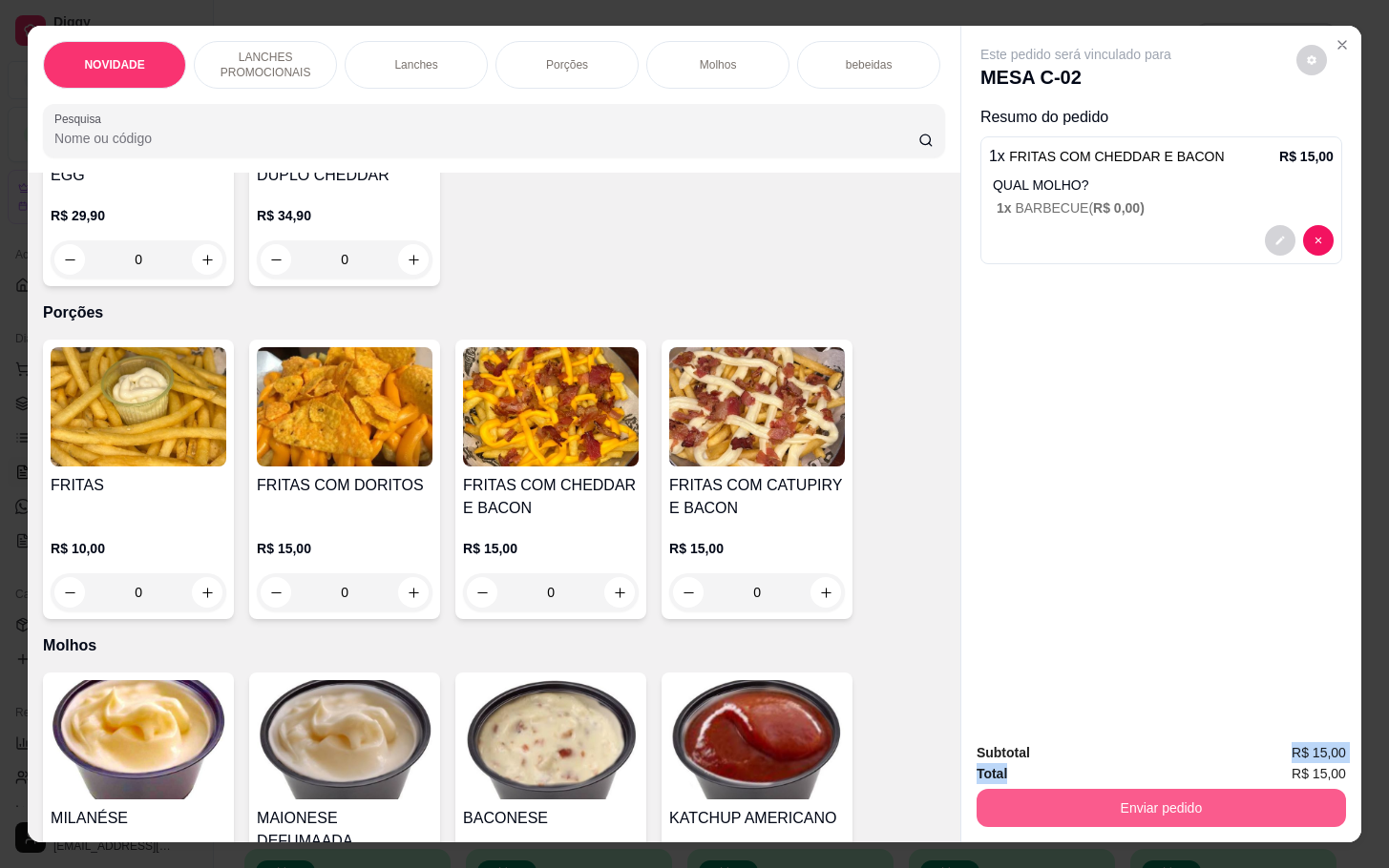
drag, startPoint x: 1077, startPoint y: 752, endPoint x: 1045, endPoint y: 758, distance: 32.6
click at [1079, 751] on div "Subtotal R$ 15,00 Total R$ 15,00 Enviar pedido" at bounding box center [1161, 784] width 370 height 85
click at [1049, 791] on button "Enviar pedido" at bounding box center [1161, 807] width 358 height 37
click at [1063, 750] on button "Não registrar e enviar pedido" at bounding box center [1095, 751] width 199 height 36
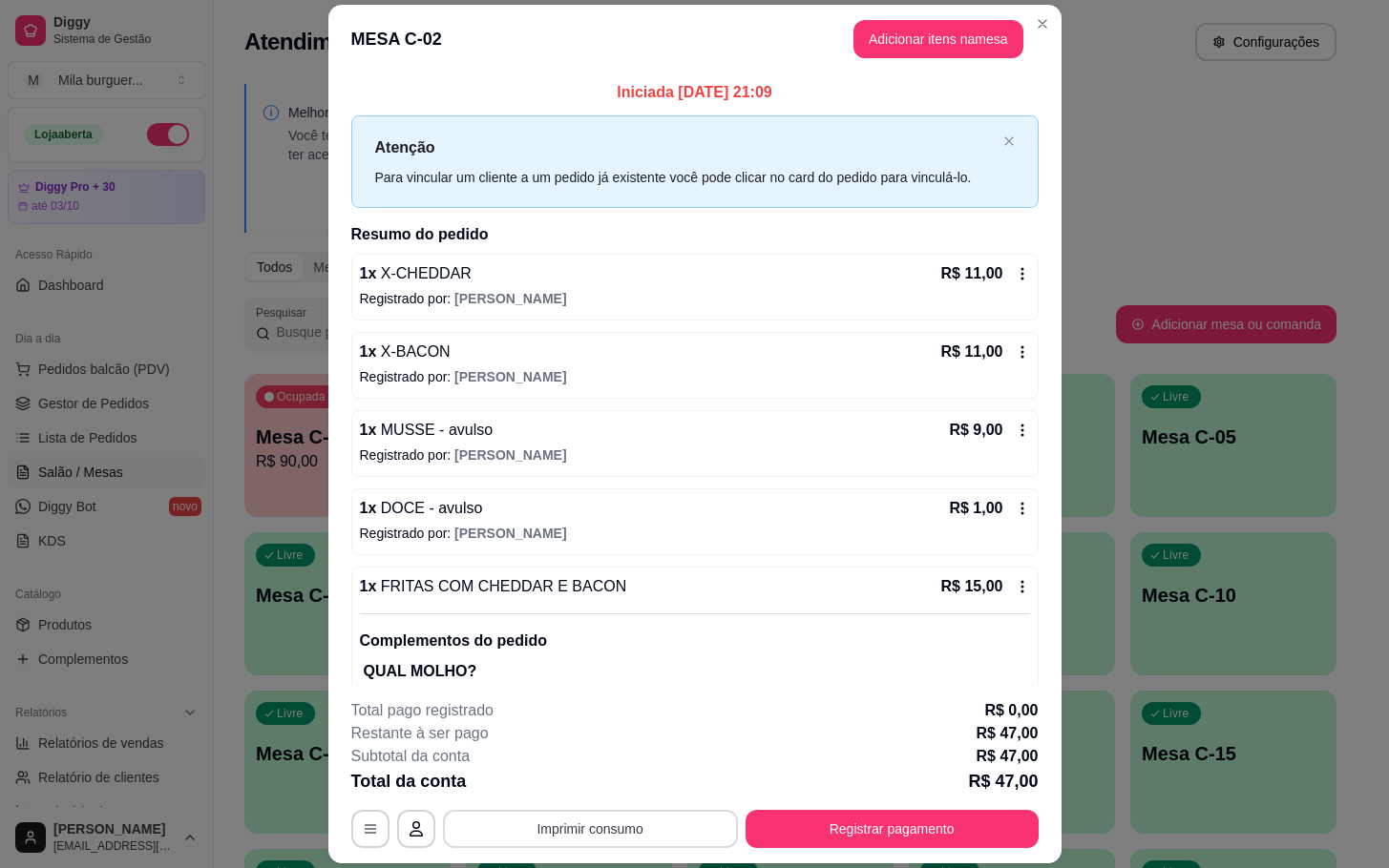
click at [626, 841] on button "Imprimir consumo" at bounding box center [590, 829] width 295 height 38
click at [565, 793] on button "IMPRESSORA" at bounding box center [586, 786] width 139 height 31
click at [533, 845] on button "Imprimir consumo" at bounding box center [590, 829] width 287 height 37
click at [559, 785] on button "IMPRESSORA" at bounding box center [586, 785] width 134 height 30
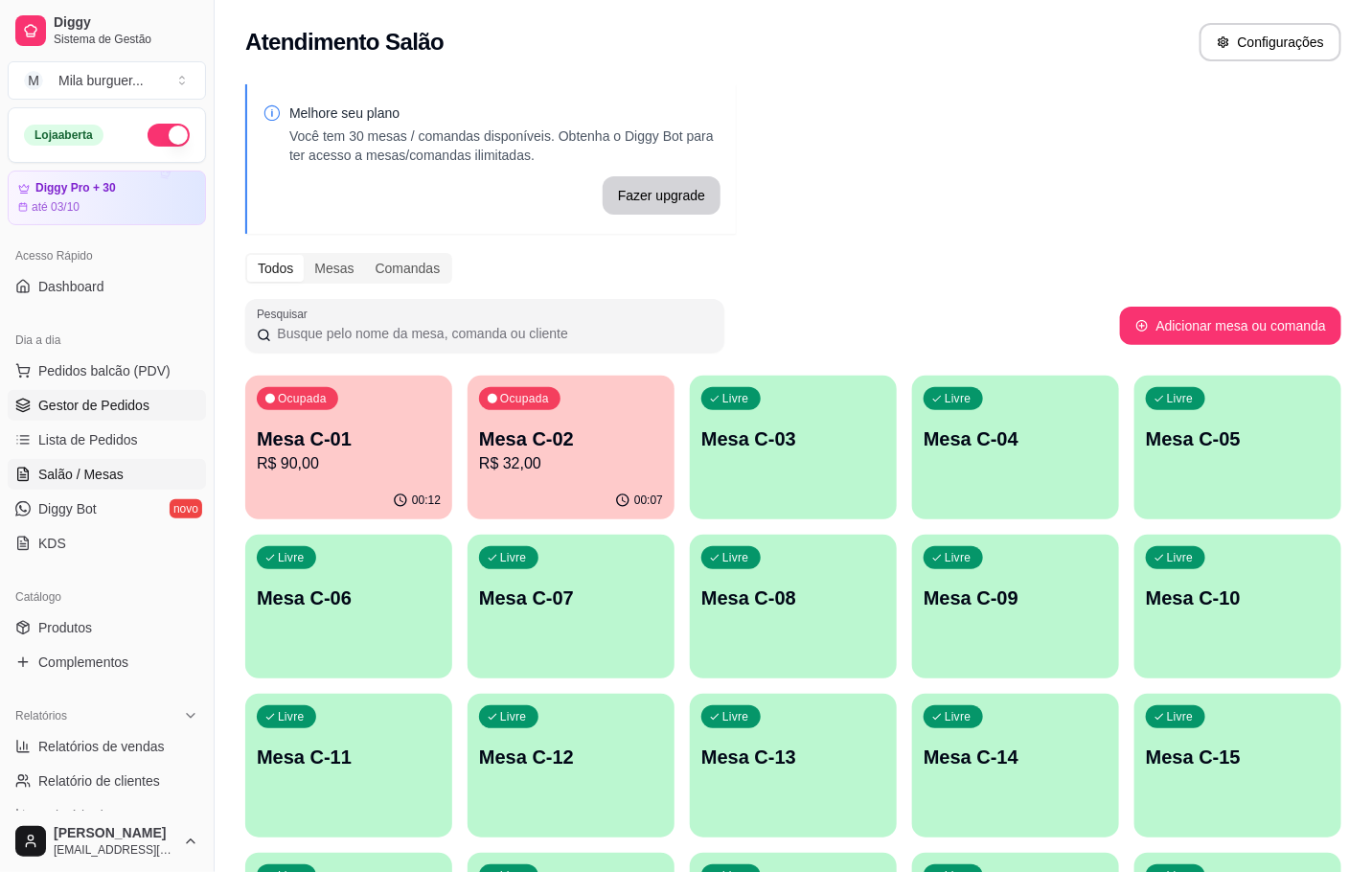
click at [96, 412] on span "Gestor de Pedidos" at bounding box center [94, 406] width 111 height 19
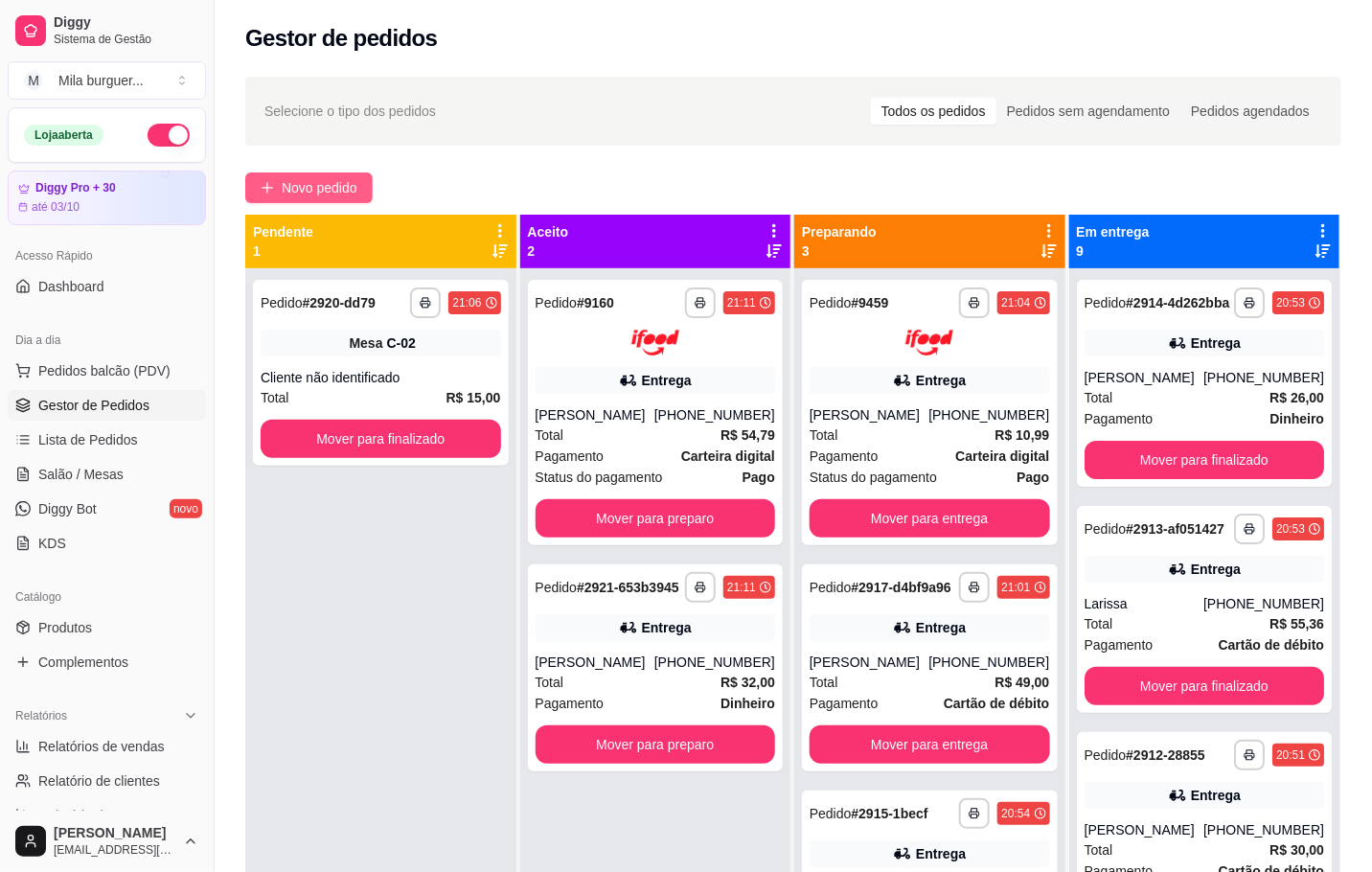
click at [311, 179] on span "Novo pedido" at bounding box center [319, 188] width 76 height 21
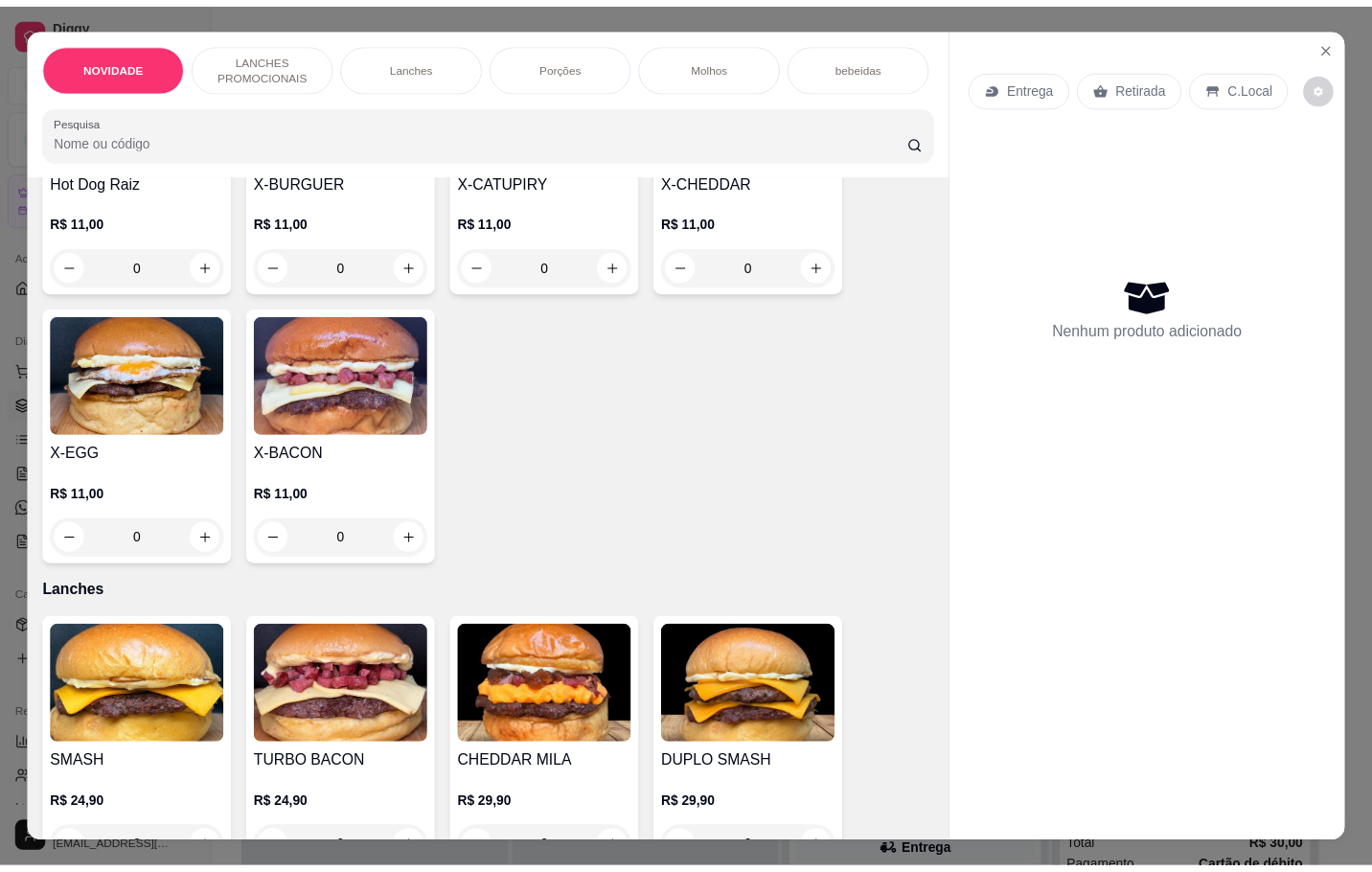
scroll to position [432, 0]
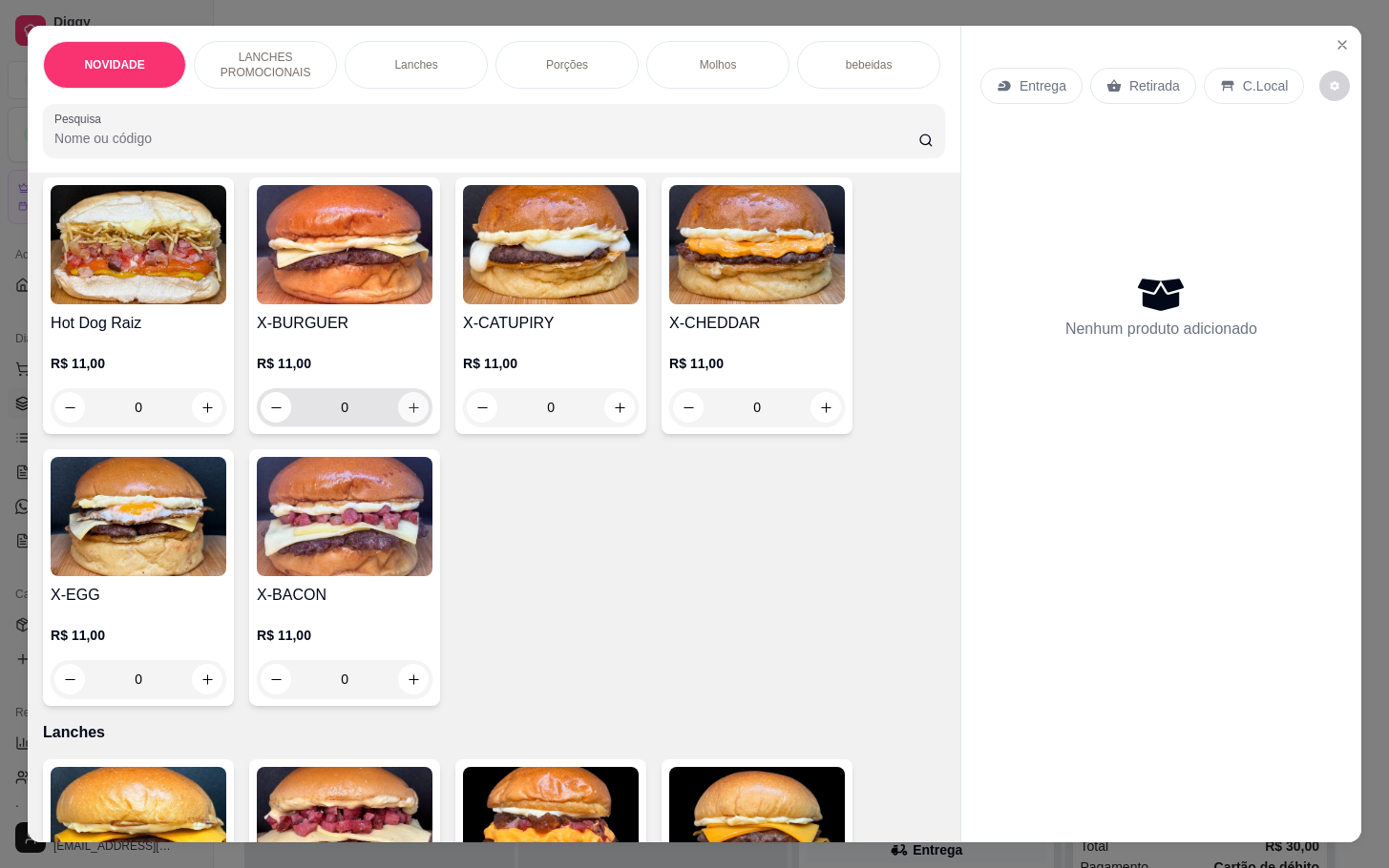
click at [407, 415] on icon "increase-product-quantity" at bounding box center [414, 408] width 14 height 14
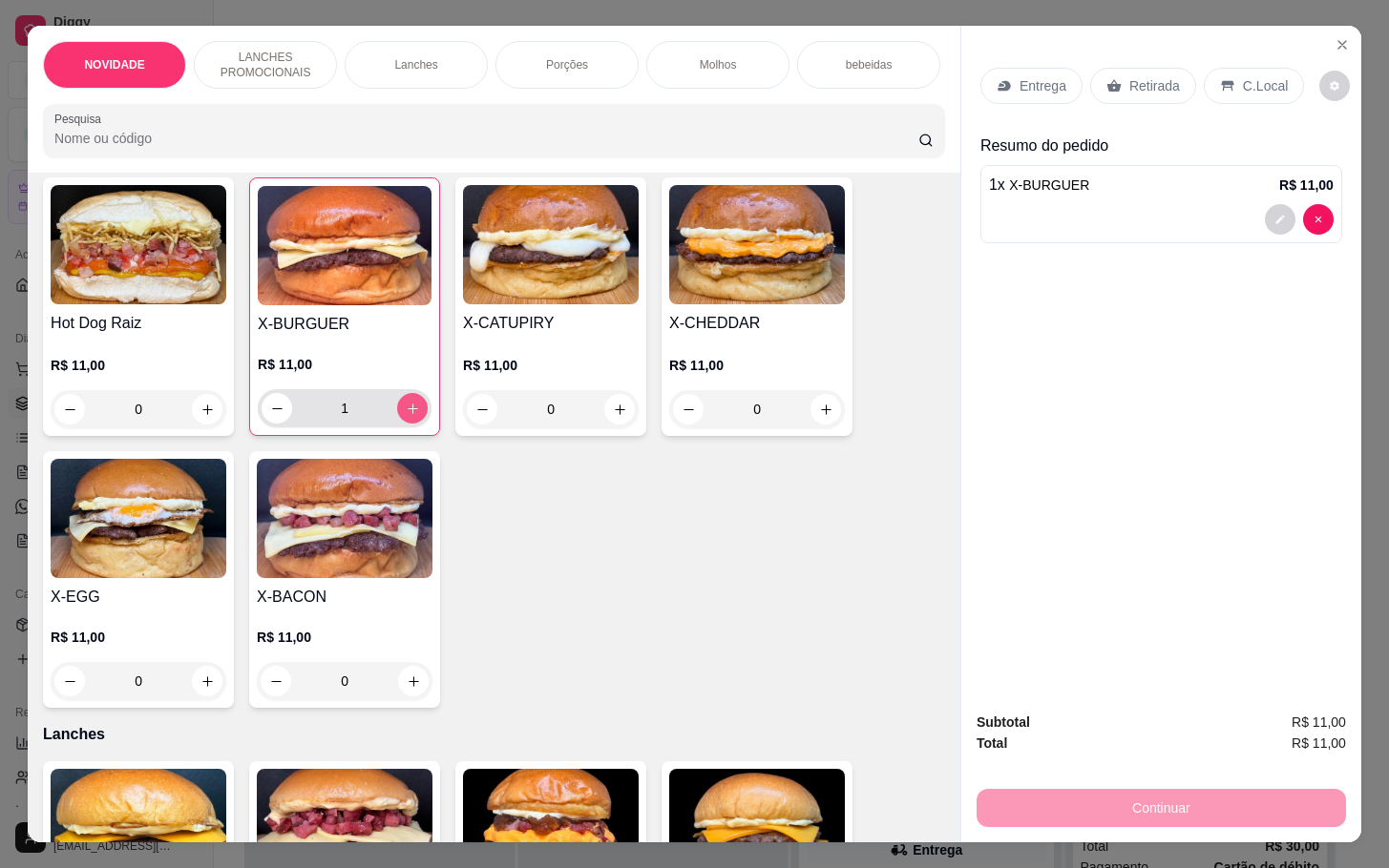
click at [406, 416] on icon "increase-product-quantity" at bounding box center [413, 409] width 14 height 14
type input "2"
click at [1129, 76] on p "Retirada" at bounding box center [1154, 86] width 51 height 19
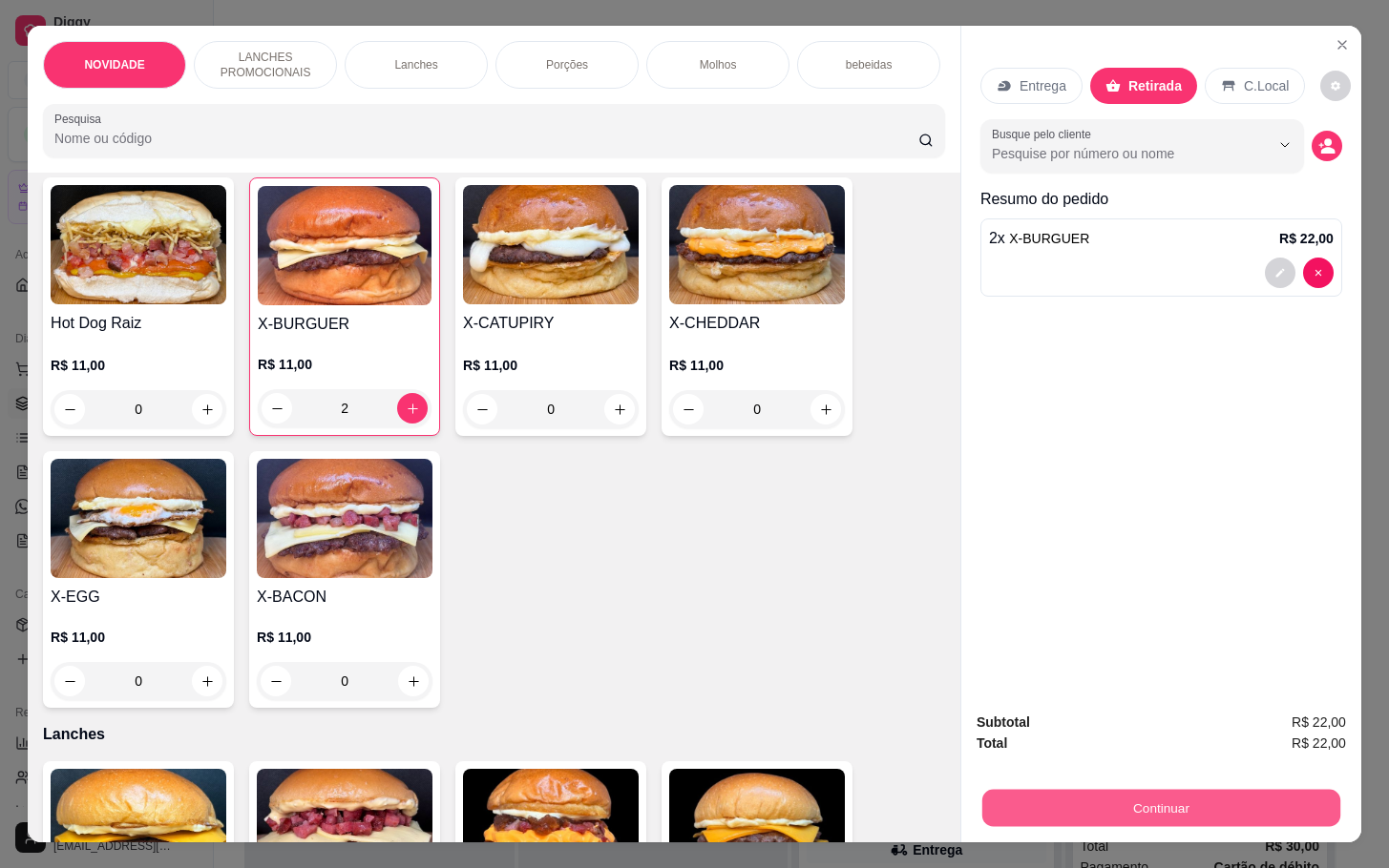
click at [1088, 801] on button "Continuar" at bounding box center [1161, 807] width 358 height 37
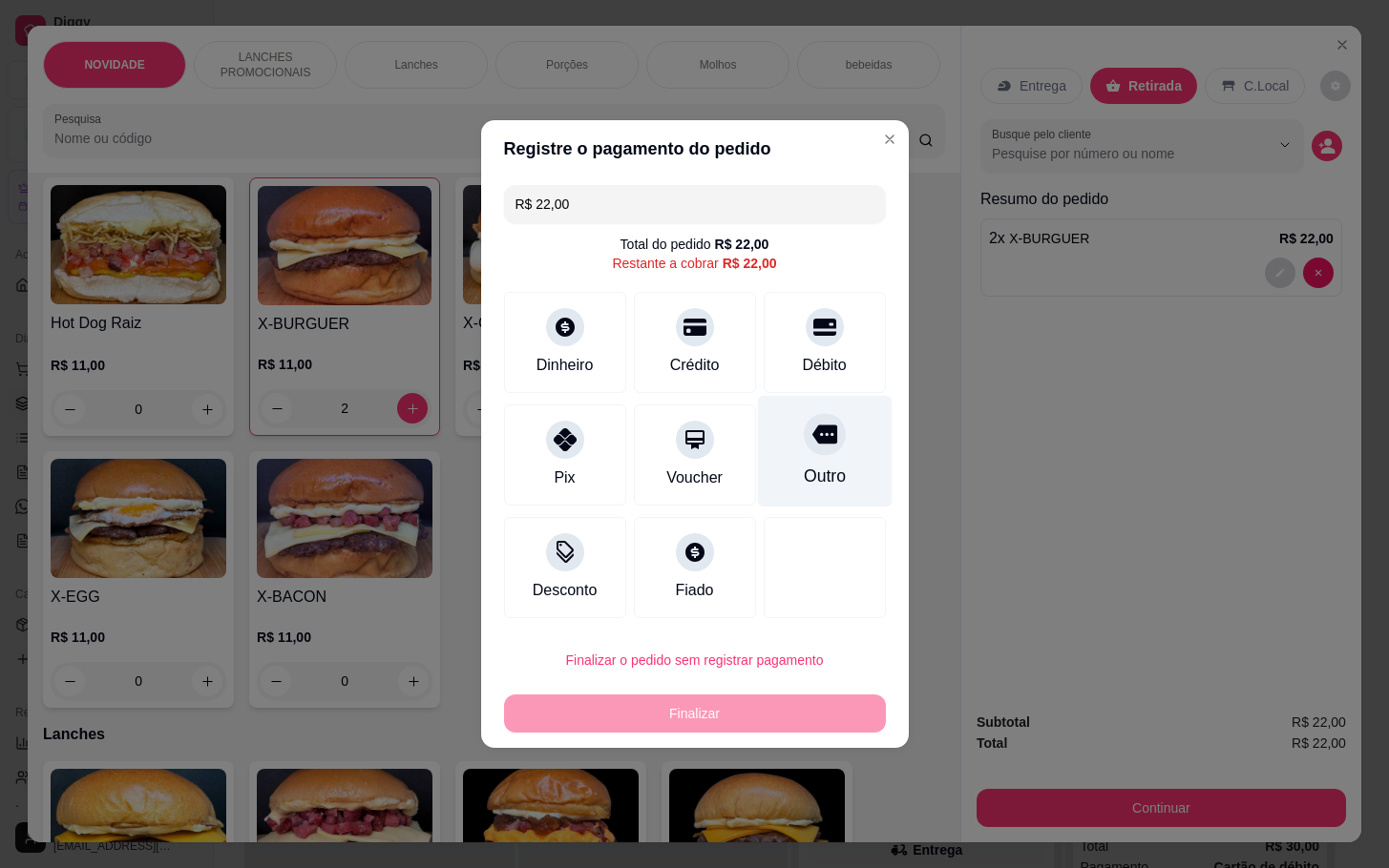
click at [782, 459] on div "Outro" at bounding box center [823, 452] width 135 height 112
type input "R$ 0,00"
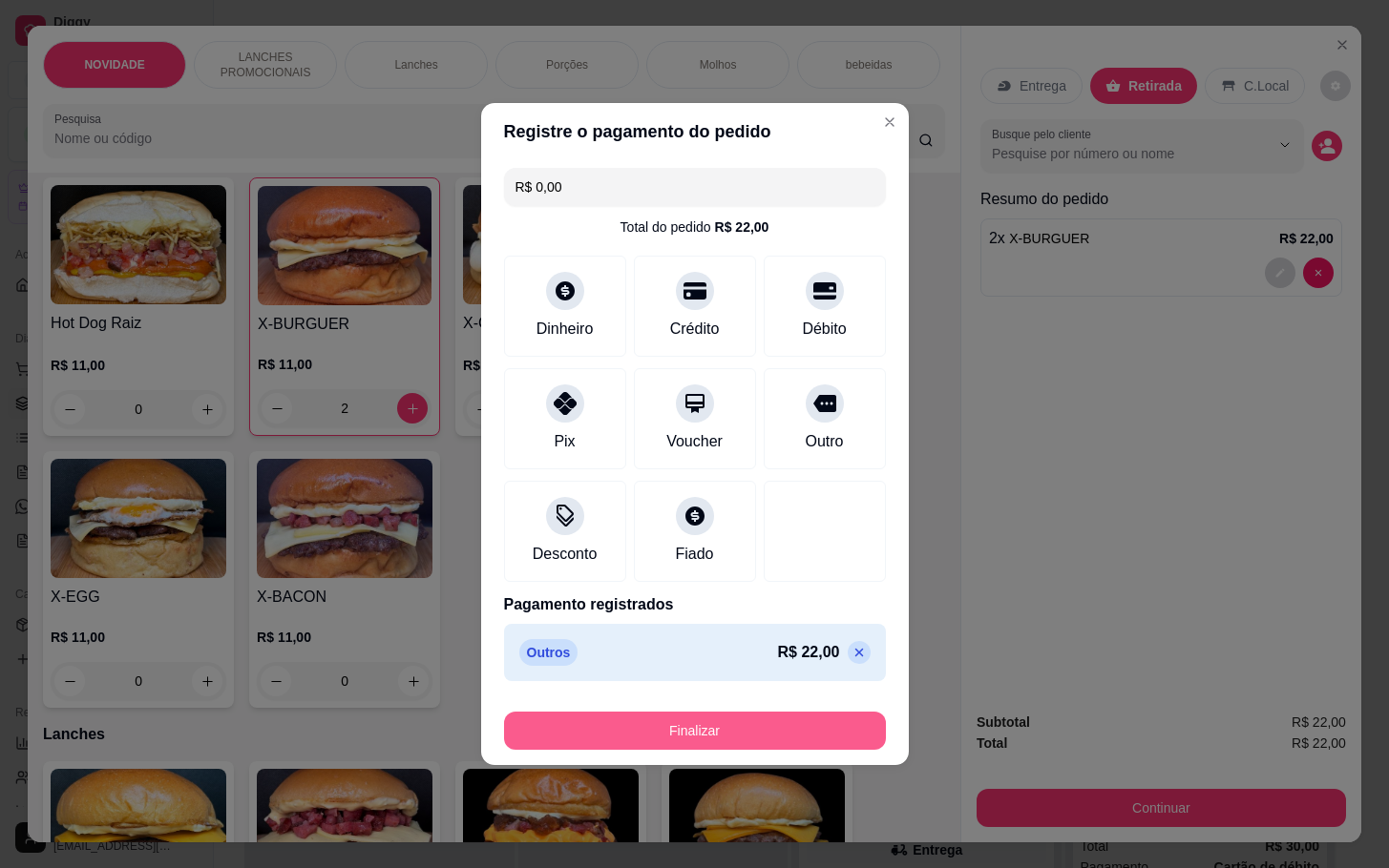
click at [787, 741] on button "Finalizar" at bounding box center [695, 730] width 382 height 38
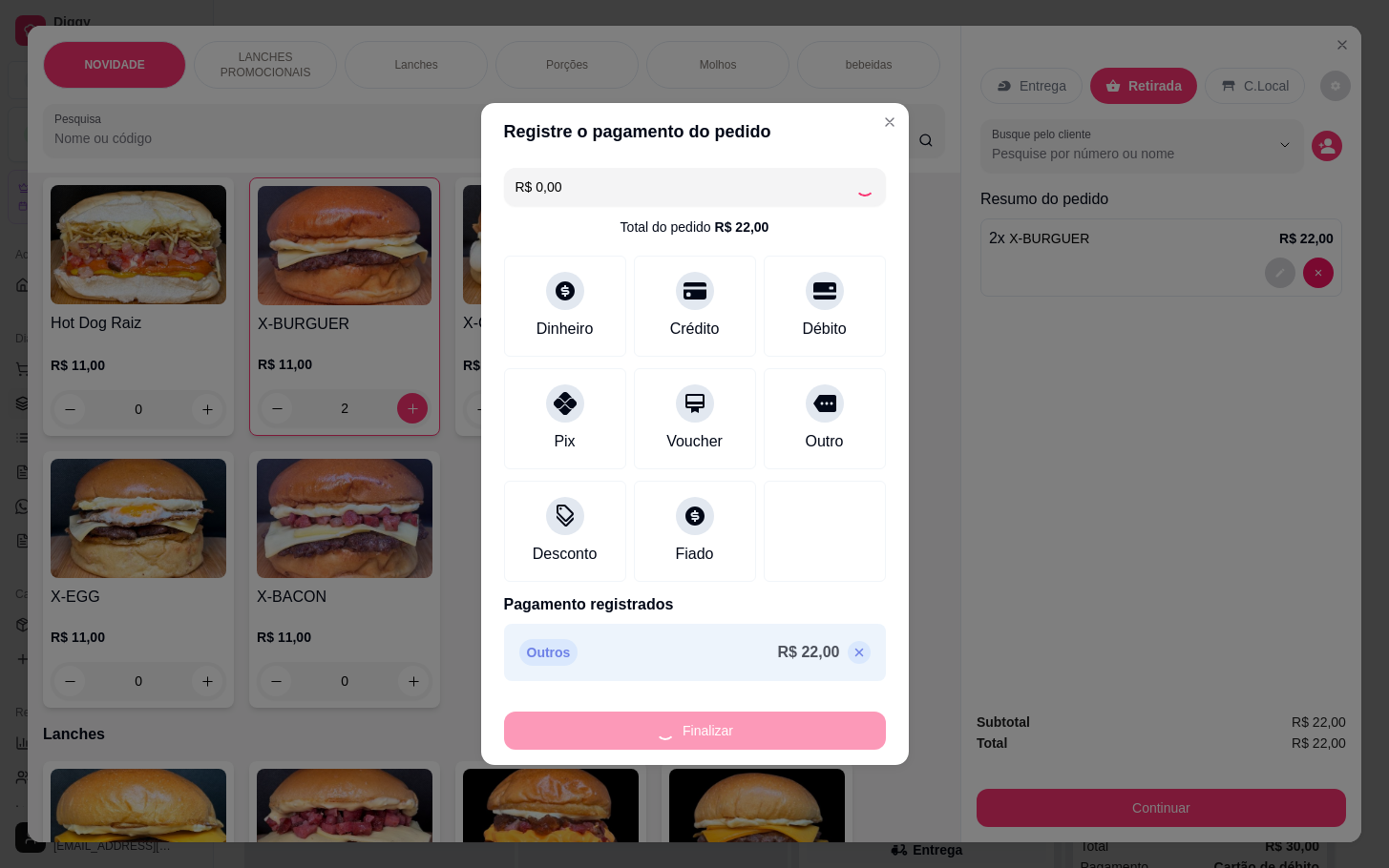
type input "0"
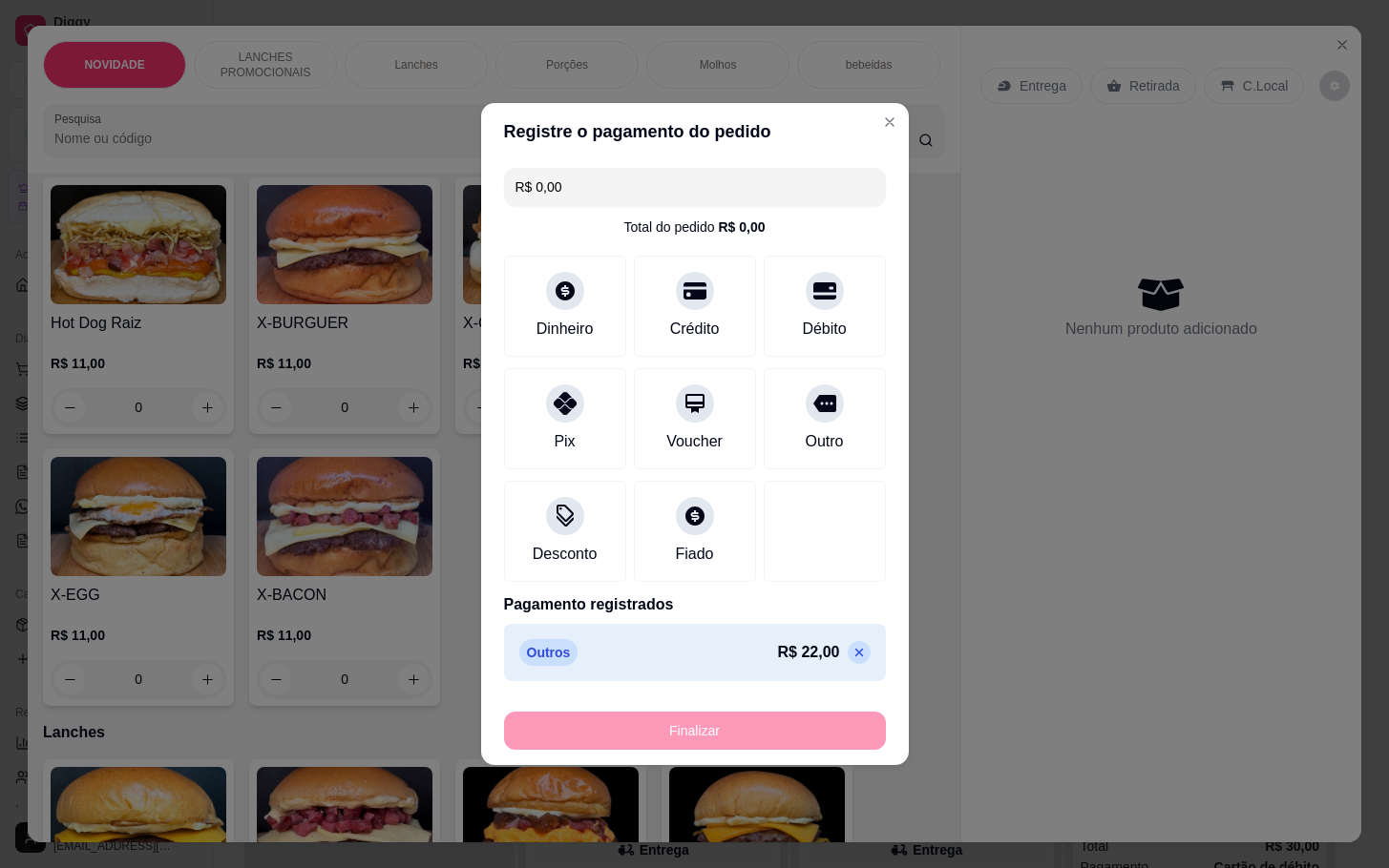
type input "-R$ 22,00"
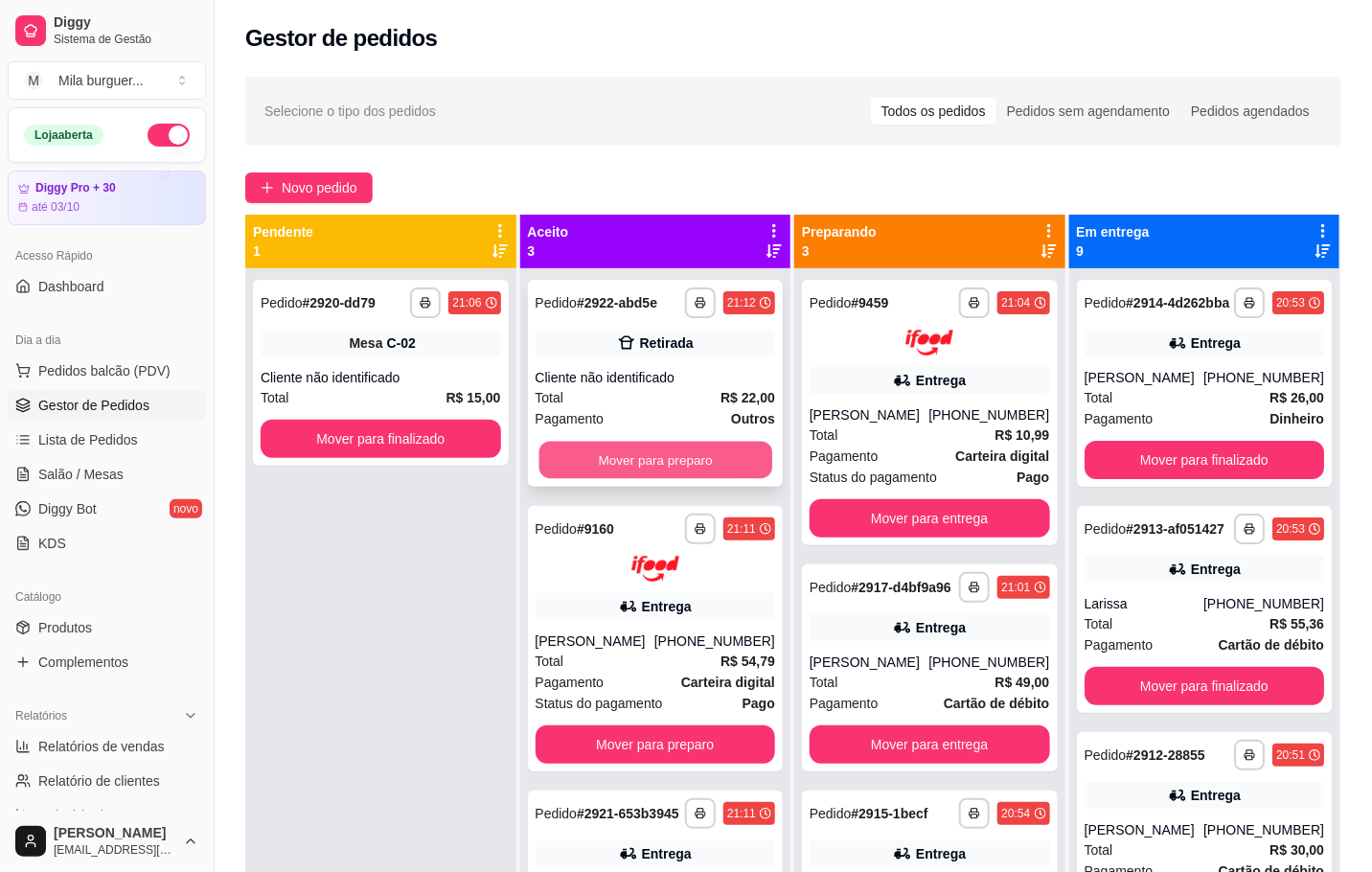
click at [682, 460] on button "Mover para preparo" at bounding box center [655, 460] width 233 height 37
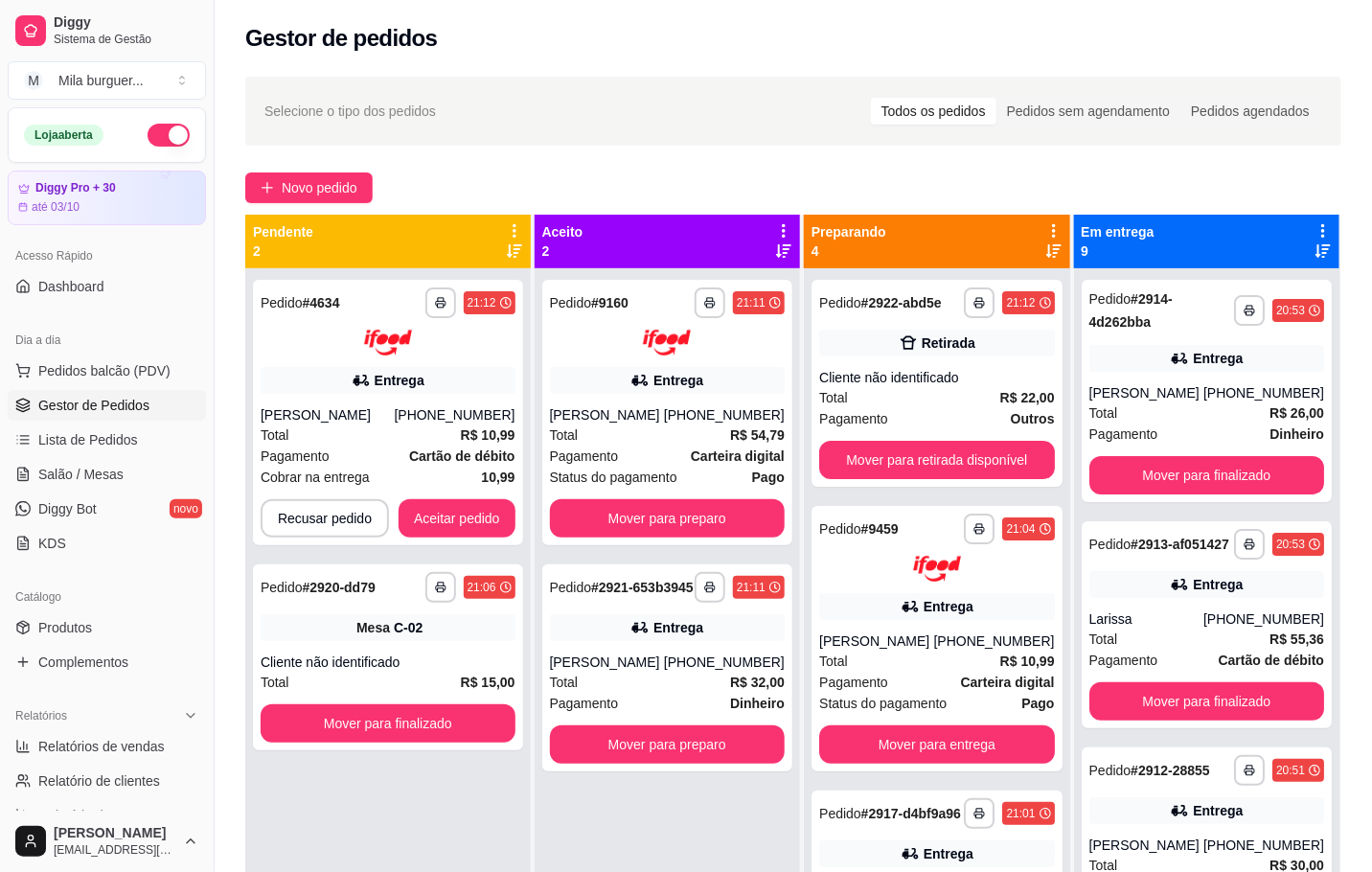
click at [682, 460] on div "Pagamento Carteira digital" at bounding box center [667, 457] width 235 height 21
click at [685, 513] on button "Mover para preparo" at bounding box center [667, 519] width 235 height 38
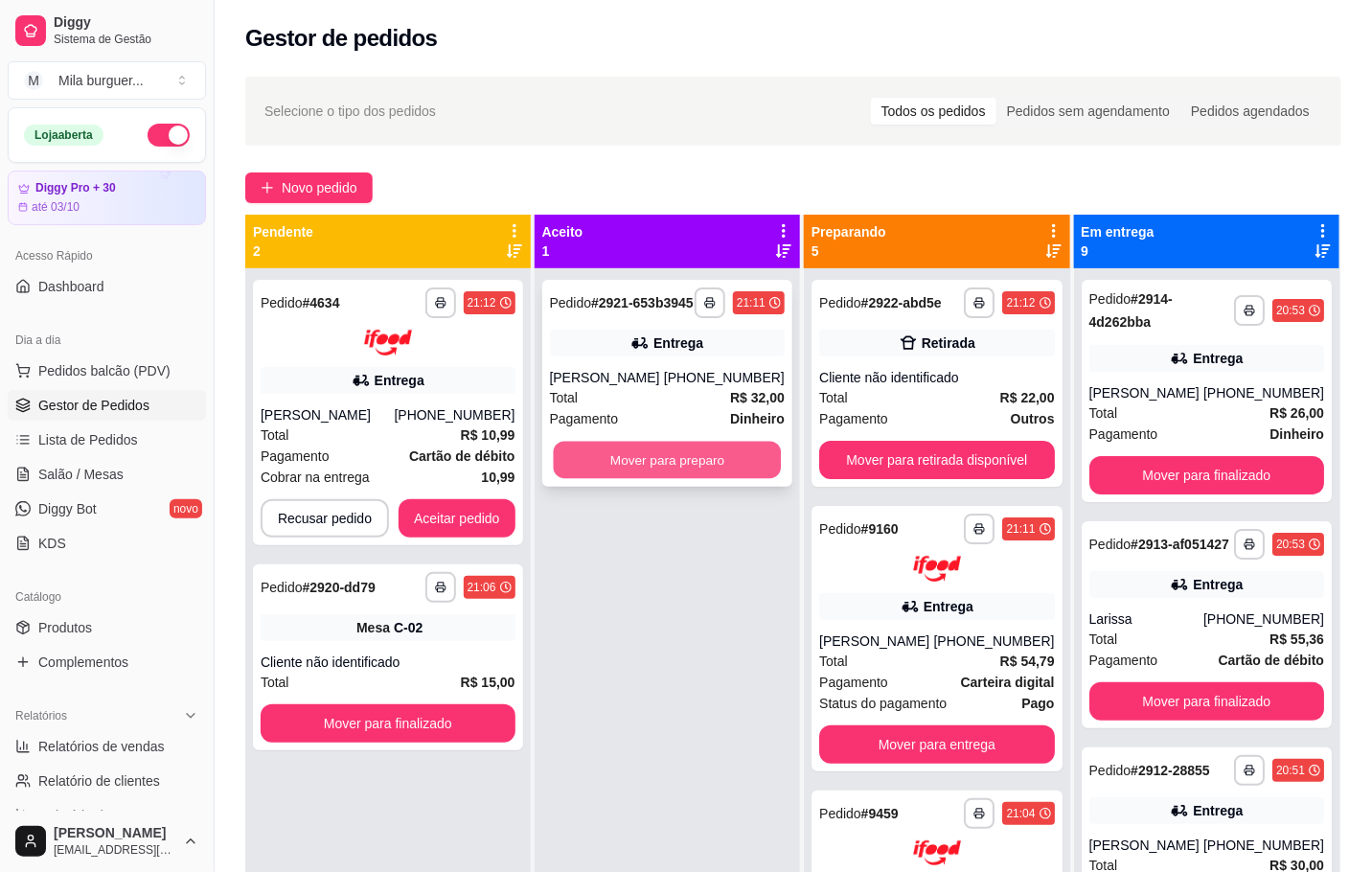
click at [683, 480] on button "Mover para preparo" at bounding box center [667, 460] width 228 height 37
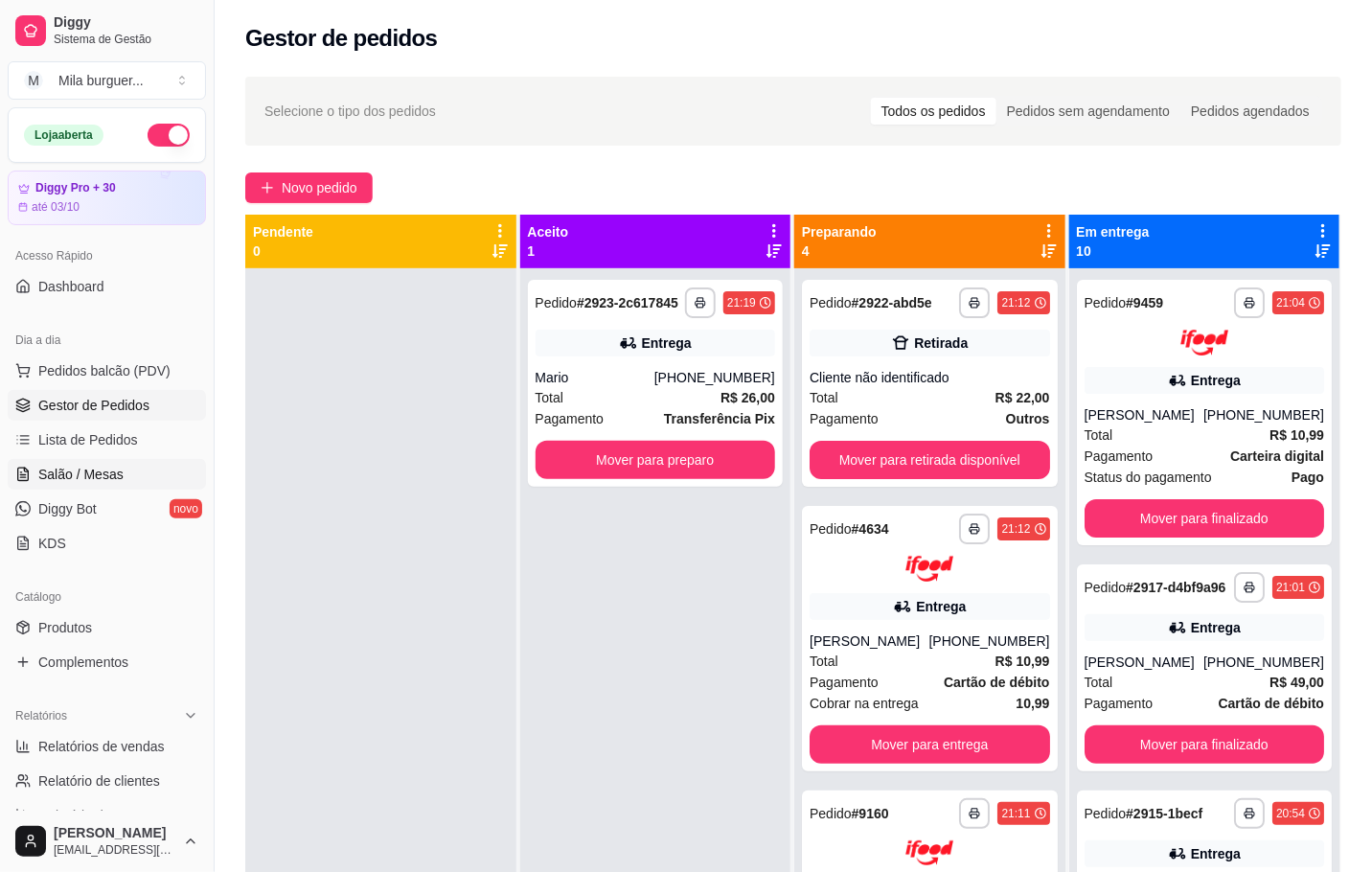
click at [125, 466] on link "Salão / Mesas" at bounding box center [106, 475] width 198 height 31
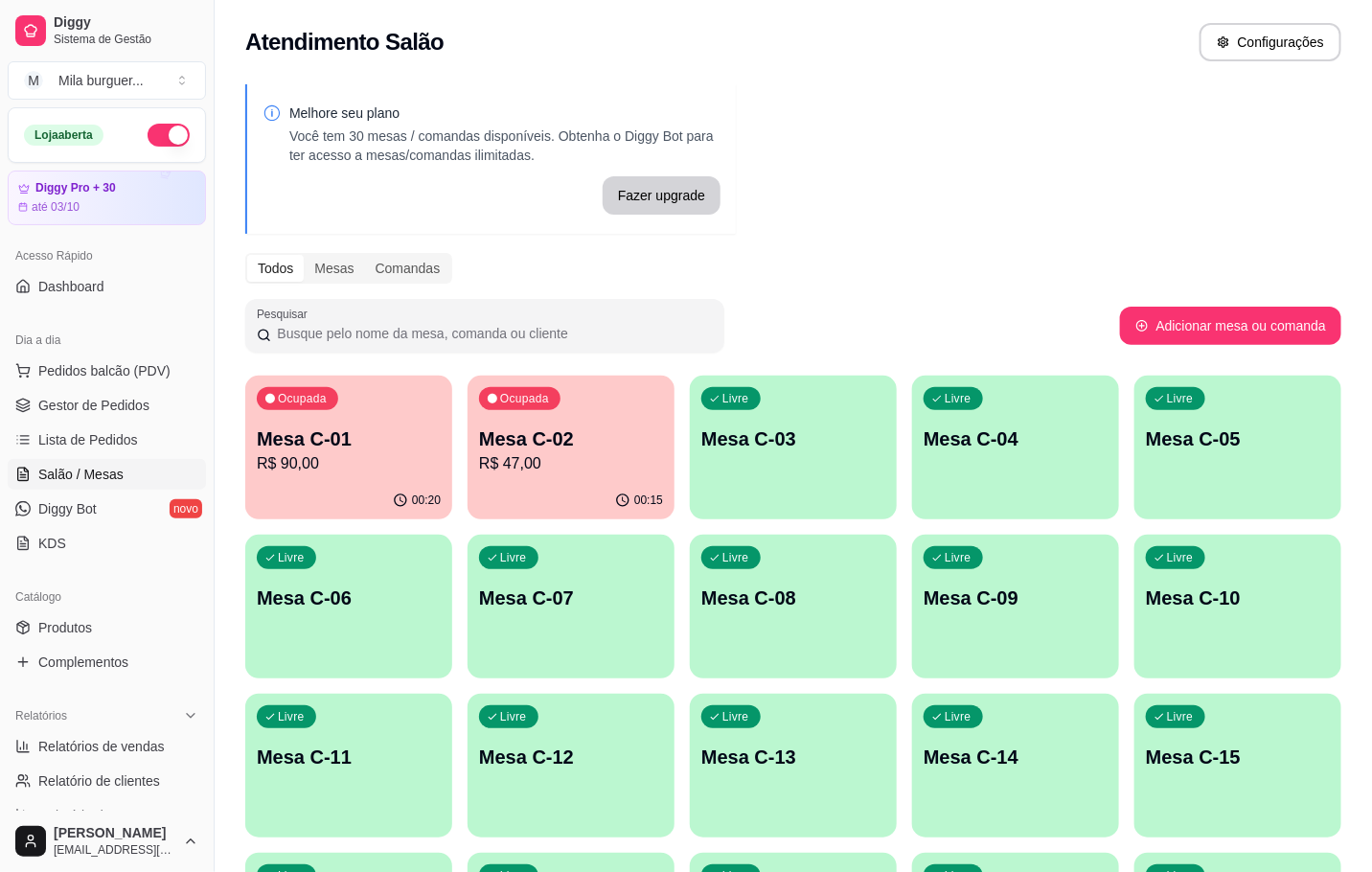
click at [544, 401] on p "Ocupada" at bounding box center [524, 399] width 49 height 15
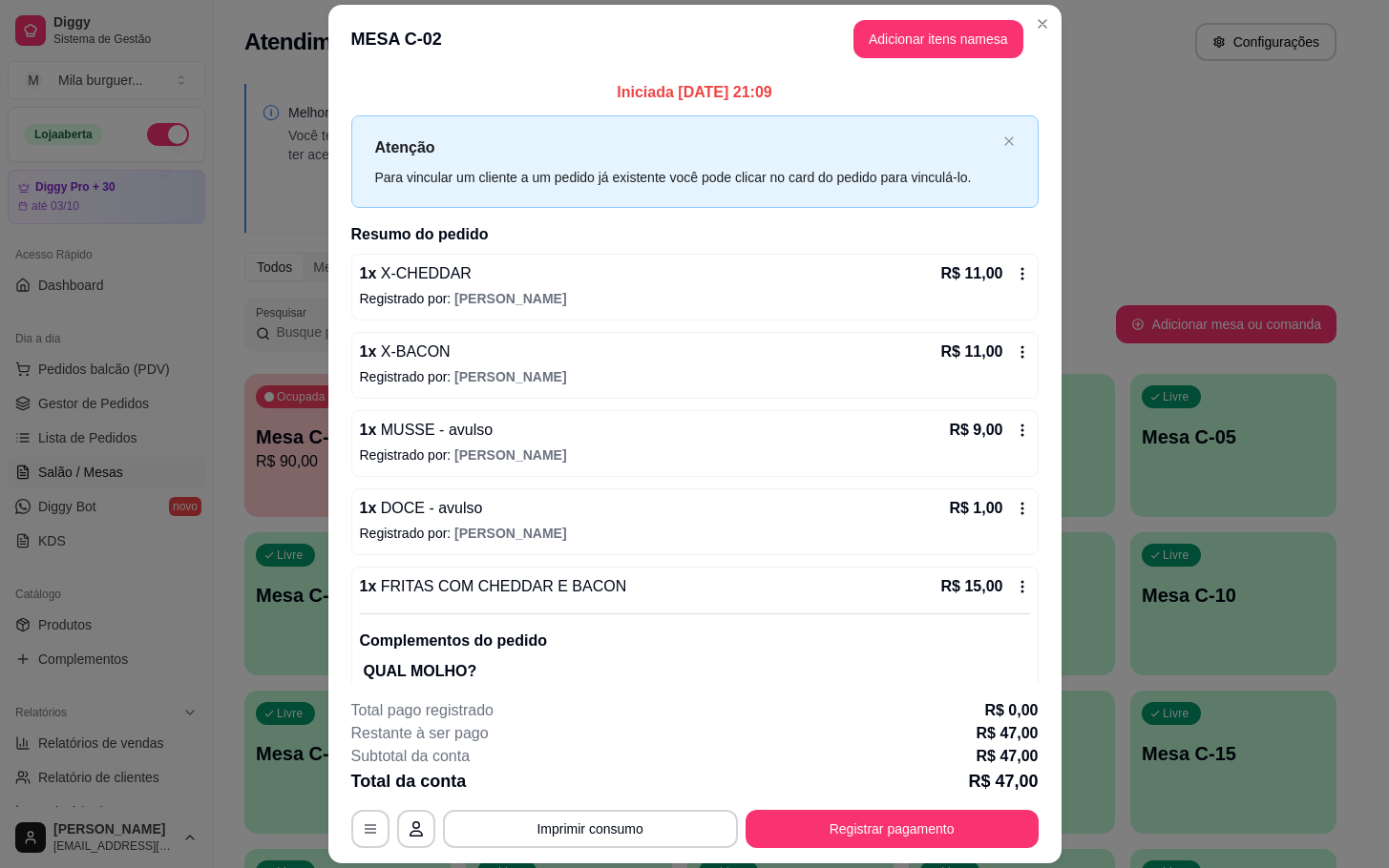
click at [963, 58] on header "MESA C-02 Adicionar itens na mesa" at bounding box center [694, 39] width 733 height 69
click at [956, 58] on header "MESA C-02 Adicionar itens na mesa" at bounding box center [694, 39] width 733 height 69
click at [954, 81] on p "Iniciada [DATE] 21:09" at bounding box center [695, 93] width 688 height 23
click at [949, 54] on button "Adicionar itens na mesa" at bounding box center [938, 39] width 170 height 38
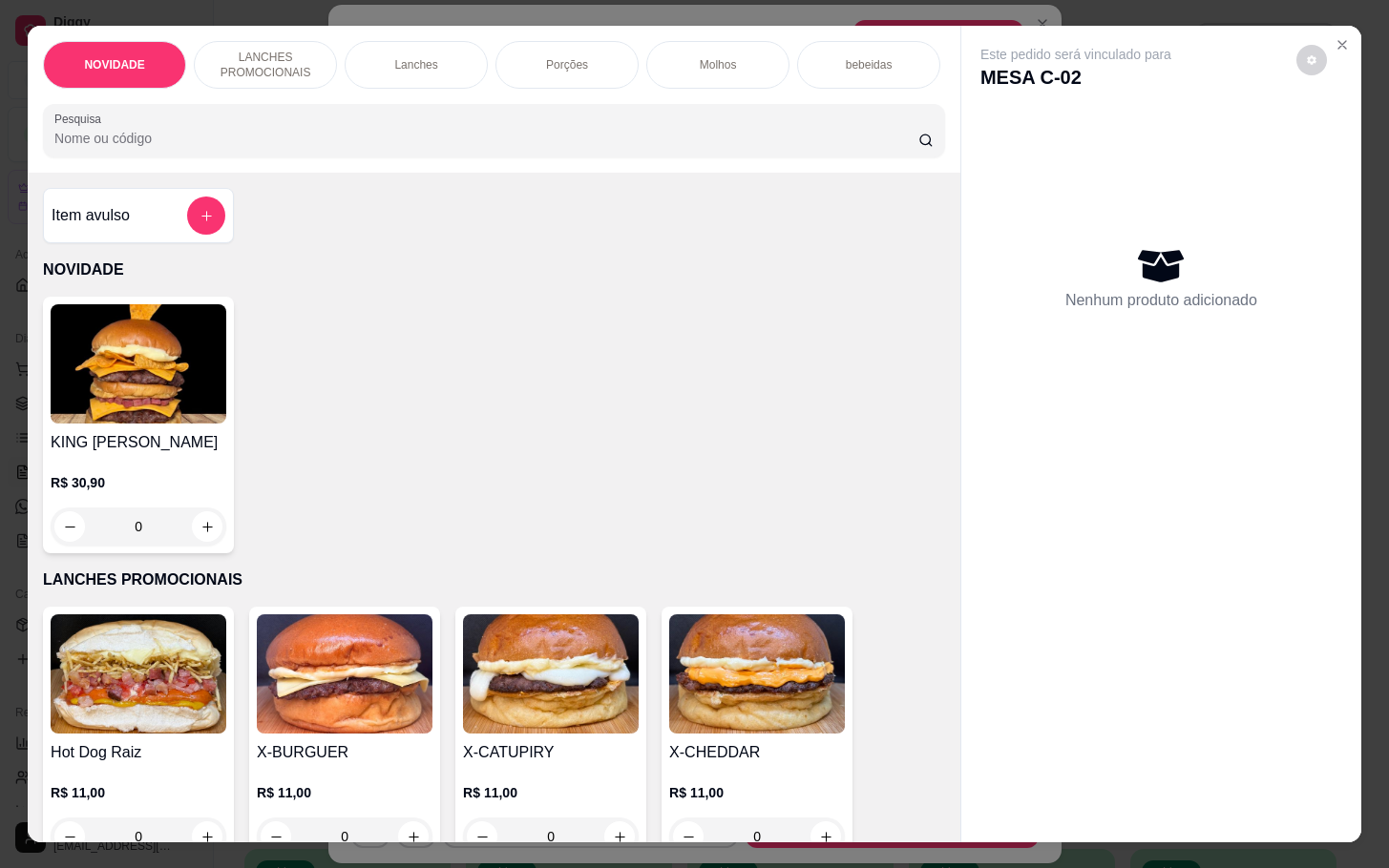
click at [187, 235] on div at bounding box center [206, 216] width 38 height 38
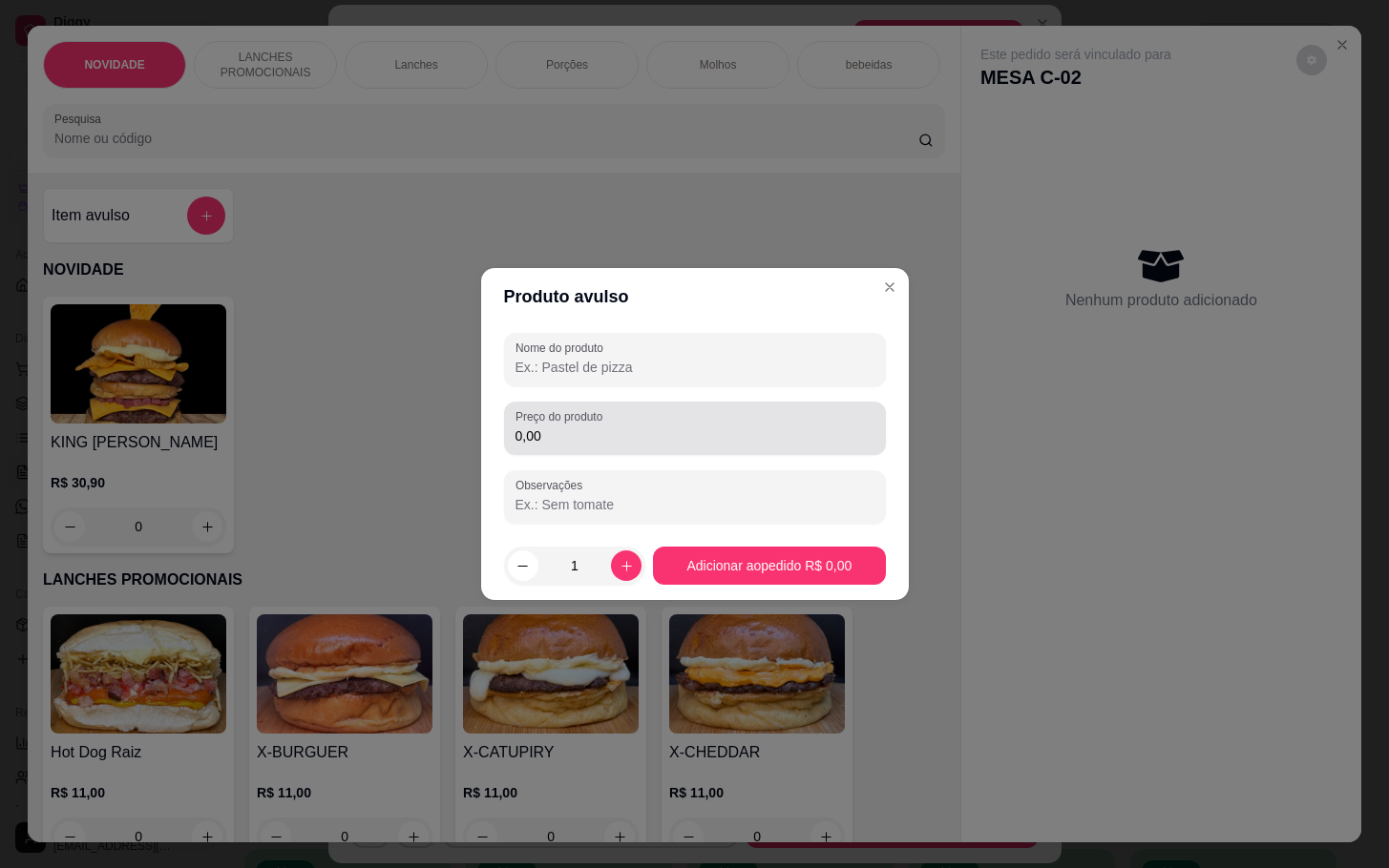
click at [796, 410] on div "0,00" at bounding box center [695, 429] width 359 height 38
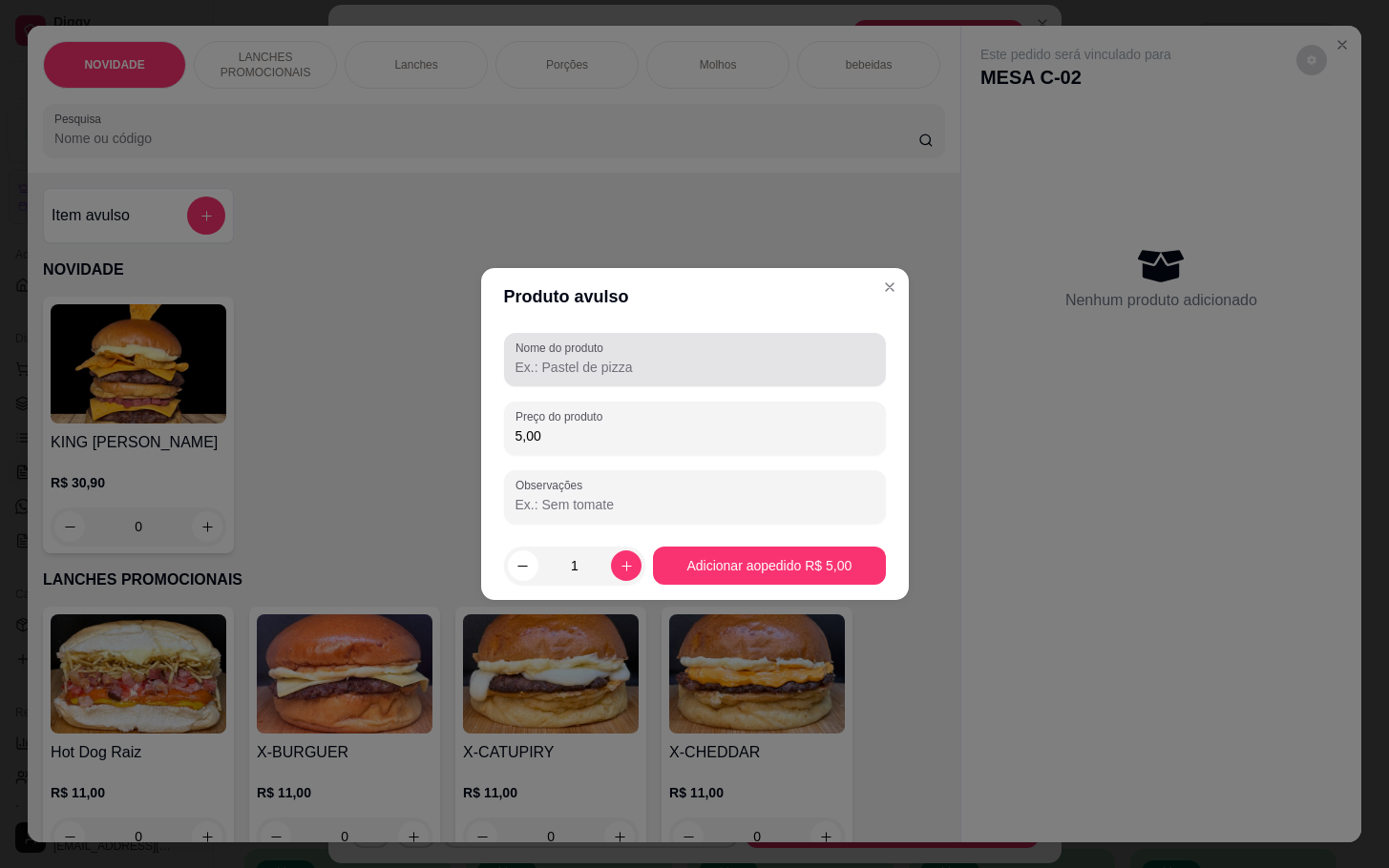
type input "5,00"
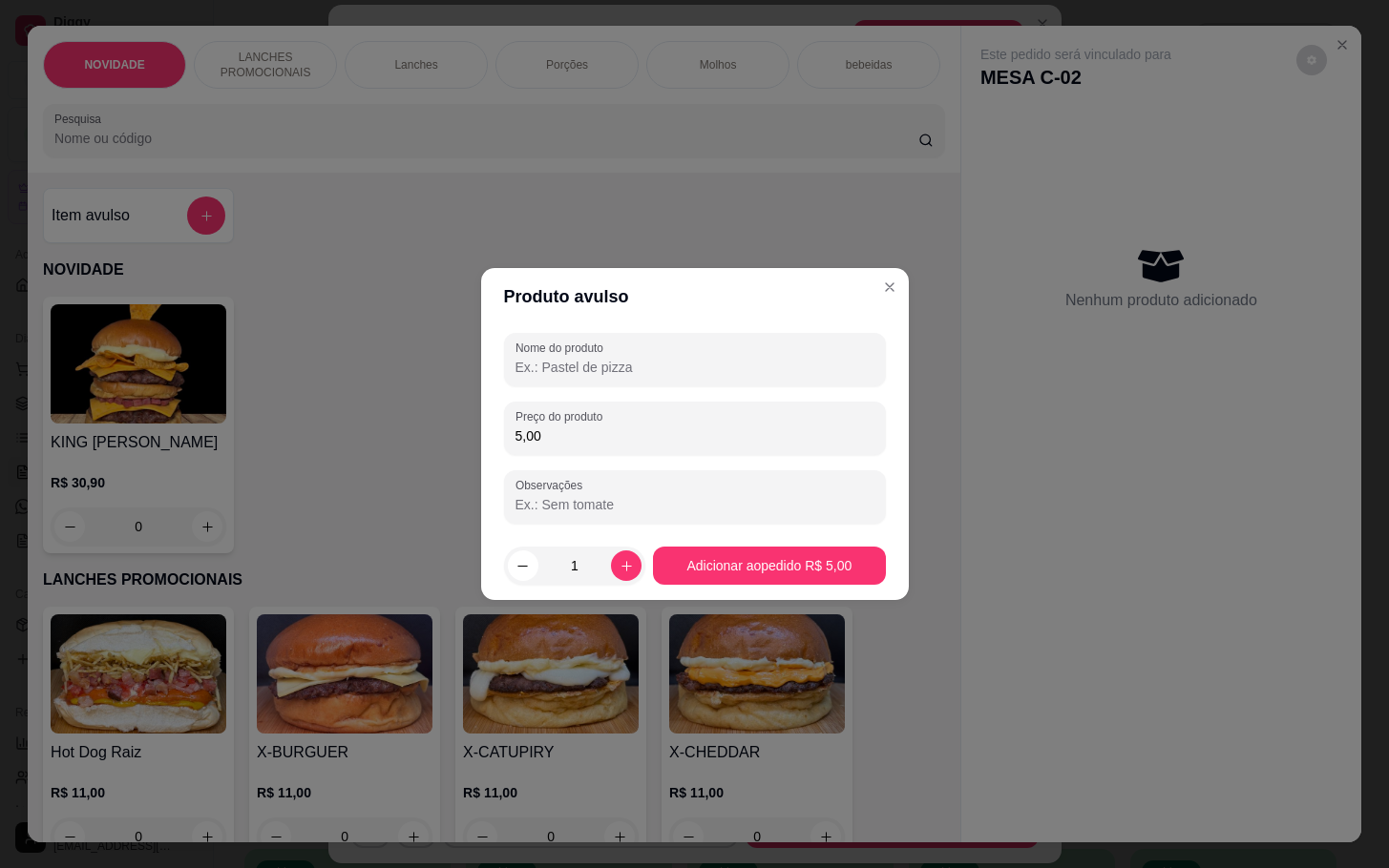
click at [719, 365] on input "Nome do produto" at bounding box center [695, 368] width 359 height 19
type input "MOMESSO"
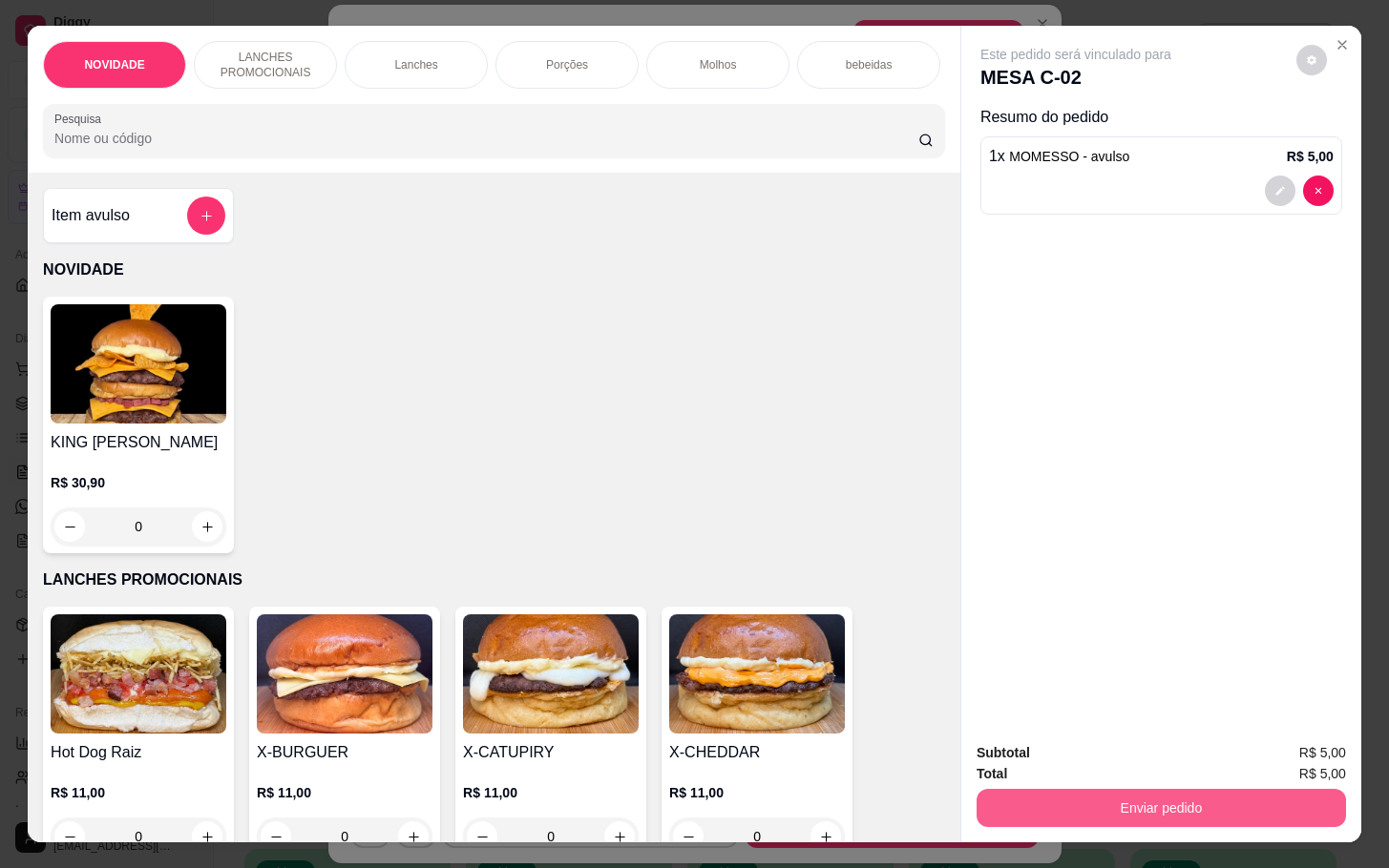
click at [980, 810] on button "Enviar pedido" at bounding box center [1161, 808] width 370 height 38
click at [999, 758] on button "Não registrar e enviar pedido" at bounding box center [1095, 750] width 193 height 35
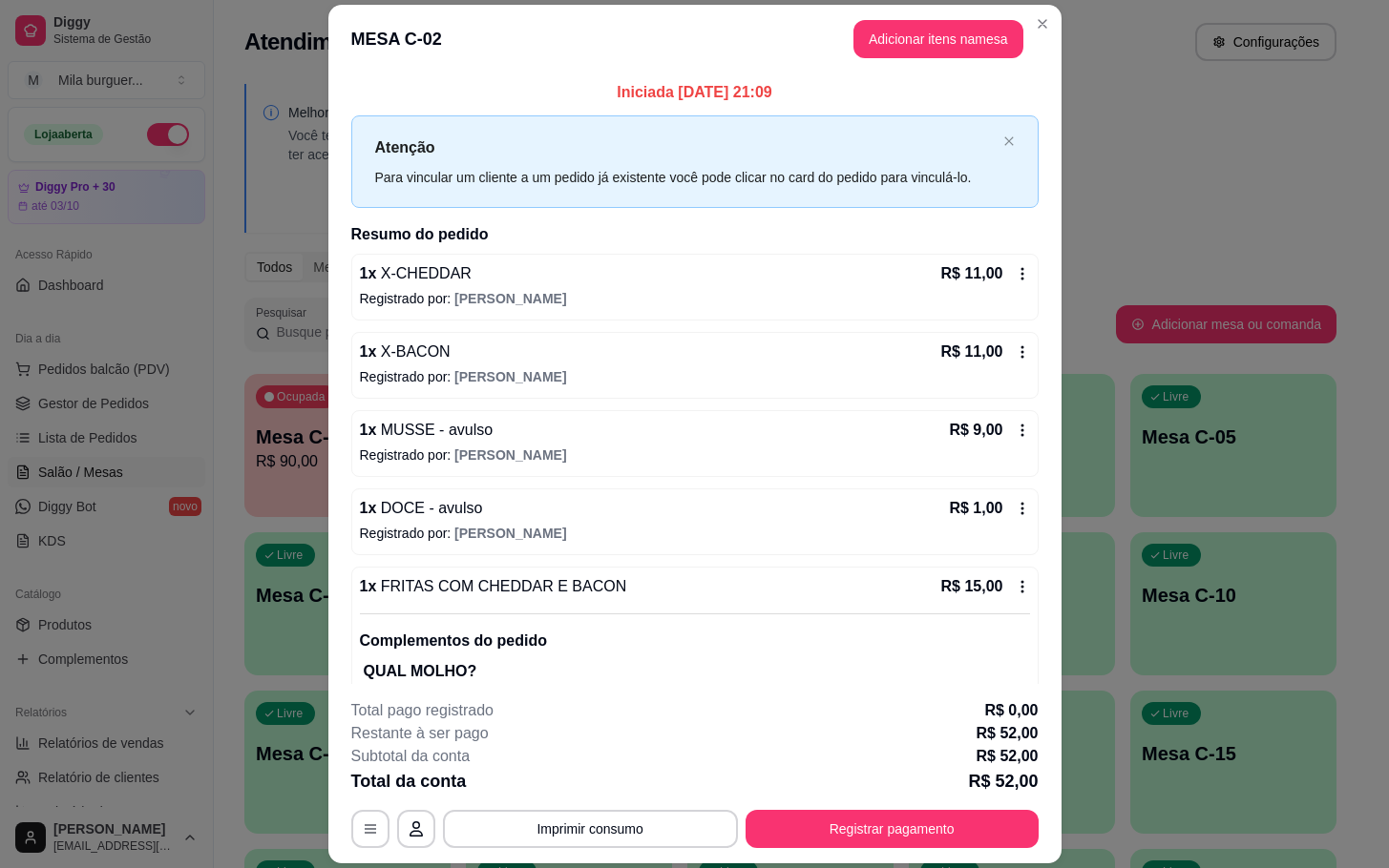
click at [360, 421] on p "1 x MUSSE - avulso" at bounding box center [427, 431] width 134 height 23
click at [330, 395] on div "Iniciada [DATE] 21:09 Atenção Para vincular um cliente a um pedido já existente…" at bounding box center [694, 379] width 733 height 612
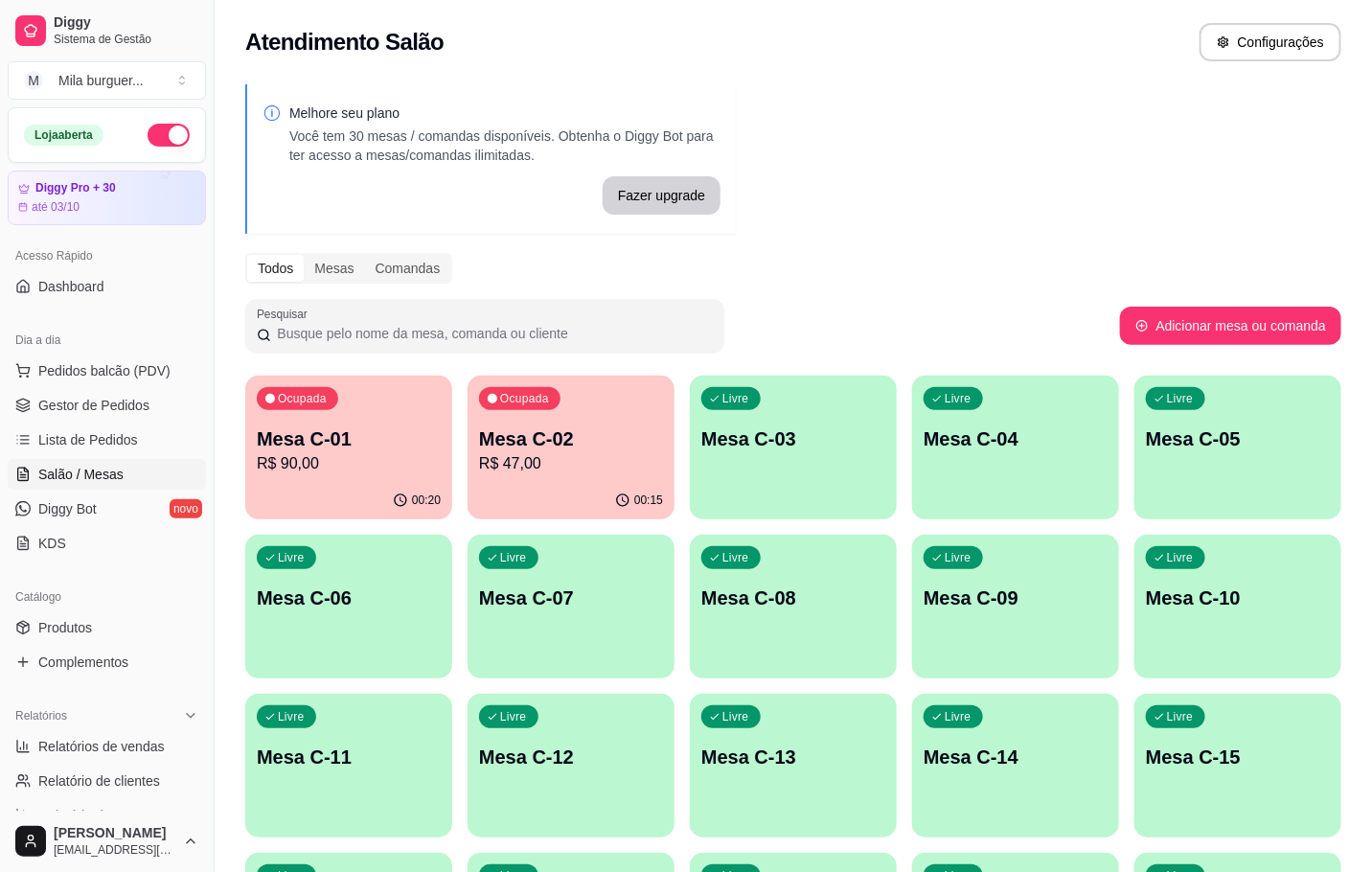
click at [319, 450] on p "Mesa C-01" at bounding box center [349, 439] width 184 height 27
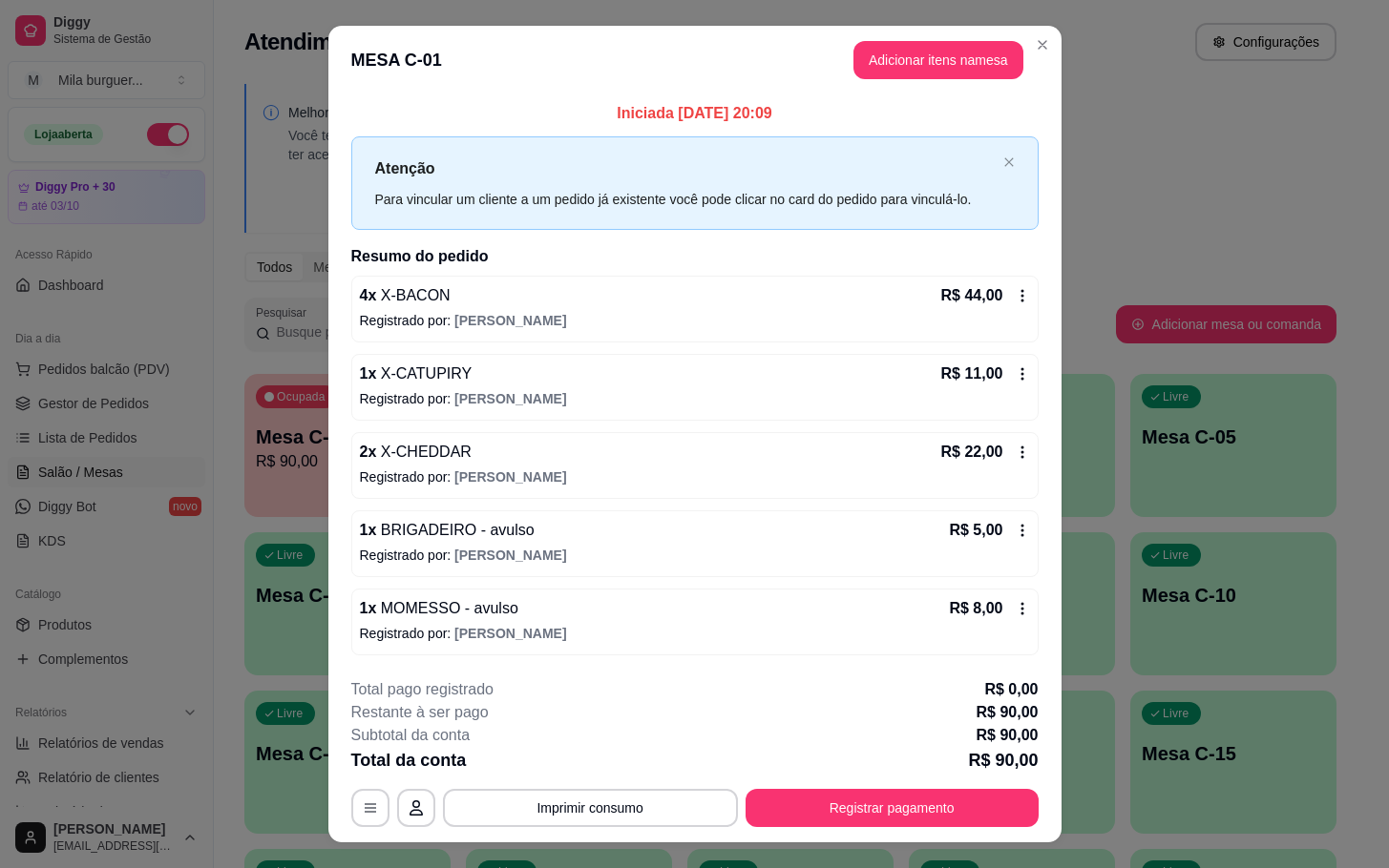
click at [831, 782] on div "**********" at bounding box center [695, 753] width 688 height 149
click at [811, 796] on button "Registrar pagamento" at bounding box center [891, 808] width 293 height 38
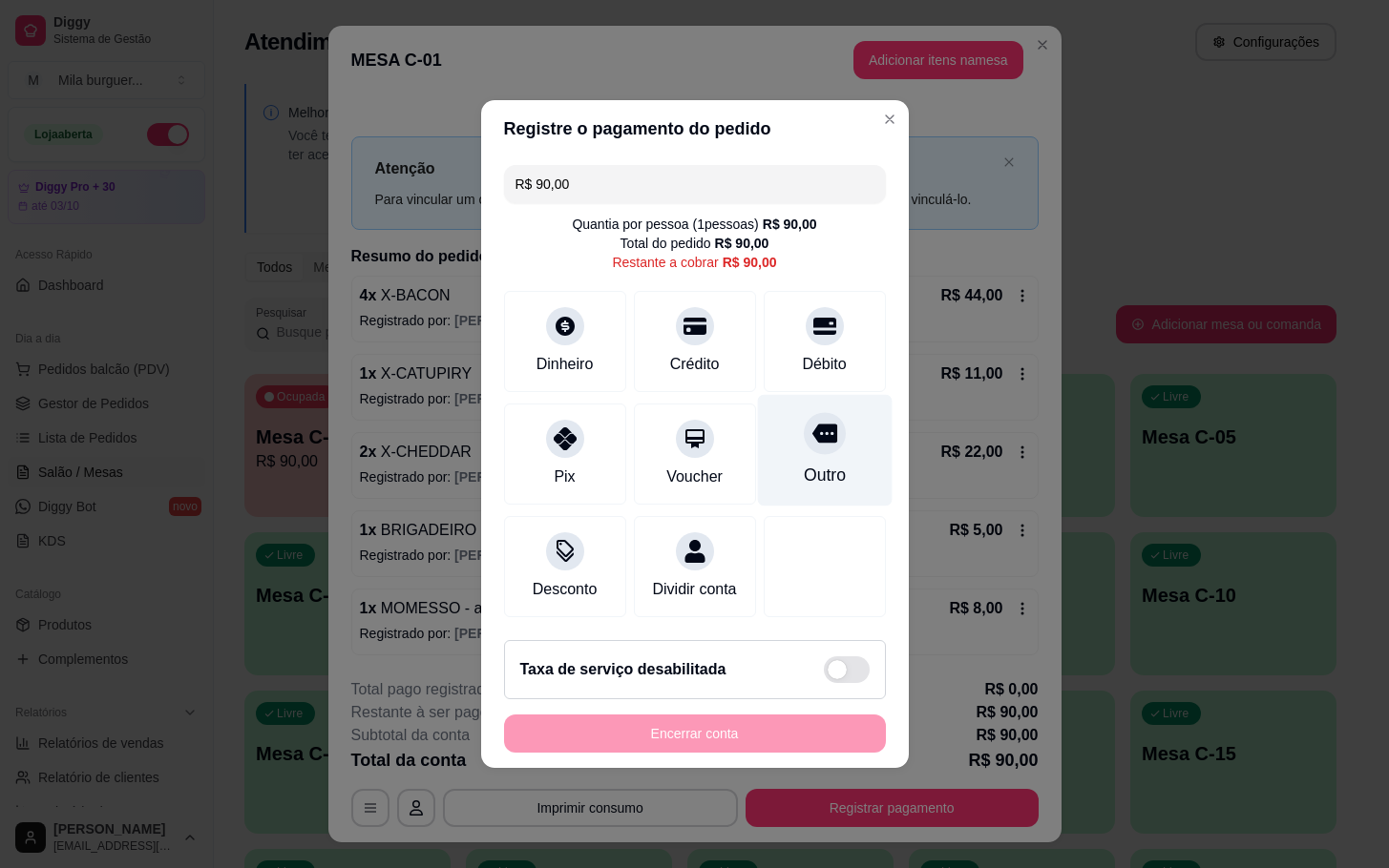
click at [790, 442] on div "Outro" at bounding box center [823, 451] width 135 height 112
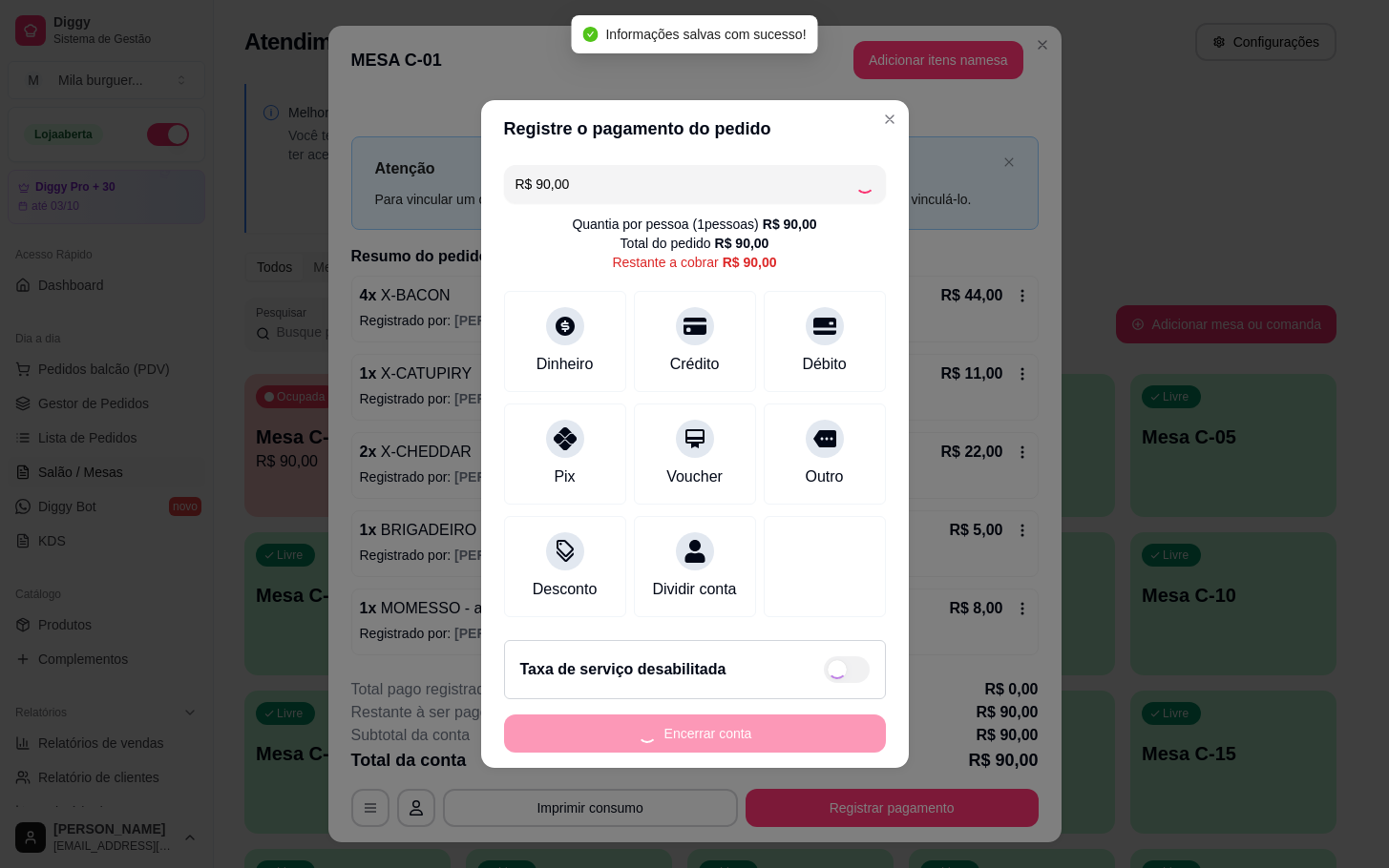
type input "R$ 0,00"
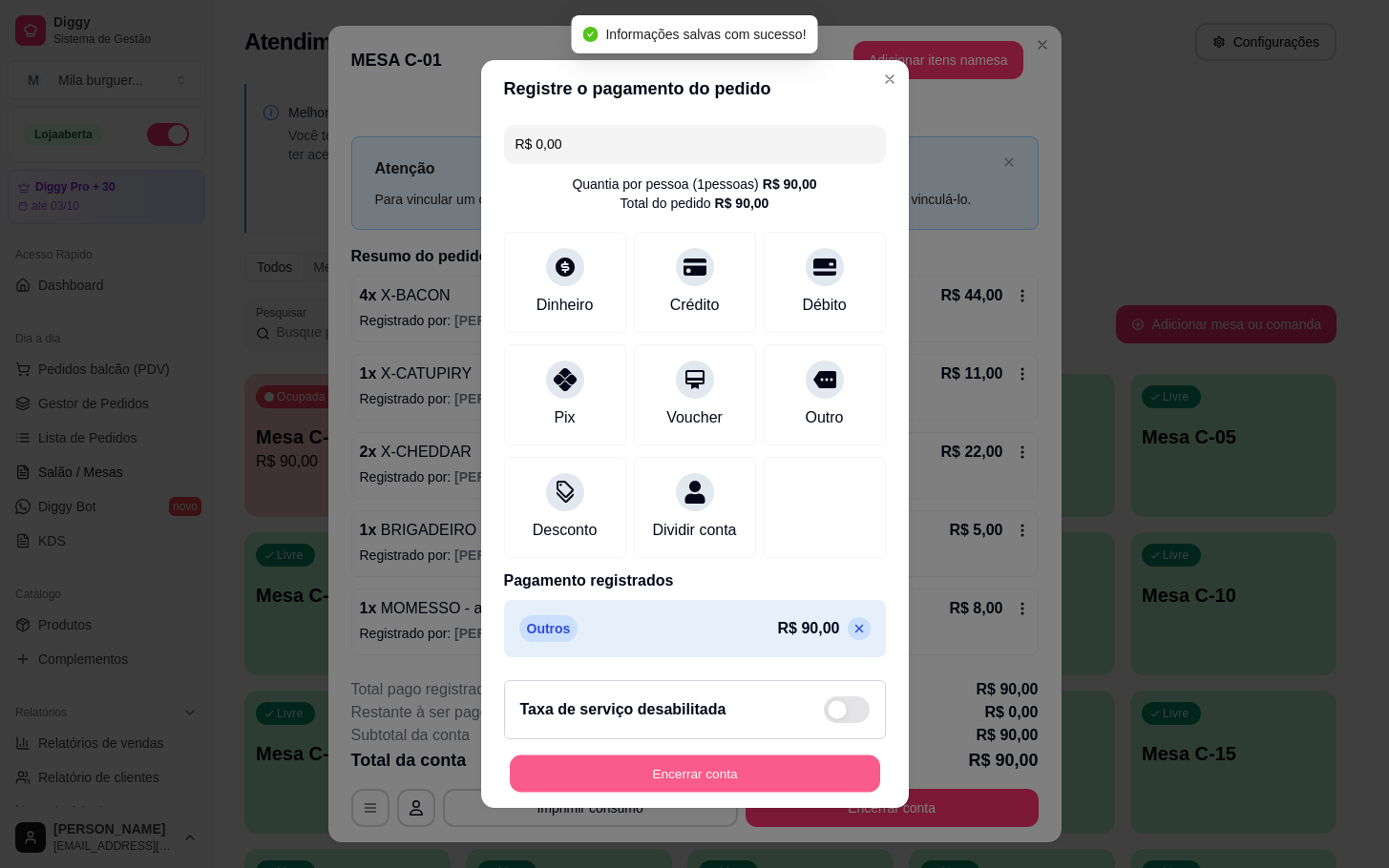
click at [708, 776] on button "Encerrar conta" at bounding box center [695, 773] width 371 height 37
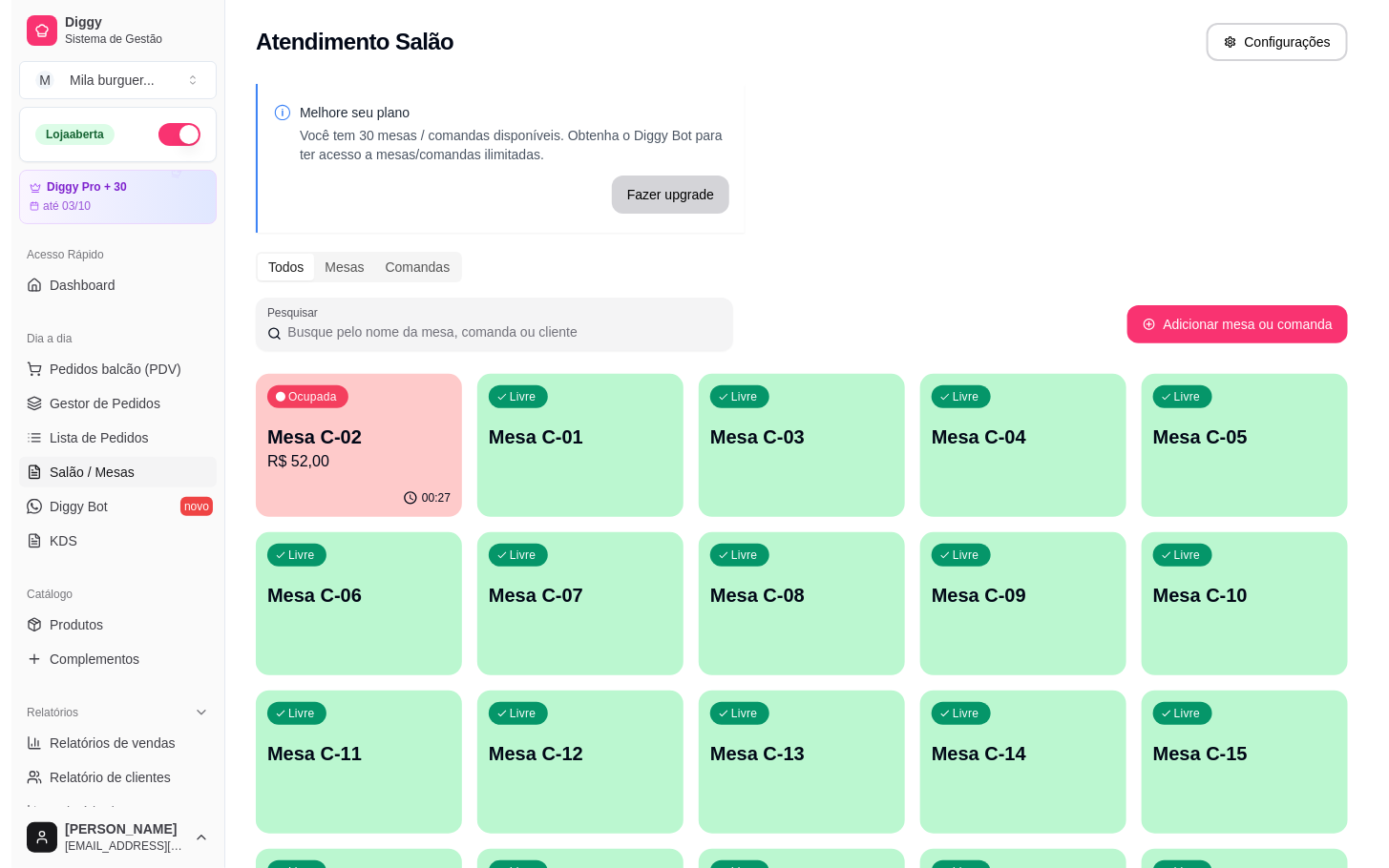
scroll to position [143, 0]
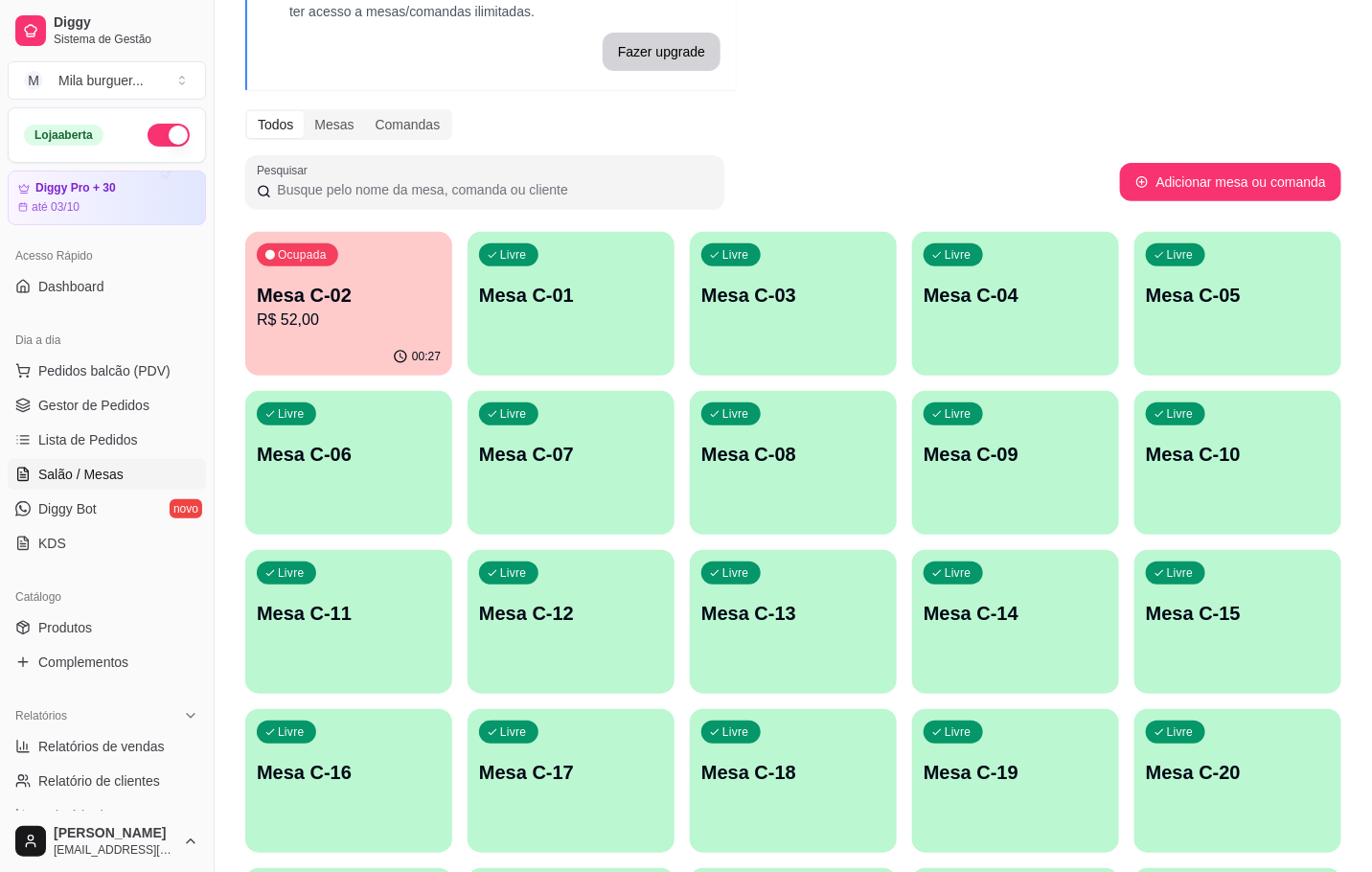
click at [1006, 748] on div "Livre Mesa C-19" at bounding box center [1015, 769] width 207 height 121
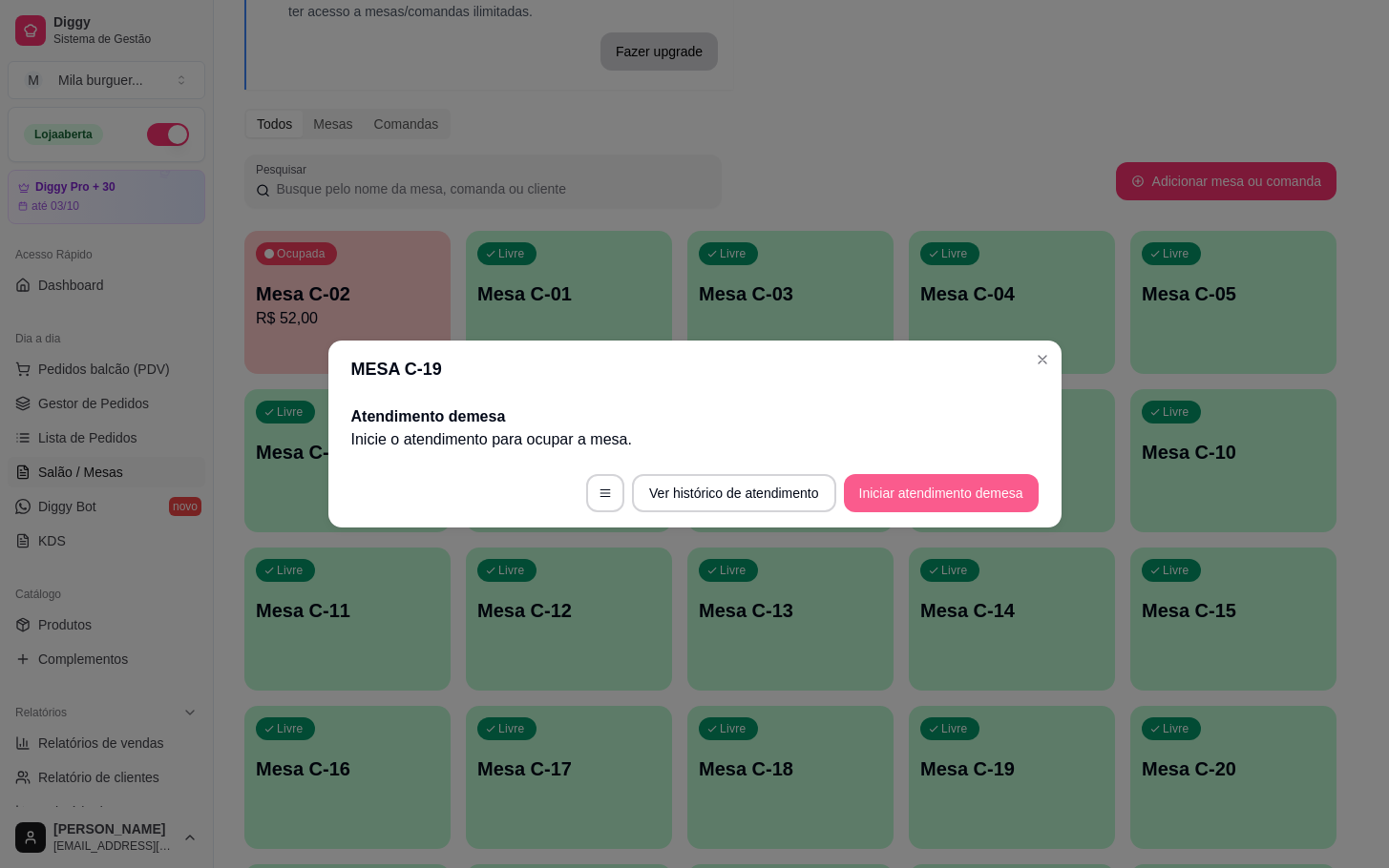
click at [911, 496] on button "Iniciar atendimento de mesa" at bounding box center [941, 494] width 195 height 38
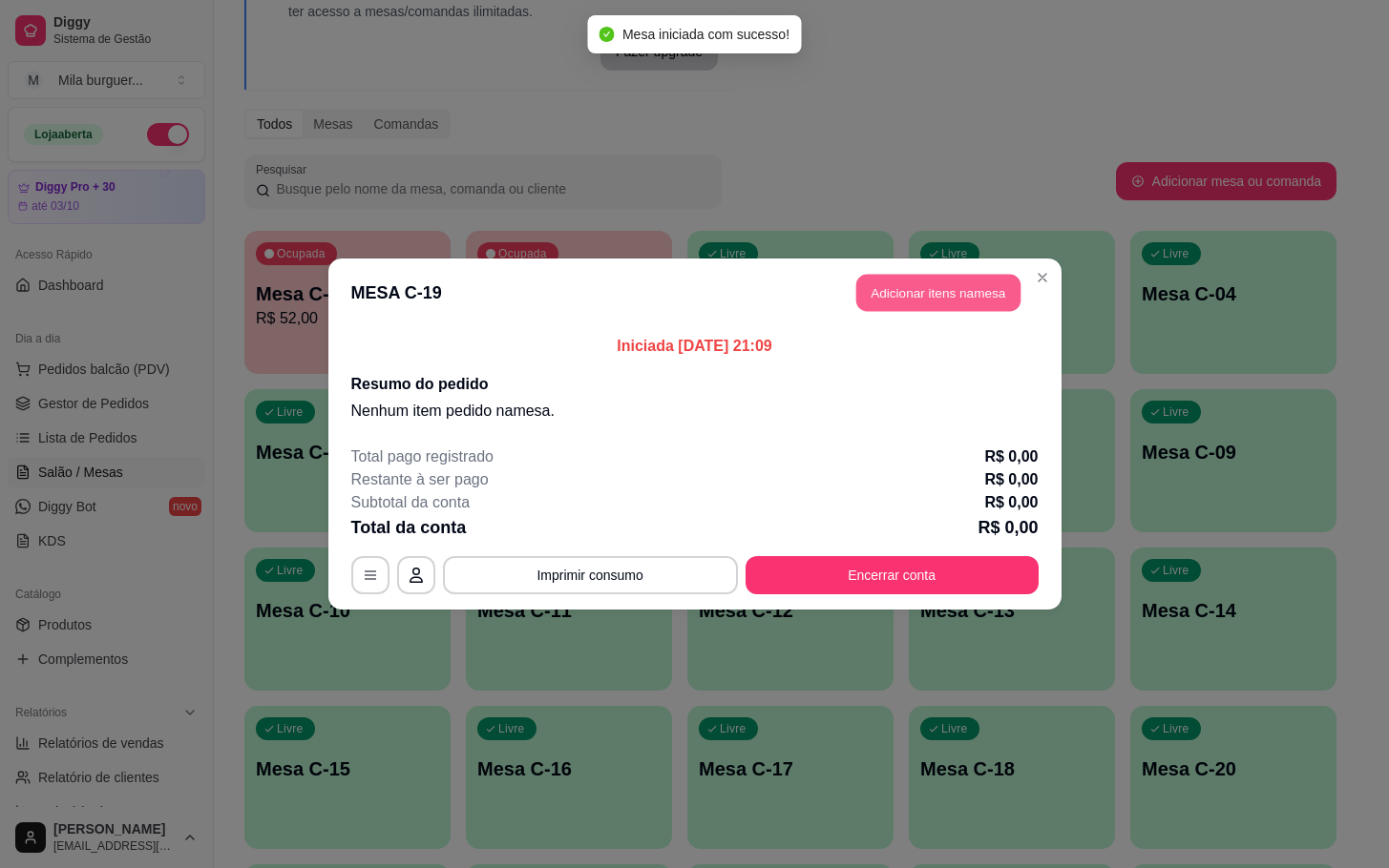
click at [922, 293] on button "Adicionar itens na mesa" at bounding box center [938, 293] width 164 height 37
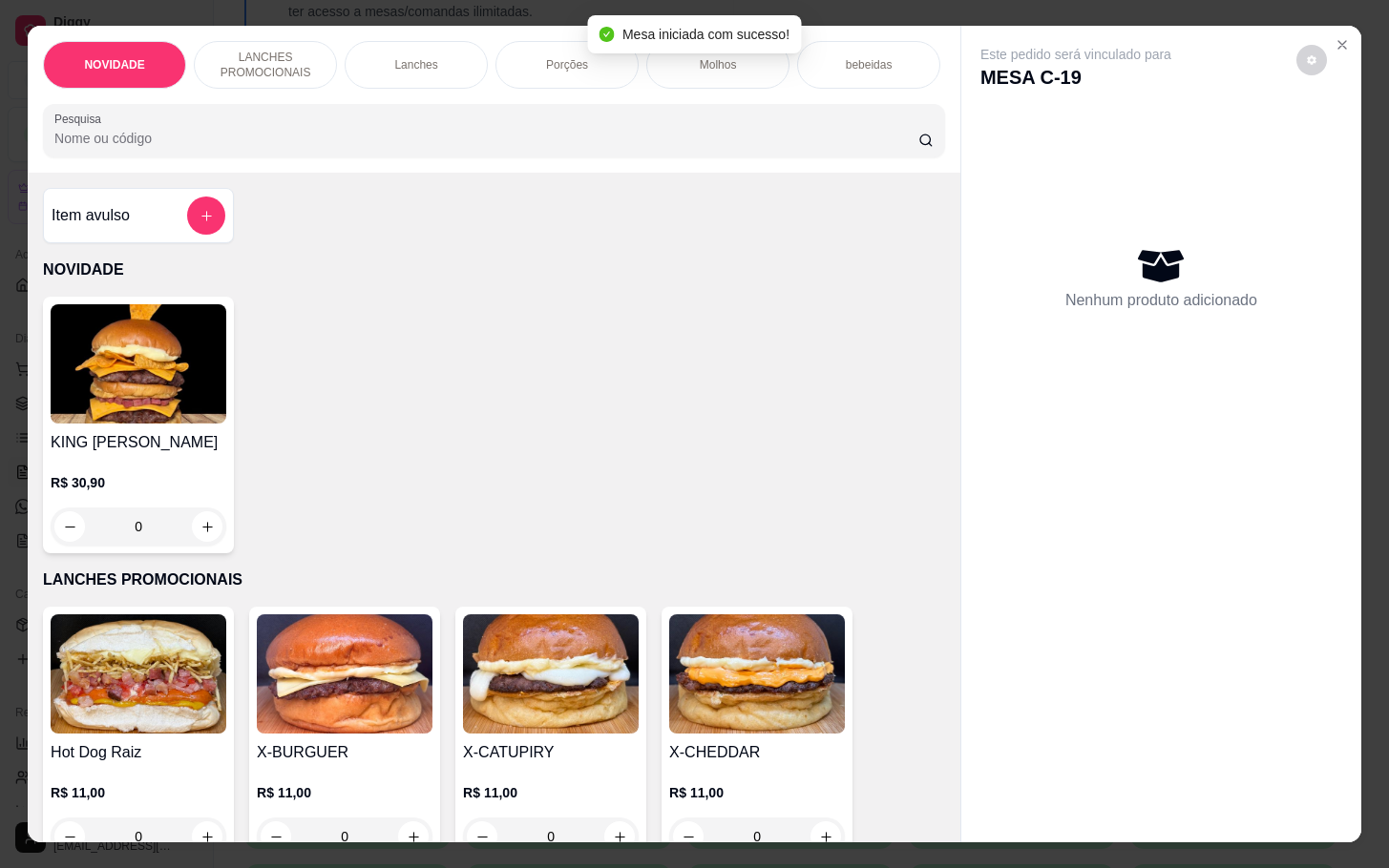
scroll to position [430, 0]
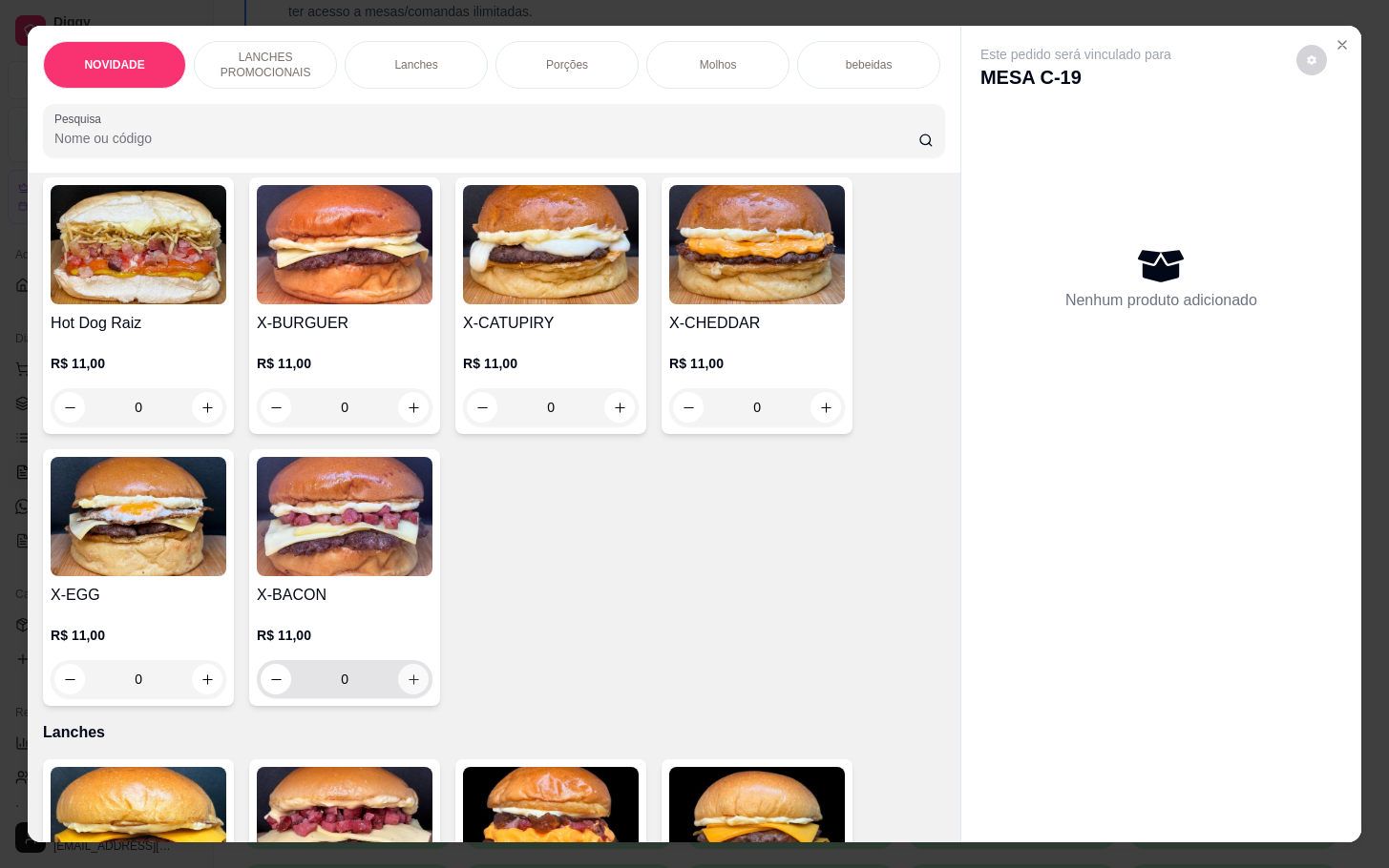
click at [407, 688] on icon "increase-product-quantity" at bounding box center [414, 680] width 14 height 14
type input "1"
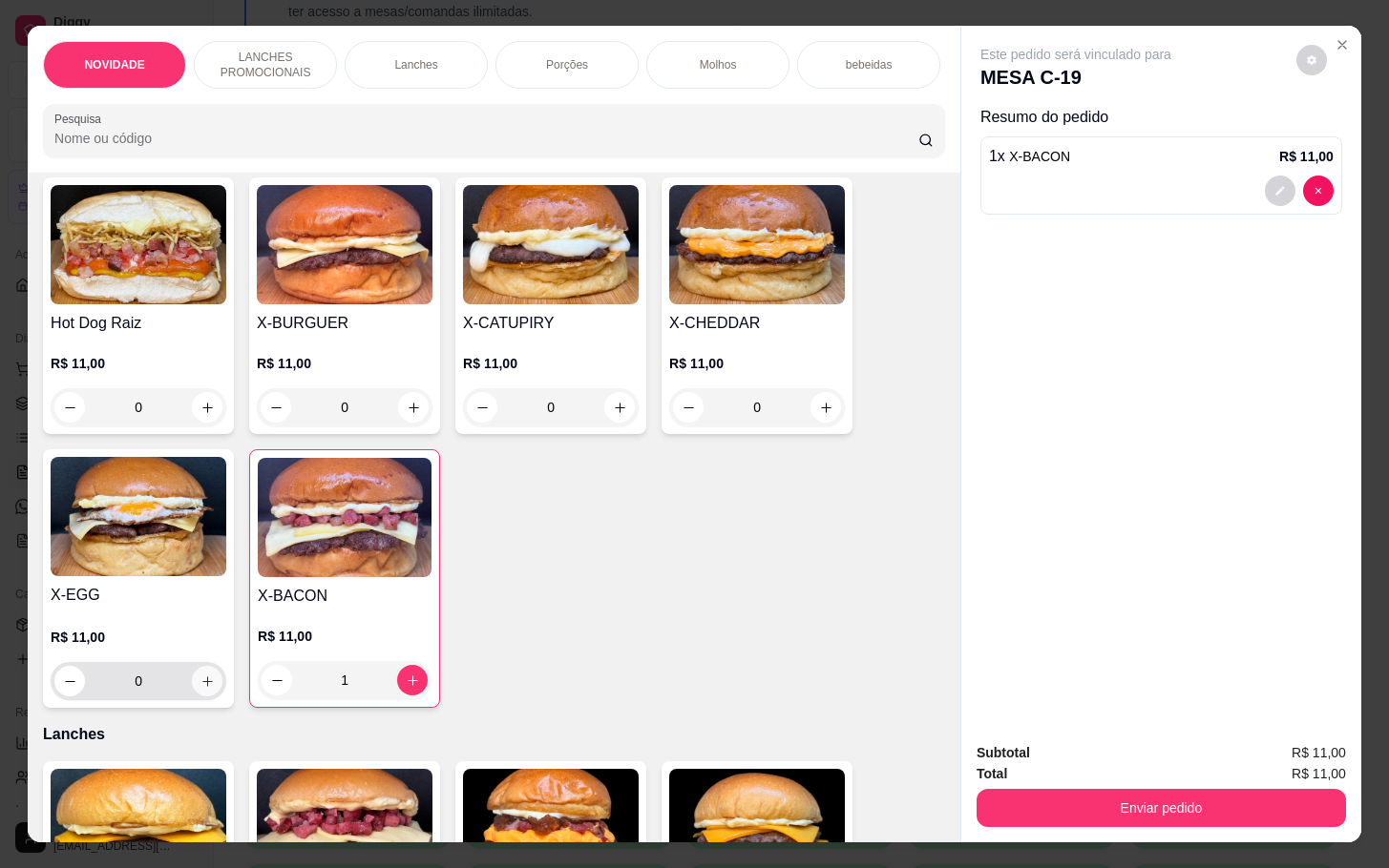
click at [201, 689] on icon "increase-product-quantity" at bounding box center [207, 682] width 14 height 14
type input "1"
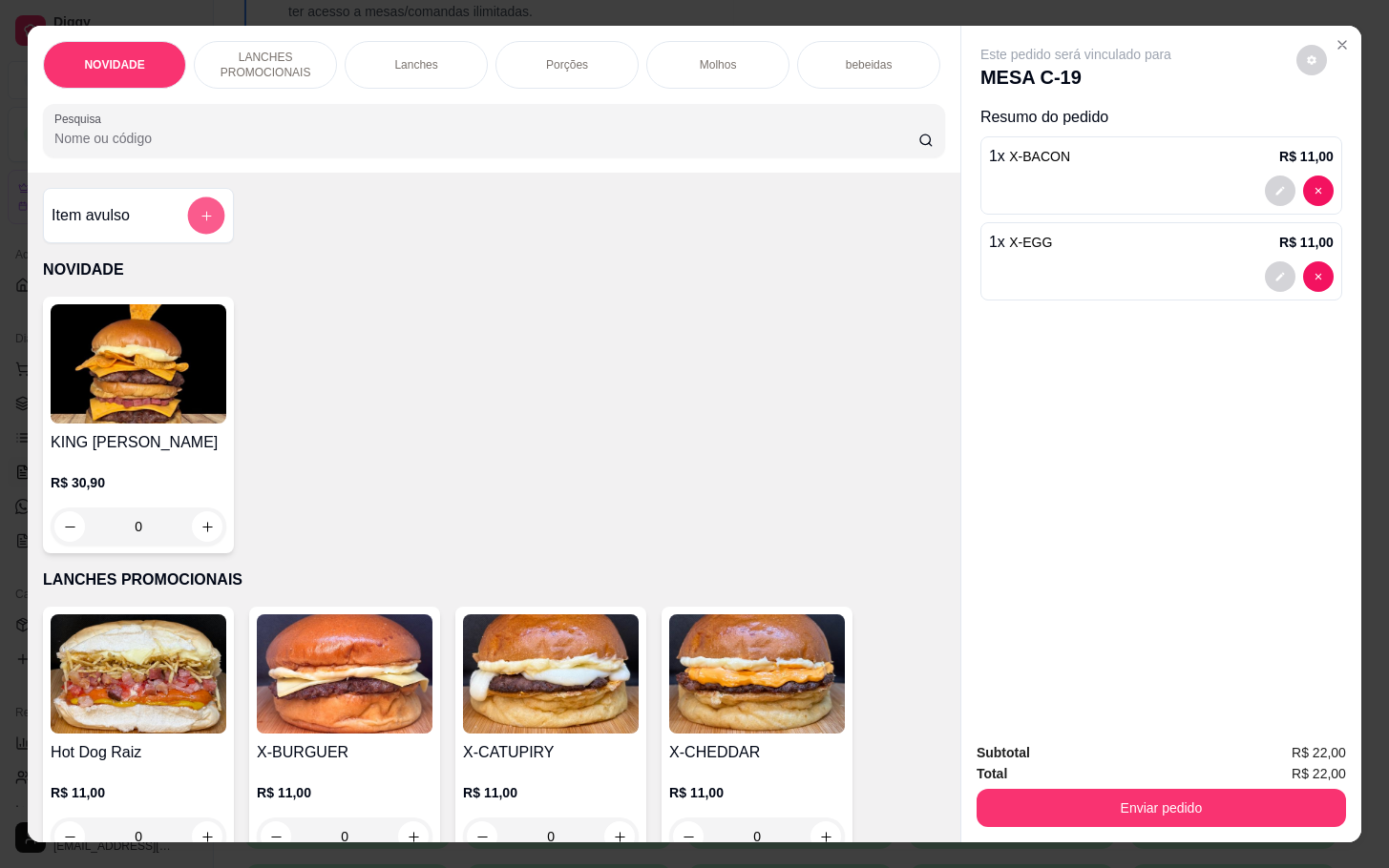
click at [202, 223] on icon "add-separate-item" at bounding box center [206, 216] width 14 height 14
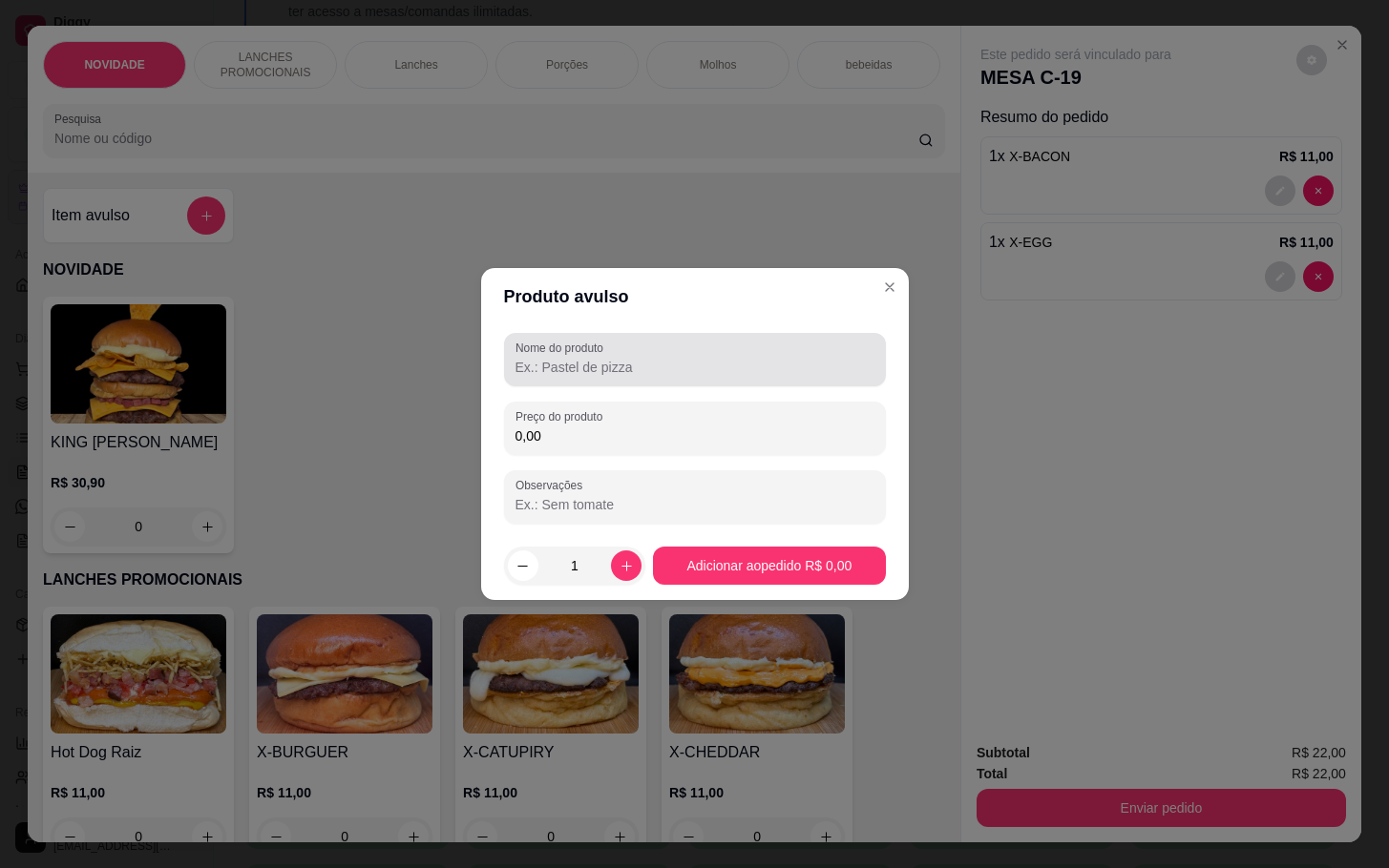
click at [551, 361] on input "Nome do produto" at bounding box center [695, 368] width 359 height 19
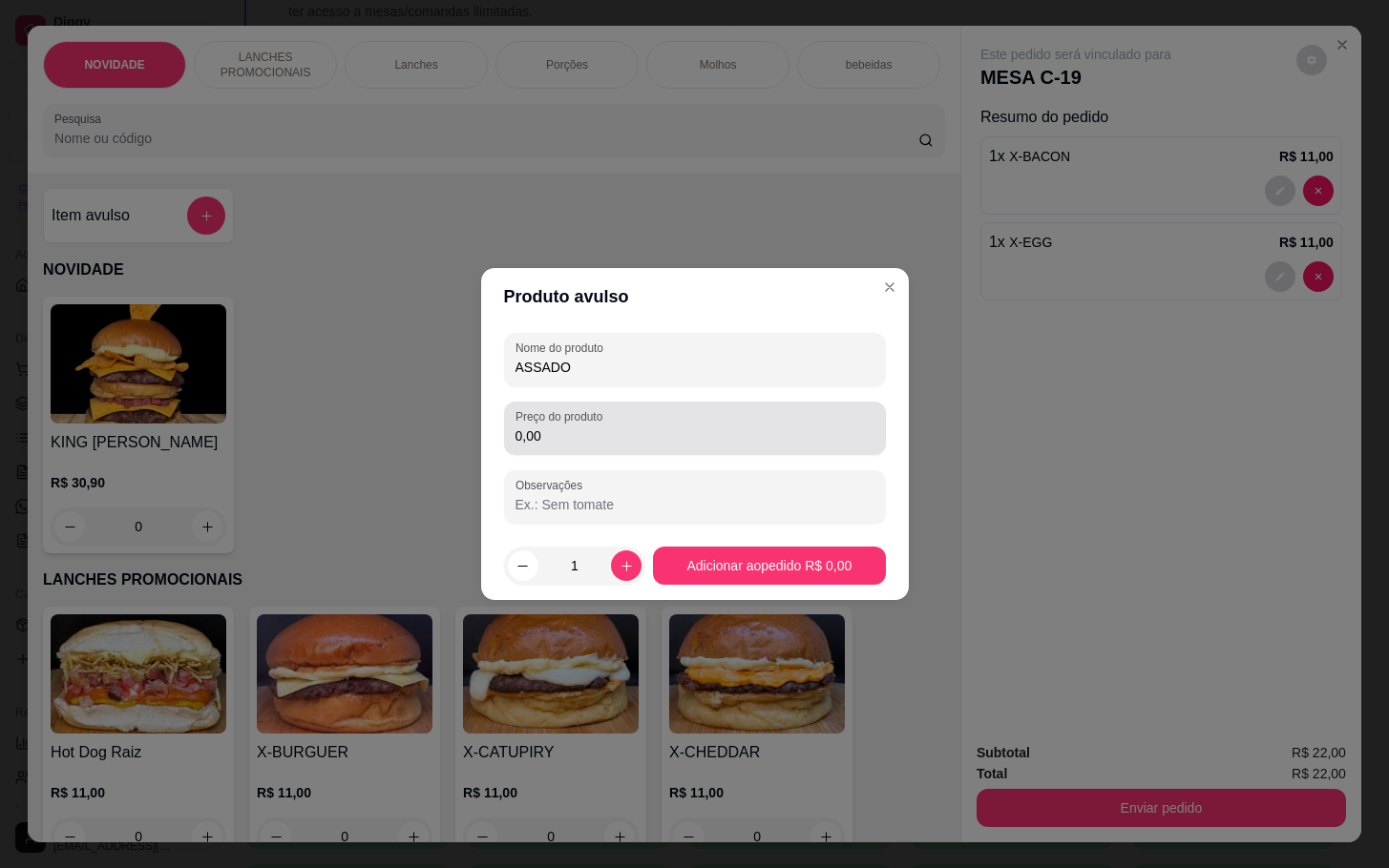
type input "ASSADO"
click at [721, 422] on div "0,00" at bounding box center [695, 429] width 359 height 38
type input "0,00"
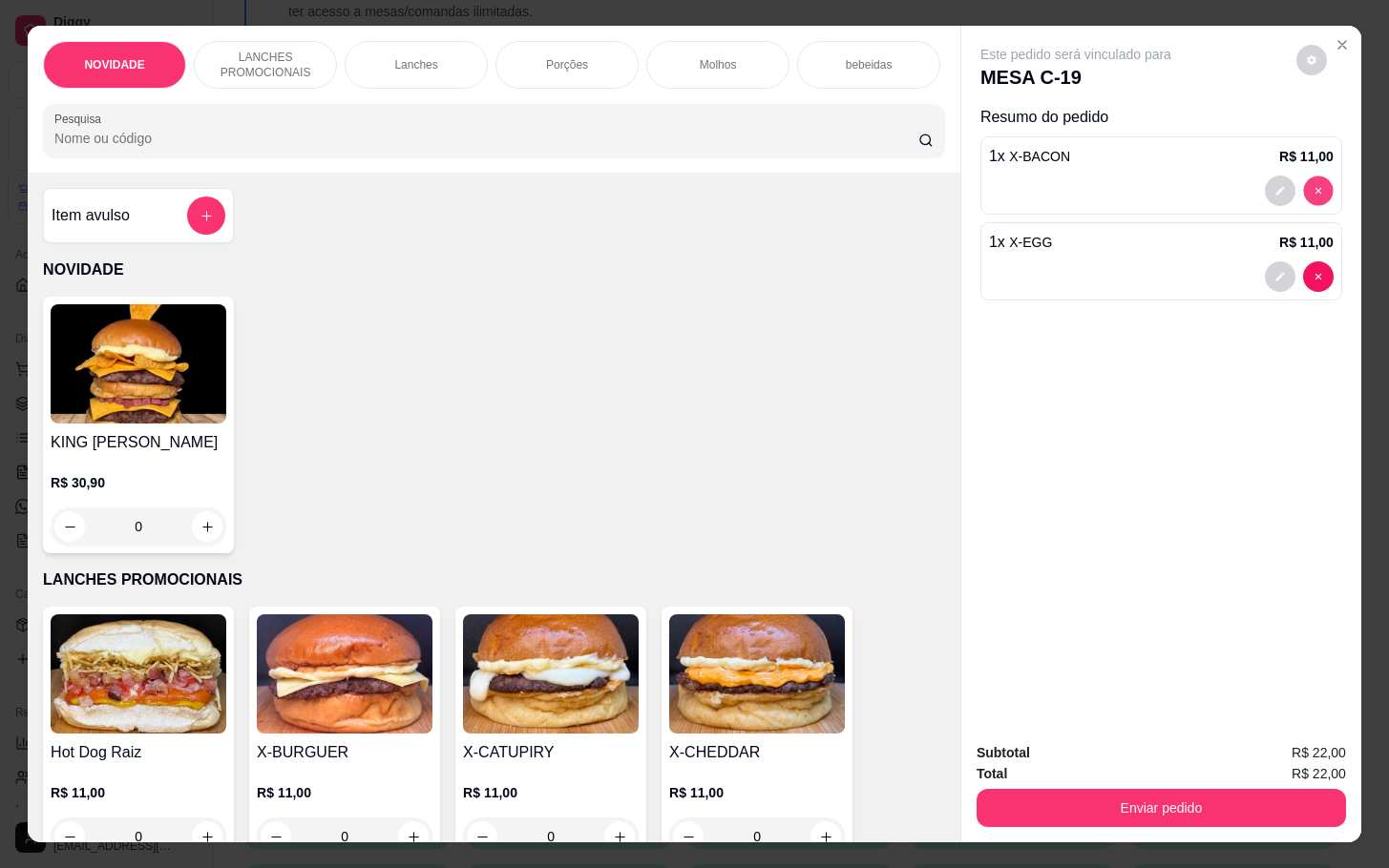
type input "0"
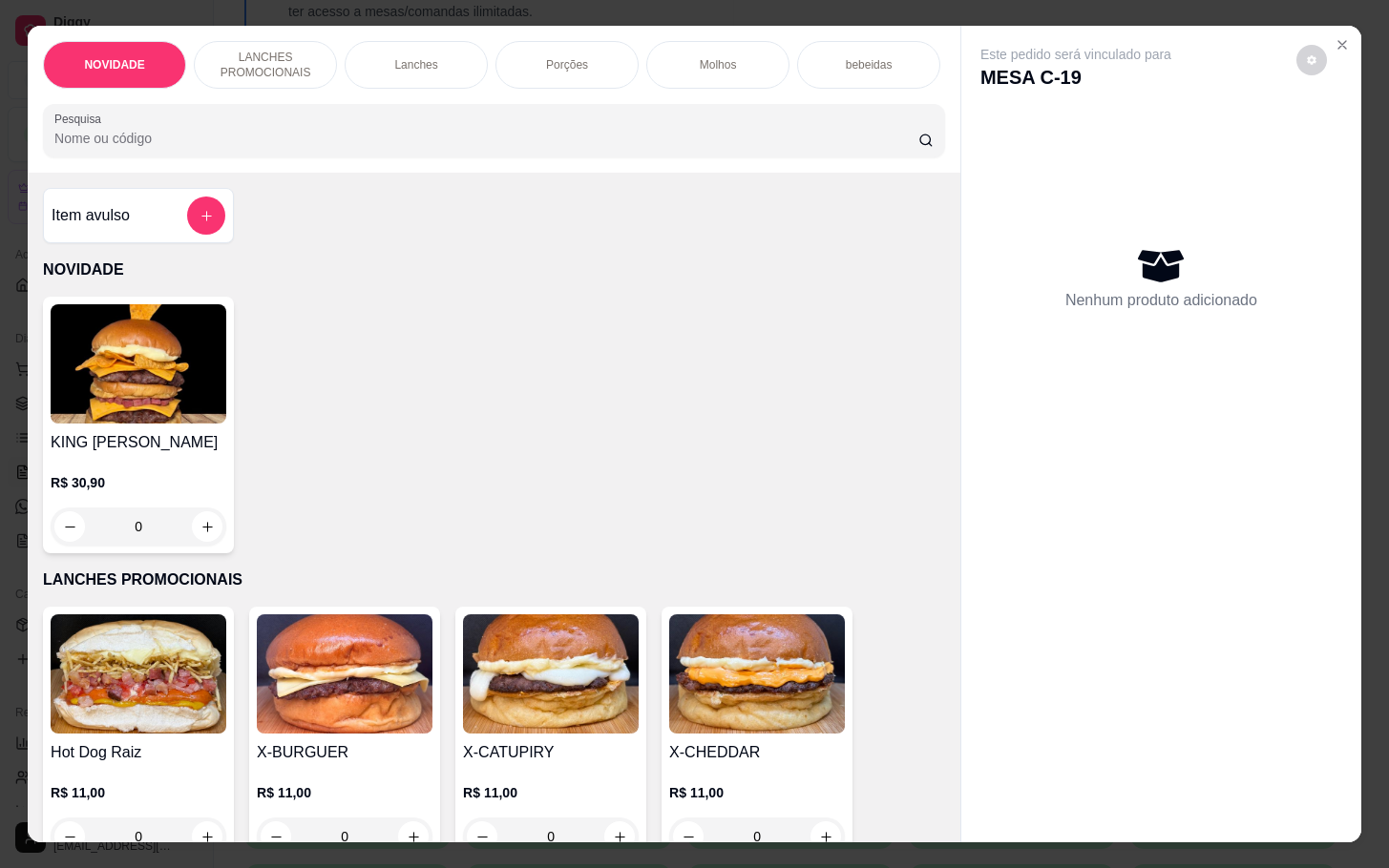
click at [344, 324] on div "KING [PERSON_NAME]$ 30,90 0" at bounding box center [494, 425] width 902 height 257
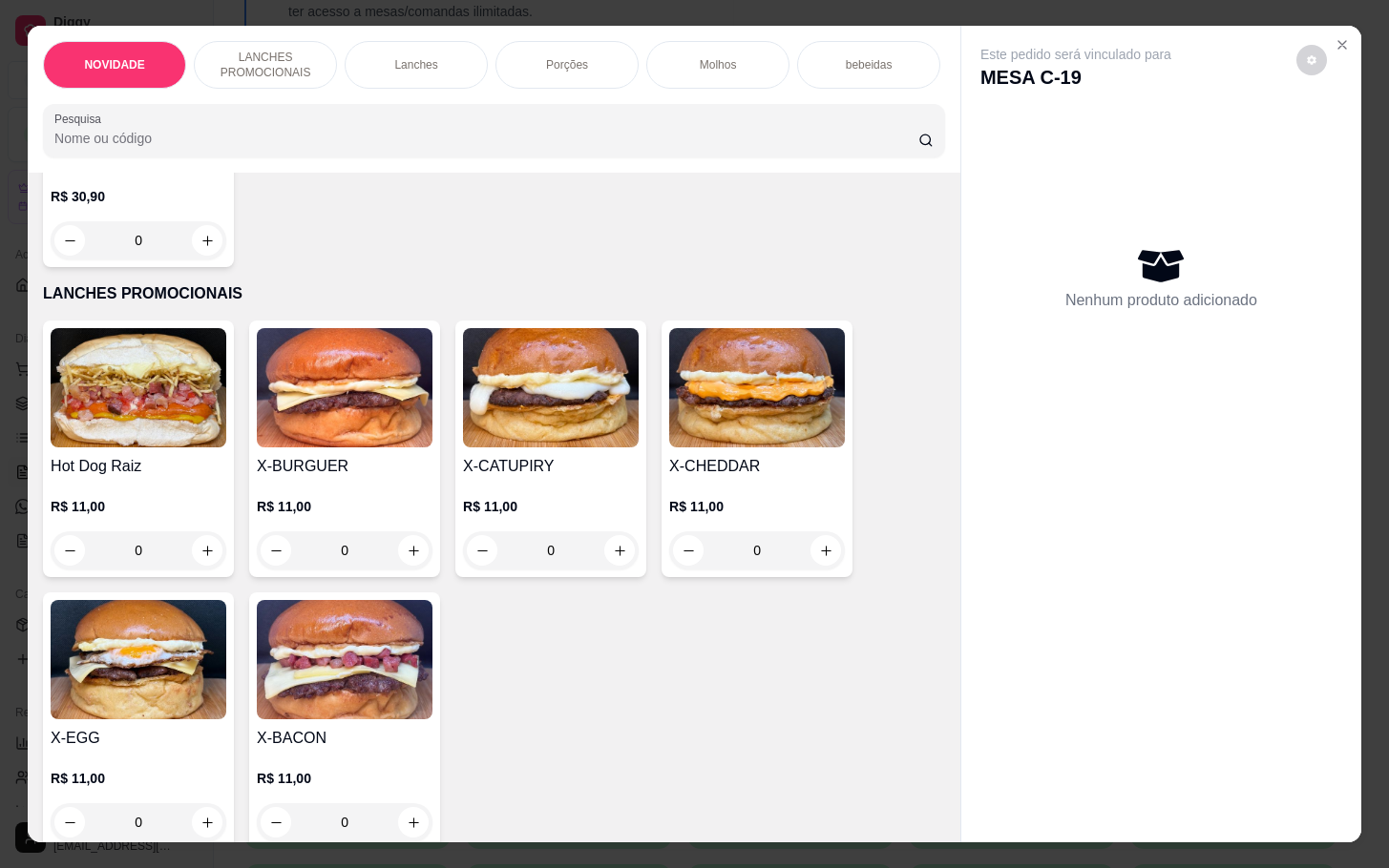
click at [198, 564] on div "0" at bounding box center [139, 551] width 176 height 38
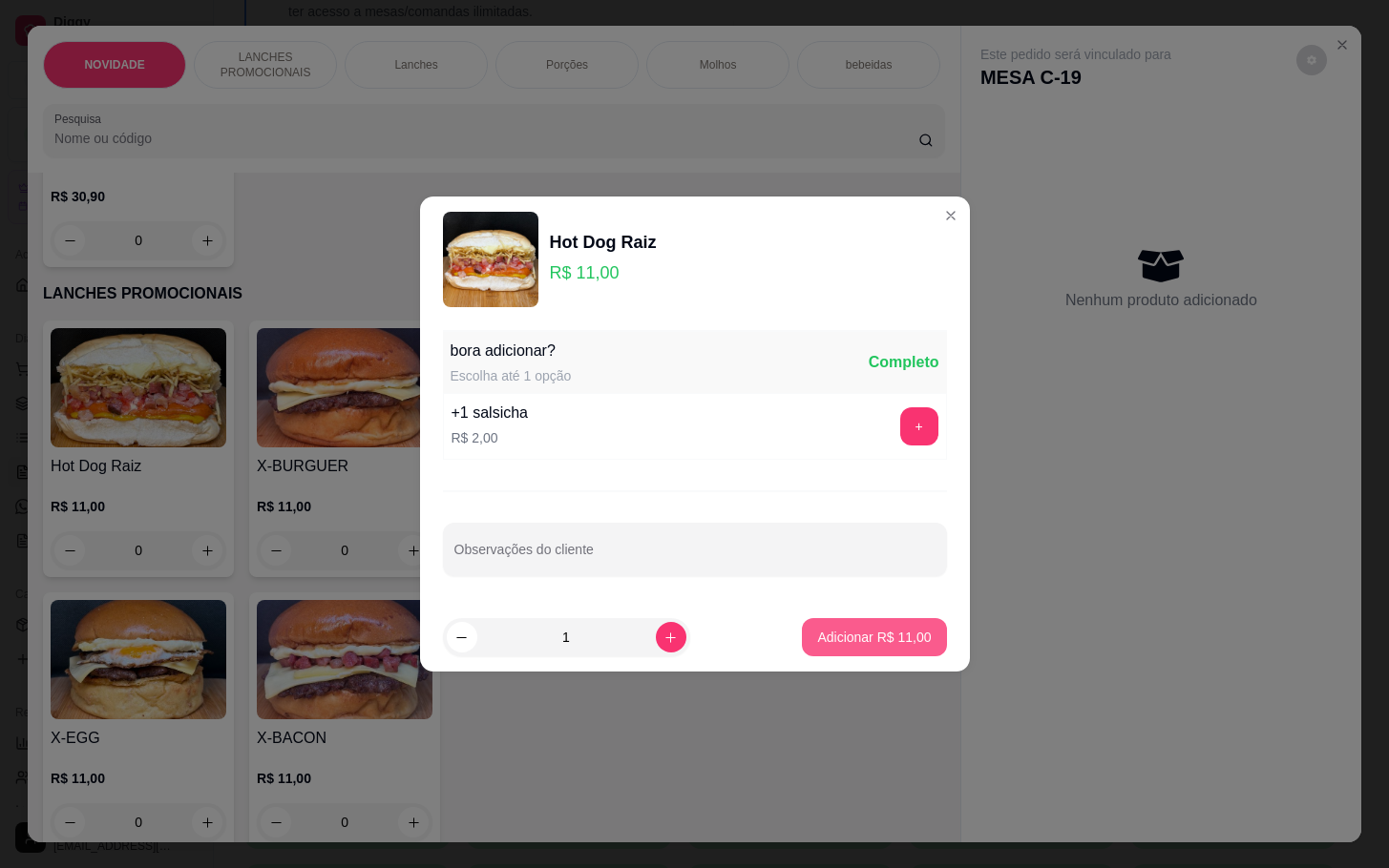
click at [860, 630] on p "Adicionar R$ 11,00" at bounding box center [873, 638] width 114 height 19
type input "1"
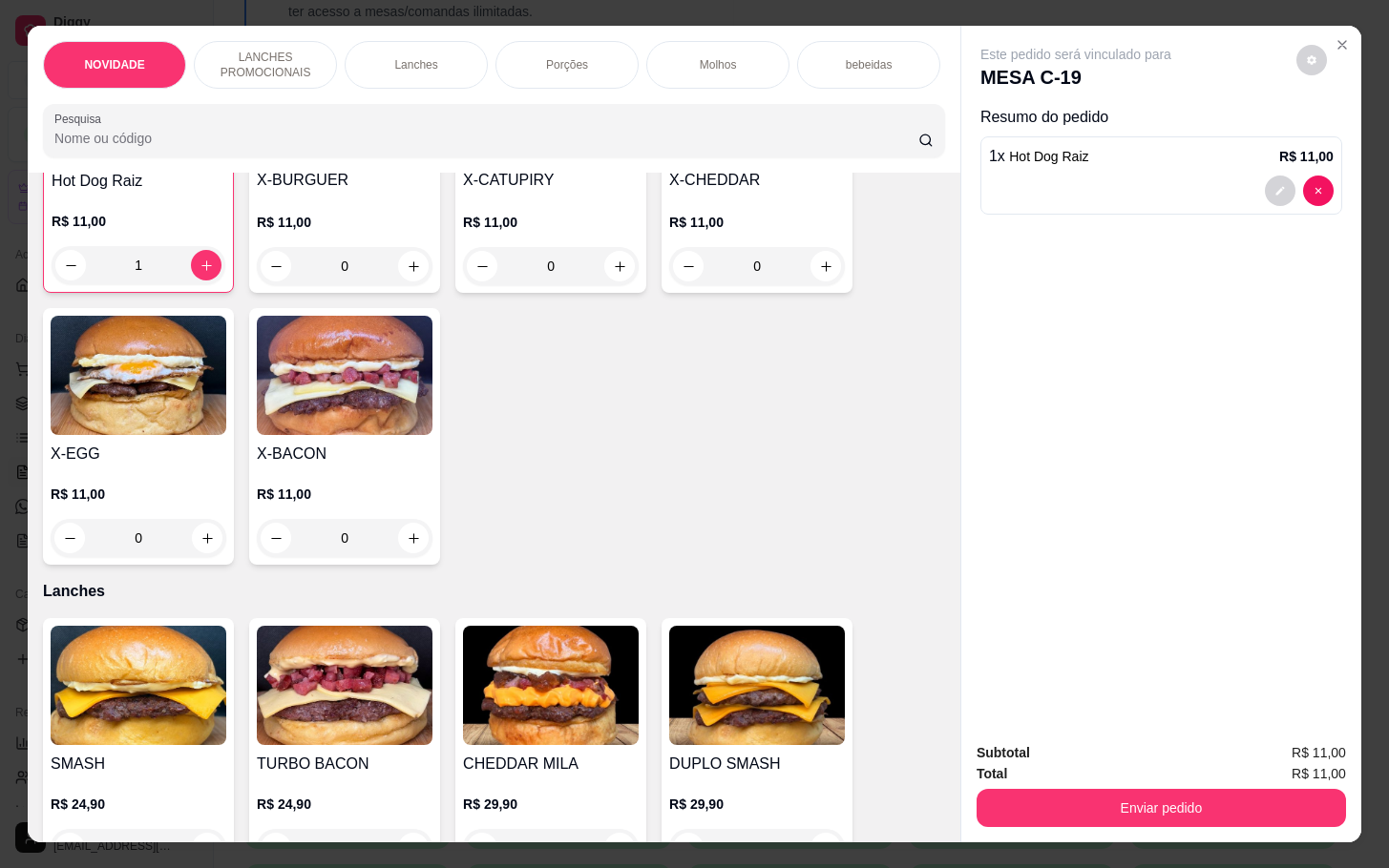
scroll to position [715, 0]
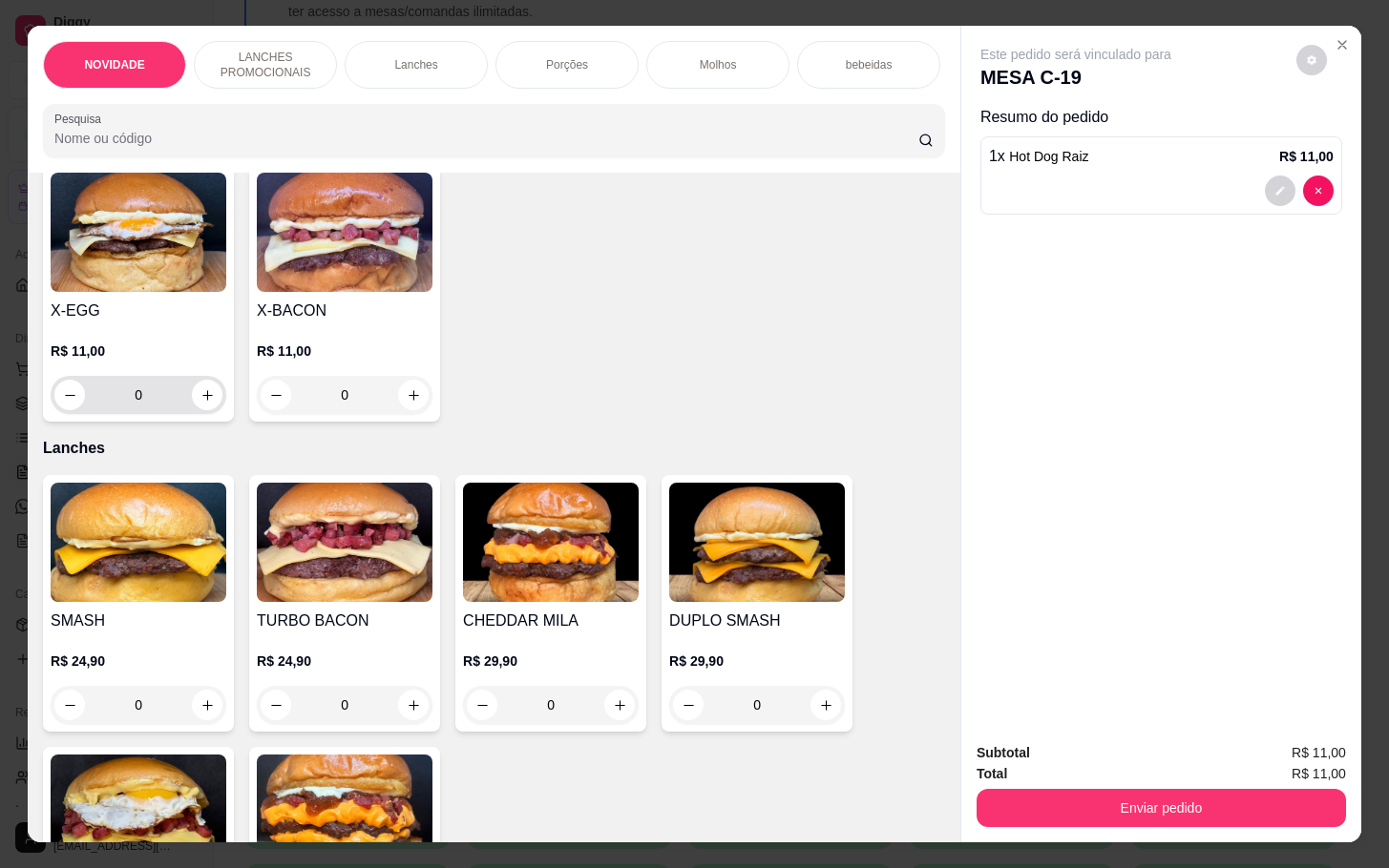
click at [204, 414] on div "0" at bounding box center [139, 395] width 168 height 38
click at [202, 403] on icon "increase-product-quantity" at bounding box center [207, 395] width 14 height 14
type input "1"
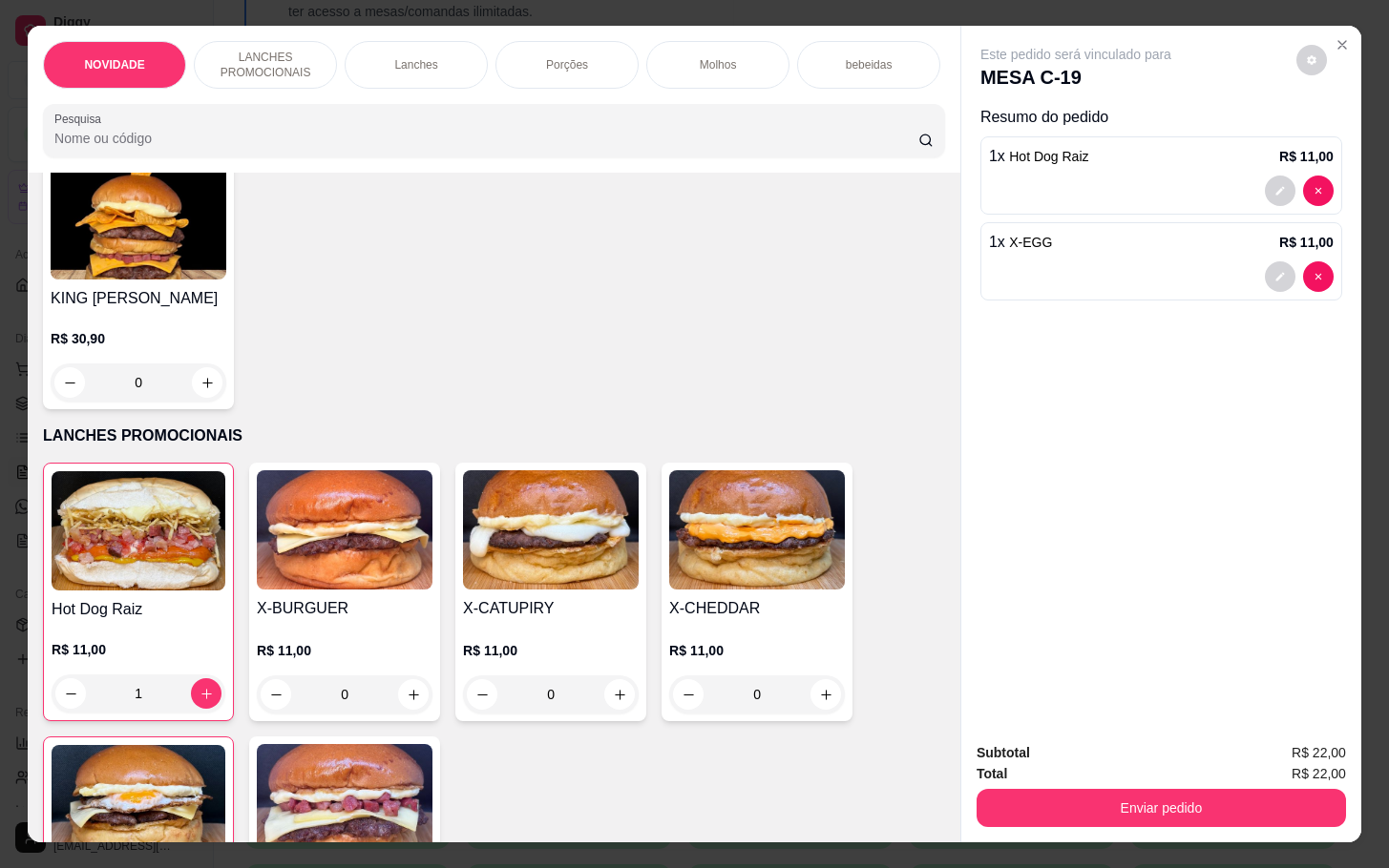
scroll to position [0, 0]
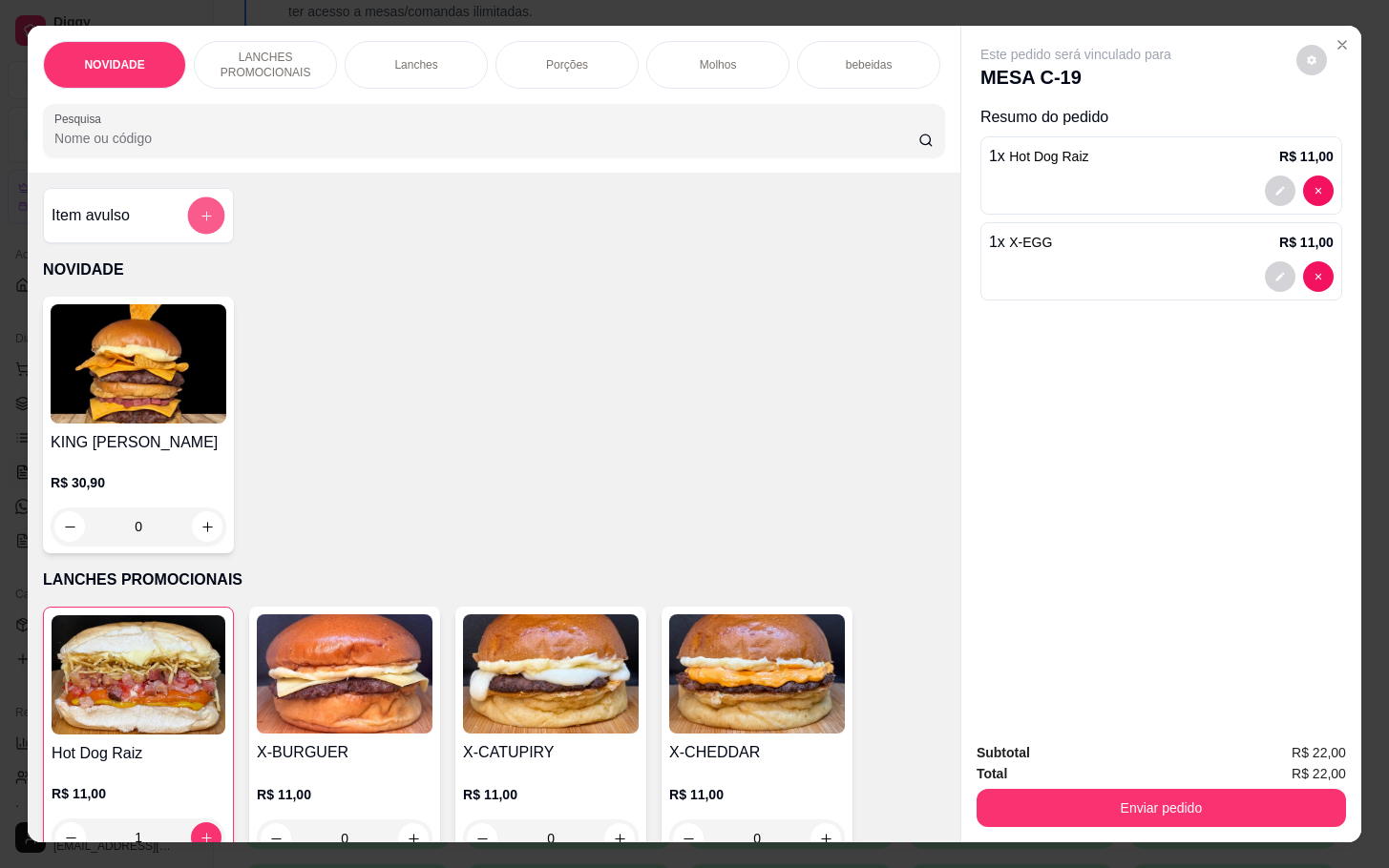
click at [188, 235] on button "add-separate-item" at bounding box center [206, 216] width 37 height 37
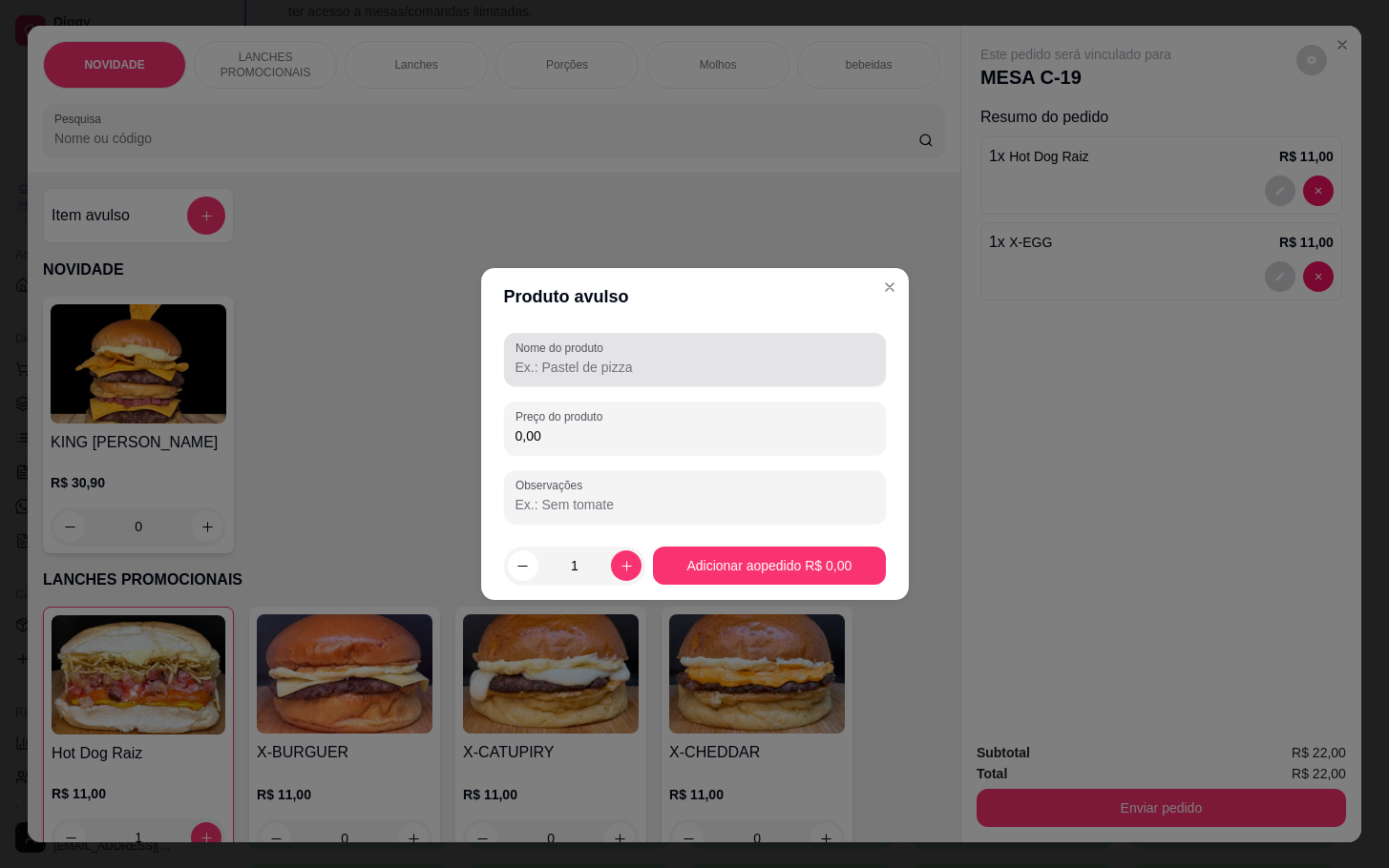
click at [585, 342] on label "Nome do produto" at bounding box center [563, 348] width 95 height 16
click at [585, 358] on input "Nome do produto" at bounding box center [695, 368] width 359 height 19
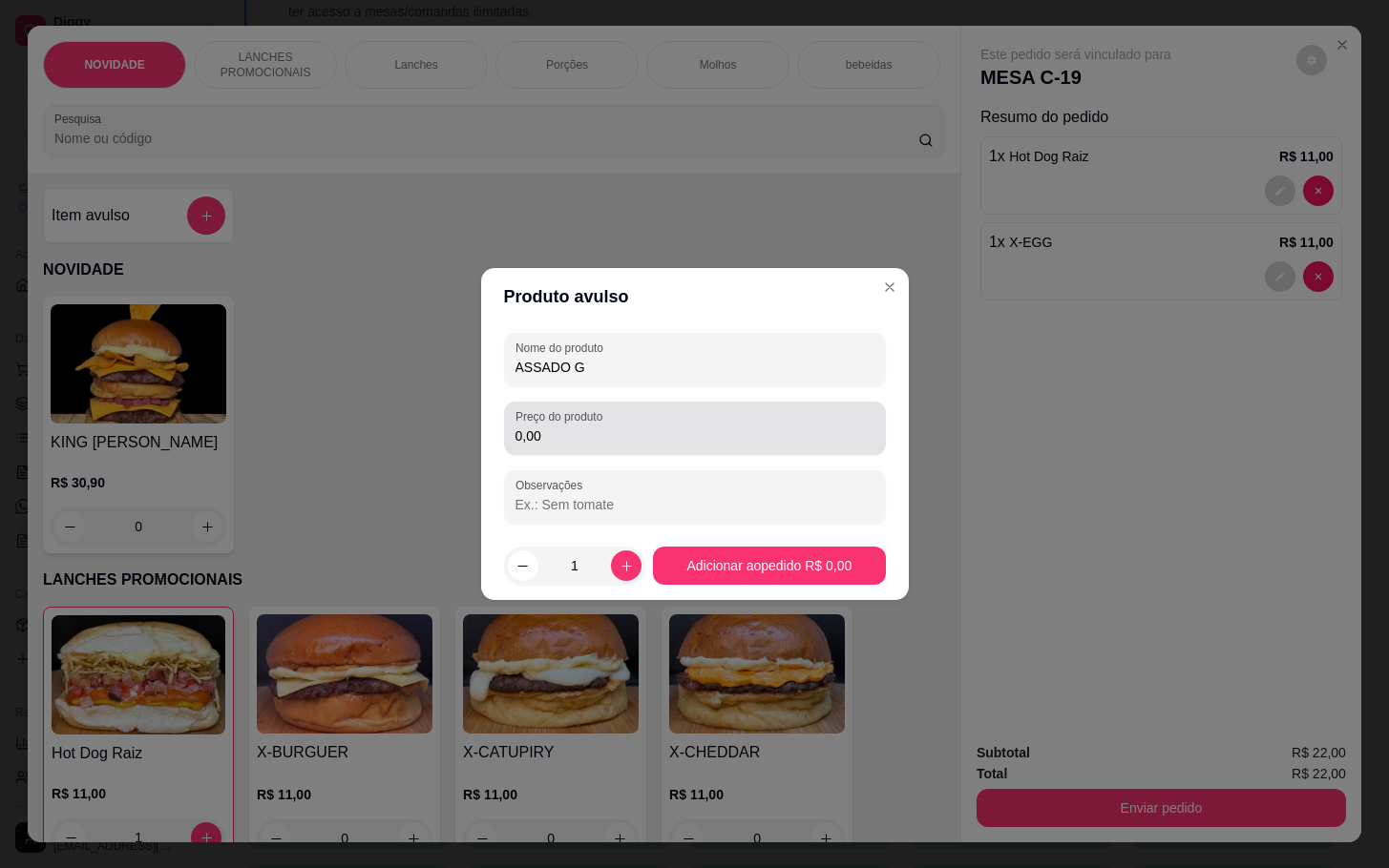
type input "ASSADO G"
click at [631, 438] on input "0,00" at bounding box center [695, 436] width 359 height 19
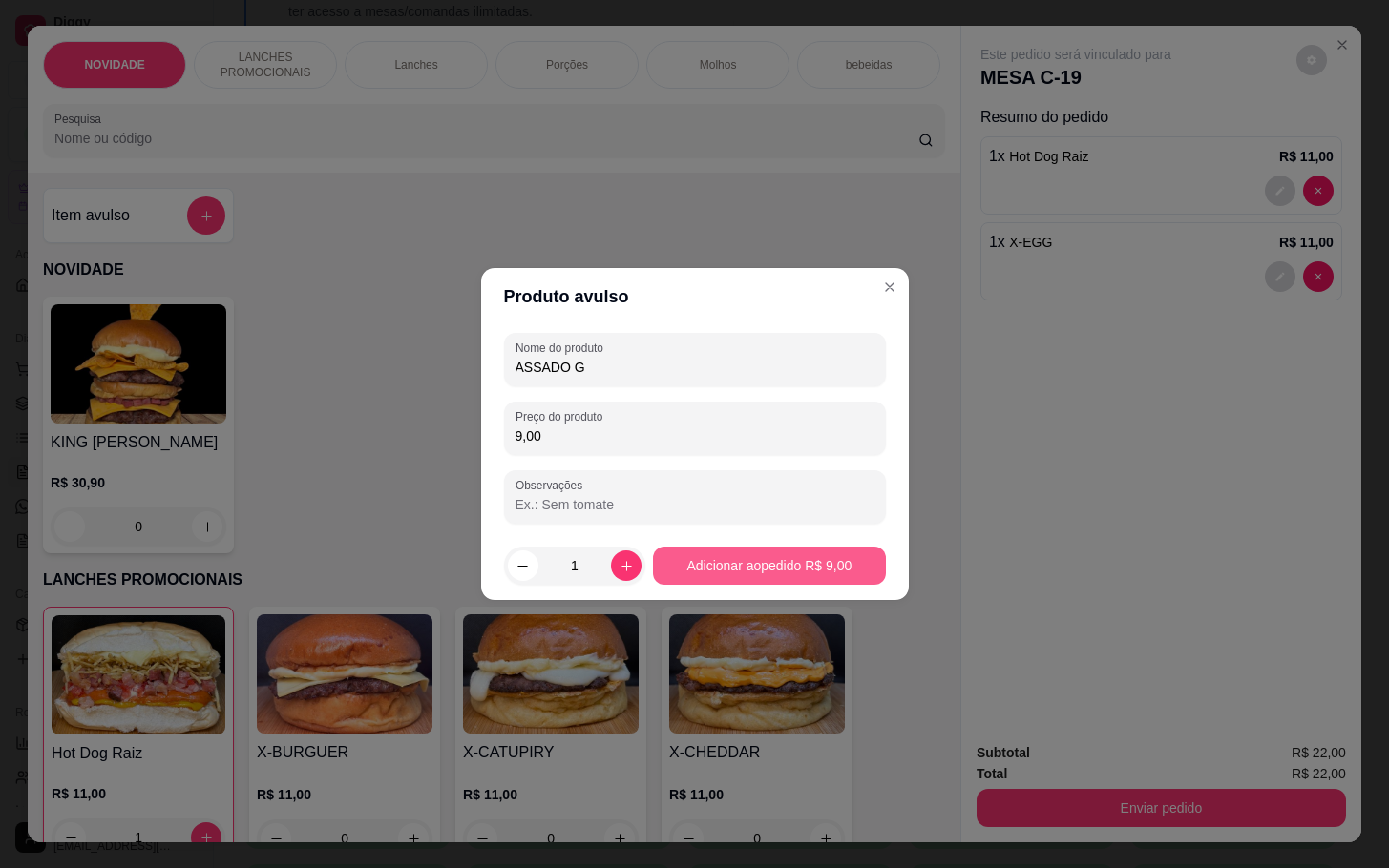
type input "9,00"
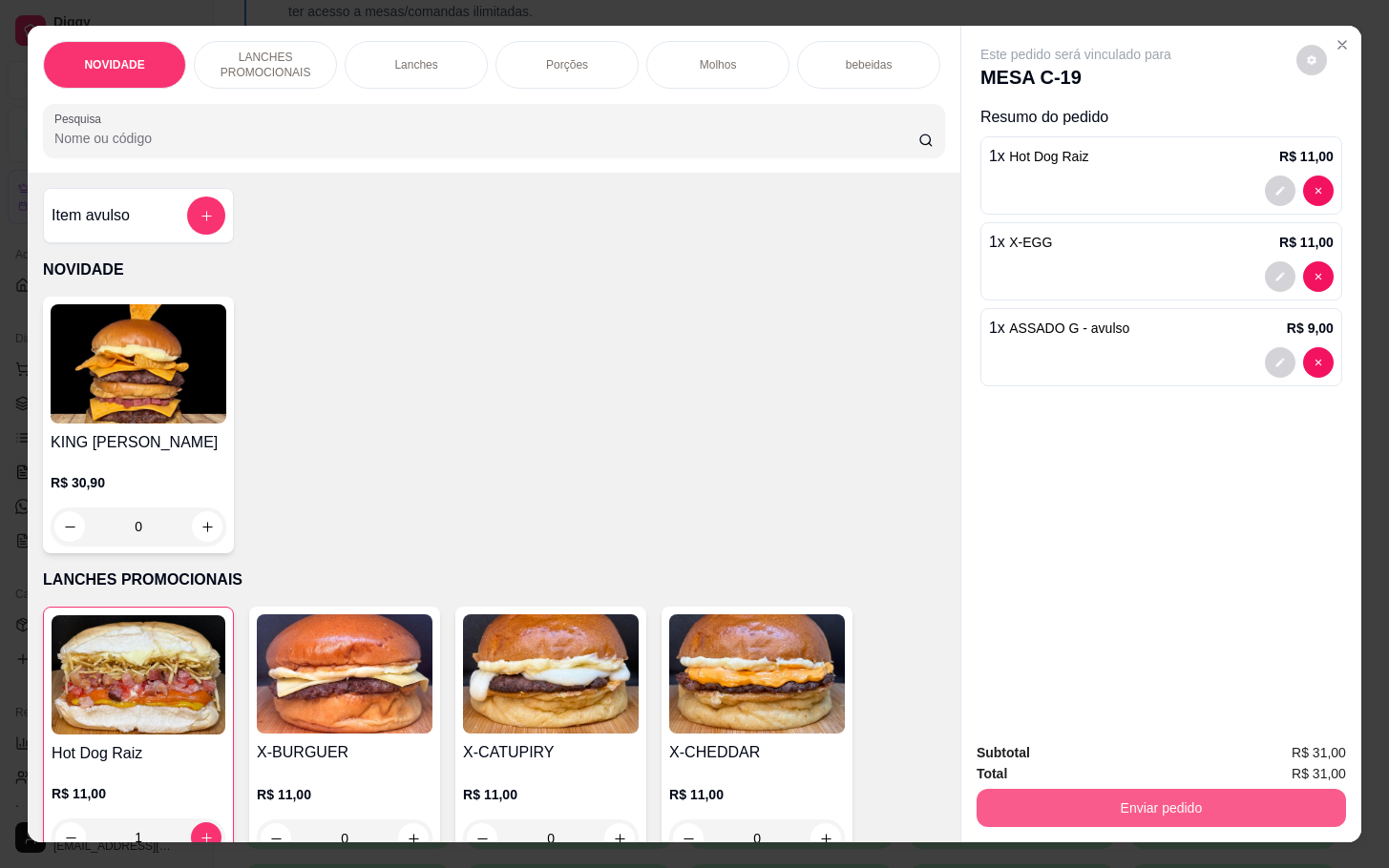
click at [1160, 789] on button "Enviar pedido" at bounding box center [1161, 808] width 370 height 38
click at [1122, 756] on button "Não registrar e enviar pedido" at bounding box center [1095, 751] width 199 height 36
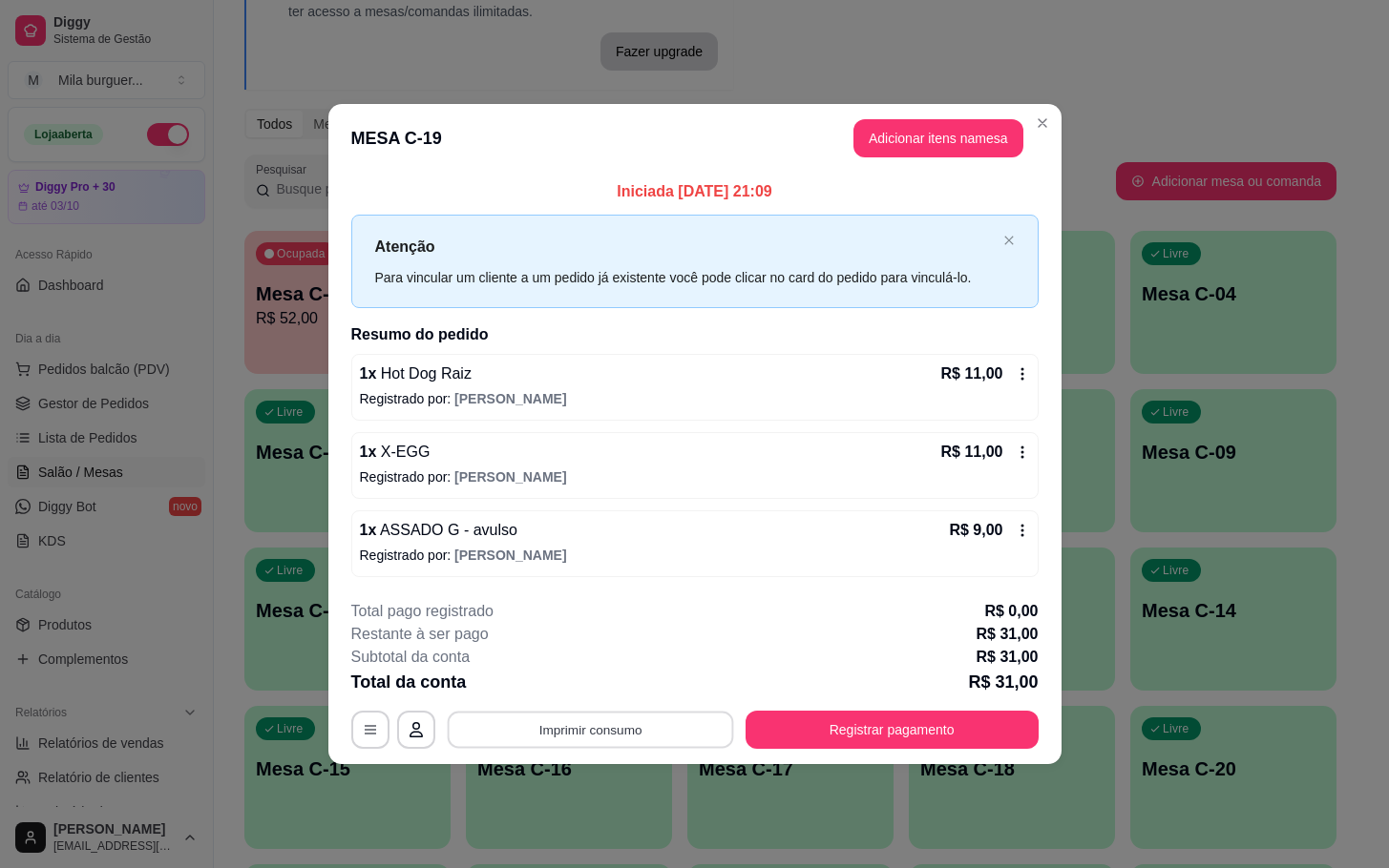
click at [566, 719] on button "Imprimir consumo" at bounding box center [590, 729] width 287 height 37
click at [629, 693] on button "IMPRESSORA" at bounding box center [596, 688] width 134 height 30
click at [637, 733] on button "Imprimir consumo" at bounding box center [590, 730] width 295 height 38
click at [636, 693] on button "IMPRESSORA" at bounding box center [596, 688] width 134 height 30
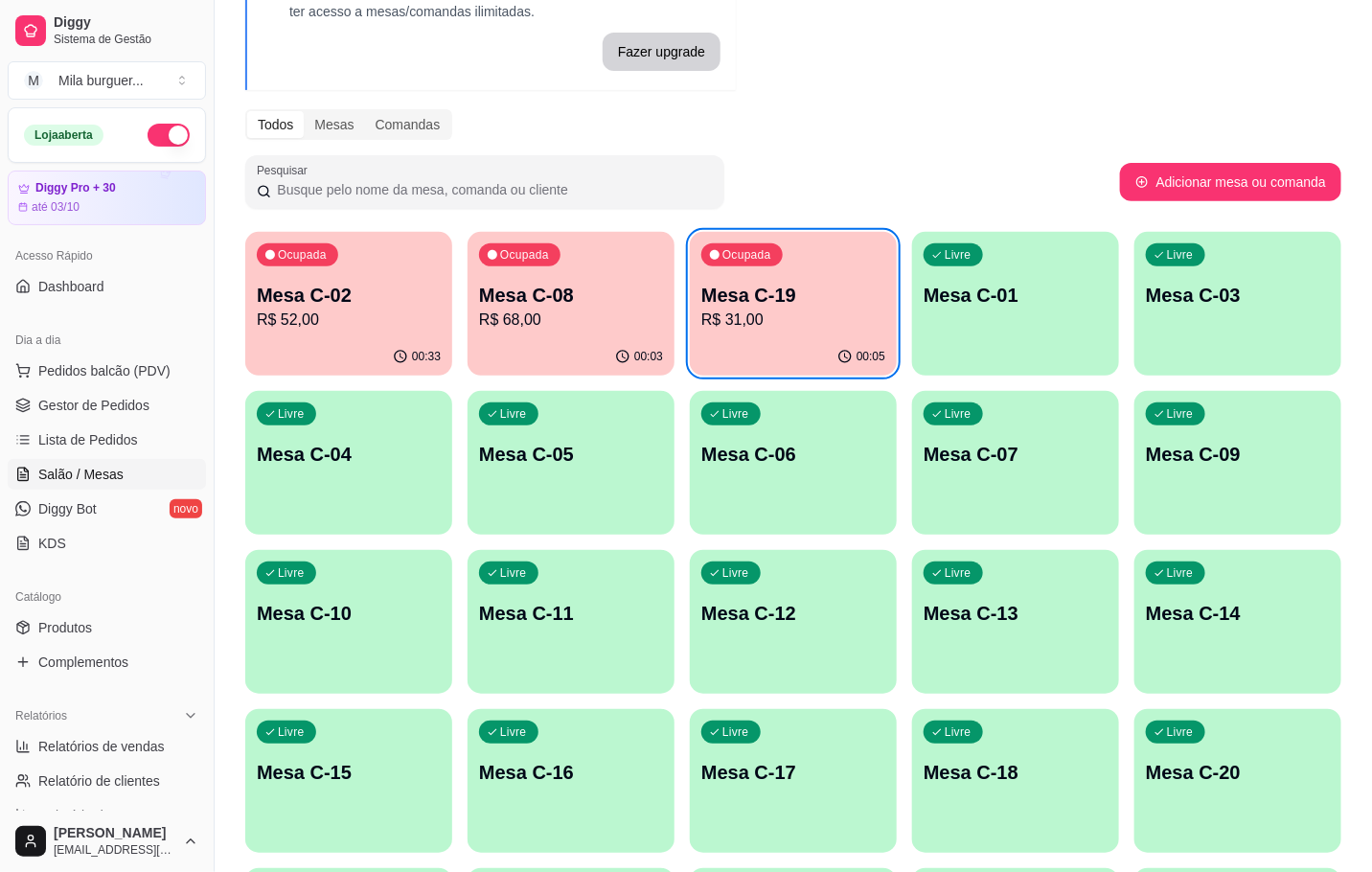
click at [267, 303] on p "Mesa C-02" at bounding box center [349, 295] width 184 height 27
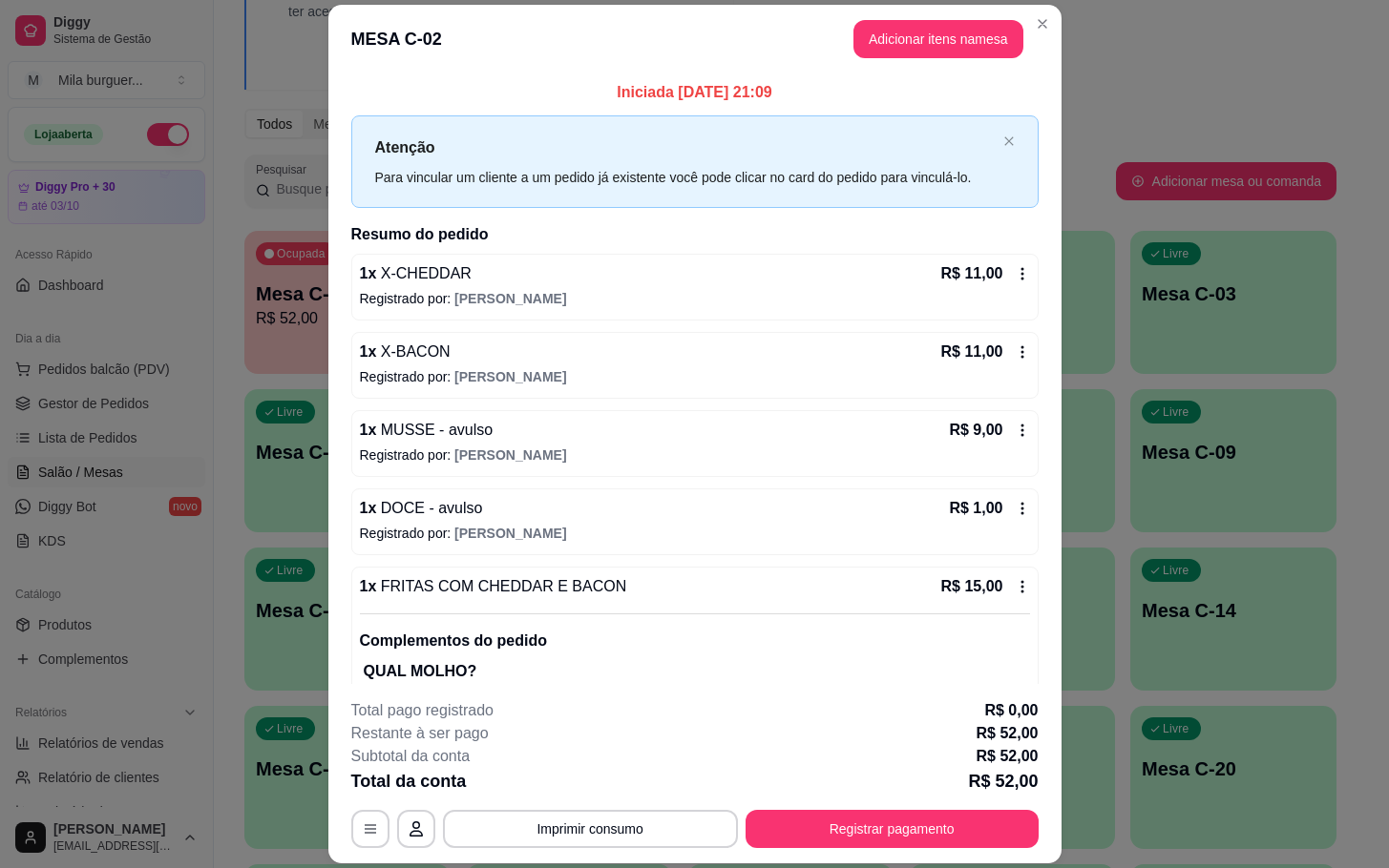
click at [882, 816] on button "Registrar pagamento" at bounding box center [891, 829] width 293 height 38
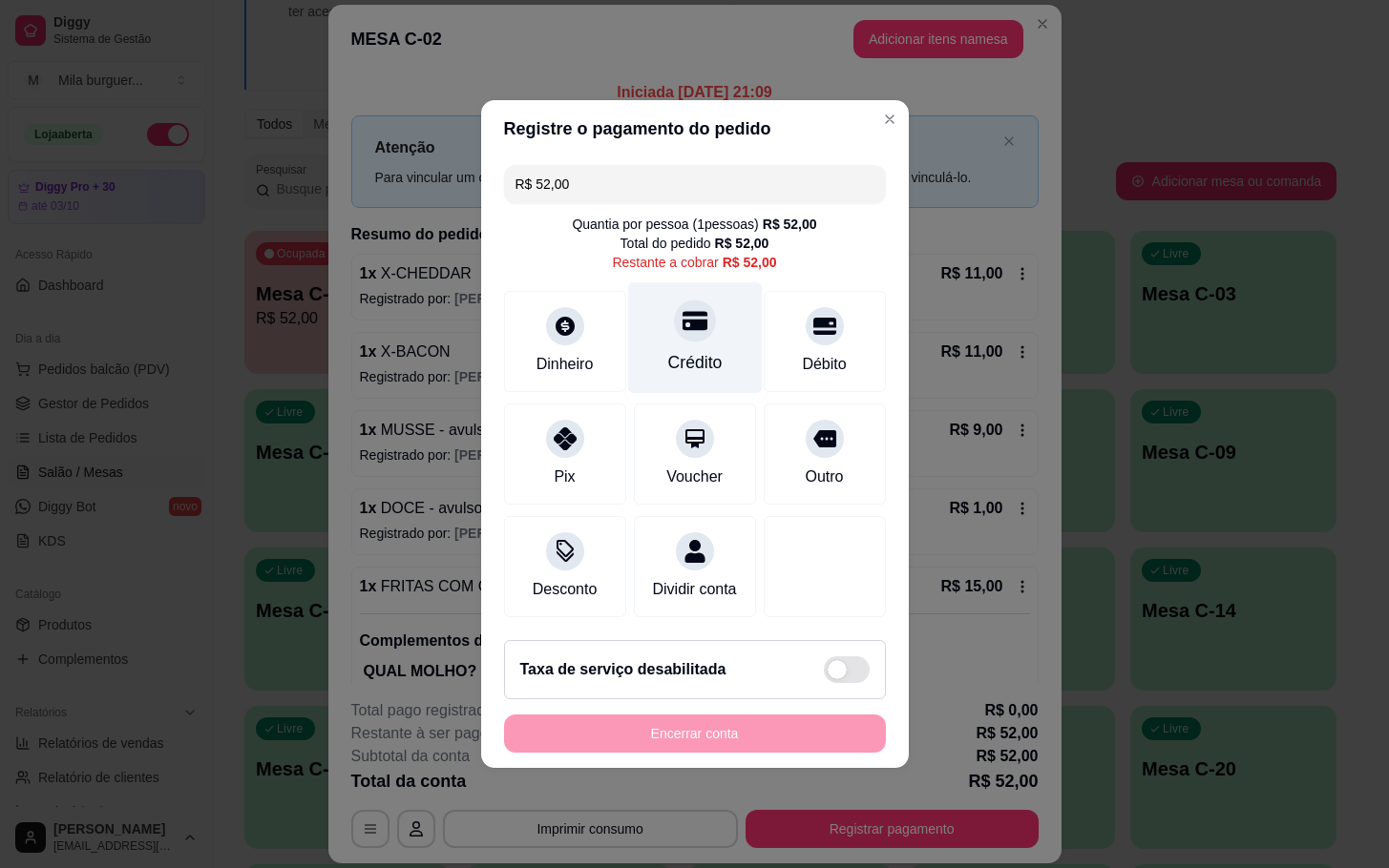
click at [653, 290] on div "Crédito" at bounding box center [694, 338] width 135 height 112
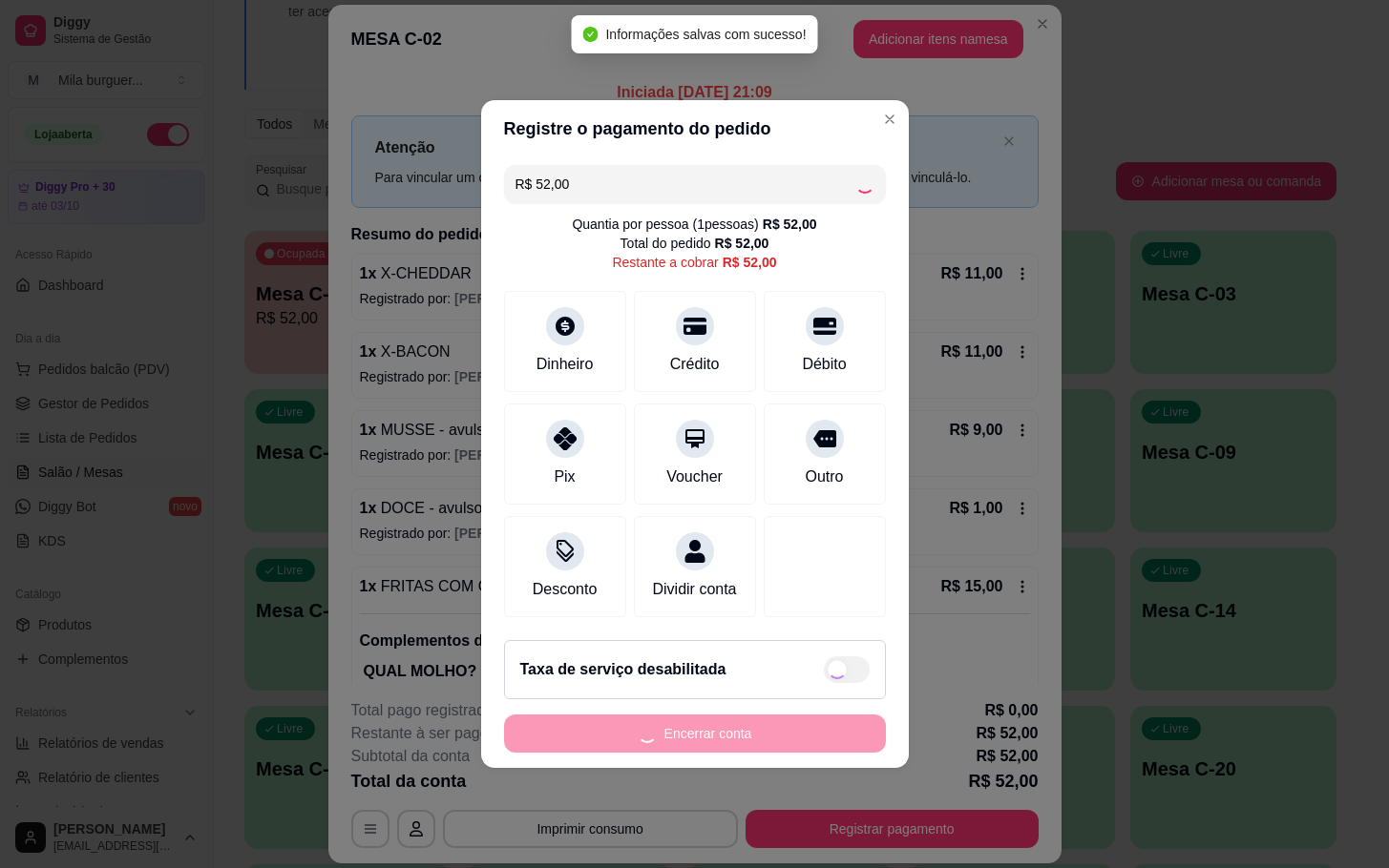
type input "R$ 0,00"
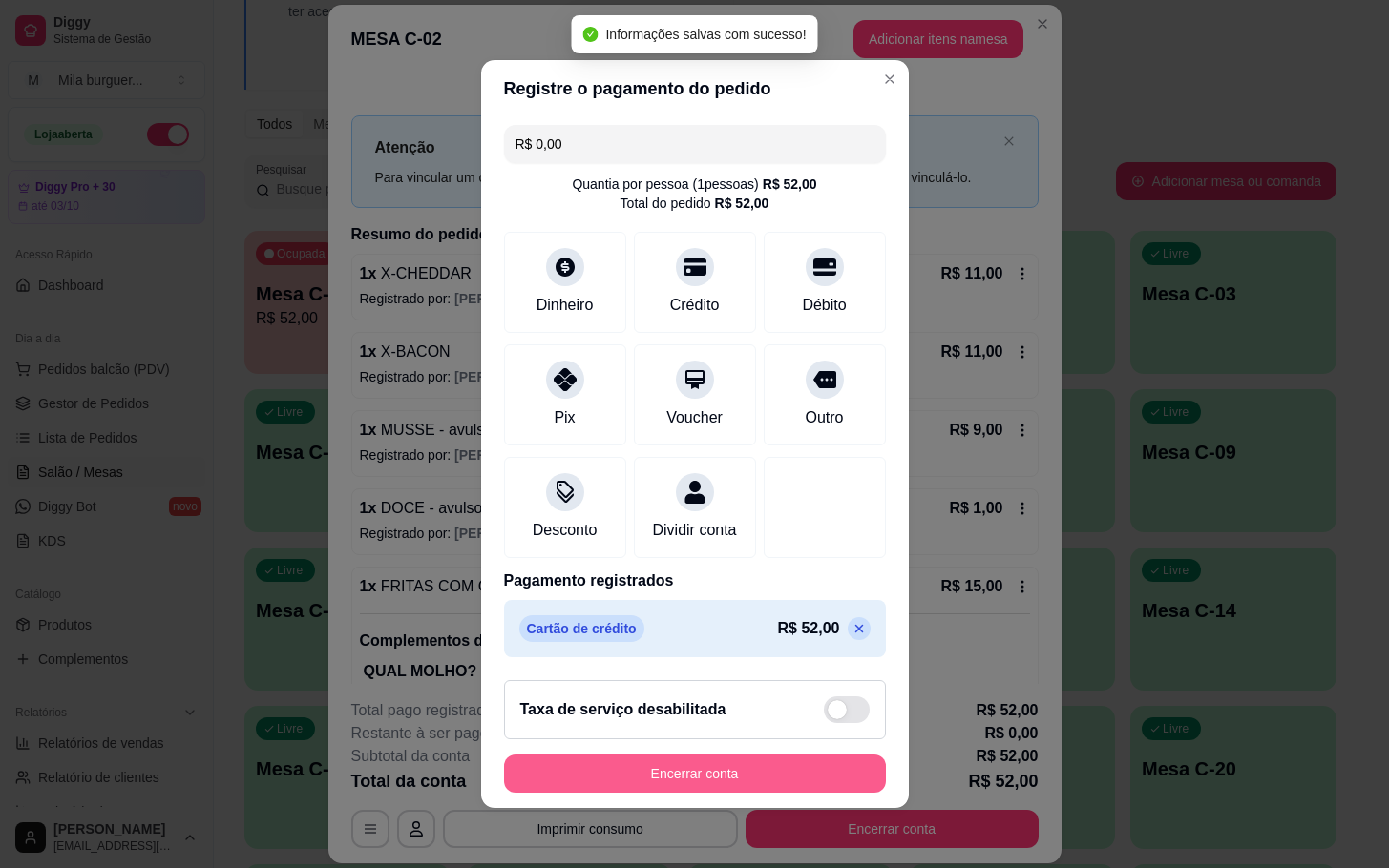
click at [694, 770] on button "Encerrar conta" at bounding box center [695, 773] width 382 height 38
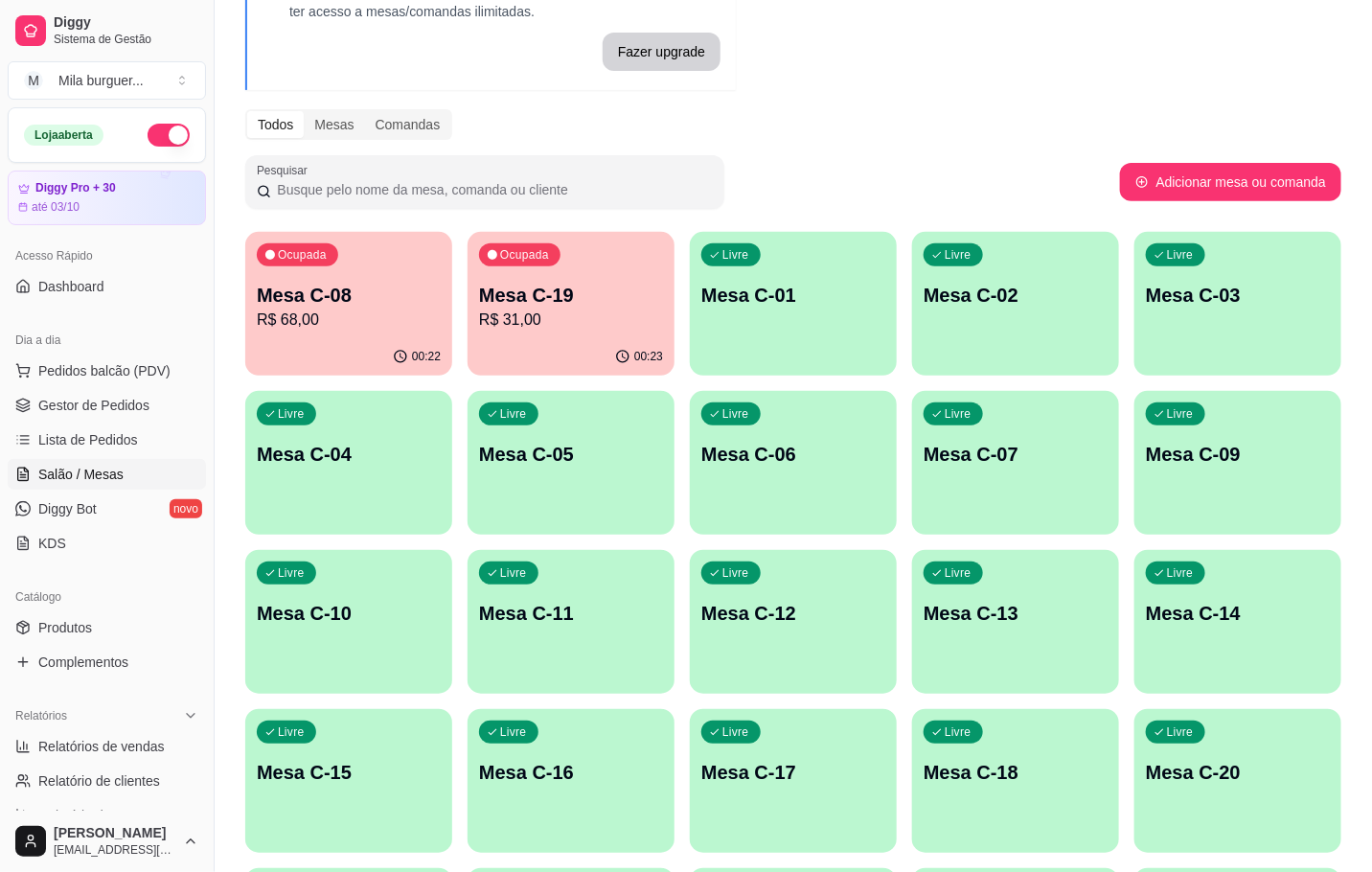
click at [545, 368] on div "00:23" at bounding box center [571, 357] width 207 height 37
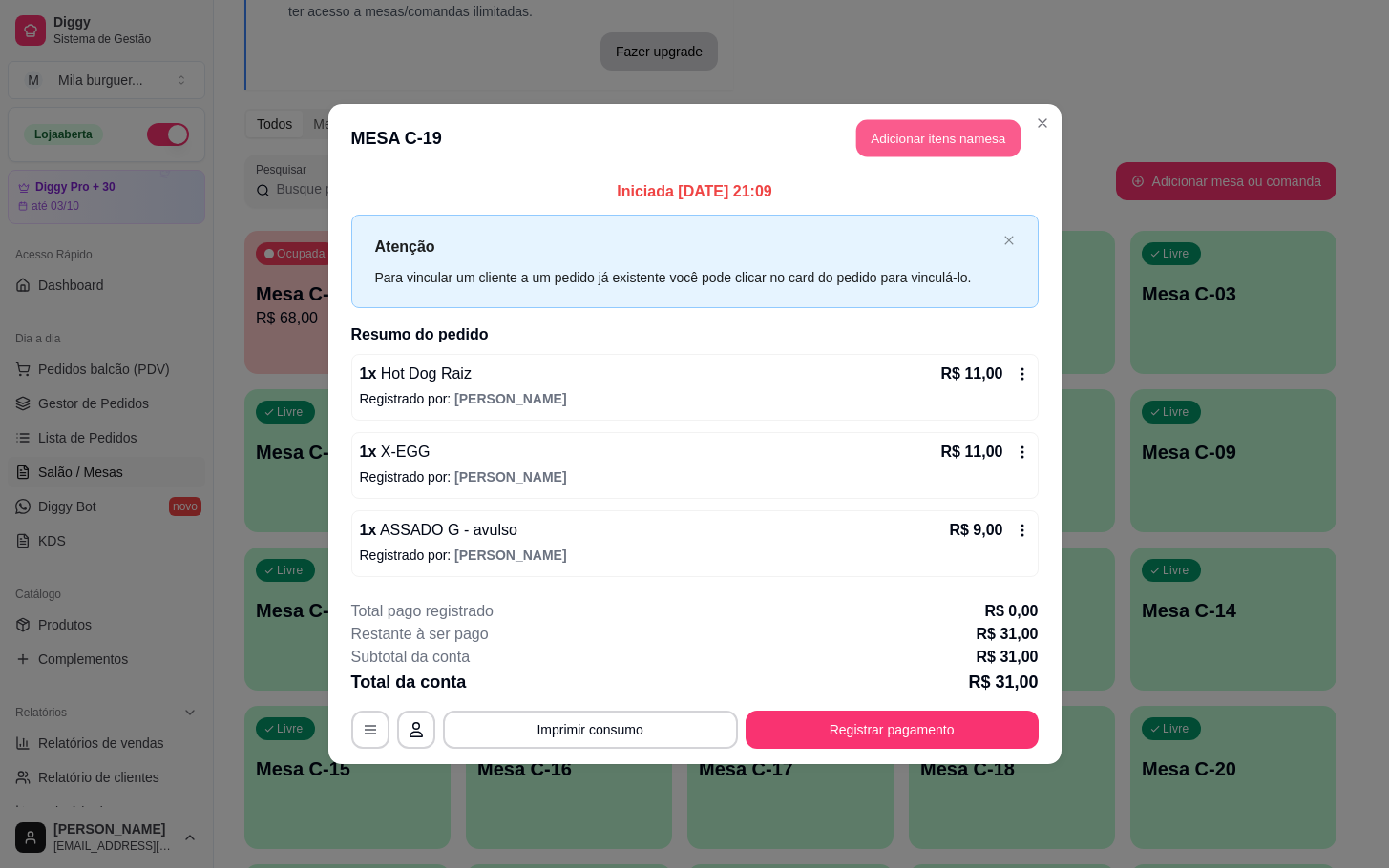
click at [937, 127] on button "Adicionar itens na mesa" at bounding box center [938, 138] width 164 height 37
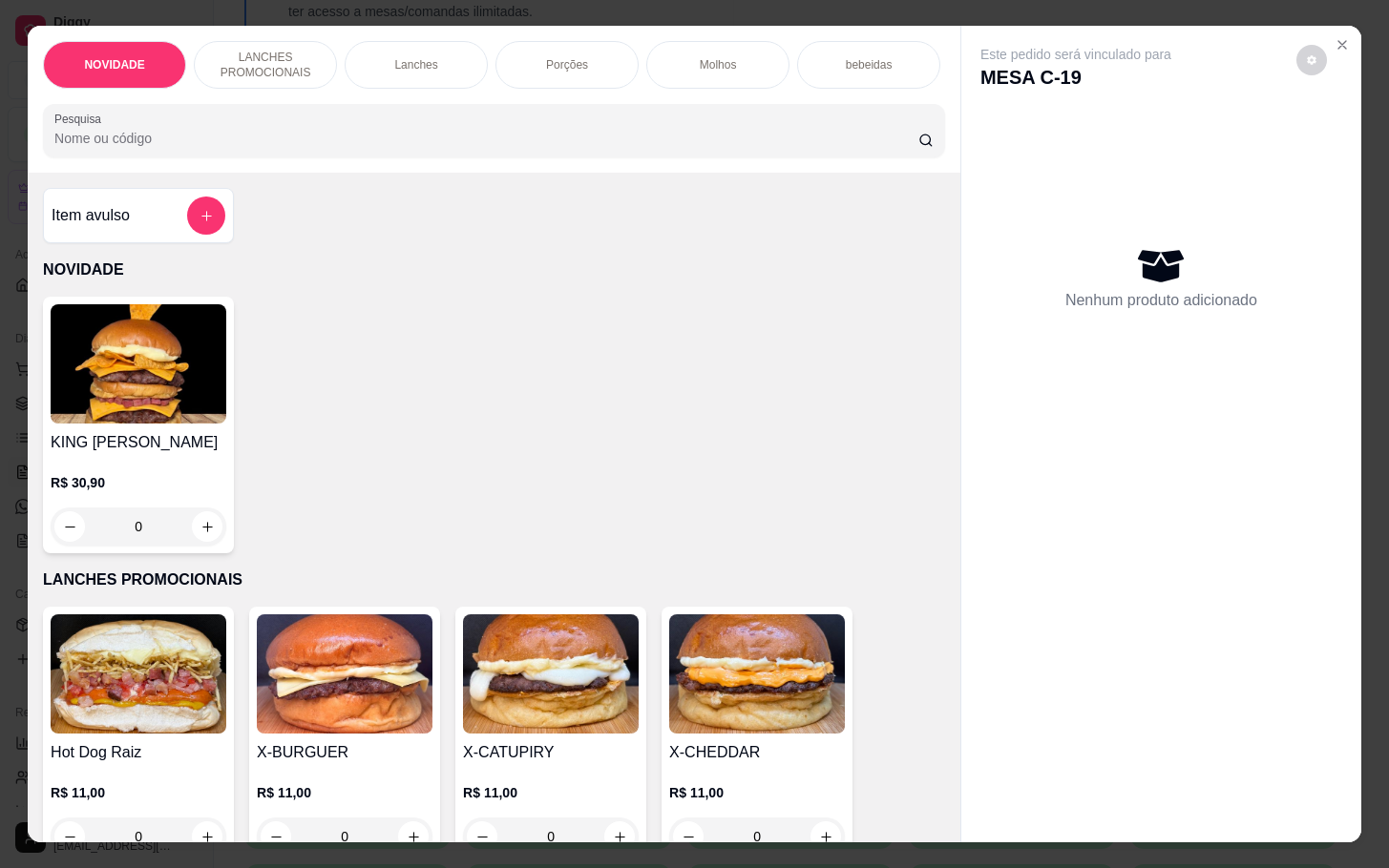
click at [183, 201] on div "Item avulso" at bounding box center [139, 216] width 191 height 55
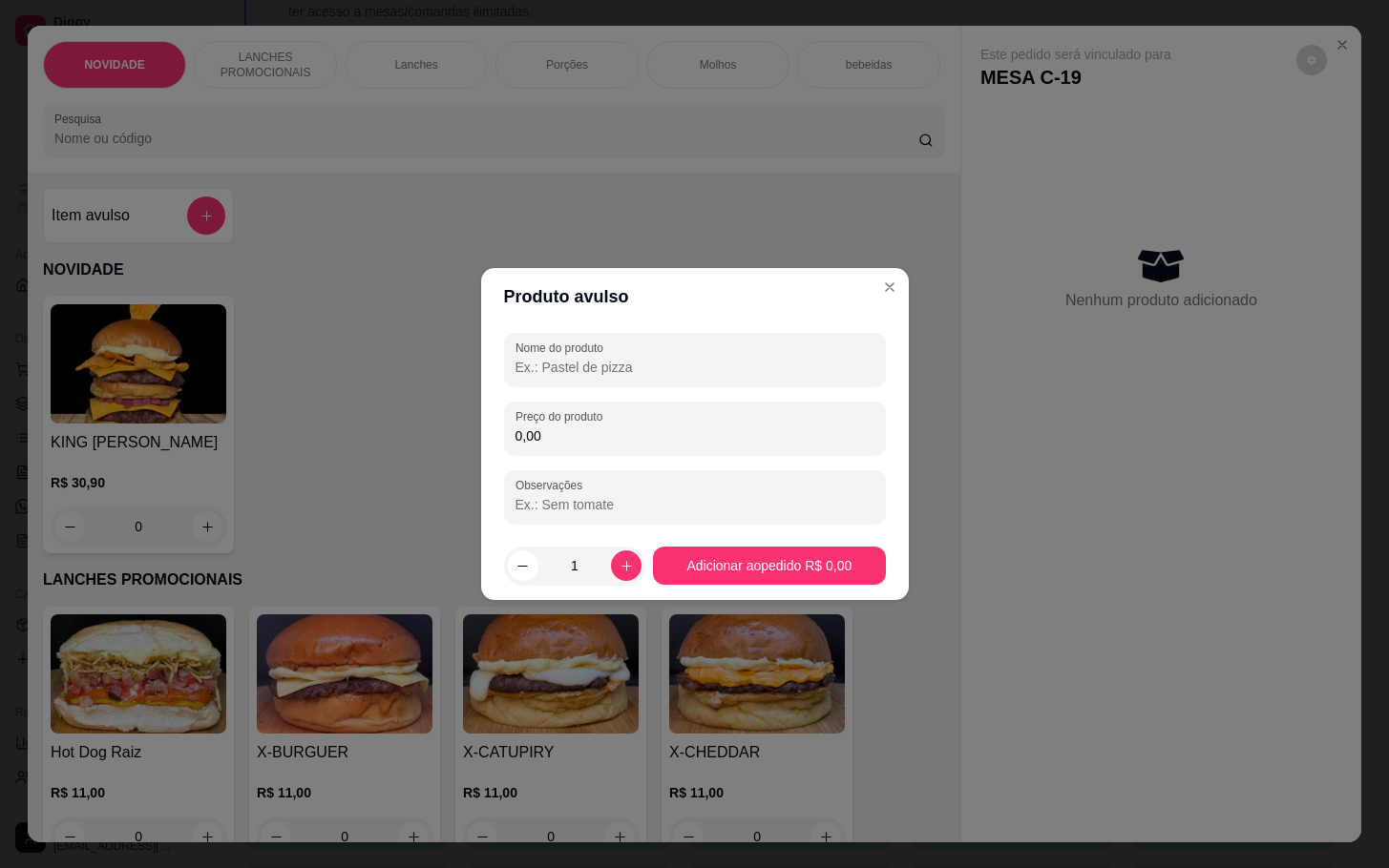
drag, startPoint x: 606, startPoint y: 434, endPoint x: 433, endPoint y: 459, distance: 174.8
click at [609, 434] on input "0,00" at bounding box center [695, 436] width 359 height 19
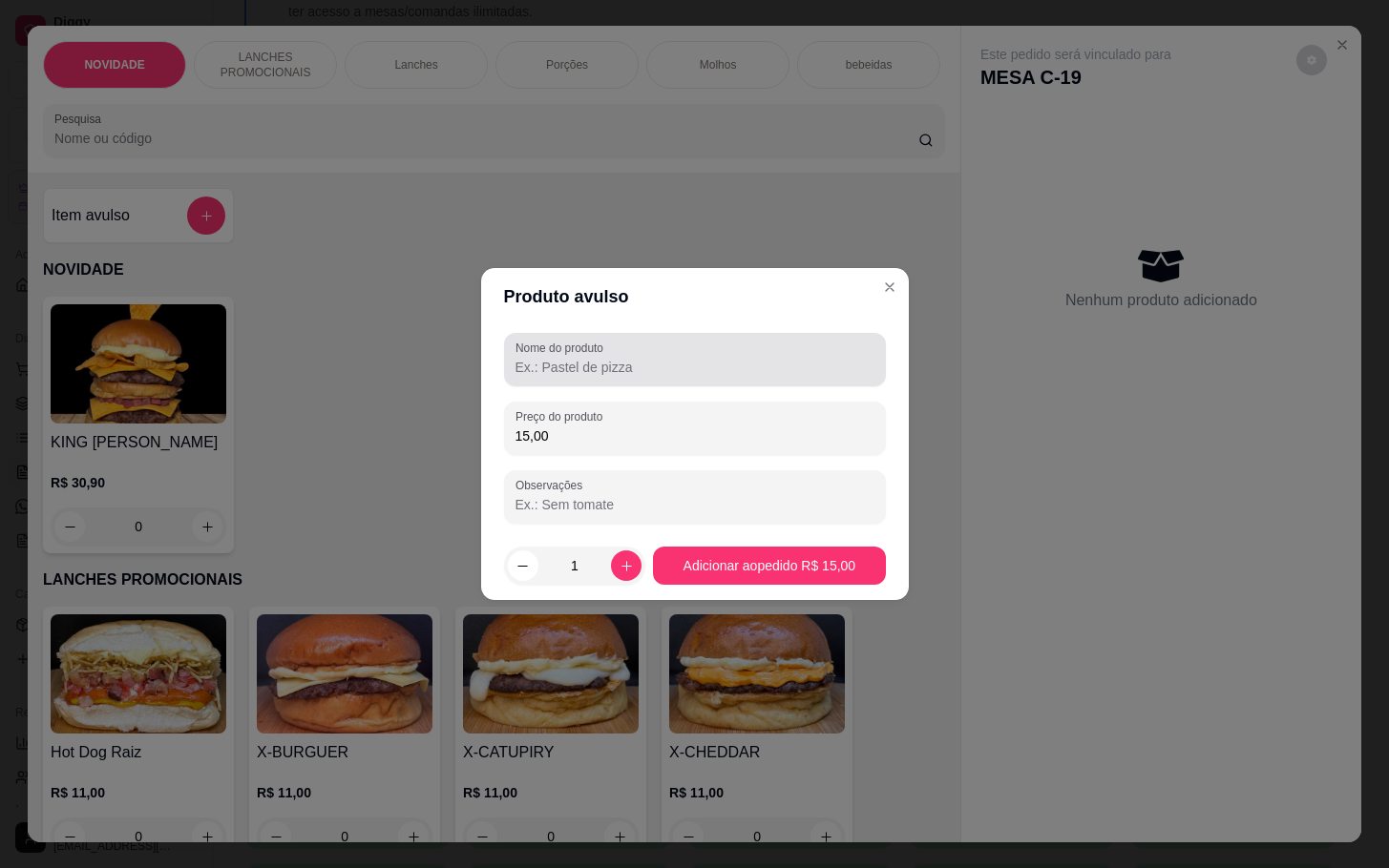
type input "15,00"
click at [802, 387] on div "Nome do produto" at bounding box center [695, 360] width 382 height 53
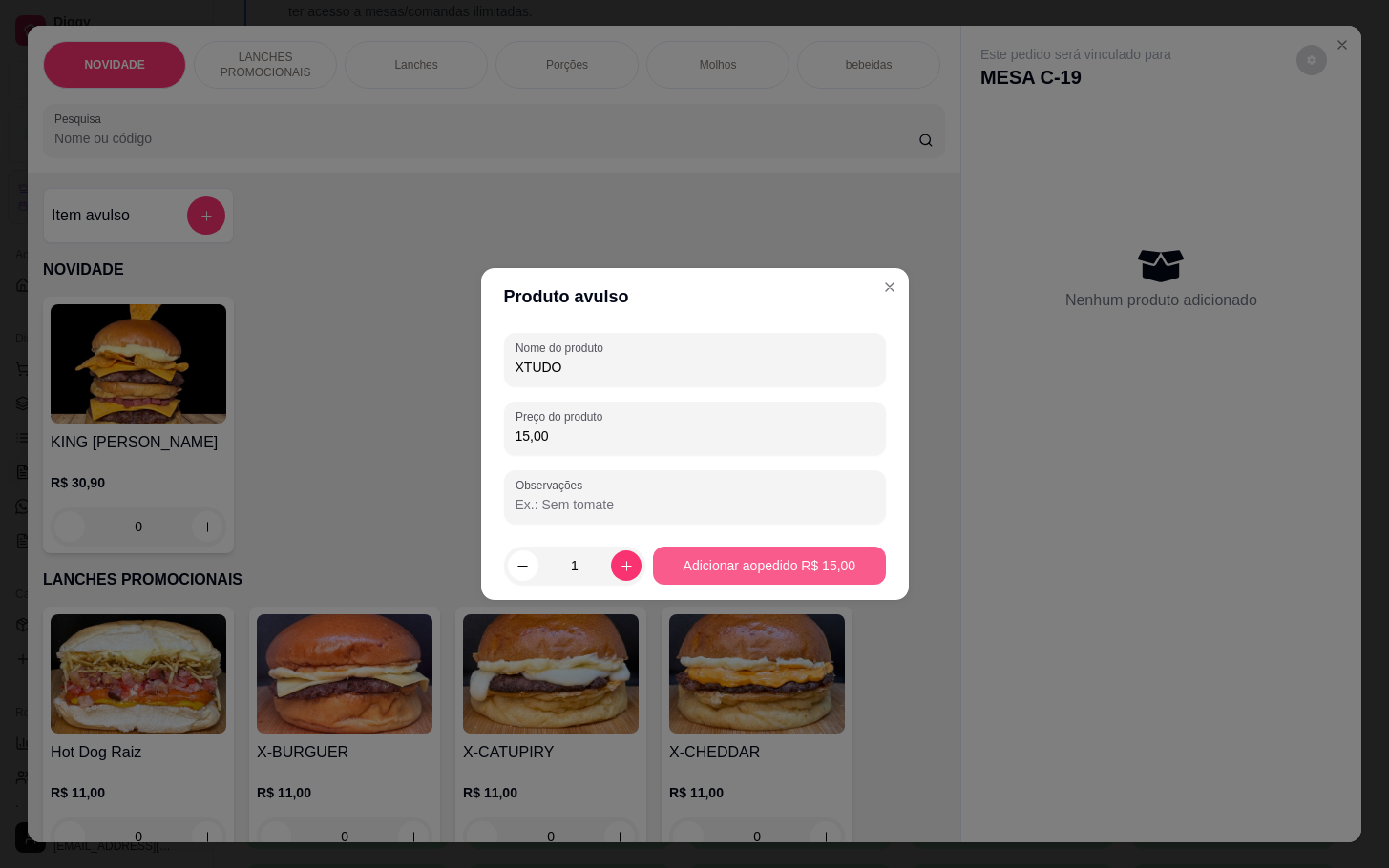
type input "XTUDO"
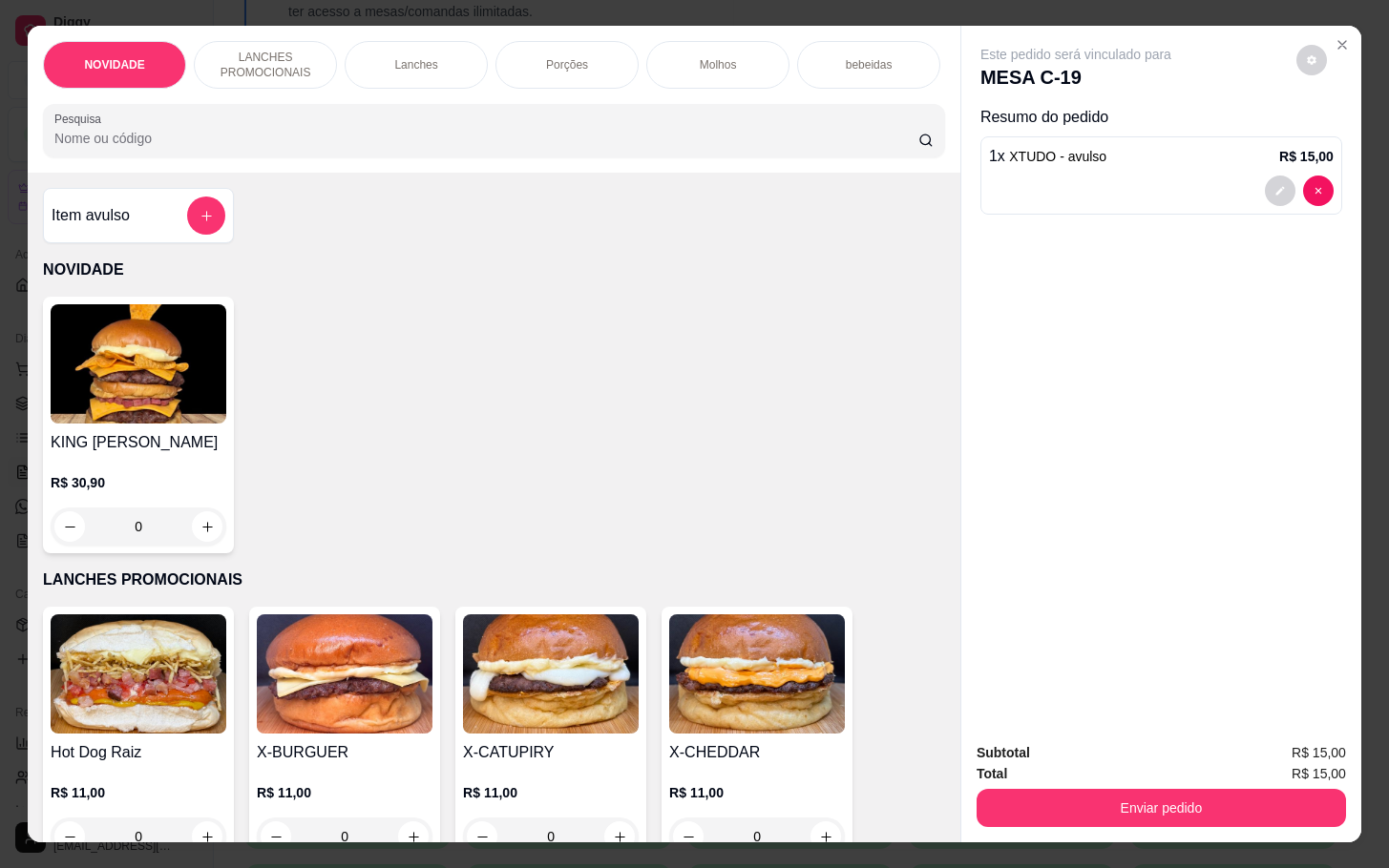
click at [187, 206] on div "Item avulso" at bounding box center [139, 216] width 191 height 55
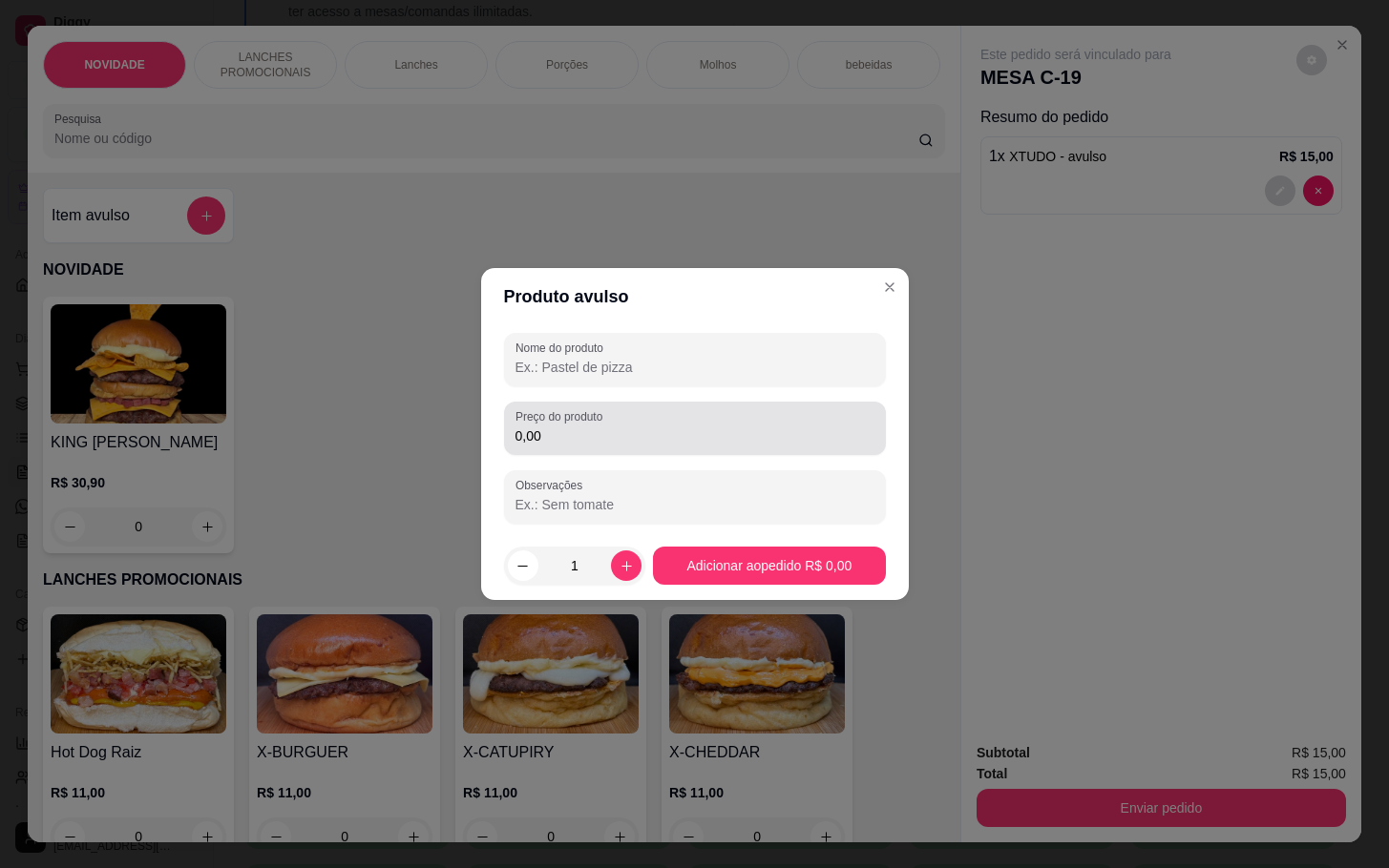
click at [579, 447] on div "0,00" at bounding box center [695, 429] width 359 height 38
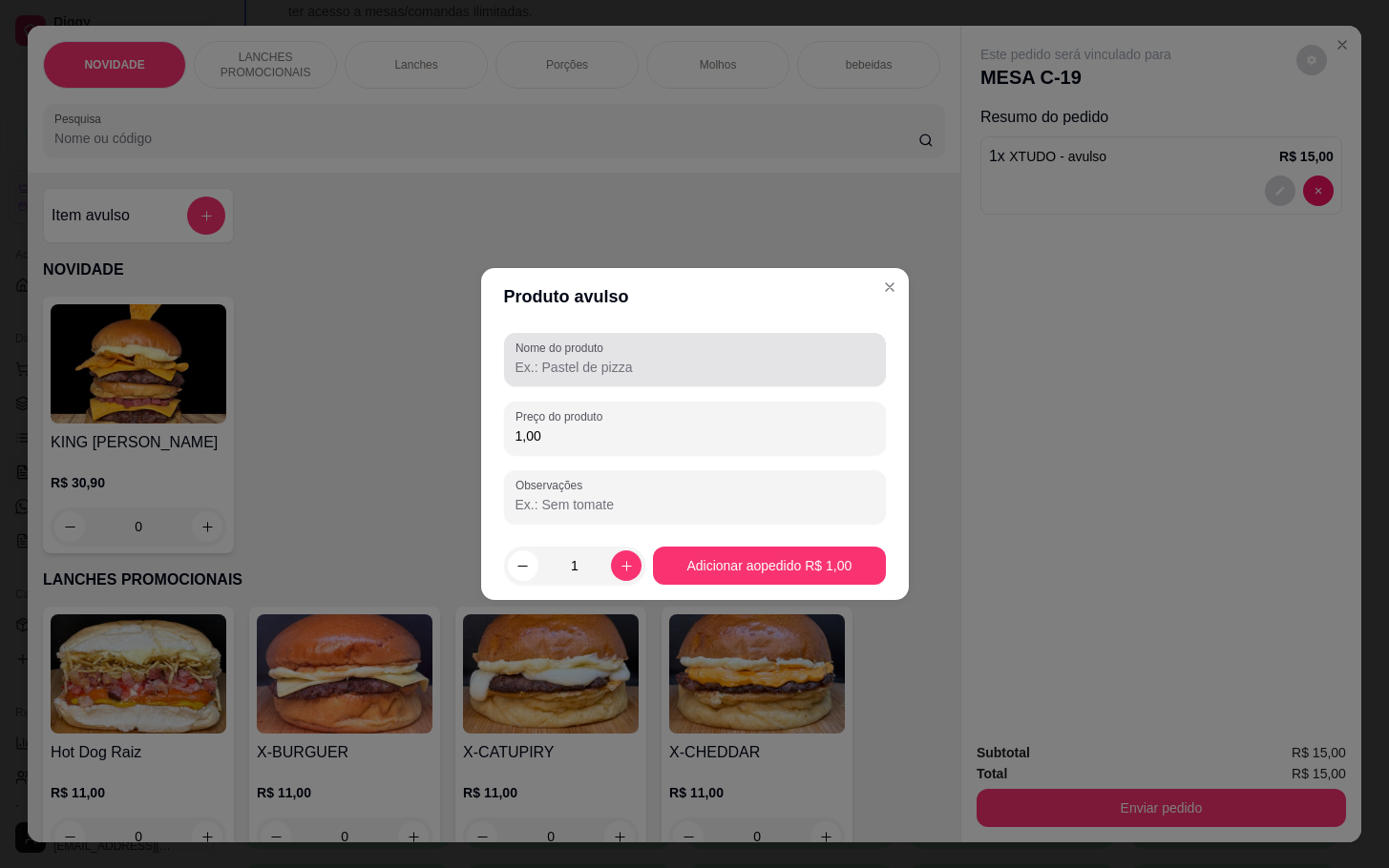
type input "1,00"
drag, startPoint x: 550, startPoint y: 348, endPoint x: 562, endPoint y: 355, distance: 13.9
click at [557, 350] on label "Nome do produto" at bounding box center [563, 348] width 95 height 16
click at [739, 362] on input "Nome do produto" at bounding box center [695, 368] width 359 height 19
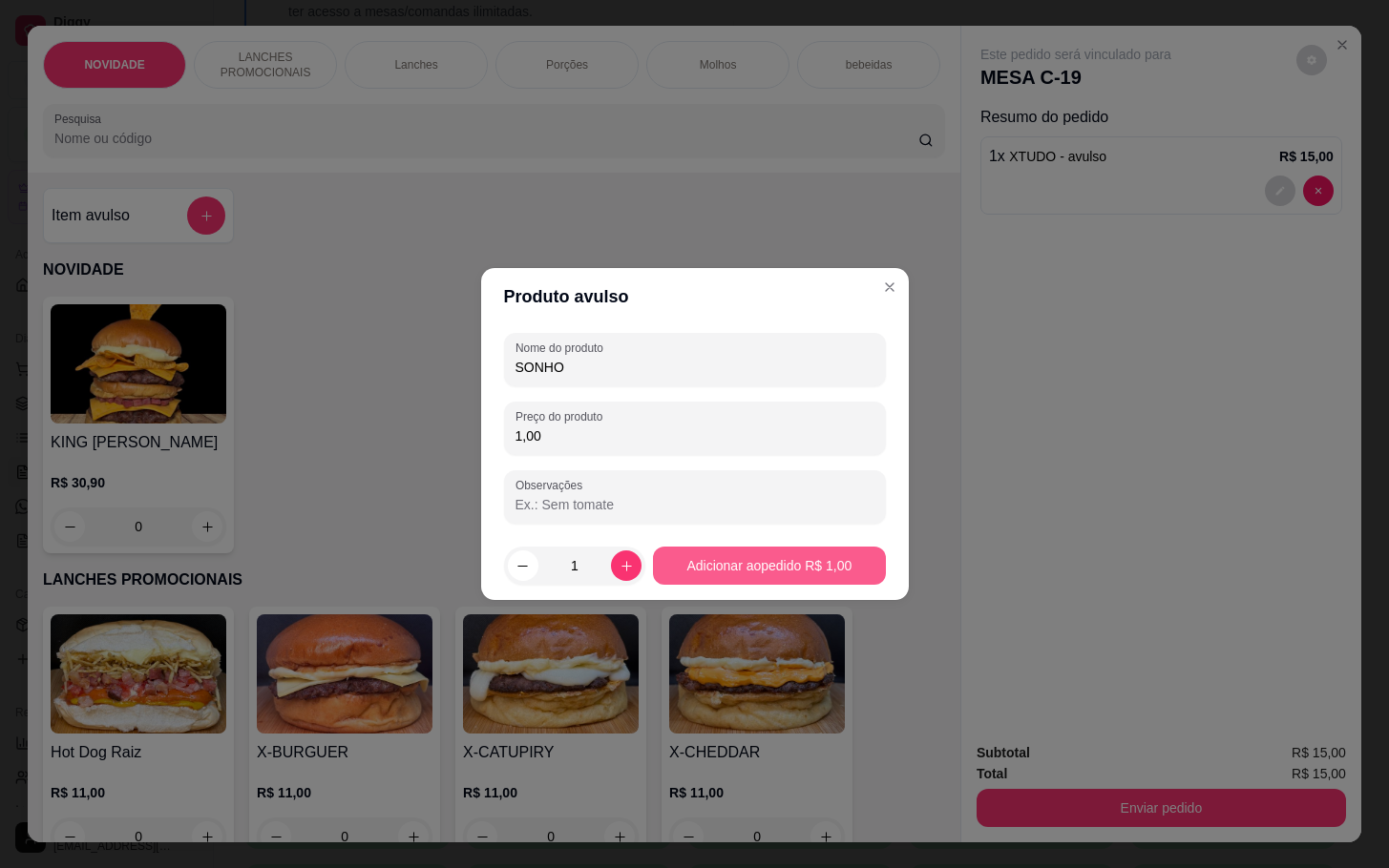
type input "SONHO"
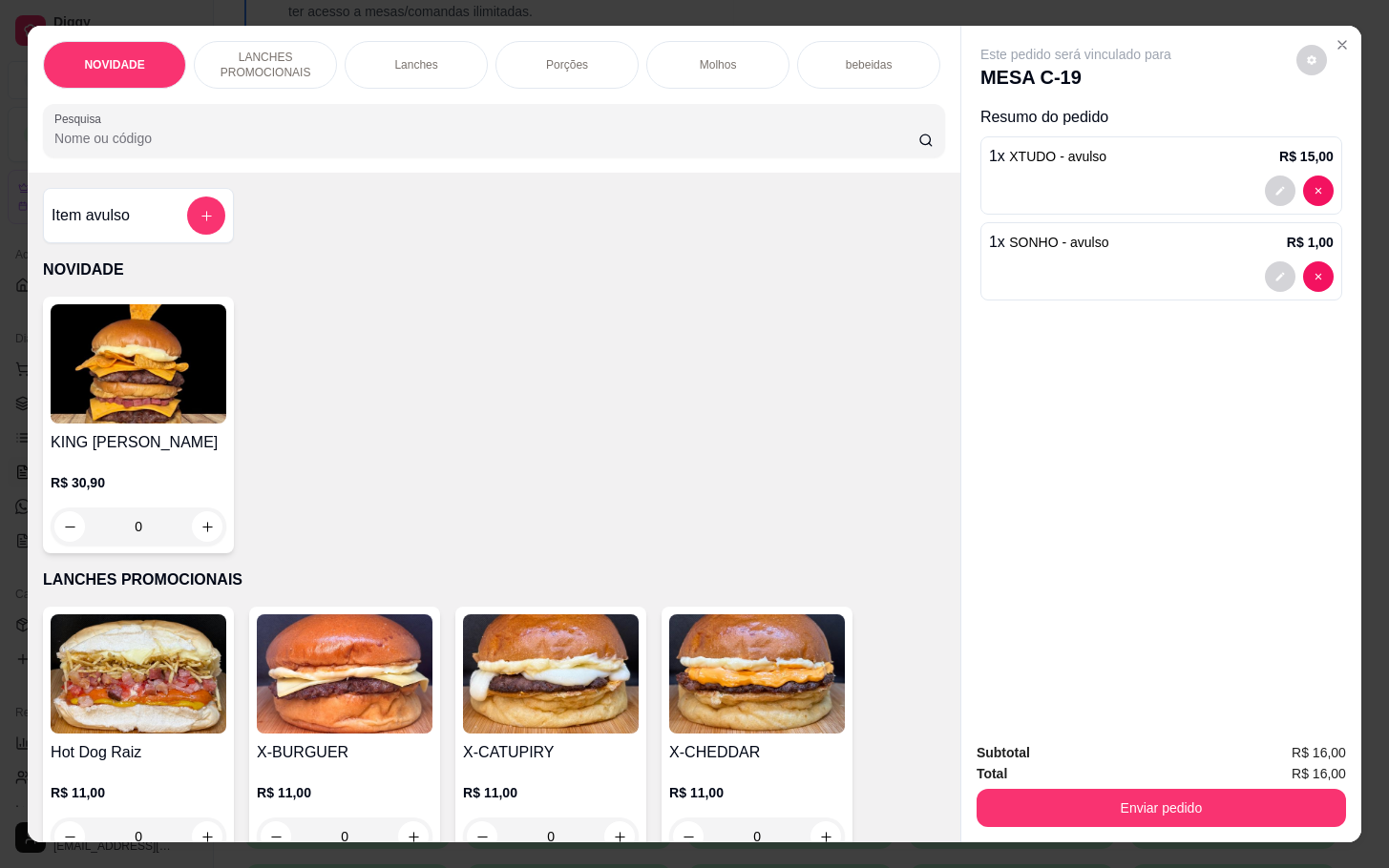
click at [1158, 824] on div "Subtotal R$ 16,00 Total R$ 16,00 Enviar pedido" at bounding box center [1161, 784] width 400 height 116
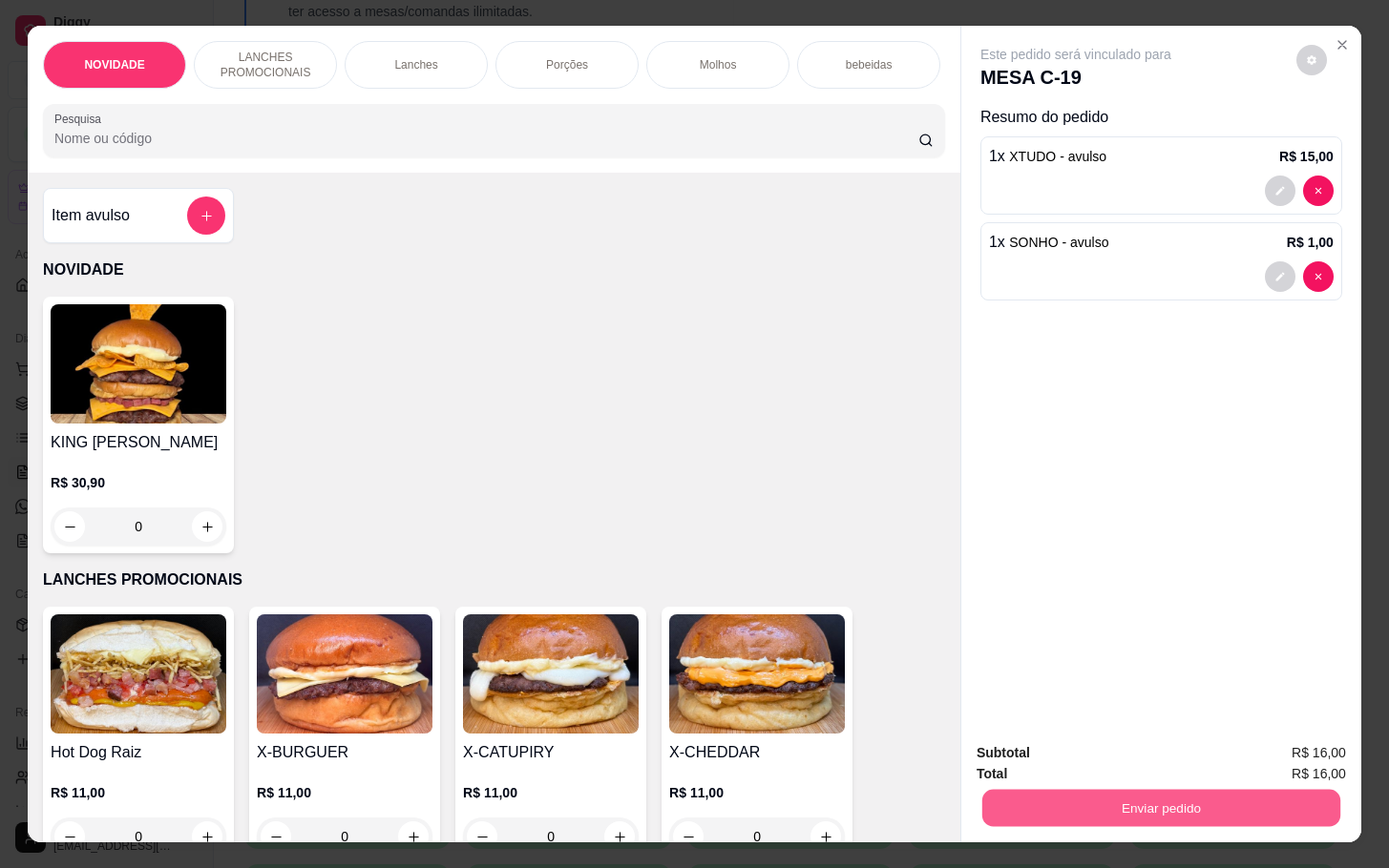
click at [1157, 790] on button "Enviar pedido" at bounding box center [1161, 807] width 358 height 37
click at [1066, 789] on button "Enviar pedido" at bounding box center [1161, 807] width 358 height 37
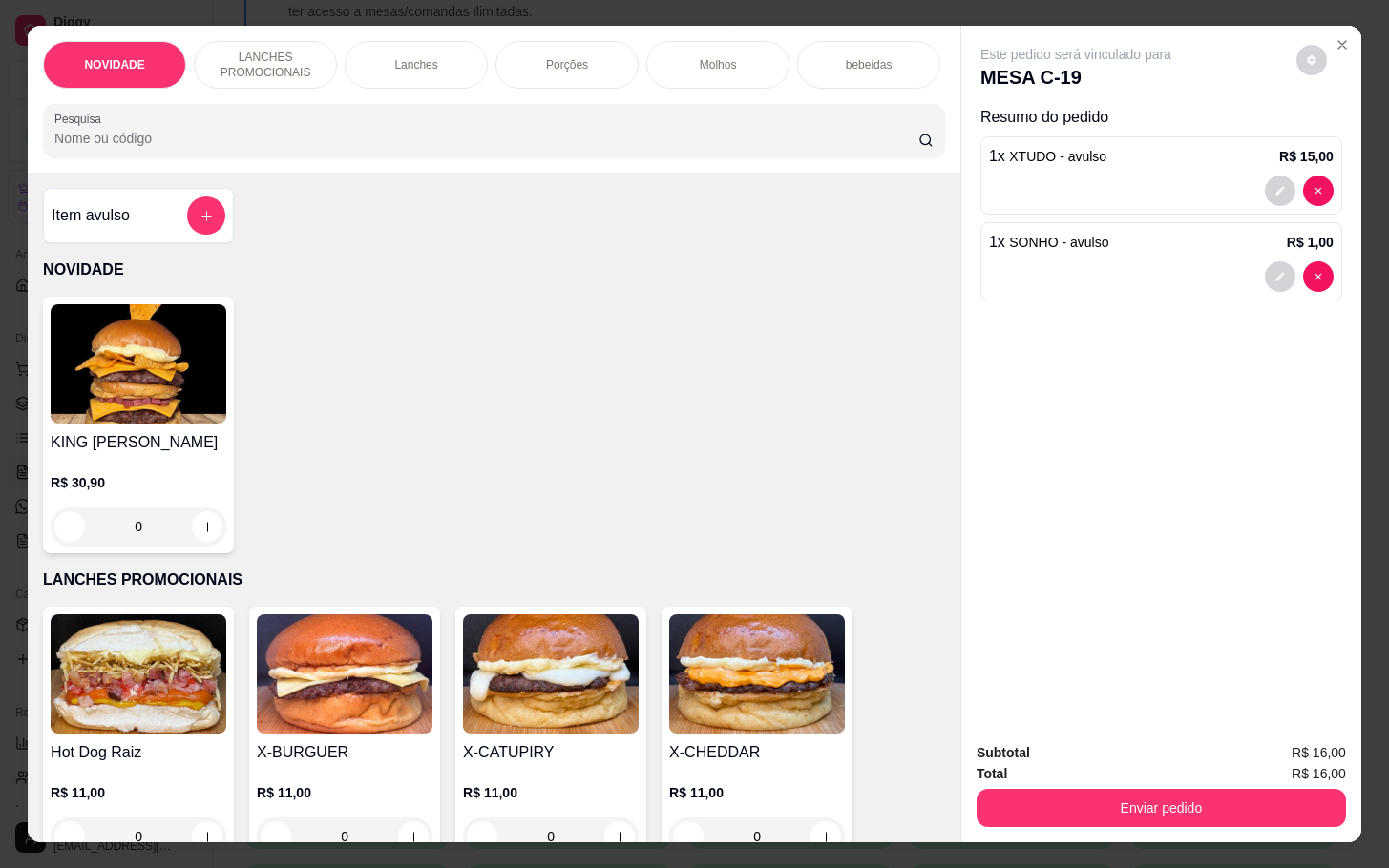
click at [1071, 773] on div "Subtotal R$ 16,00 Total R$ 16,00 Enviar pedido" at bounding box center [1161, 784] width 370 height 85
click at [1058, 811] on button "Enviar pedido" at bounding box center [1161, 808] width 370 height 38
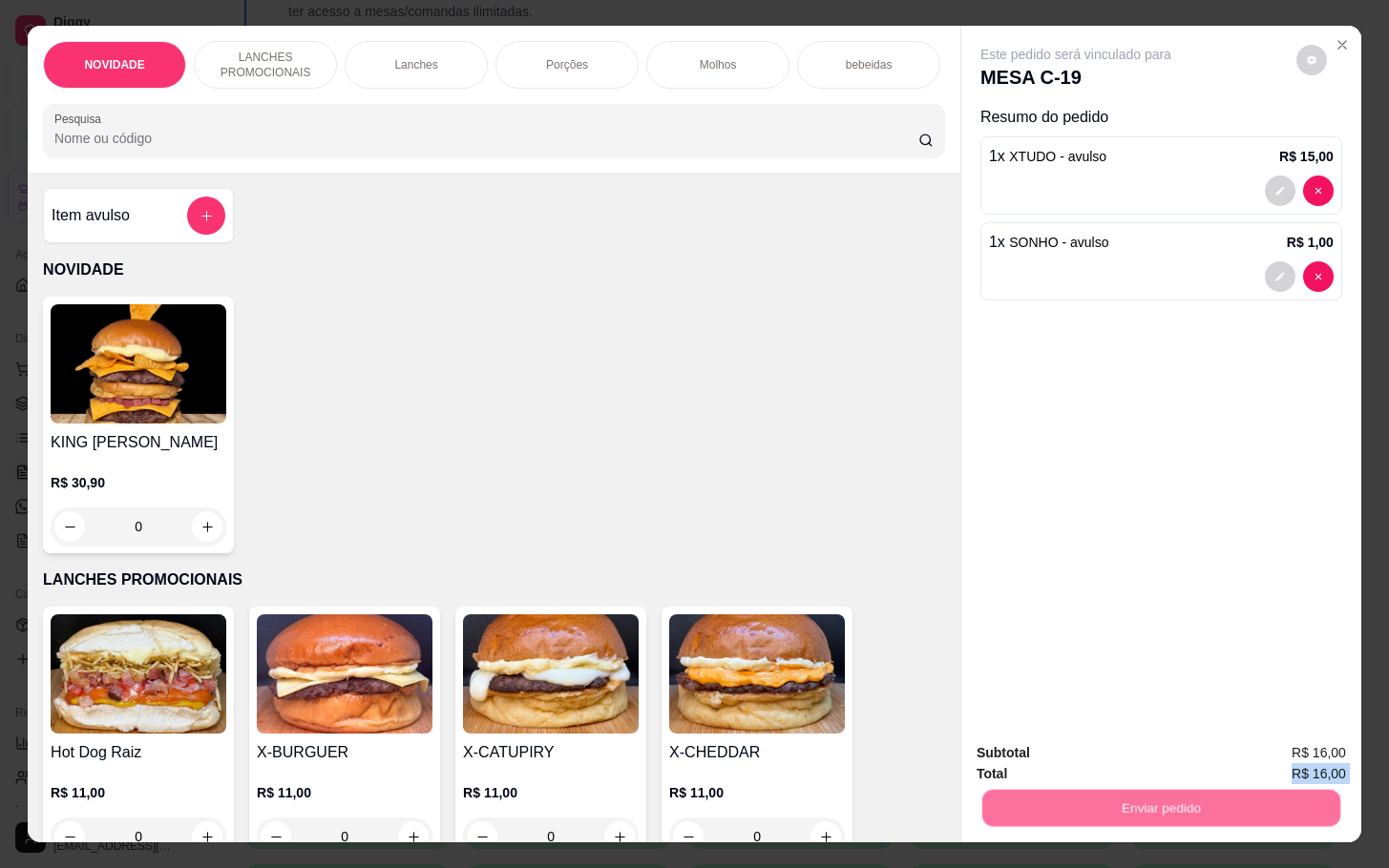
click at [1069, 744] on button "Não registrar e enviar pedido" at bounding box center [1095, 750] width 193 height 35
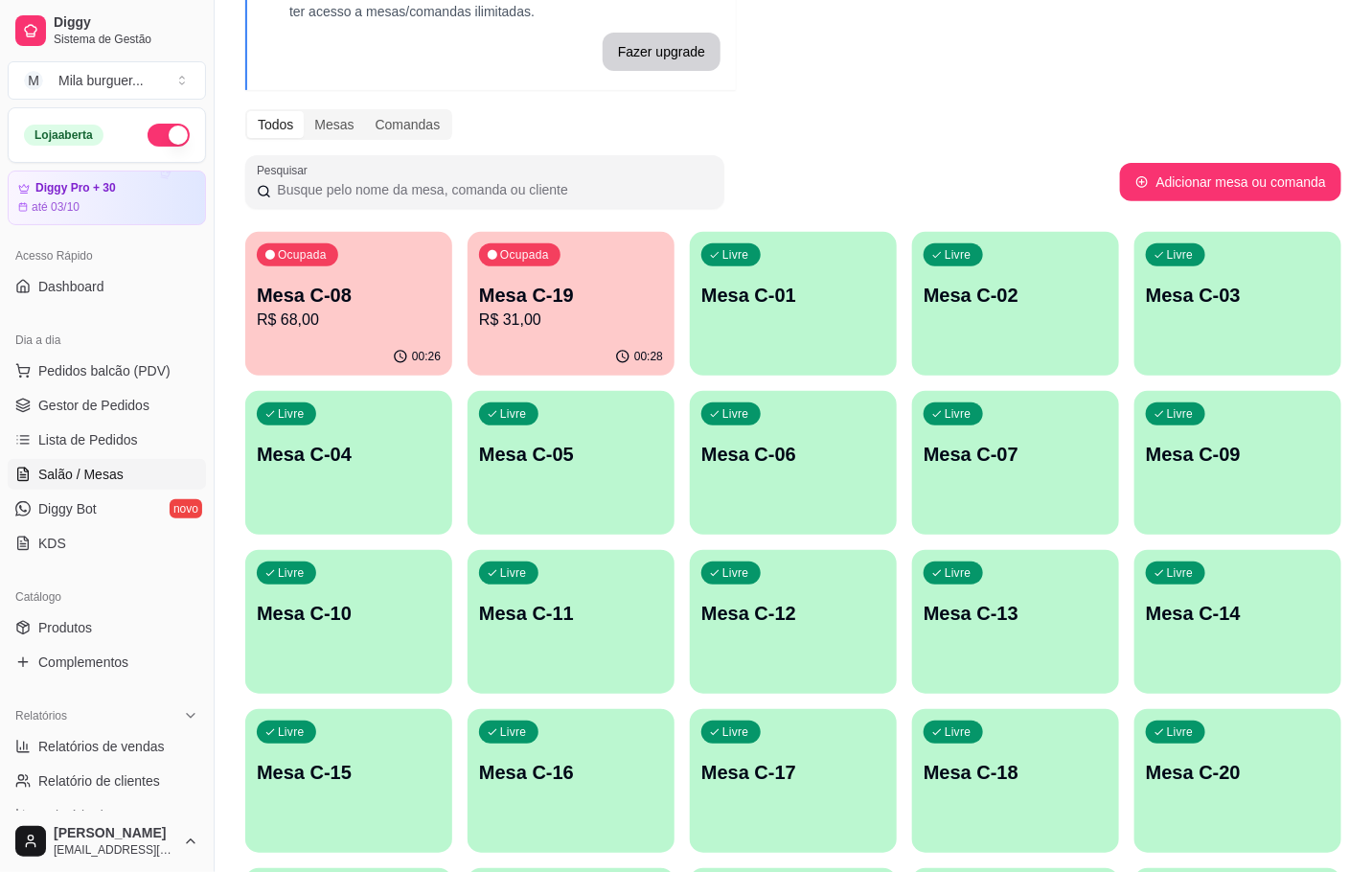
click at [458, 314] on div "Ocupada Mesa C-08 R$ 68,00 00:26 Ocupada Mesa C-19 R$ 31,00 00:28 Livre Mesa C-…" at bounding box center [793, 860] width 1096 height 1258
click at [388, 314] on p "R$ 68,00" at bounding box center [349, 320] width 184 height 23
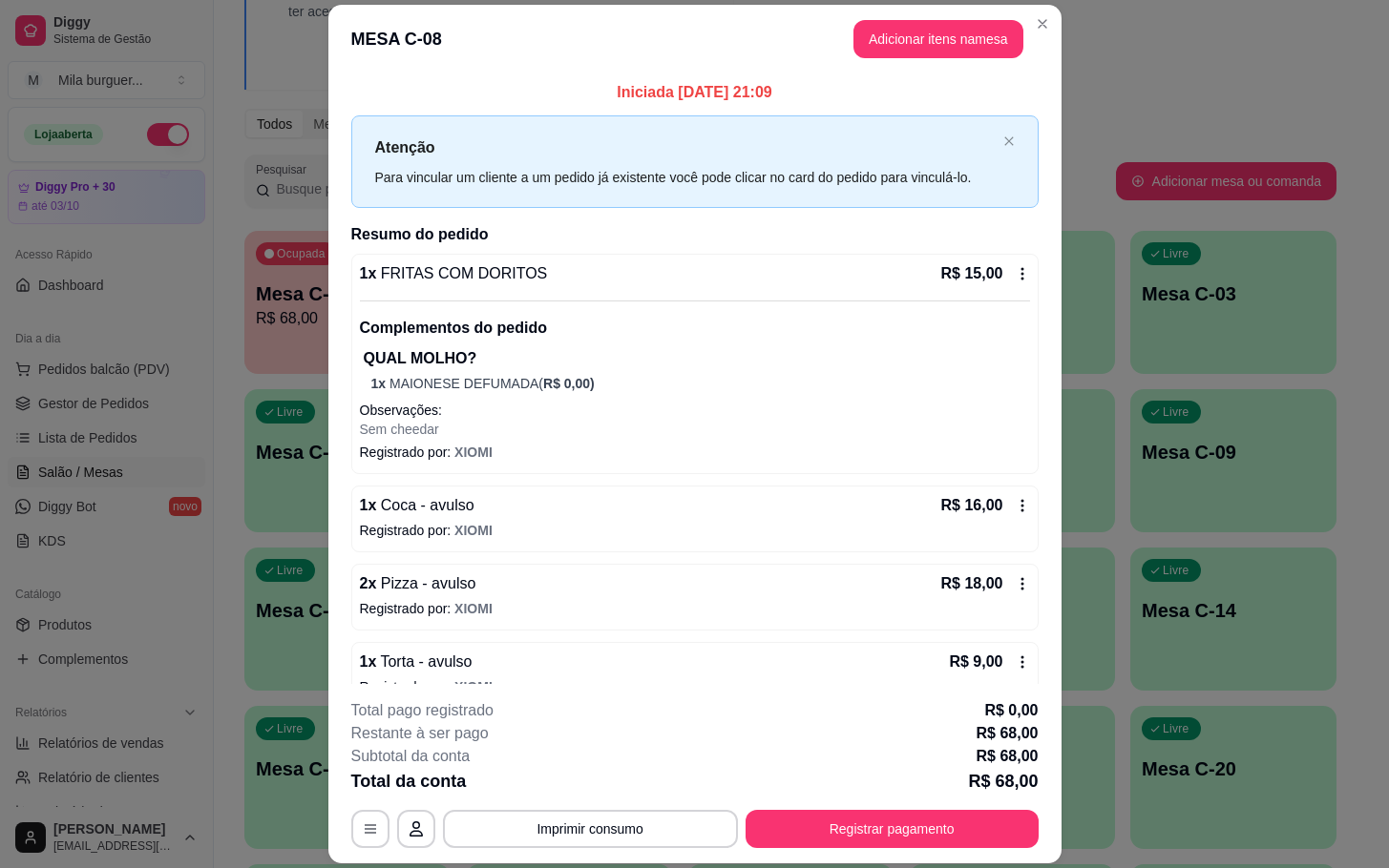
click at [874, 30] on button "Adicionar itens na mesa" at bounding box center [938, 39] width 170 height 38
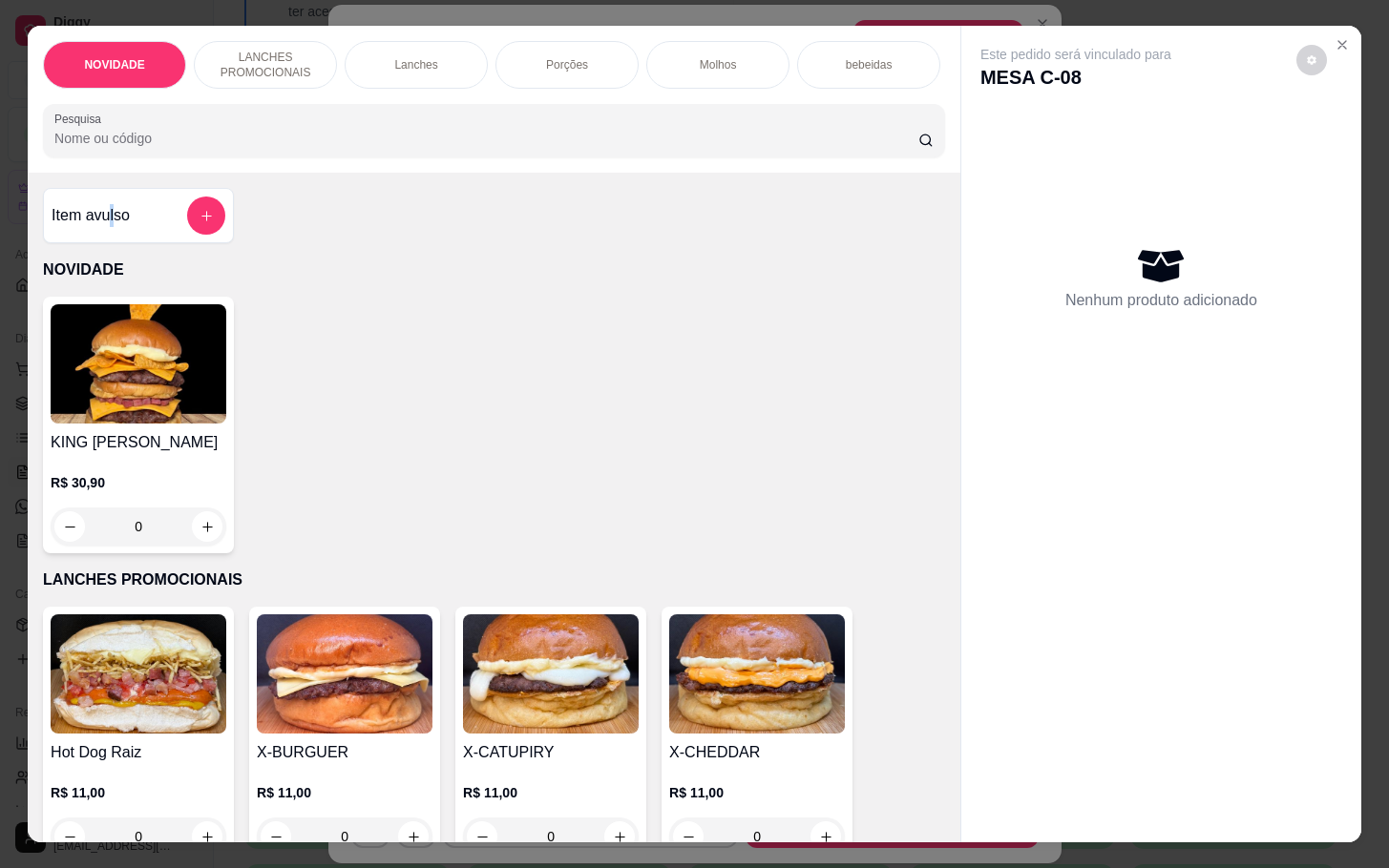
click at [107, 215] on div "Item avulso" at bounding box center [139, 216] width 174 height 38
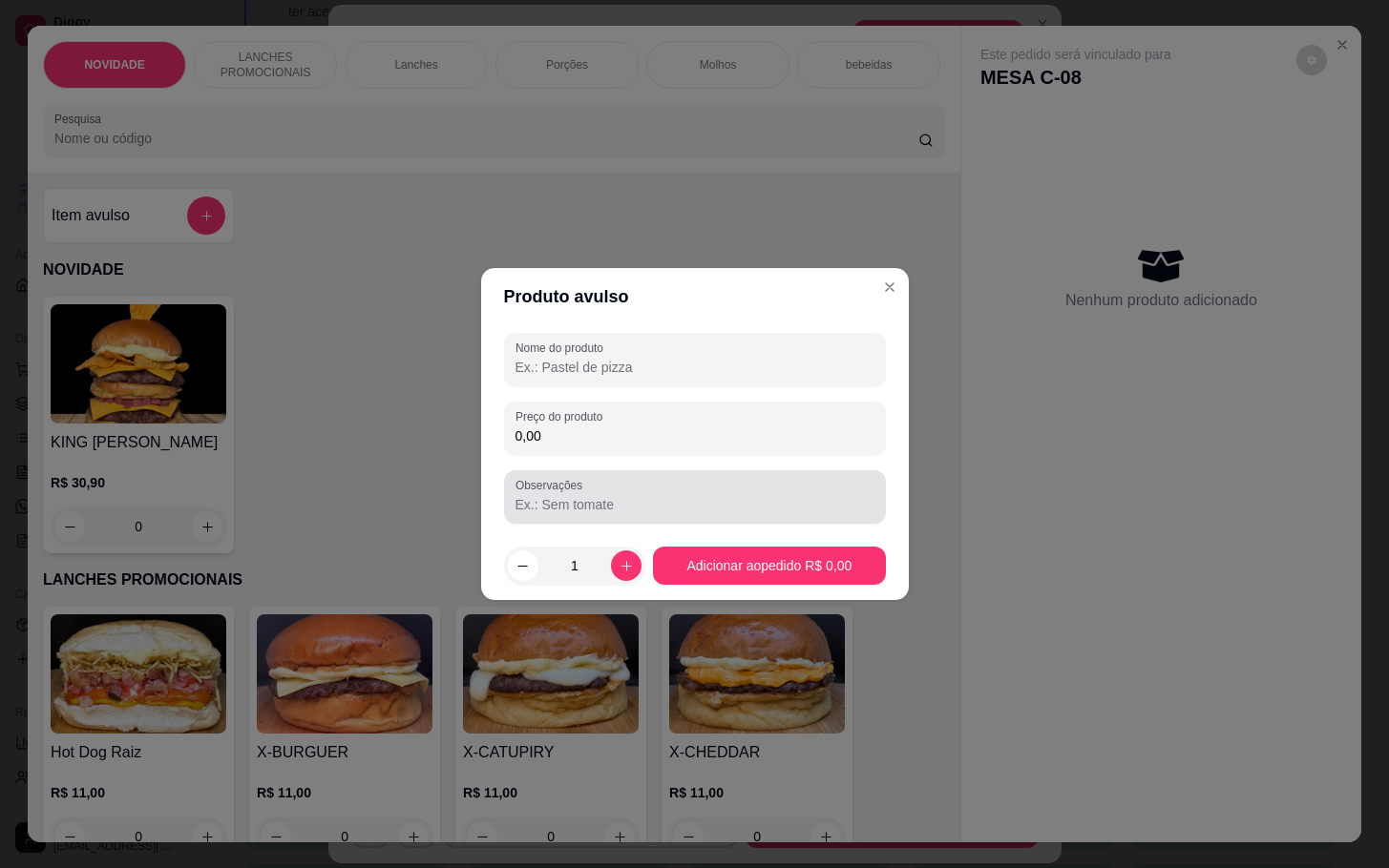
click at [688, 462] on div "Nome do produto Preço do produto 0,00 Observações" at bounding box center [695, 429] width 382 height 191
click at [711, 441] on input "0,00" at bounding box center [695, 436] width 359 height 19
type input "3,00"
click at [685, 349] on div at bounding box center [695, 360] width 359 height 38
type input "BRIGADEIRO"
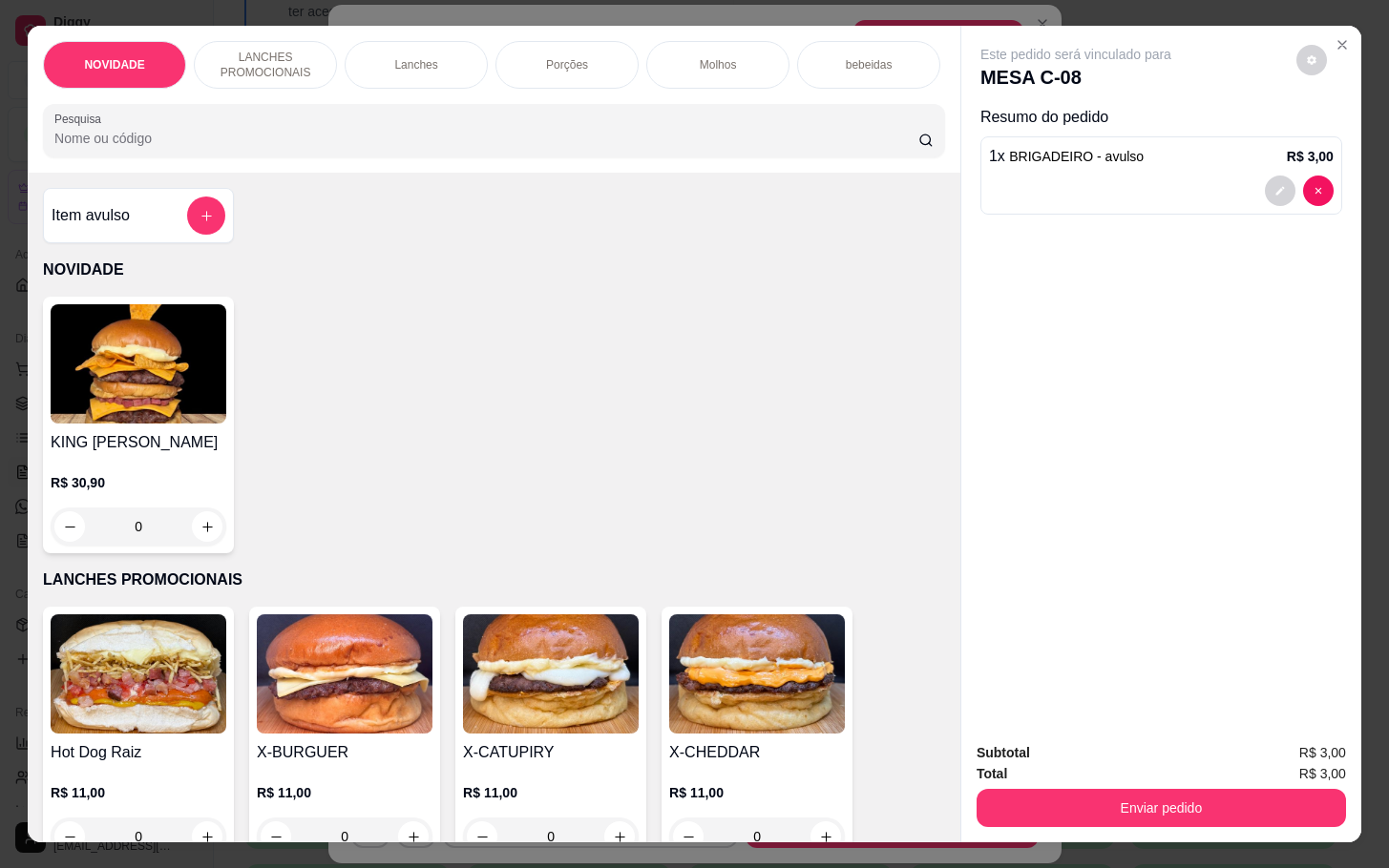
click at [1078, 819] on div "Subtotal R$ 3,00 Total R$ 3,00 Enviar pedido" at bounding box center [1161, 784] width 400 height 116
click at [1065, 813] on button "Enviar pedido" at bounding box center [1161, 808] width 370 height 38
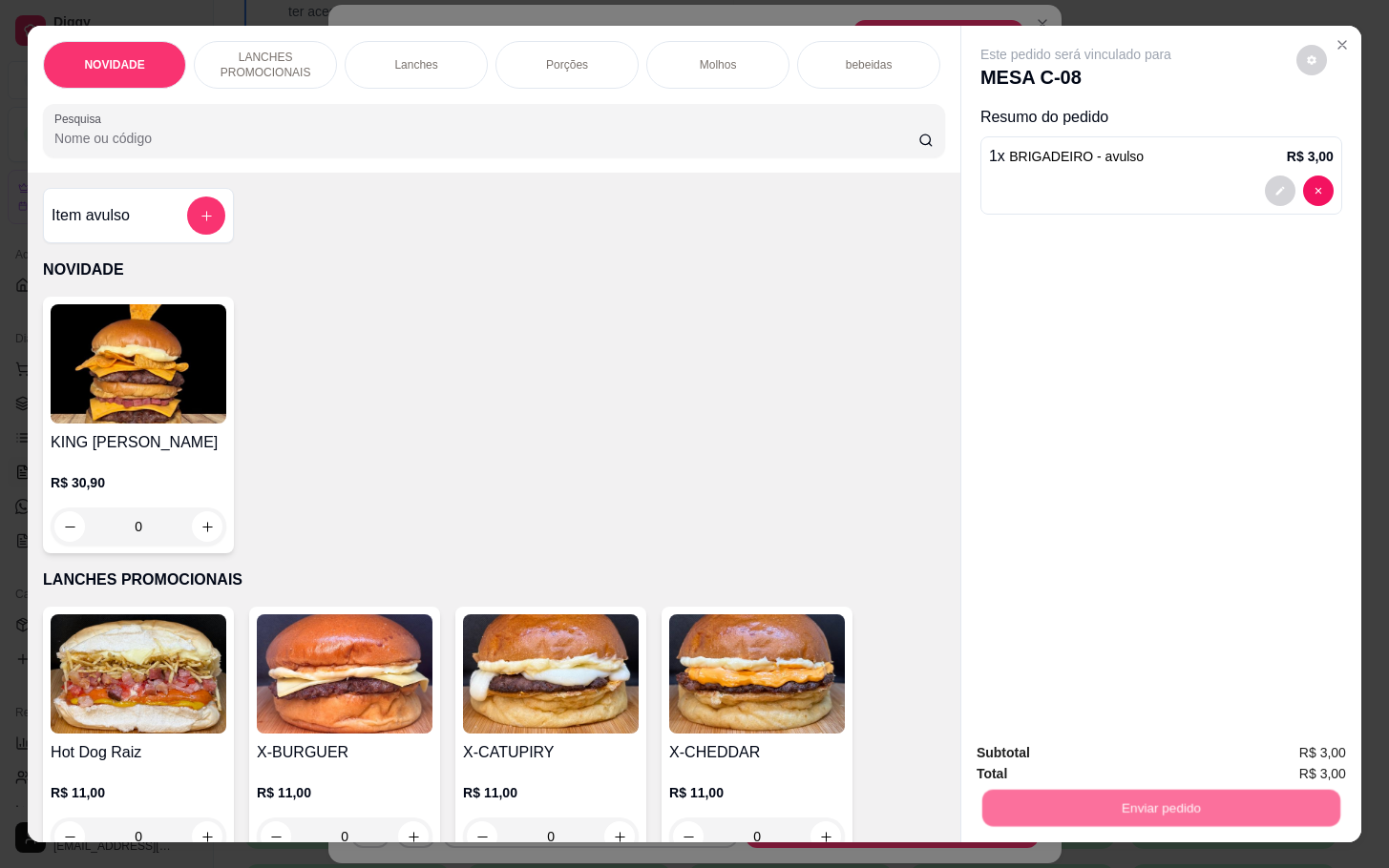
click at [1068, 761] on button "Não registrar e enviar pedido" at bounding box center [1095, 751] width 199 height 36
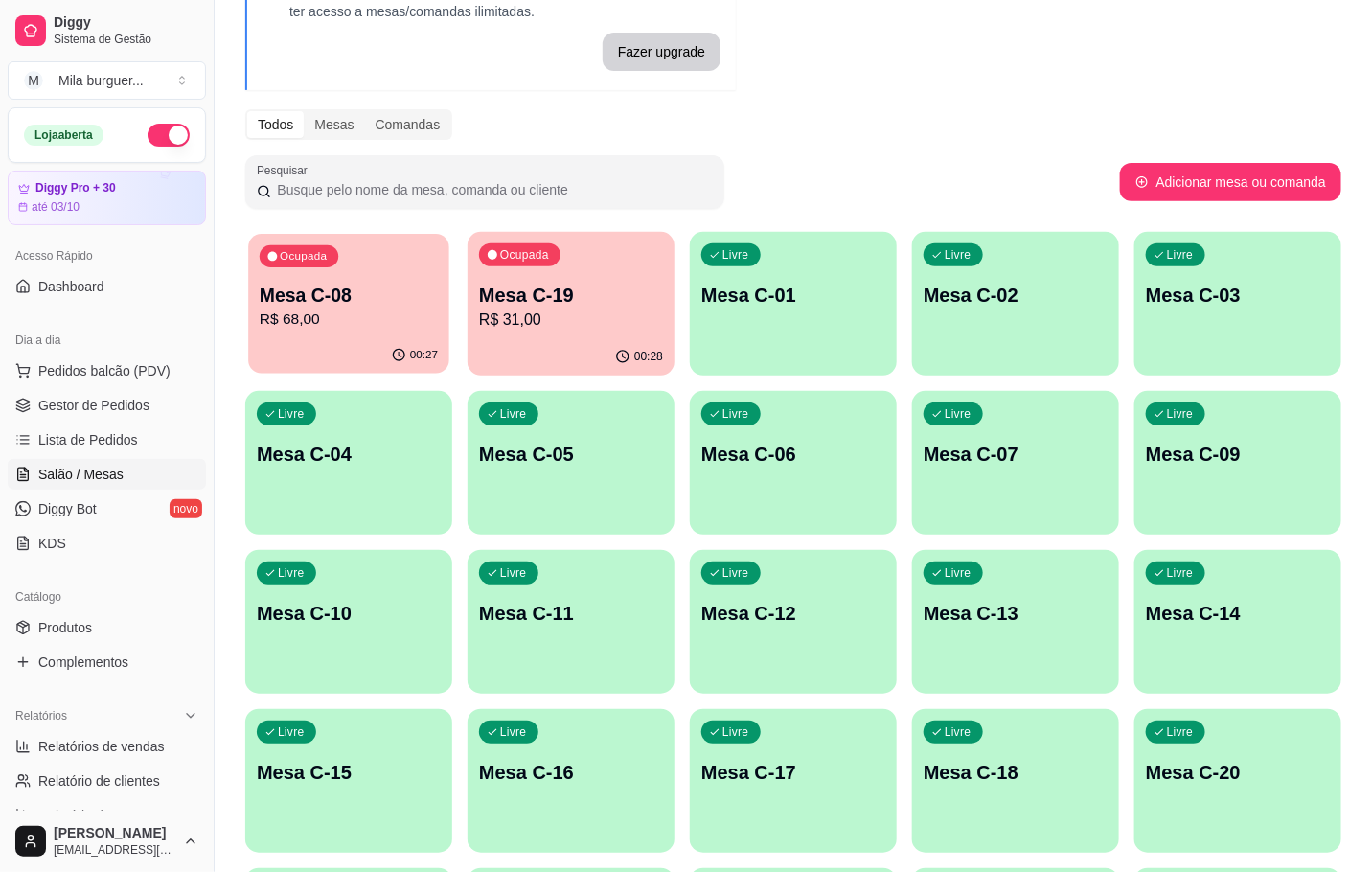
click at [441, 265] on div "Ocupada Mesa C-08 R$ 68,00" at bounding box center [349, 286] width 201 height 104
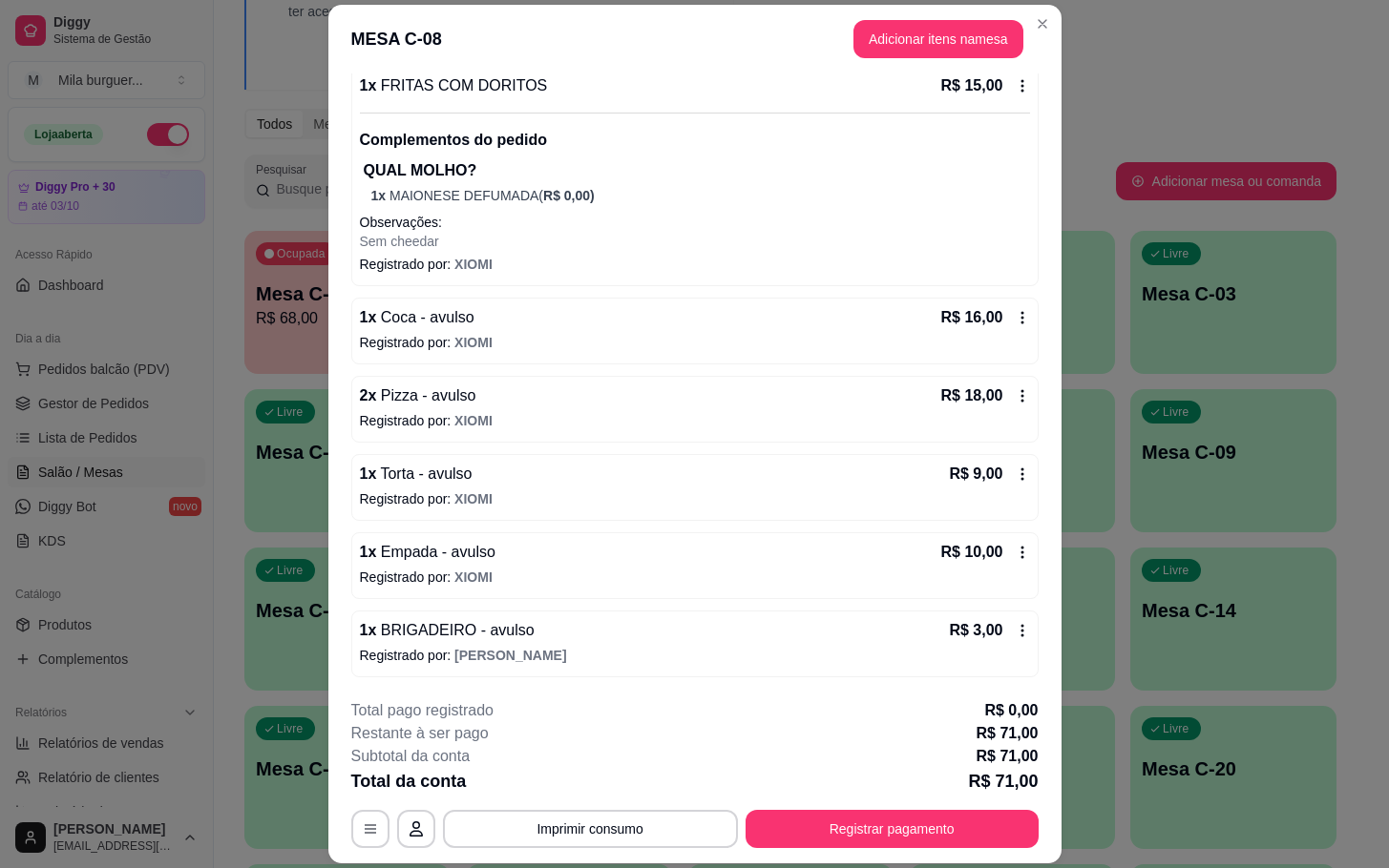
scroll to position [57, 0]
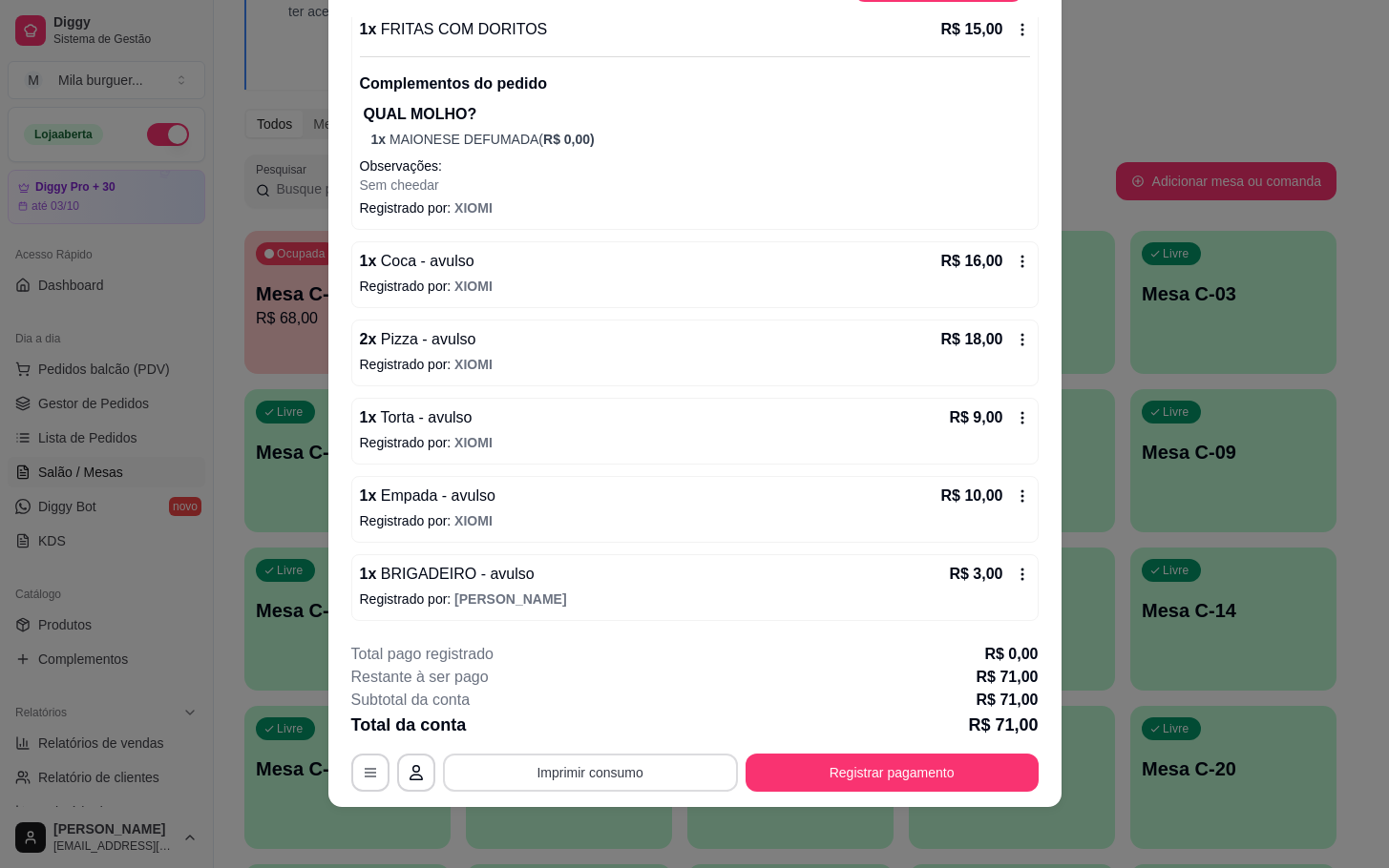
click at [516, 773] on button "Imprimir consumo" at bounding box center [590, 773] width 295 height 38
click at [560, 727] on button "IMPRESSORA" at bounding box center [586, 728] width 134 height 30
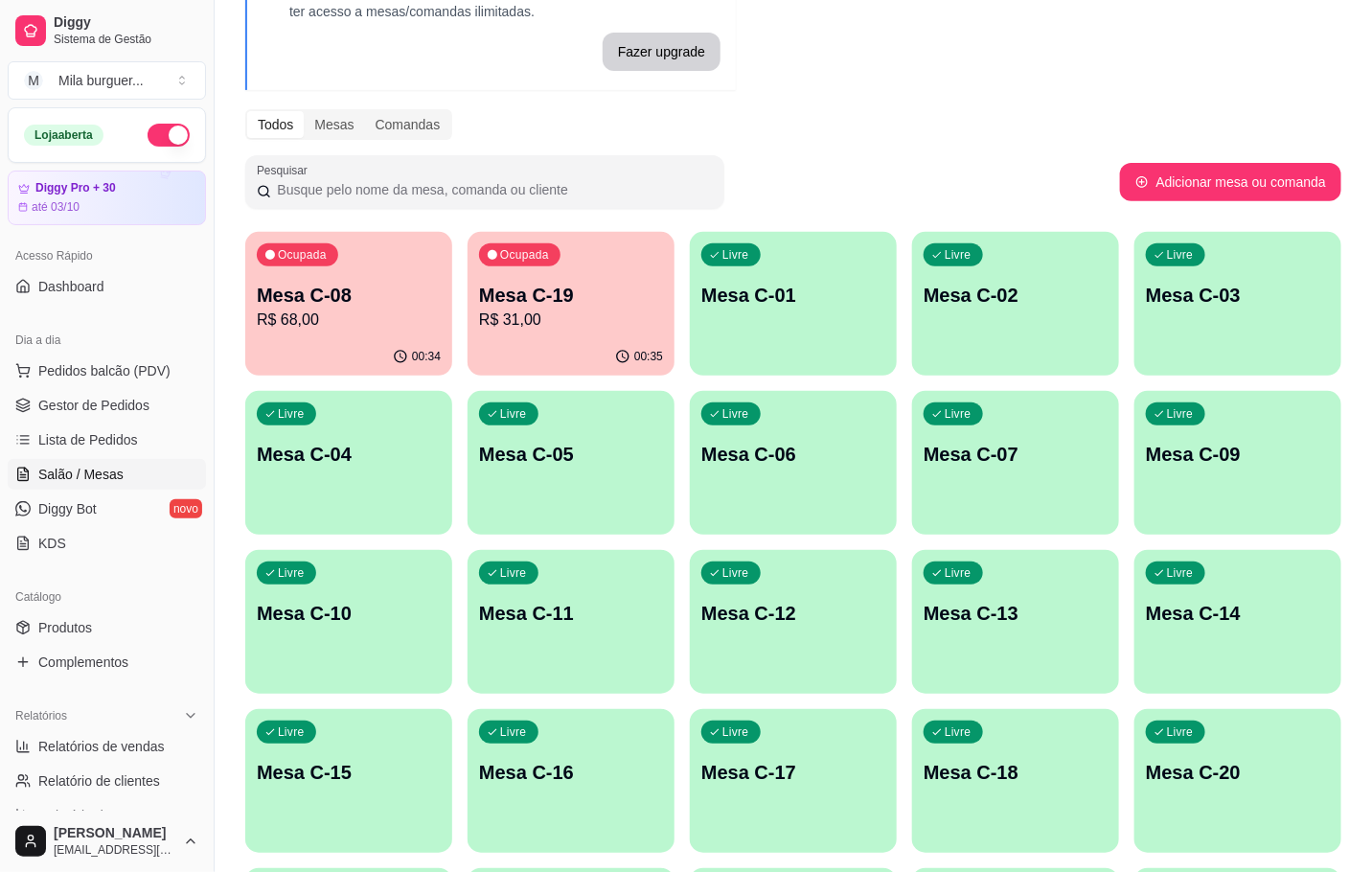
click at [578, 285] on p "Mesa C-19" at bounding box center [571, 295] width 184 height 27
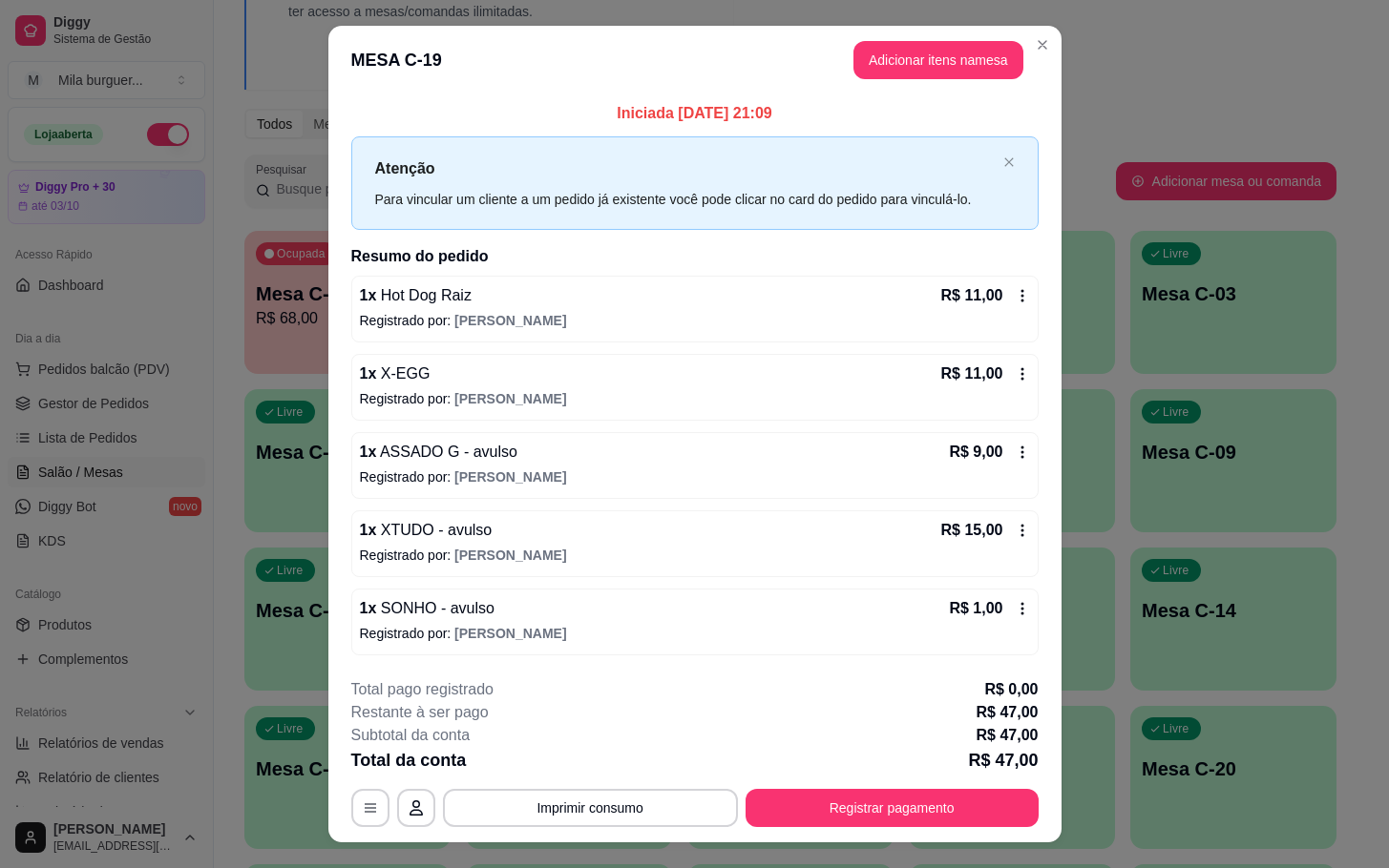
scroll to position [37, 0]
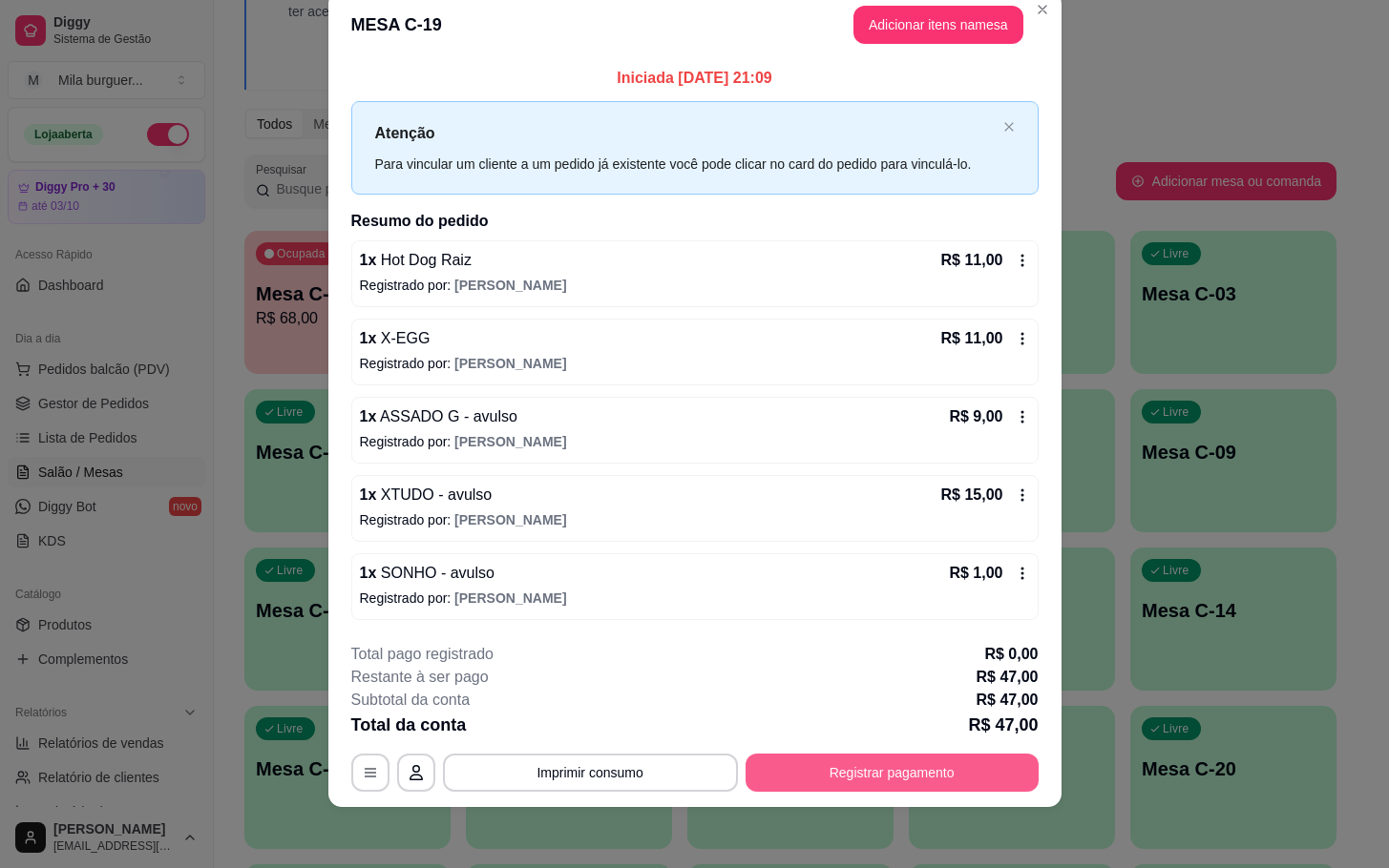
click at [816, 784] on button "Registrar pagamento" at bounding box center [891, 773] width 293 height 38
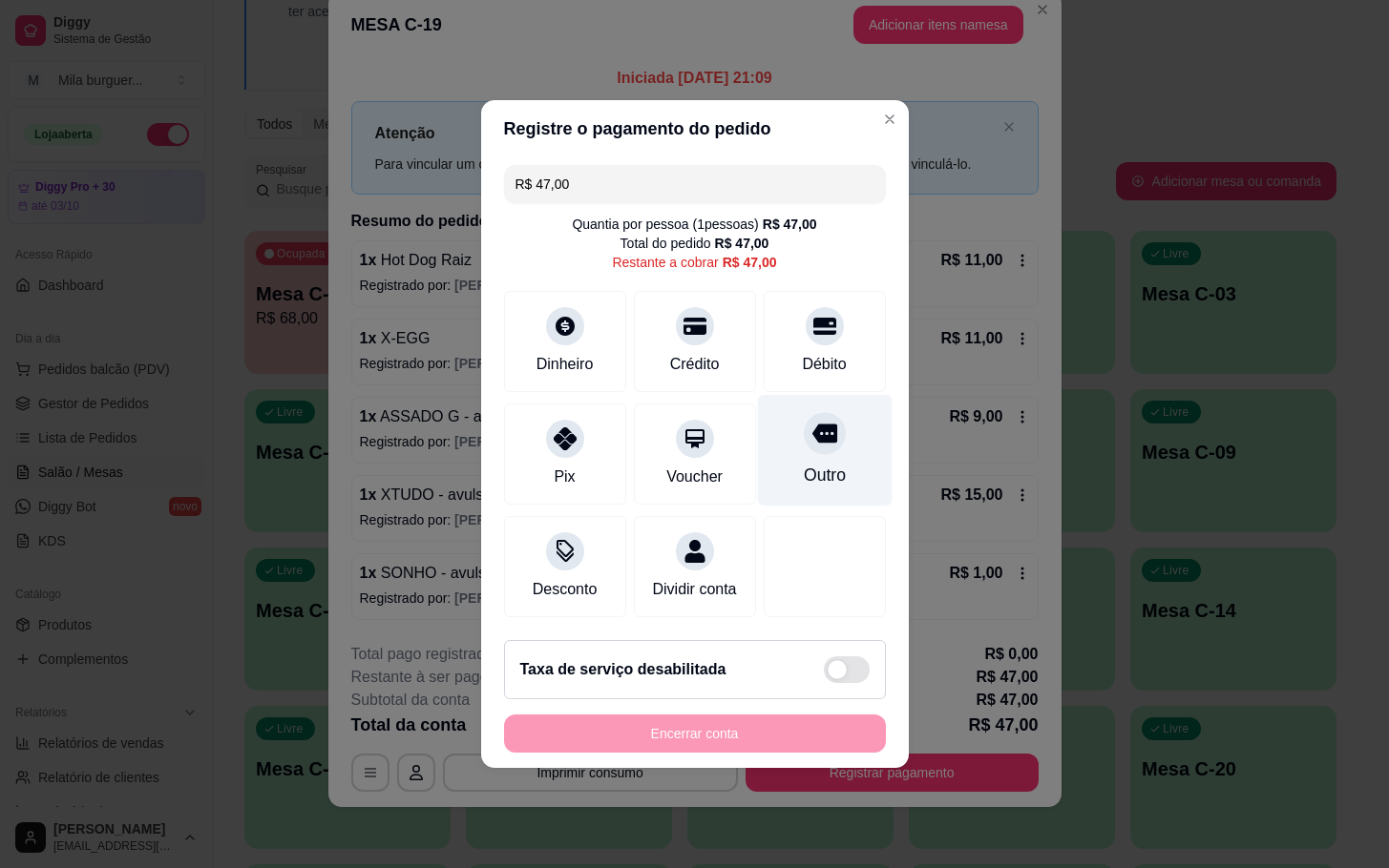
click at [842, 488] on div "Outro" at bounding box center [823, 451] width 135 height 112
type input "R$ 0,00"
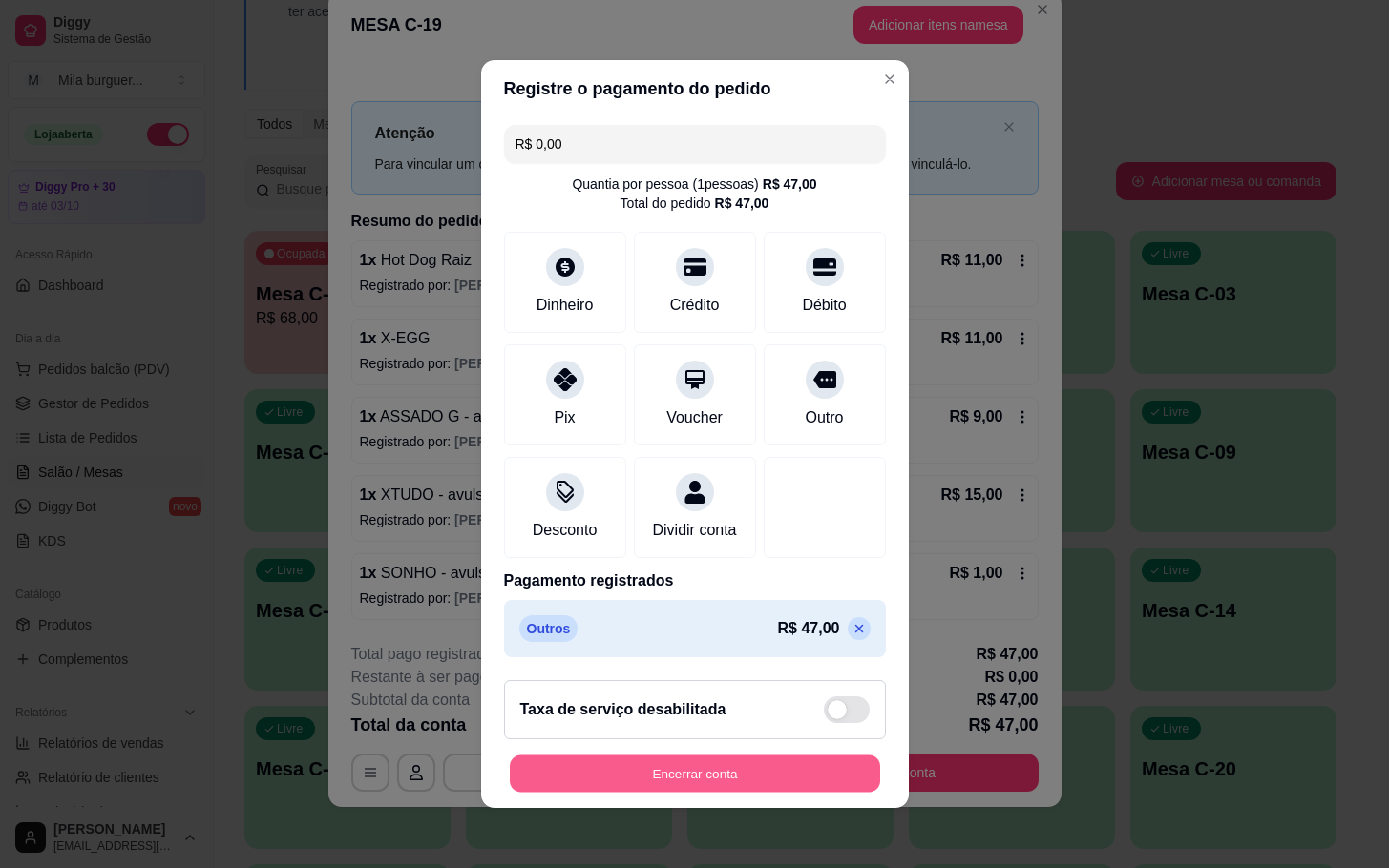
click at [585, 793] on button "Encerrar conta" at bounding box center [695, 773] width 371 height 37
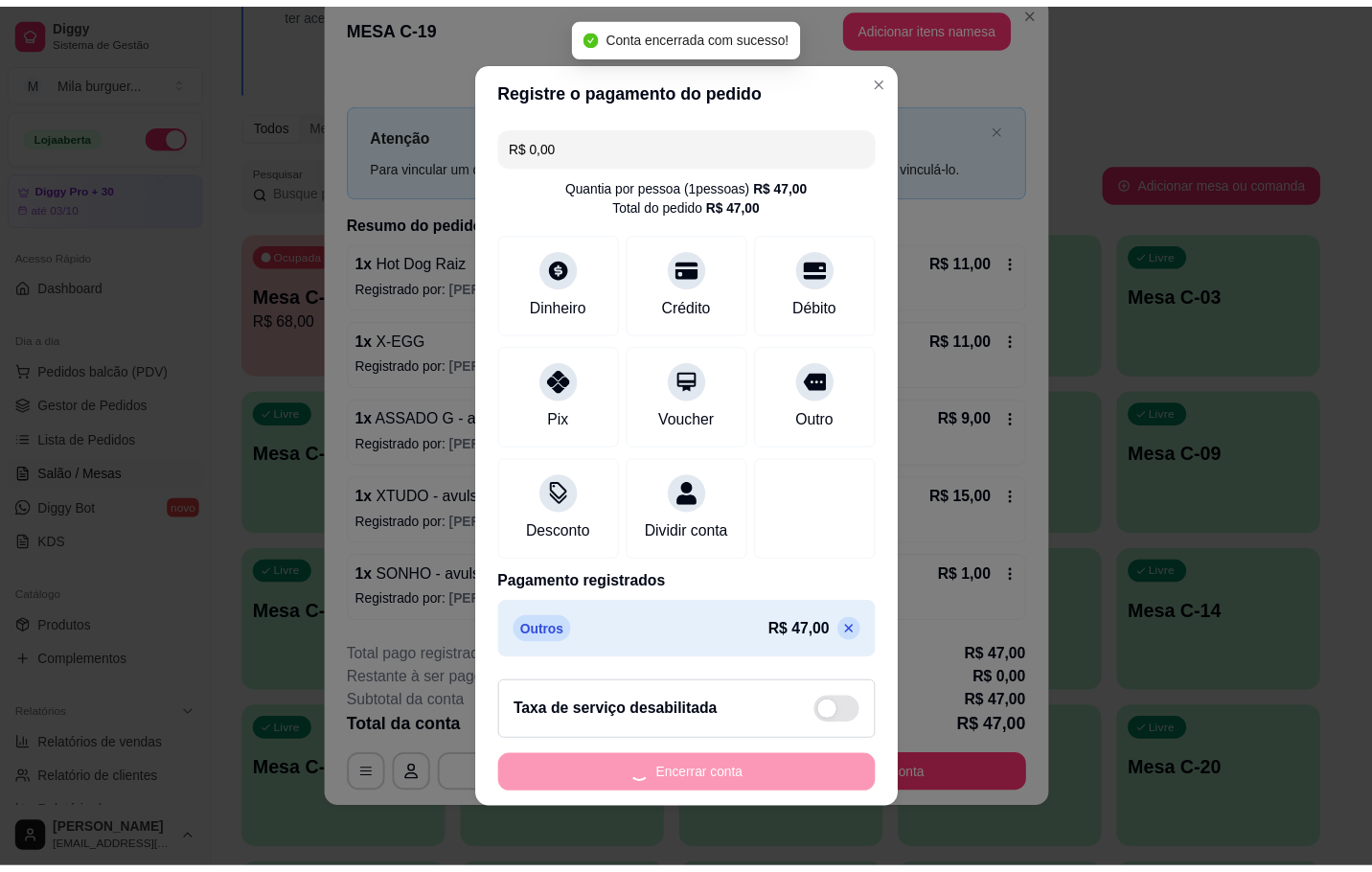
scroll to position [0, 0]
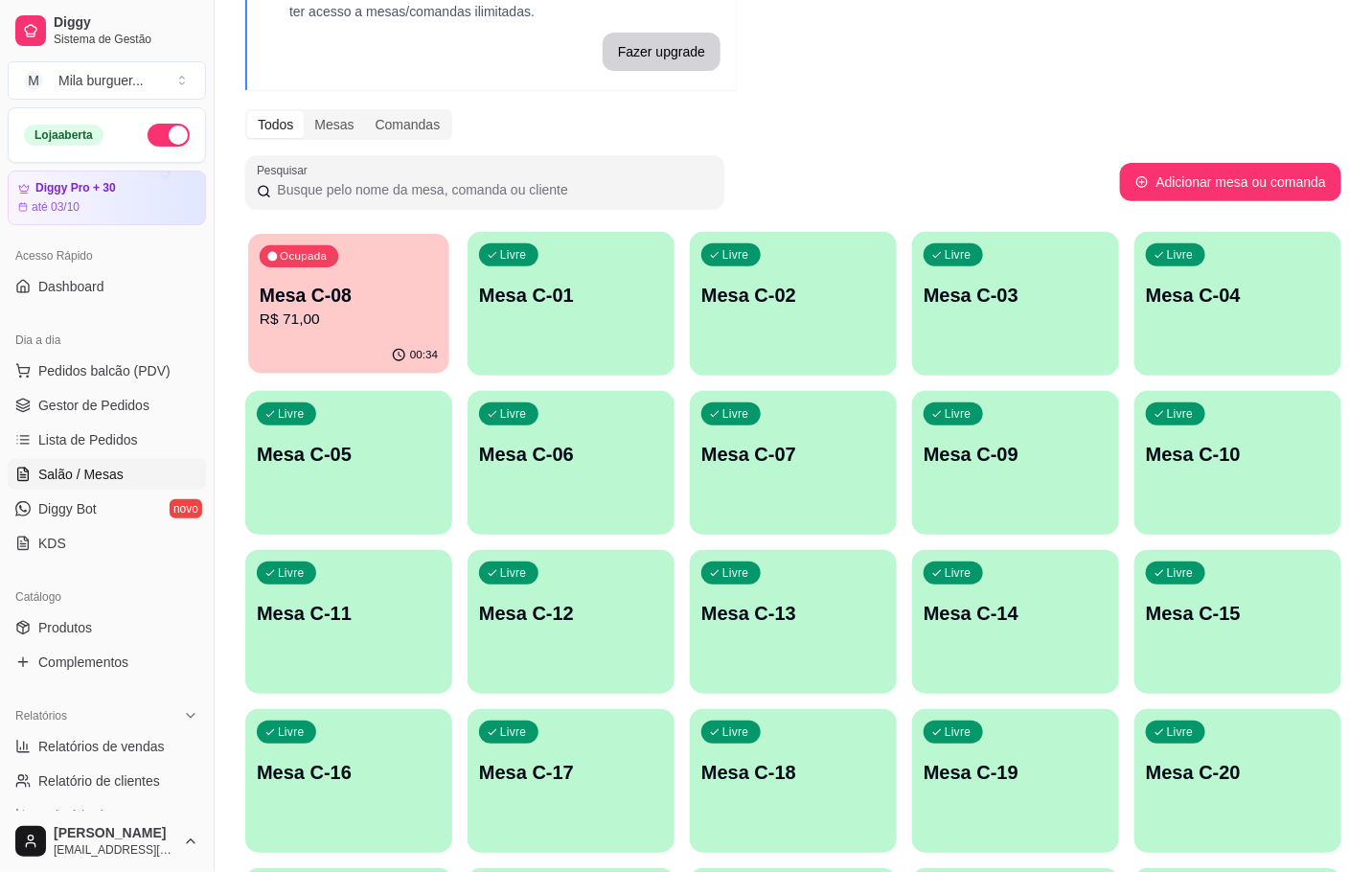
click at [375, 315] on p "R$ 71,00" at bounding box center [349, 319] width 178 height 22
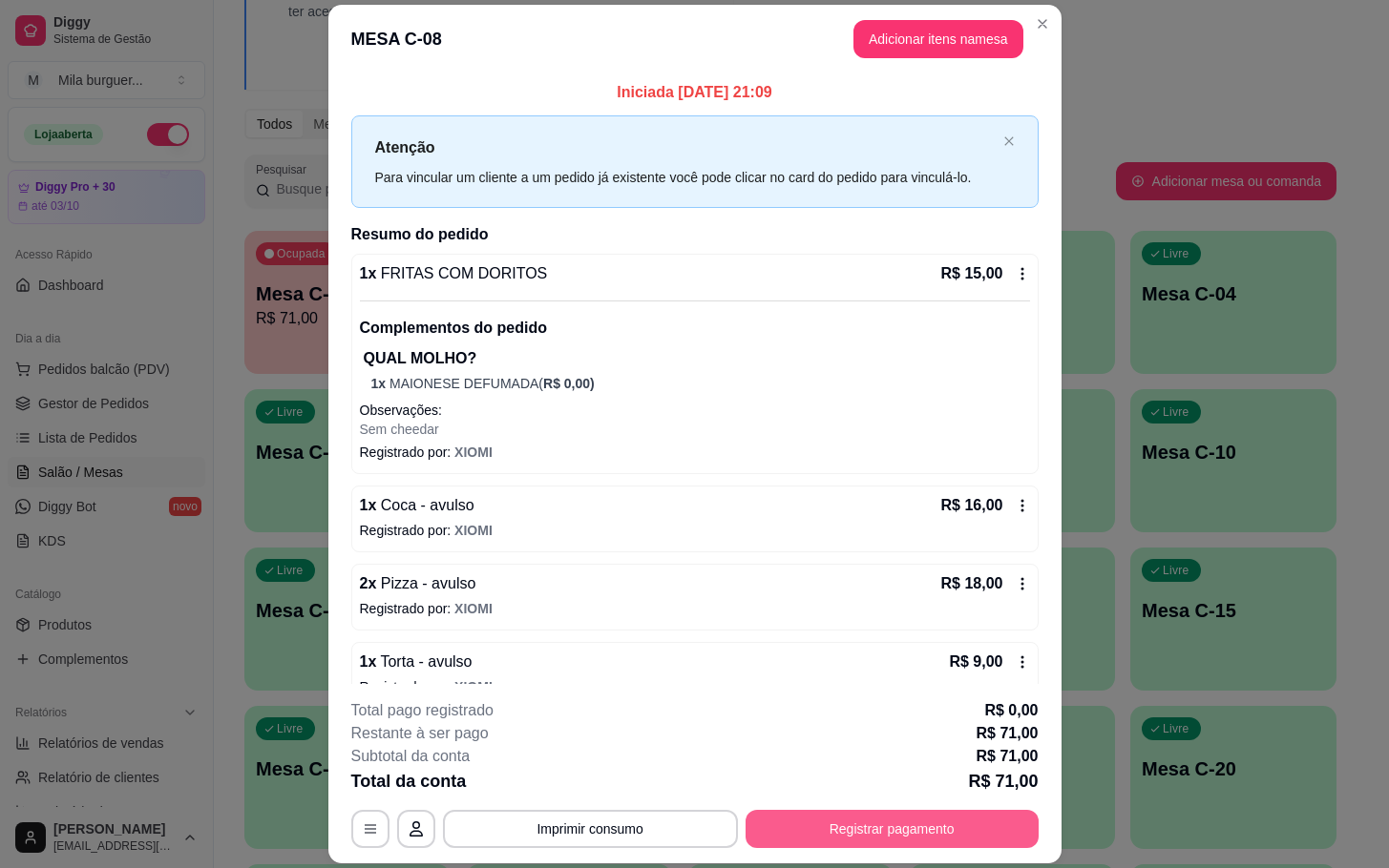
click at [787, 824] on button "Registrar pagamento" at bounding box center [891, 829] width 293 height 38
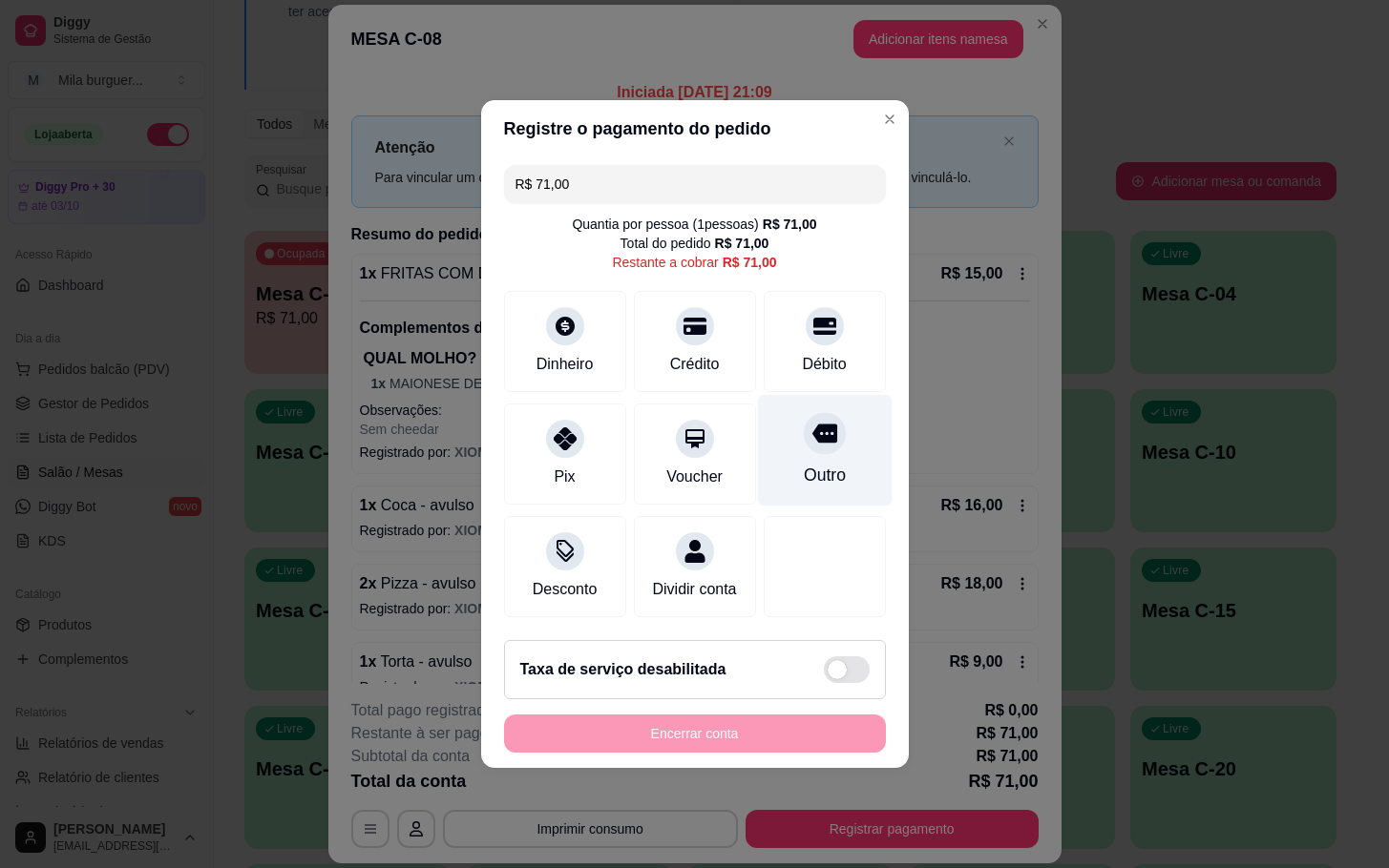
click at [810, 465] on div "Outro" at bounding box center [823, 476] width 42 height 25
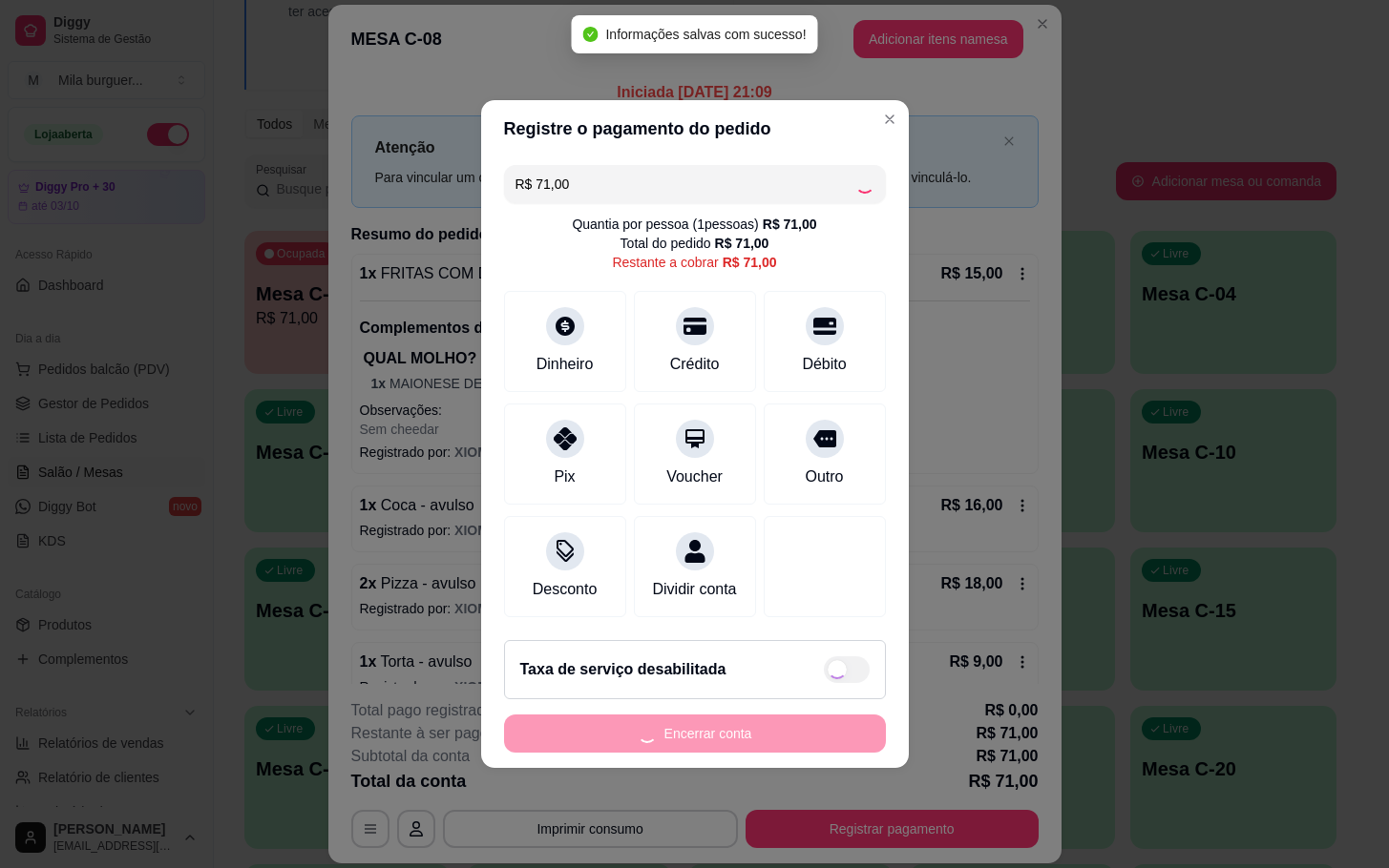
type input "R$ 0,00"
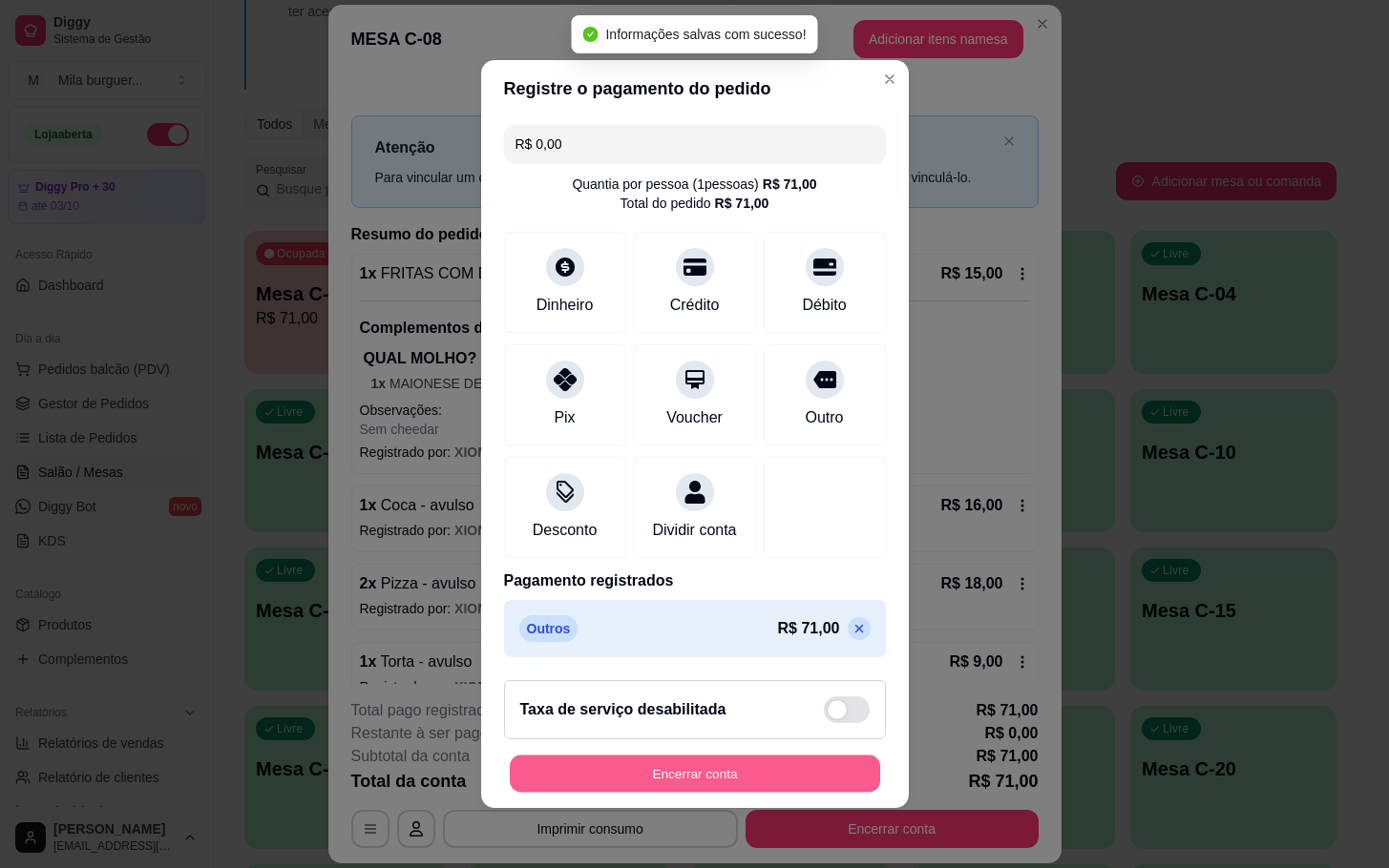
click at [736, 773] on button "Encerrar conta" at bounding box center [695, 773] width 371 height 37
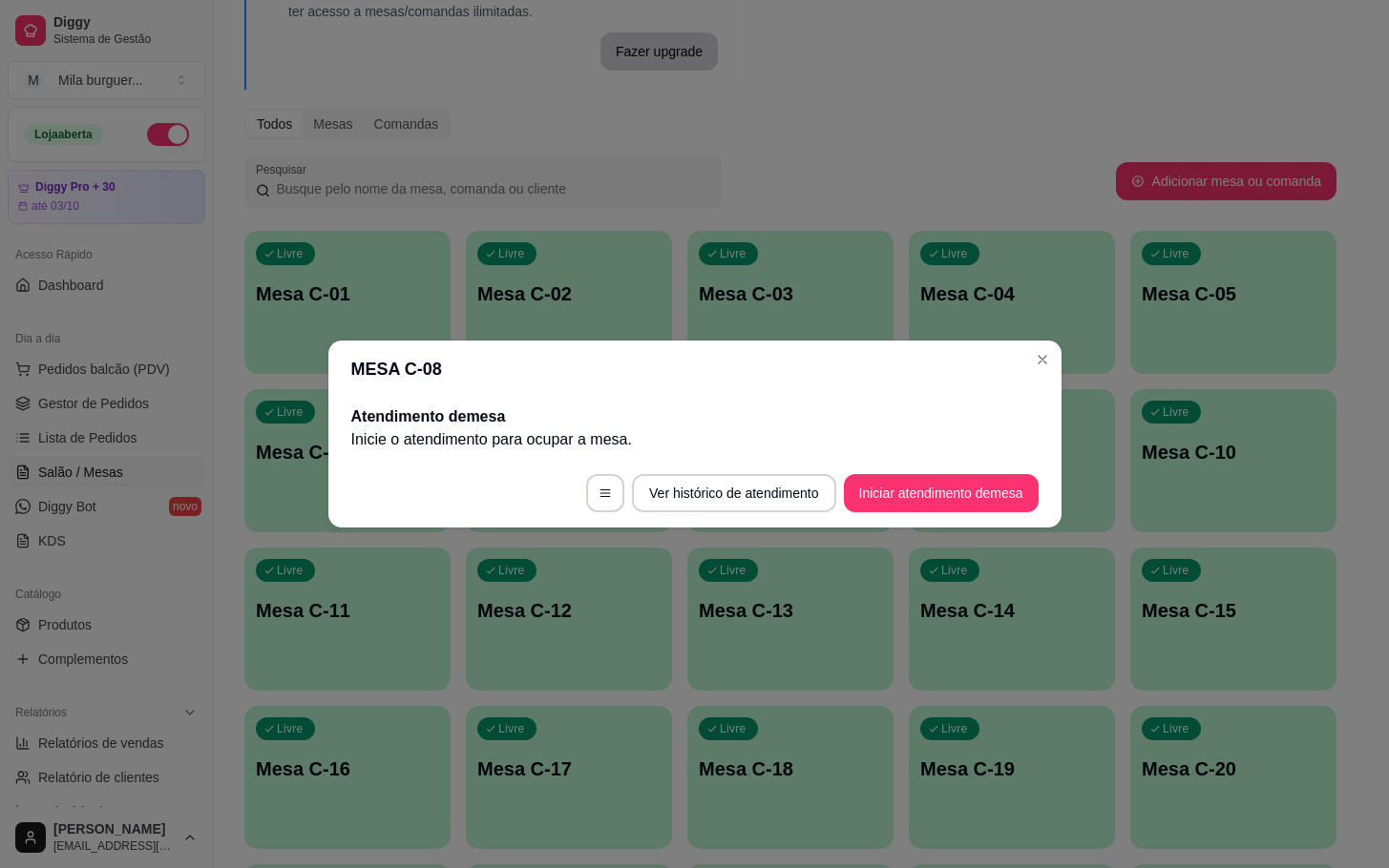
click at [1060, 510] on div "MESA C-08 Atendimento de mesa Inicie o atendimento para ocupar a mesa . Ver his…" at bounding box center [694, 434] width 1389 height 868
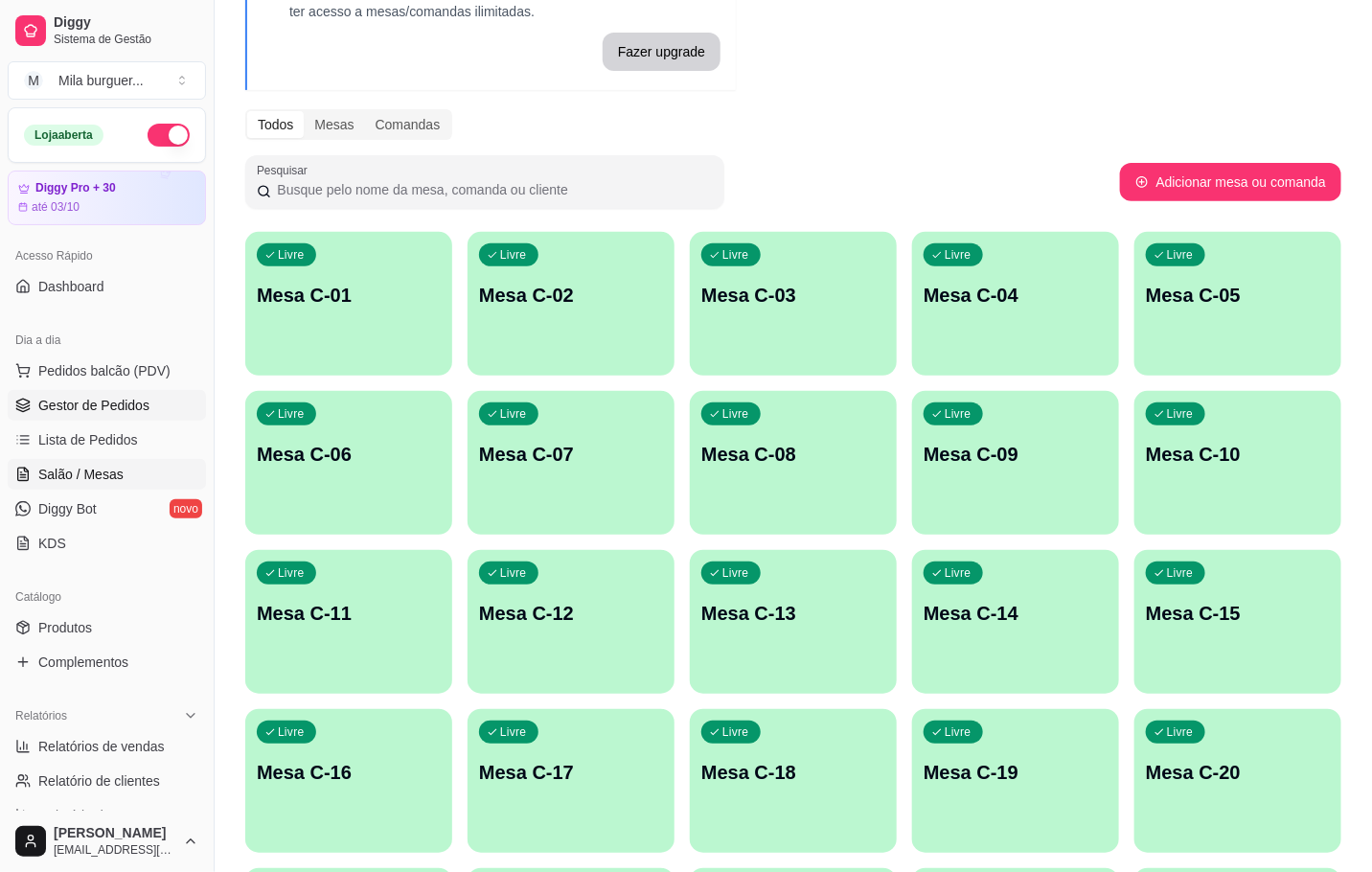
click at [84, 407] on span "Gestor de Pedidos" at bounding box center [94, 406] width 111 height 19
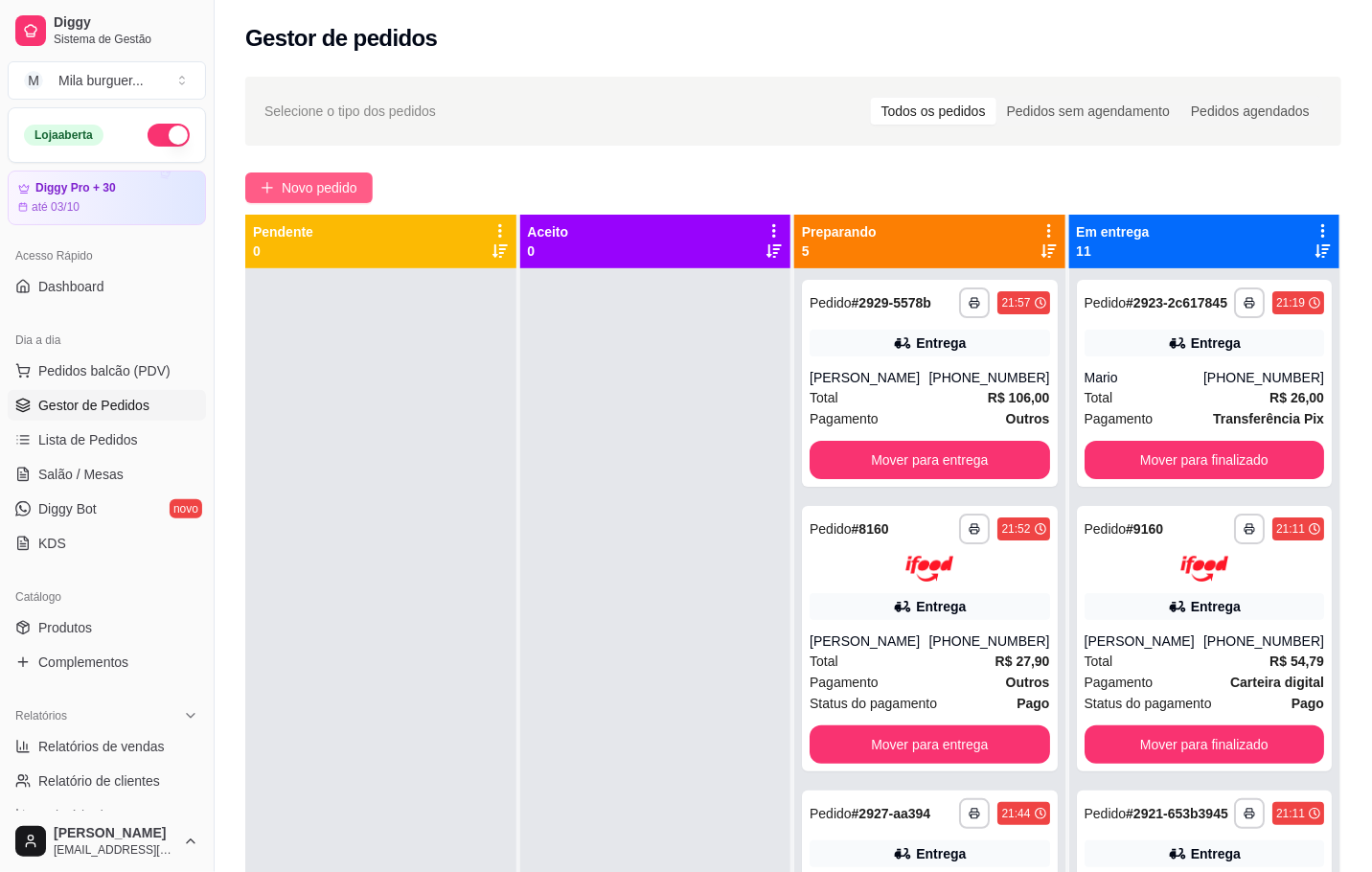
click at [296, 173] on button "Novo pedido" at bounding box center [309, 188] width 128 height 31
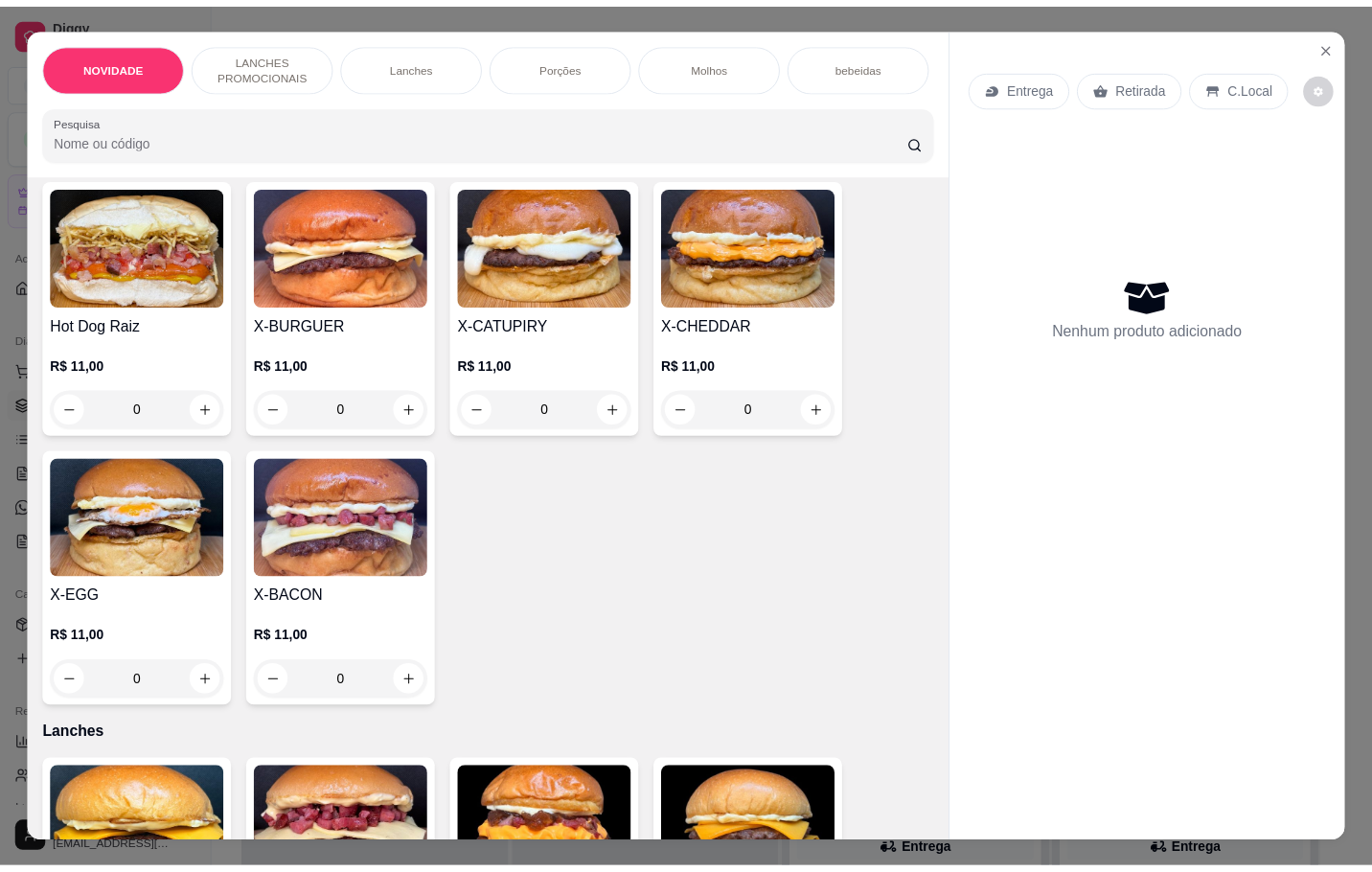
scroll to position [288, 0]
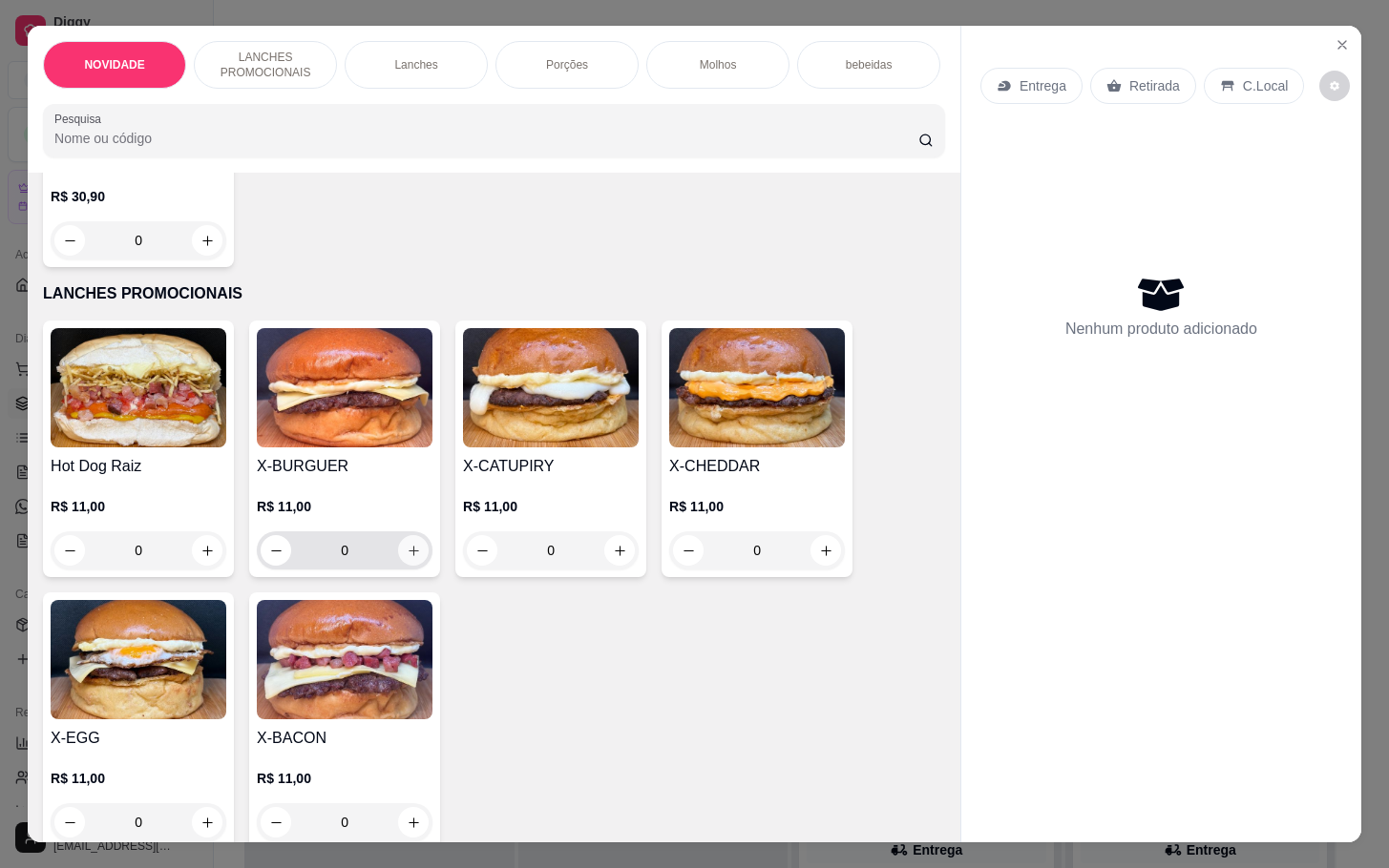
click at [407, 559] on icon "increase-product-quantity" at bounding box center [414, 551] width 14 height 14
type input "1"
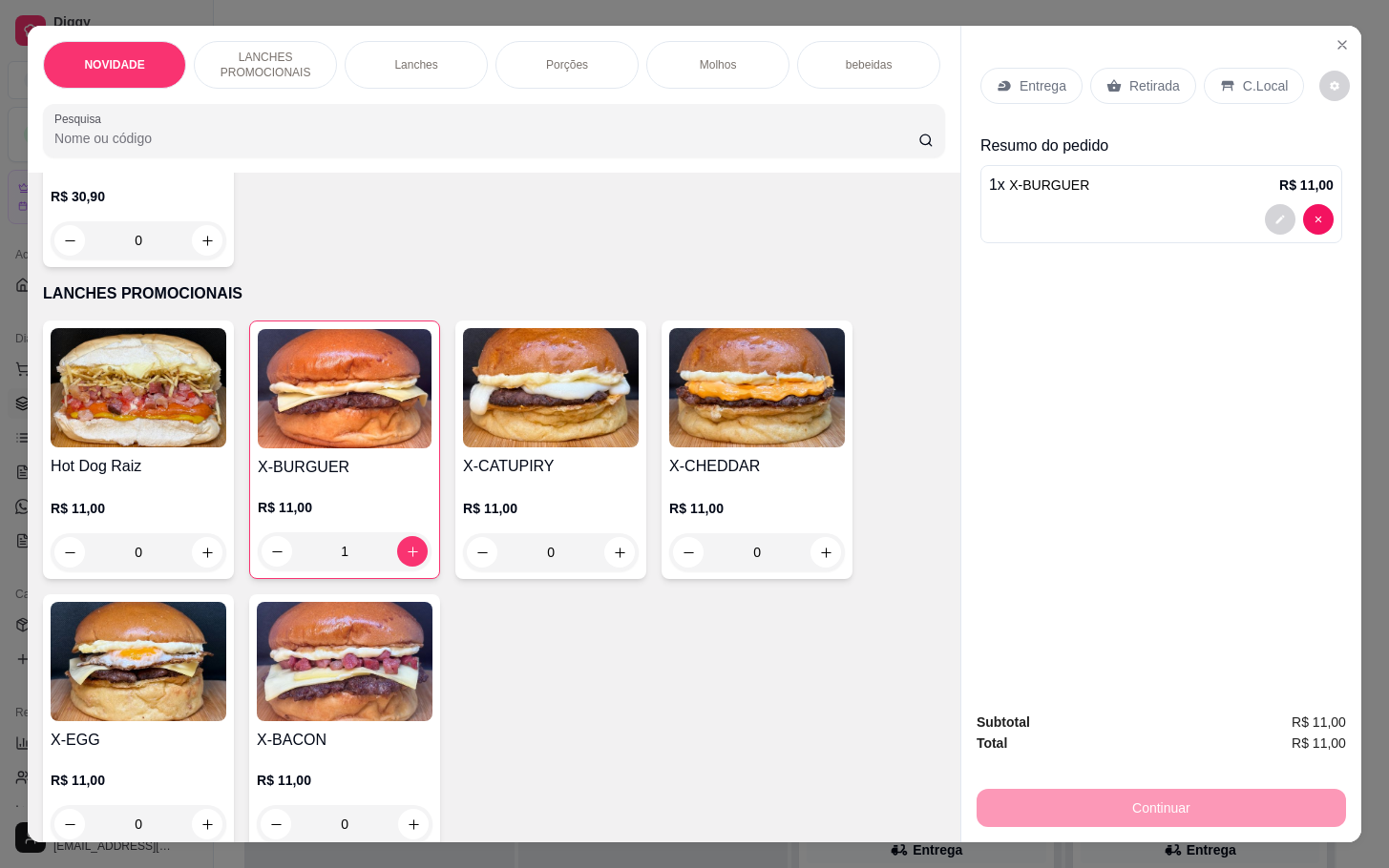
click at [1220, 68] on div "C.Local" at bounding box center [1253, 86] width 100 height 36
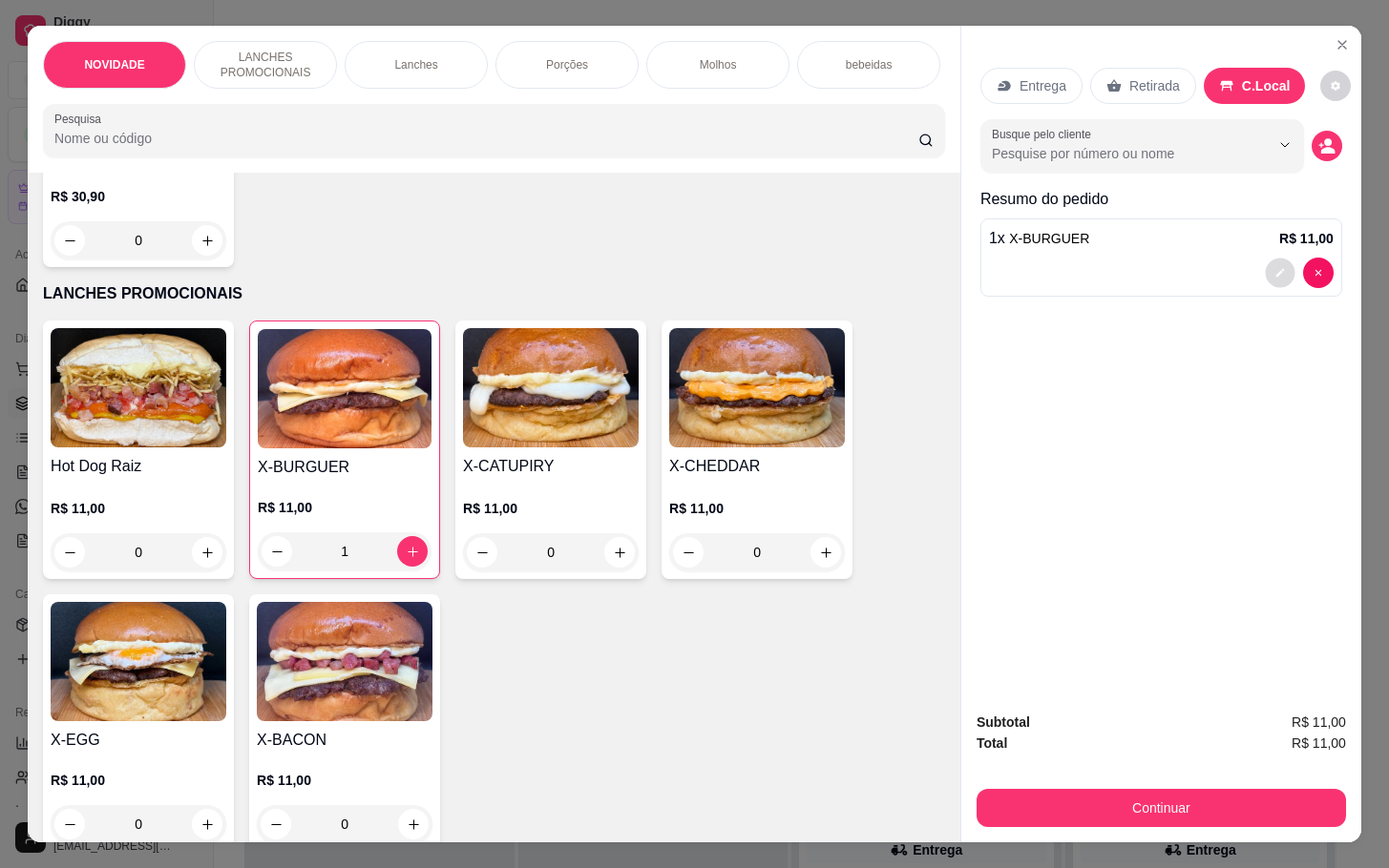
click at [1270, 259] on button "decrease-product-quantity" at bounding box center [1279, 273] width 30 height 30
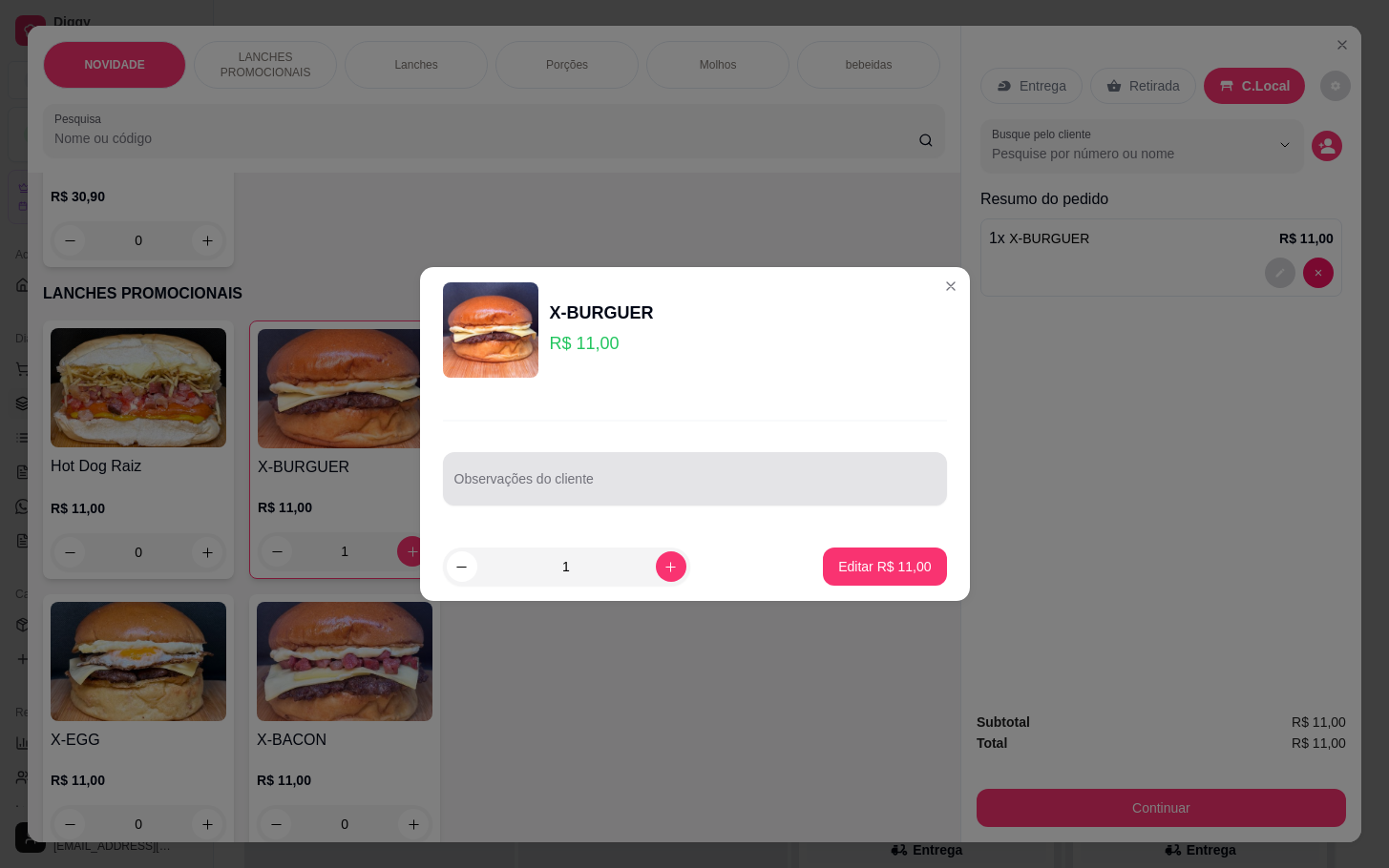
click at [787, 485] on input "Observações do cliente" at bounding box center [695, 487] width 481 height 19
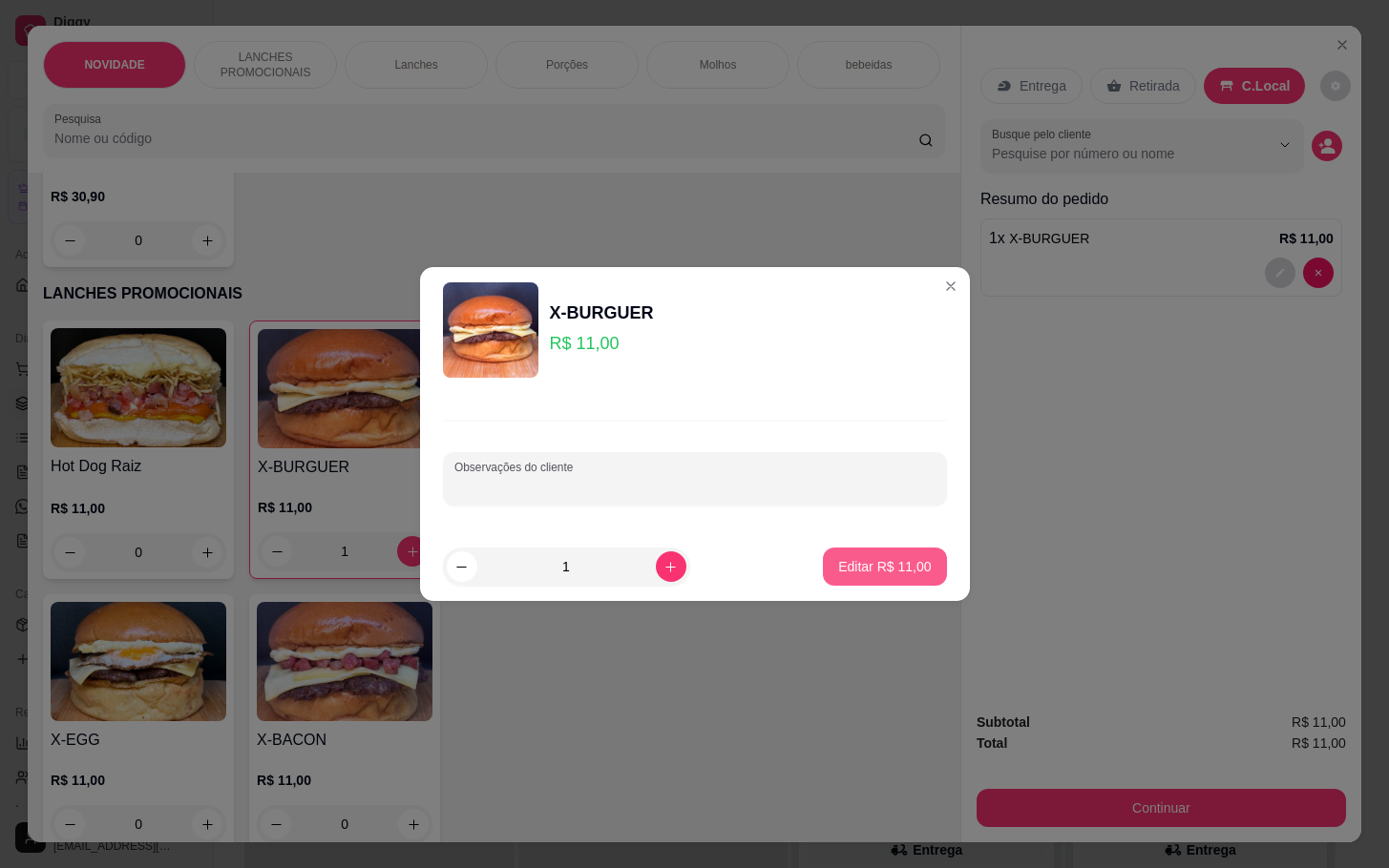
click at [848, 580] on button "Editar R$ 11,00" at bounding box center [884, 567] width 123 height 38
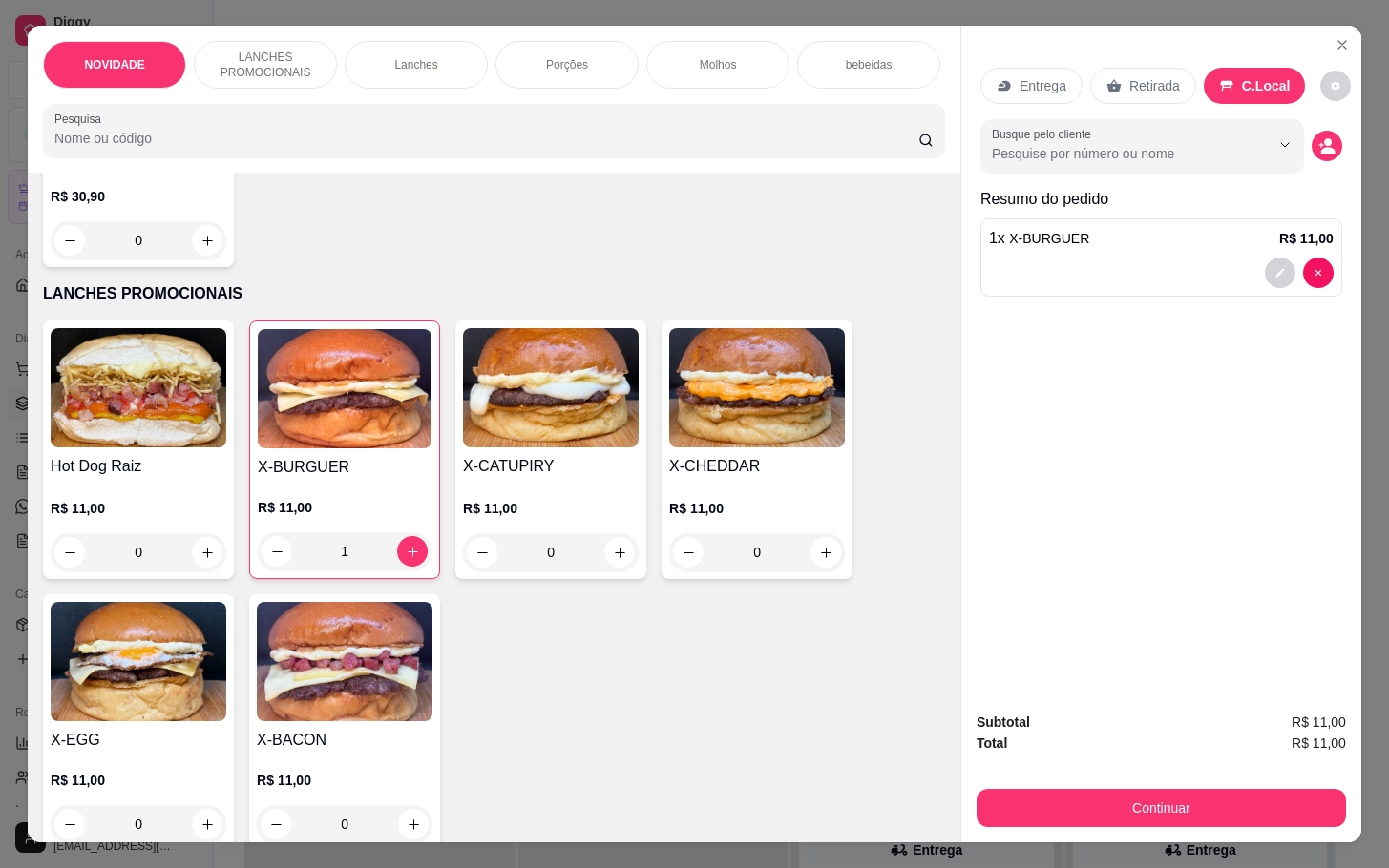
click at [1046, 784] on div "Continuar" at bounding box center [1161, 805] width 370 height 43
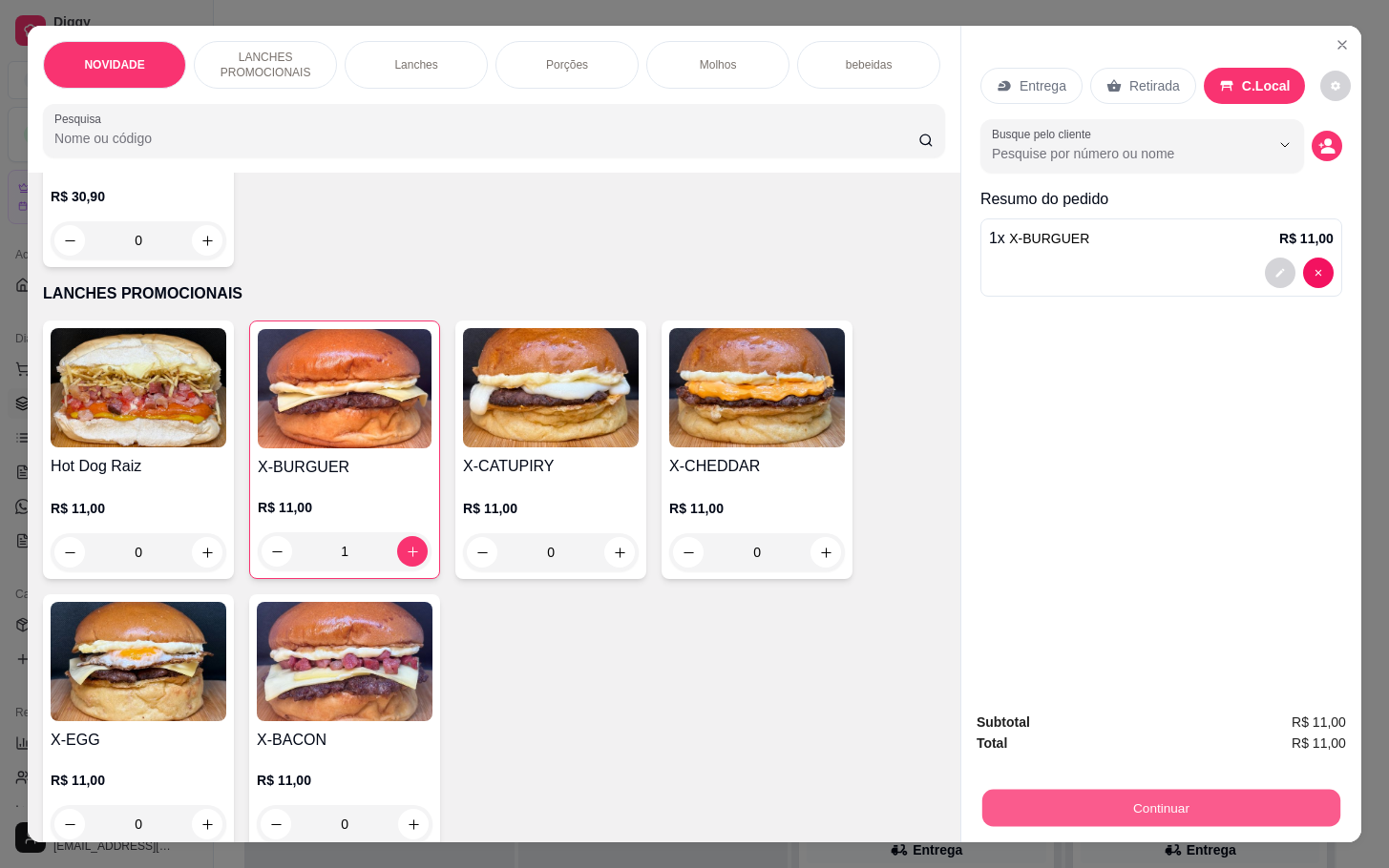
click at [1042, 789] on button "Continuar" at bounding box center [1161, 807] width 358 height 37
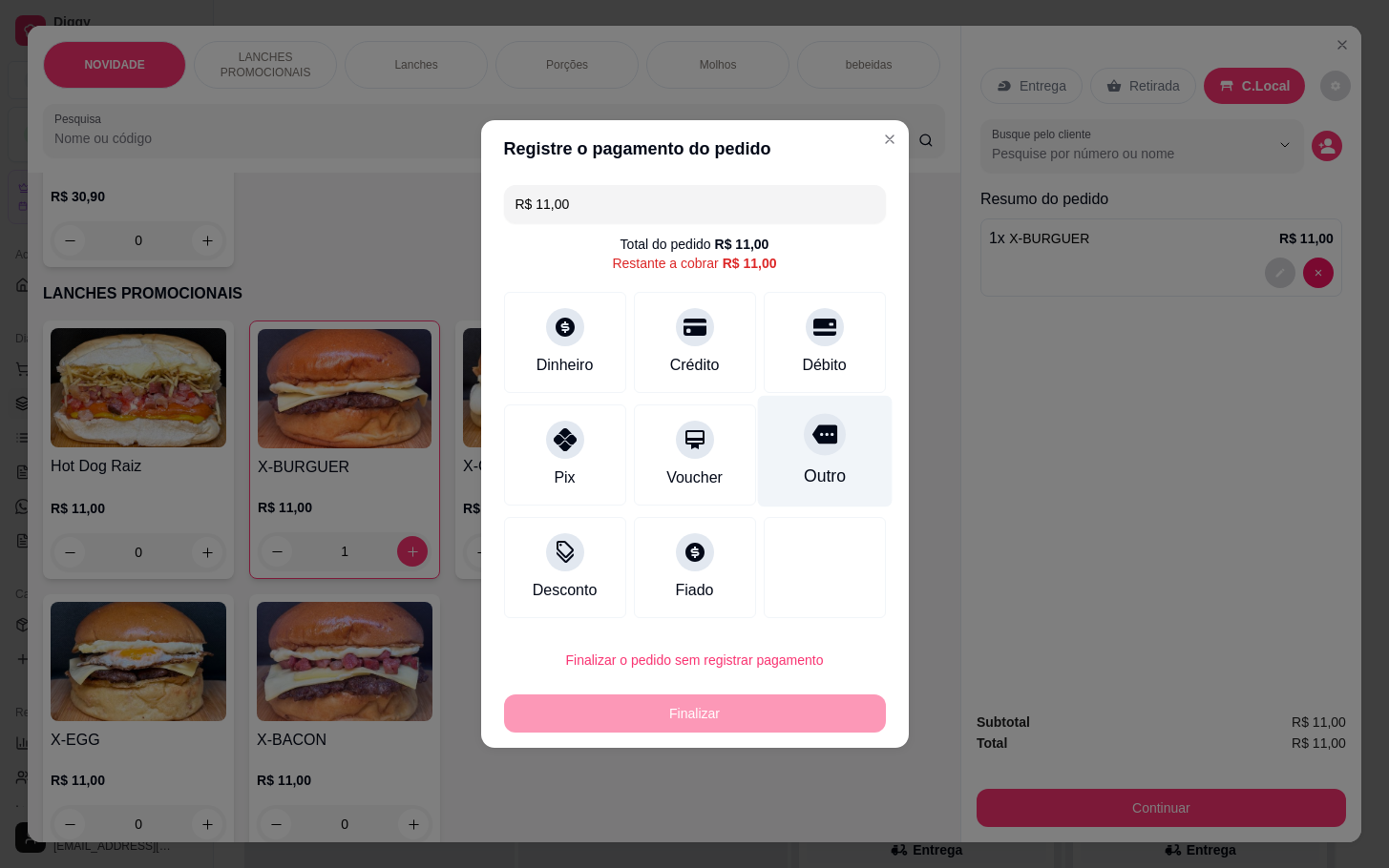
click at [842, 476] on div "Outro" at bounding box center [823, 452] width 135 height 112
type input "R$ 0,00"
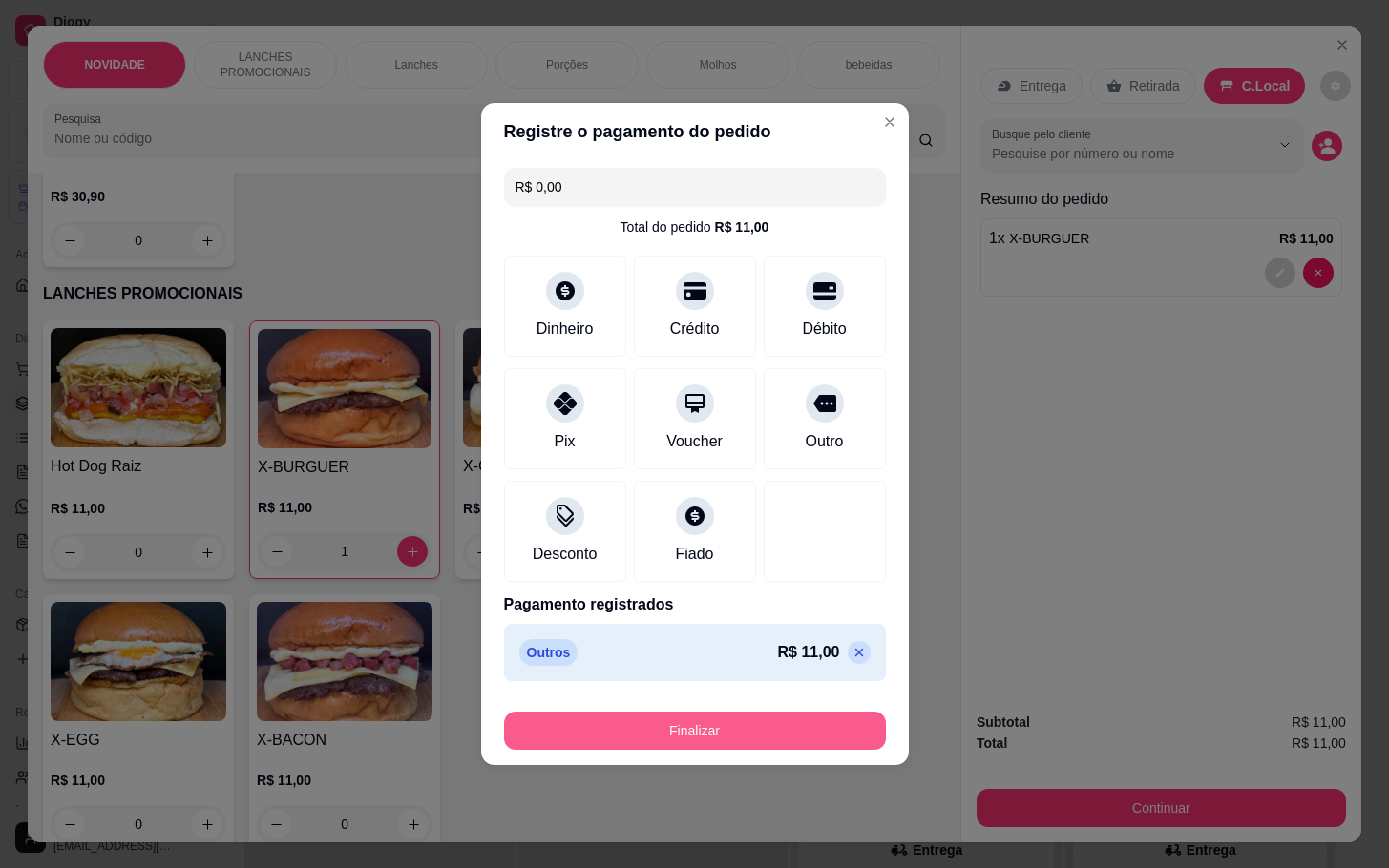
click at [774, 733] on button "Finalizar" at bounding box center [695, 730] width 382 height 38
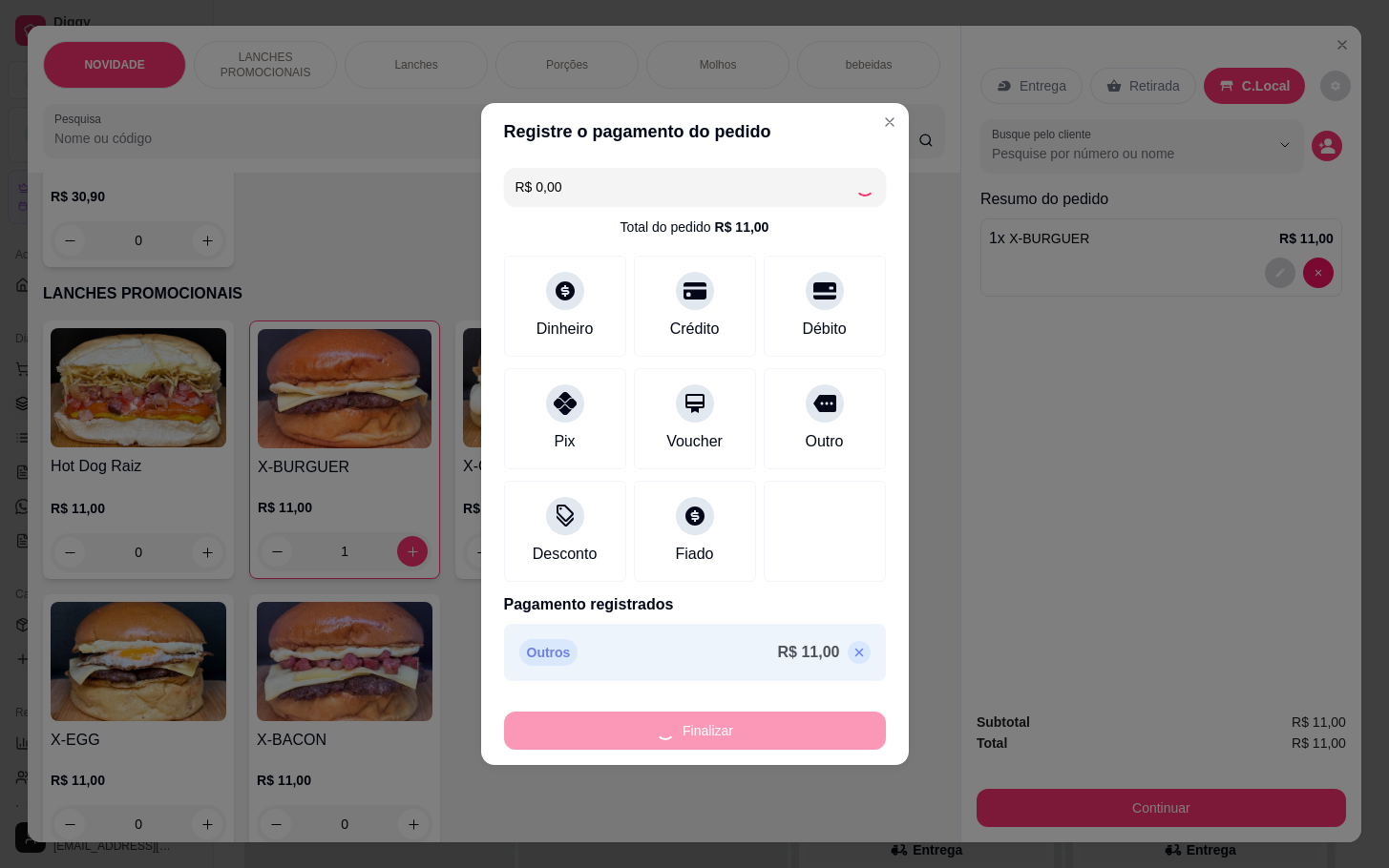
type input "0"
type input "-R$ 11,00"
